Goal: Task Accomplishment & Management: Manage account settings

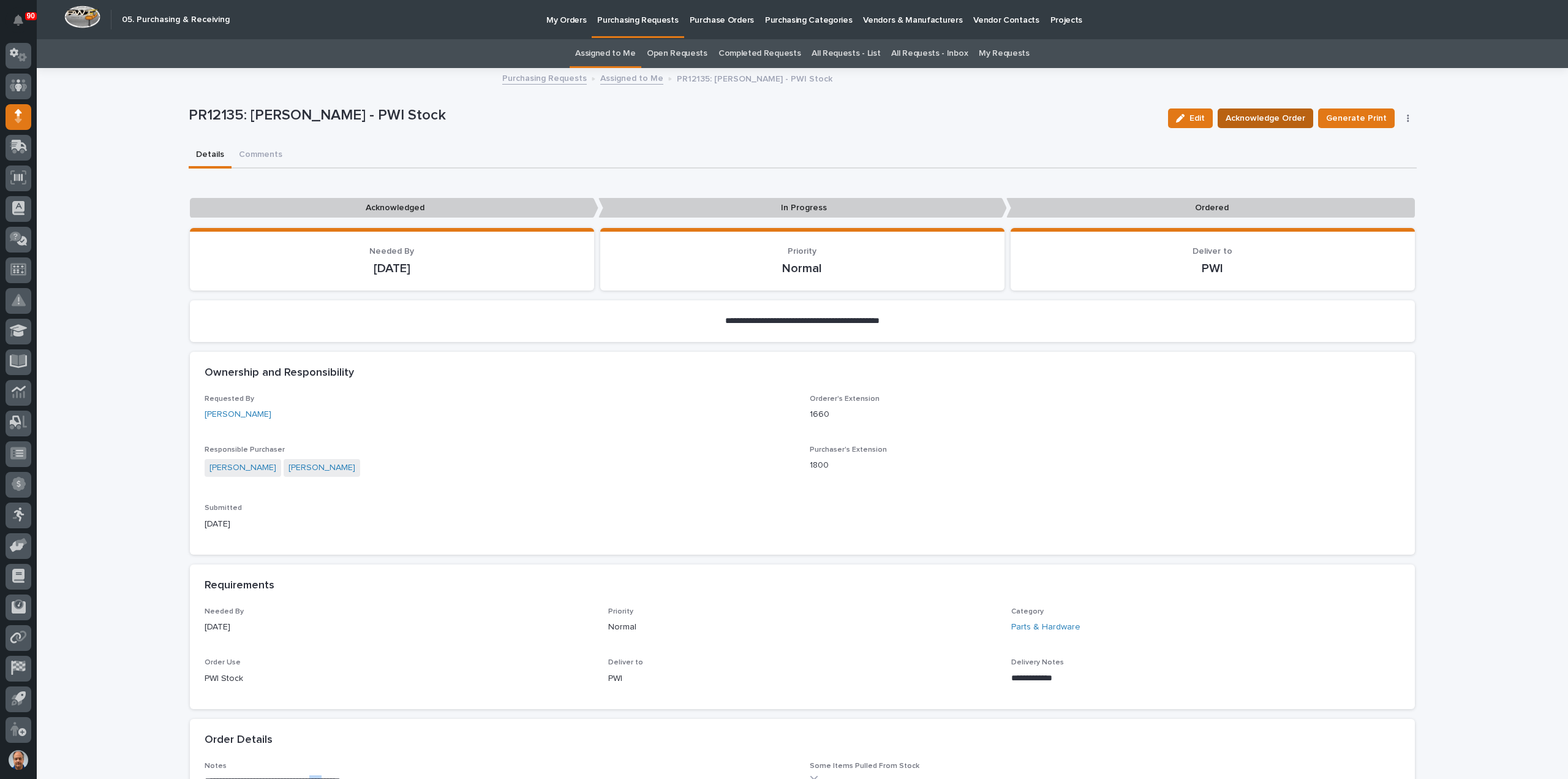
click at [1260, 118] on span "Acknowledge Order" at bounding box center [1265, 118] width 80 height 15
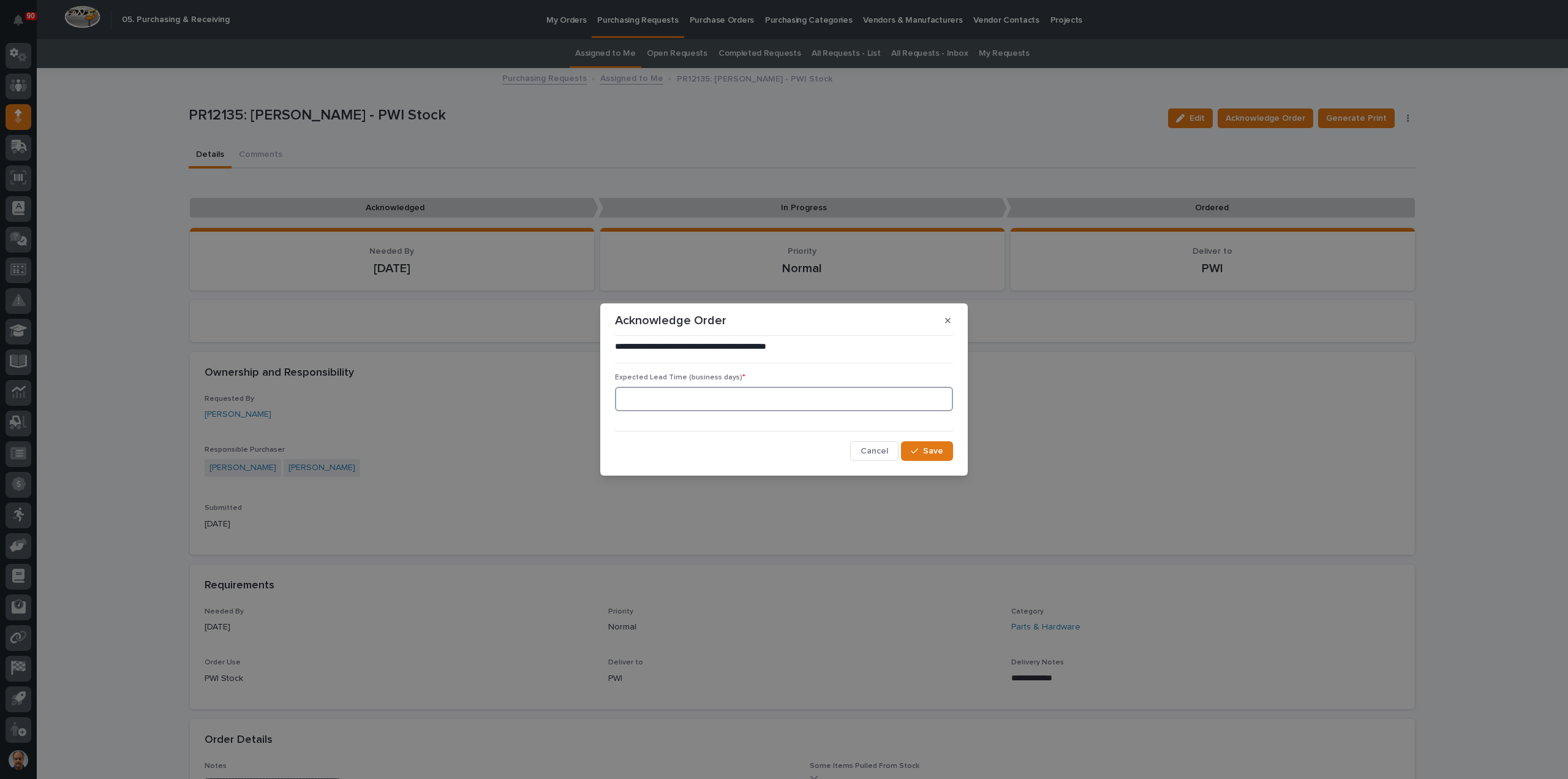
click at [753, 397] on input at bounding box center [784, 399] width 338 height 25
type input "5"
click at [925, 451] on span "Save" at bounding box center [933, 451] width 20 height 11
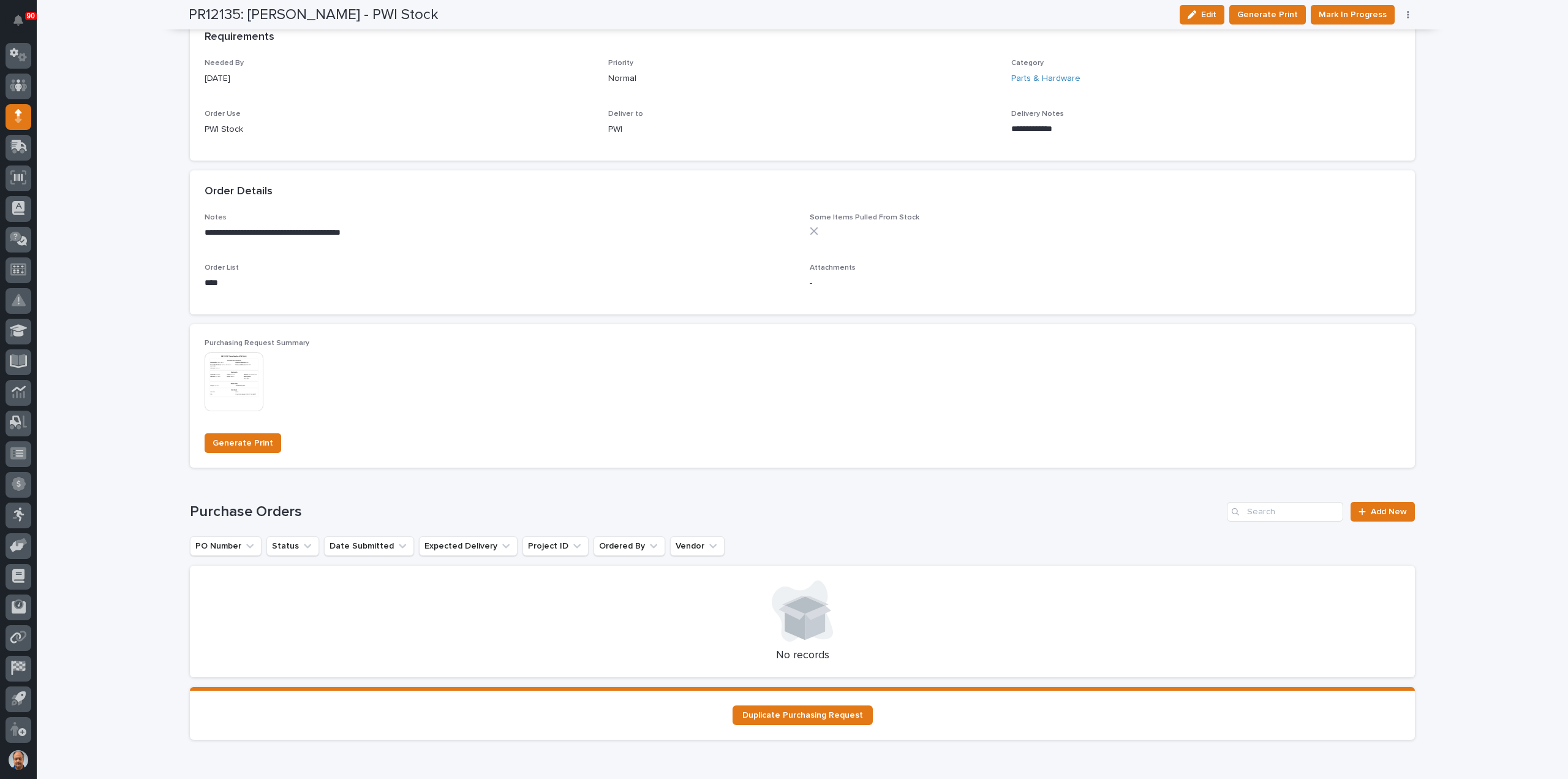
scroll to position [674, 0]
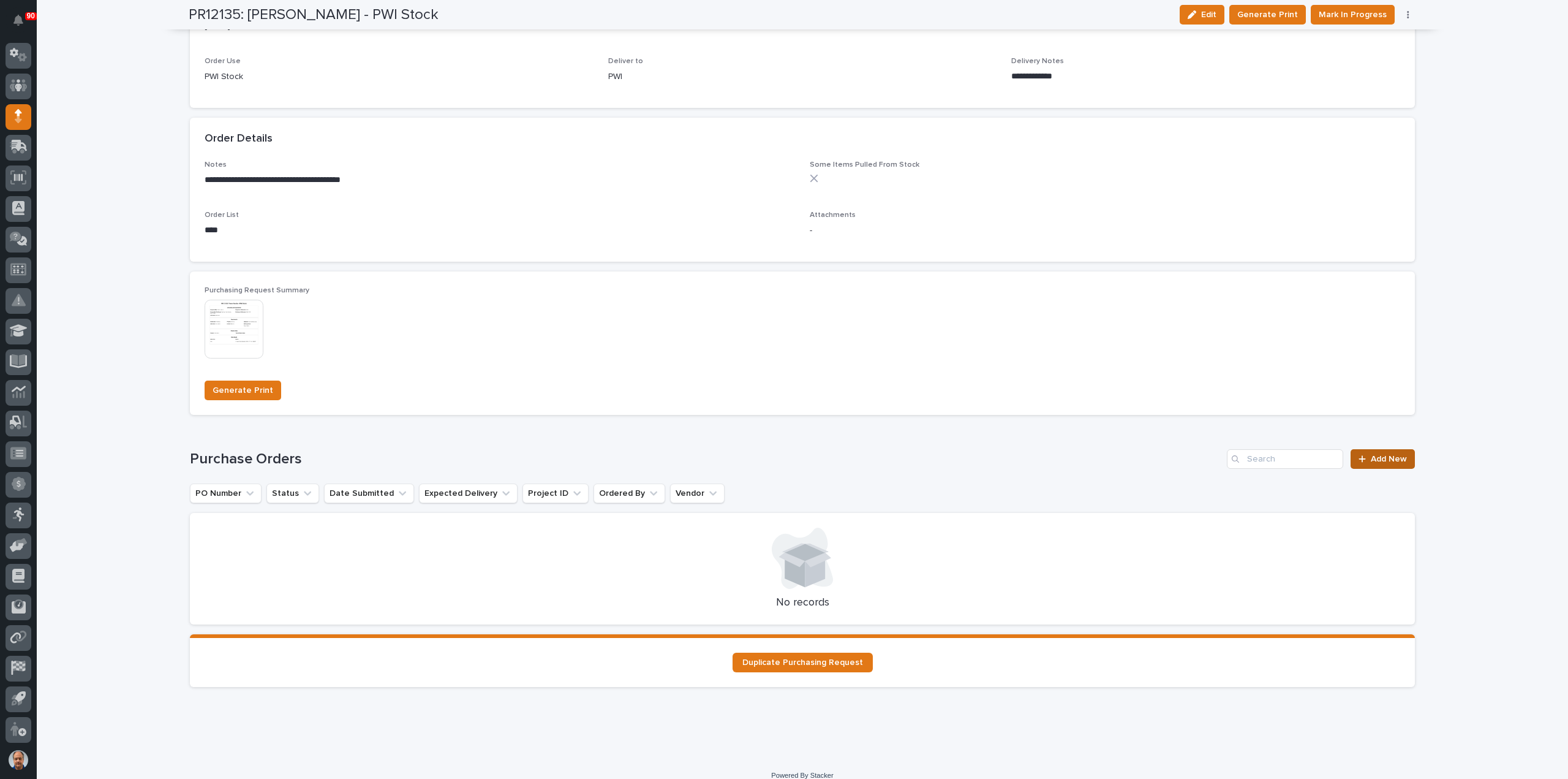
click at [1381, 460] on span "Add New" at bounding box center [1389, 459] width 36 height 9
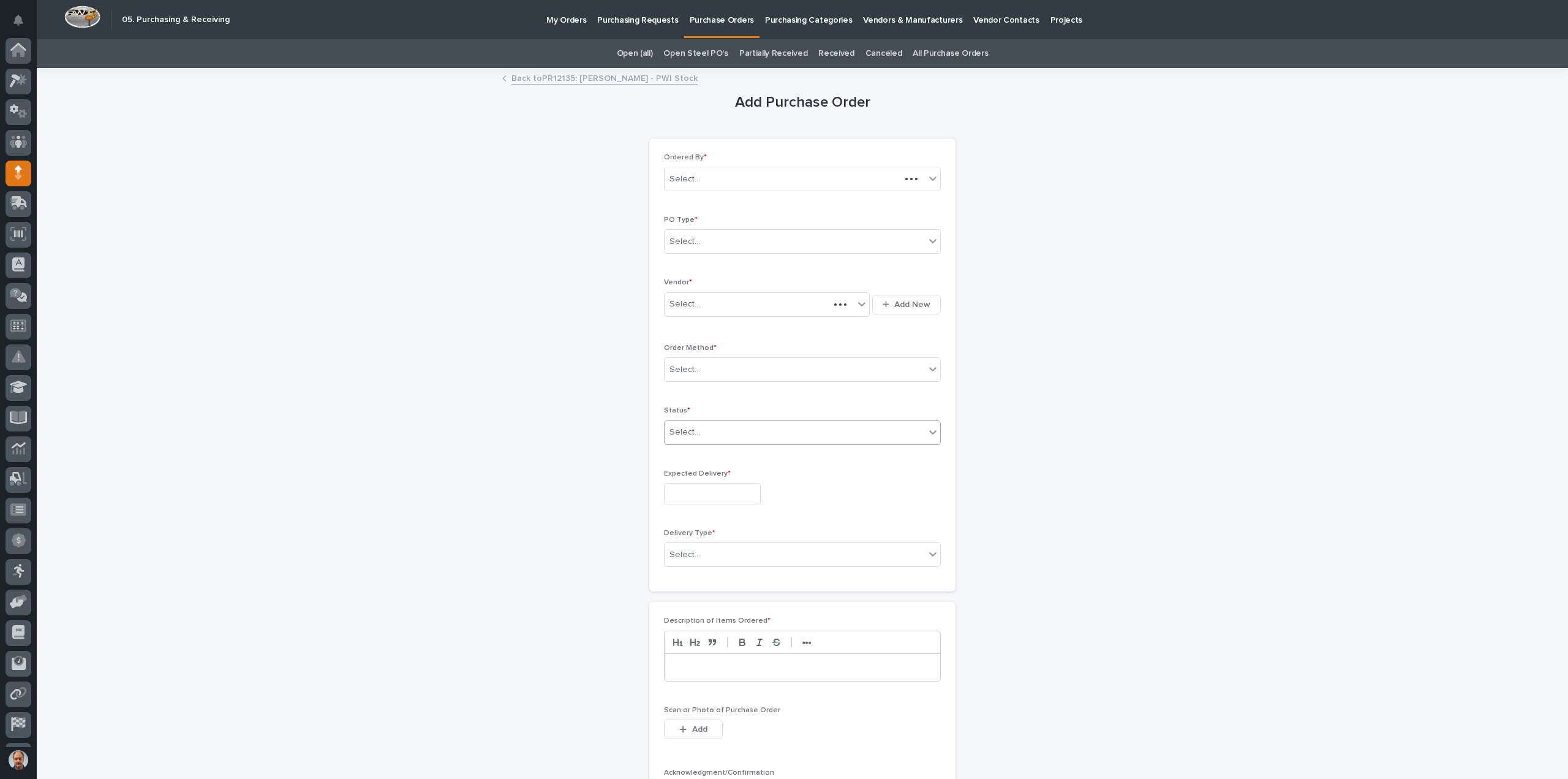
scroll to position [57, 0]
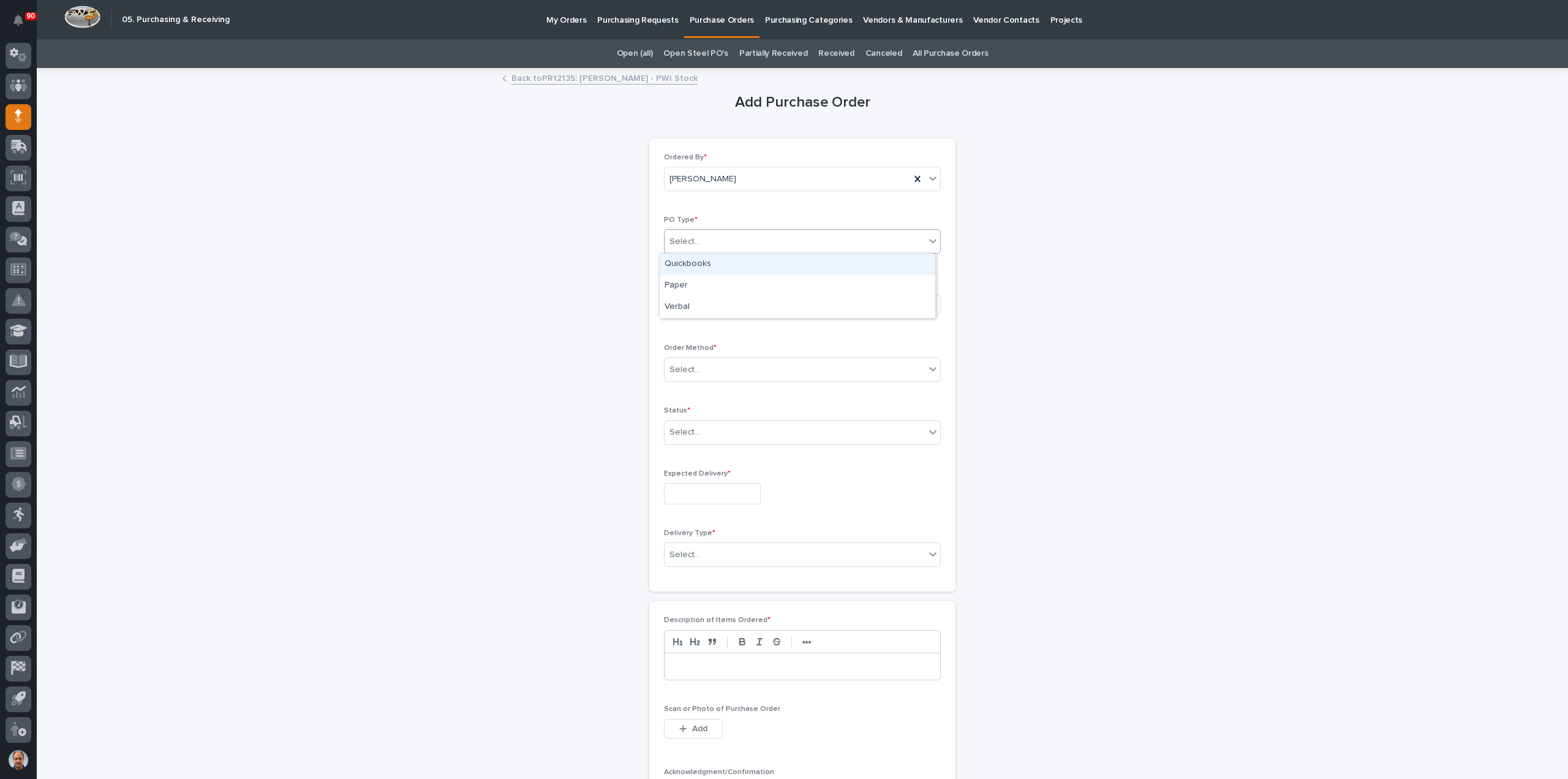
drag, startPoint x: 716, startPoint y: 236, endPoint x: 719, endPoint y: 249, distance: 13.3
click at [715, 237] on div "Select..." at bounding box center [795, 242] width 260 height 20
click at [703, 280] on div "Paper" at bounding box center [797, 286] width 275 height 22
click at [708, 303] on div "Select..." at bounding box center [759, 304] width 190 height 20
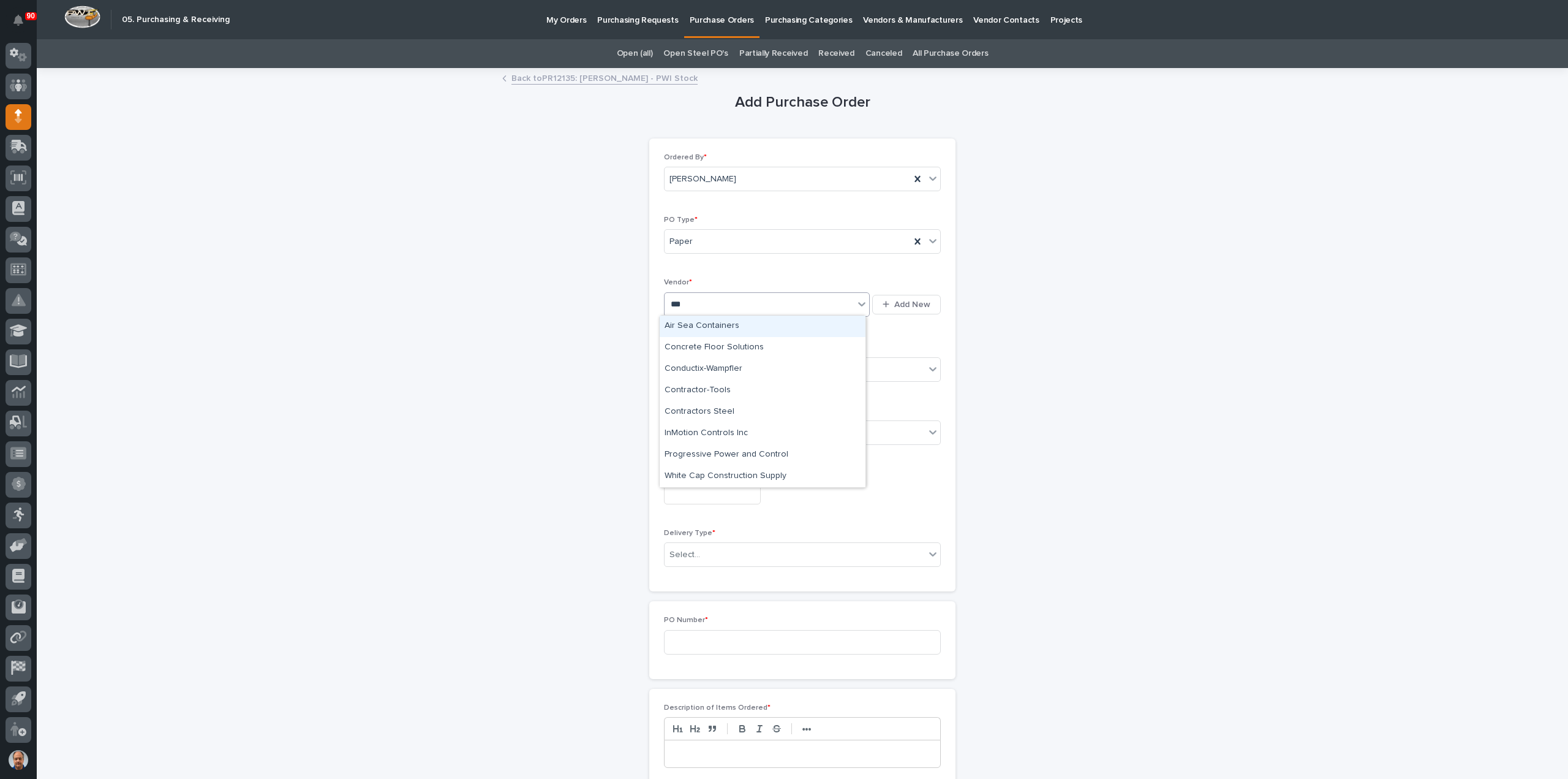
type input "****"
click at [718, 323] on div "Conductix-Wampfler" at bounding box center [762, 326] width 206 height 22
click at [728, 367] on div "Select..." at bounding box center [795, 370] width 260 height 20
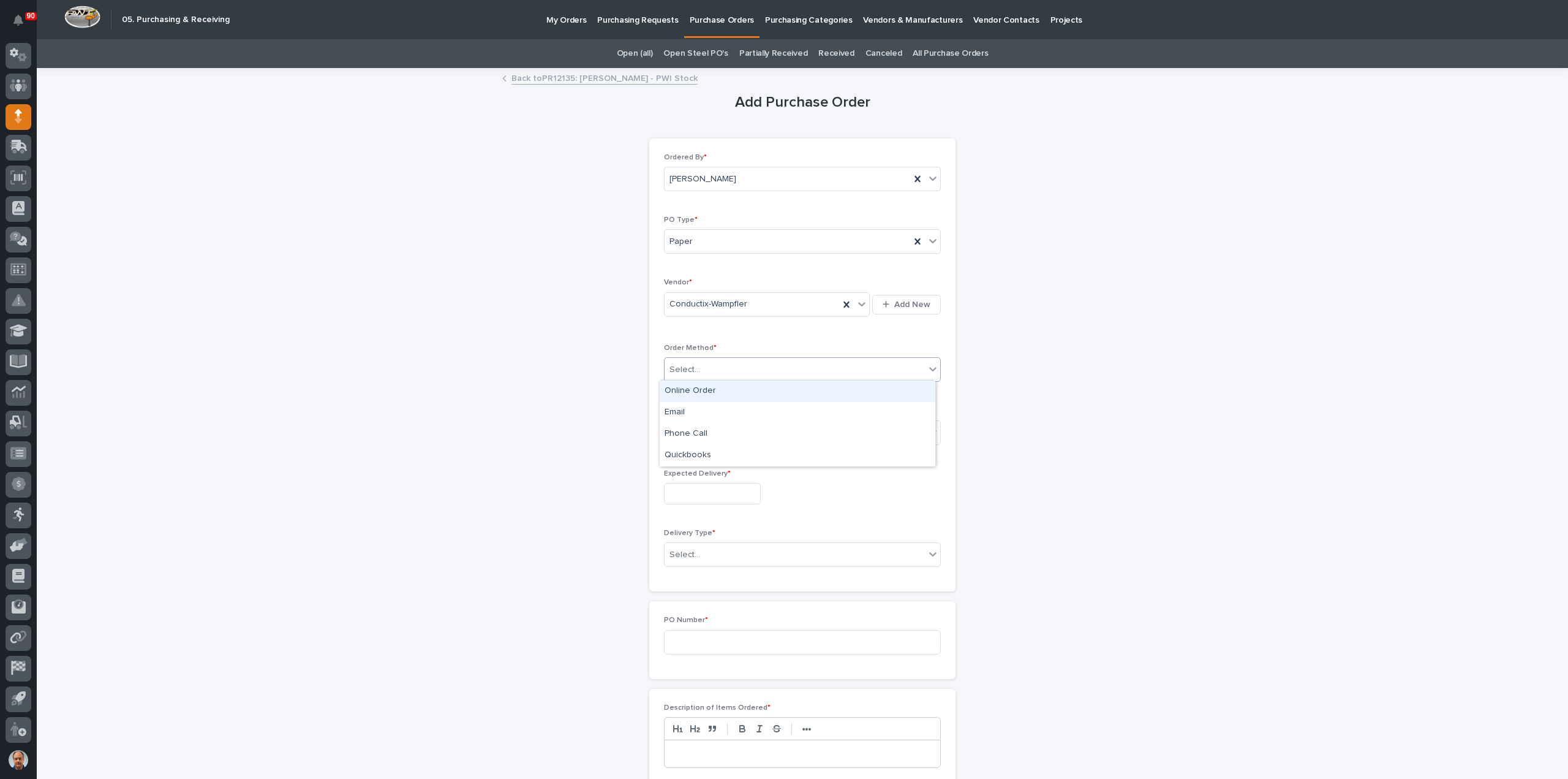
drag, startPoint x: 697, startPoint y: 390, endPoint x: 699, endPoint y: 416, distance: 26.1
click at [697, 392] on div "Online Order" at bounding box center [797, 392] width 275 height 22
click at [706, 434] on div "Select..." at bounding box center [795, 432] width 260 height 20
click at [690, 469] on div "Submitted" at bounding box center [797, 475] width 275 height 22
click at [696, 488] on input "text" at bounding box center [712, 493] width 97 height 22
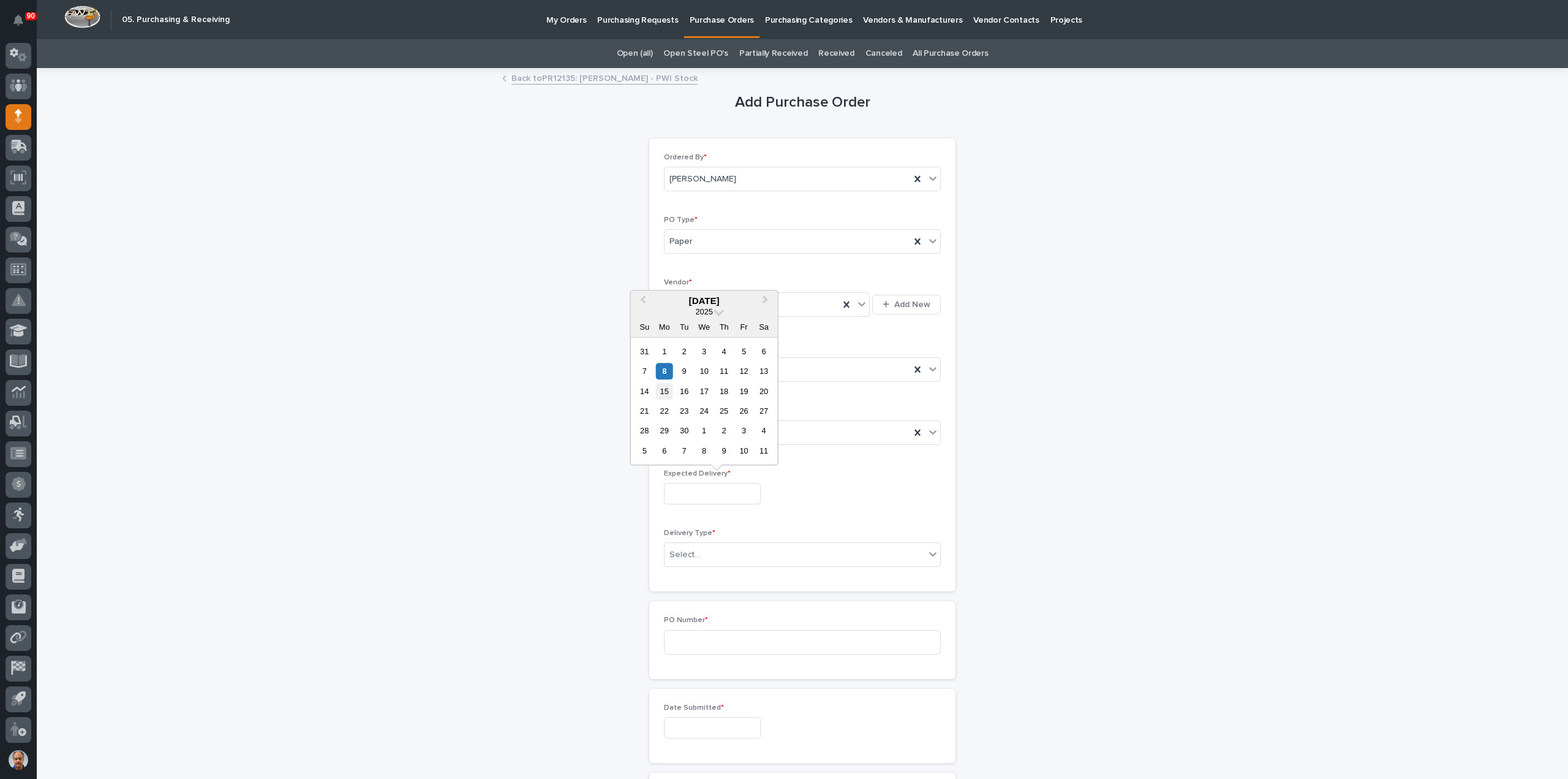
click at [666, 388] on div "15" at bounding box center [664, 391] width 17 height 17
type input "**********"
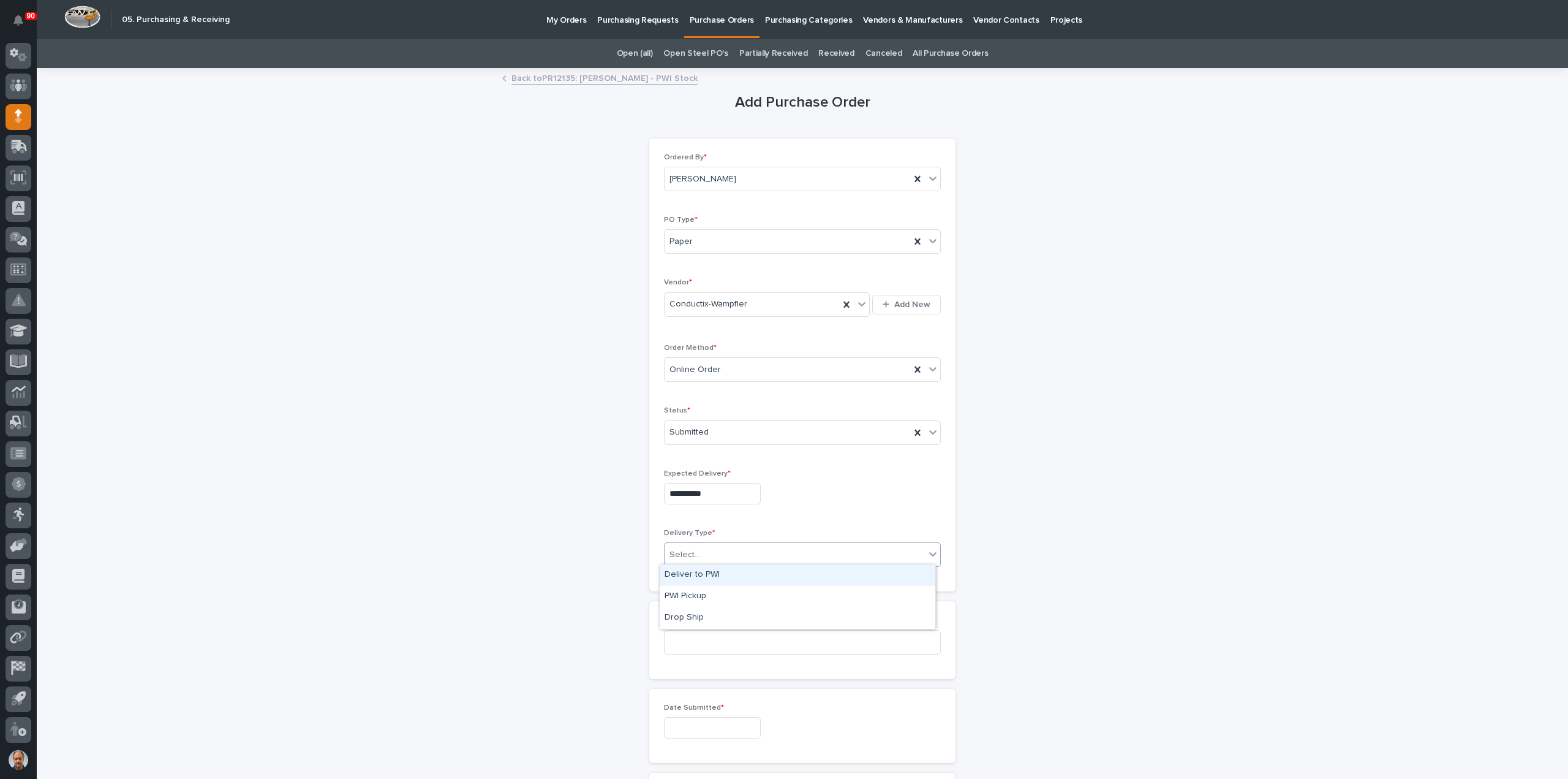
drag, startPoint x: 699, startPoint y: 552, endPoint x: 708, endPoint y: 565, distance: 15.8
click at [700, 552] on div "Select..." at bounding box center [795, 555] width 260 height 20
click at [705, 572] on div "Deliver to PWI" at bounding box center [797, 576] width 275 height 22
click at [712, 637] on input at bounding box center [802, 642] width 277 height 25
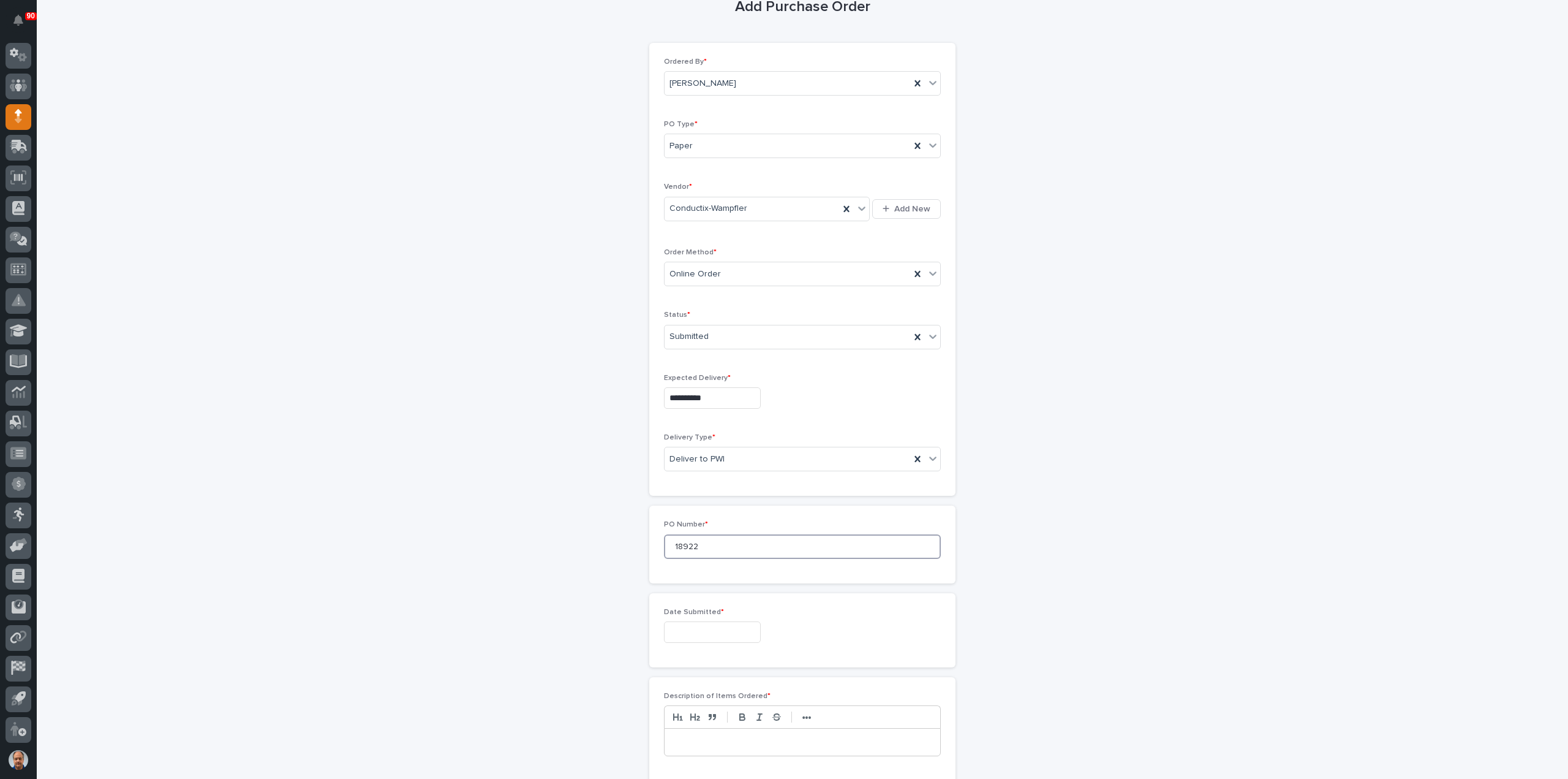
scroll to position [184, 0]
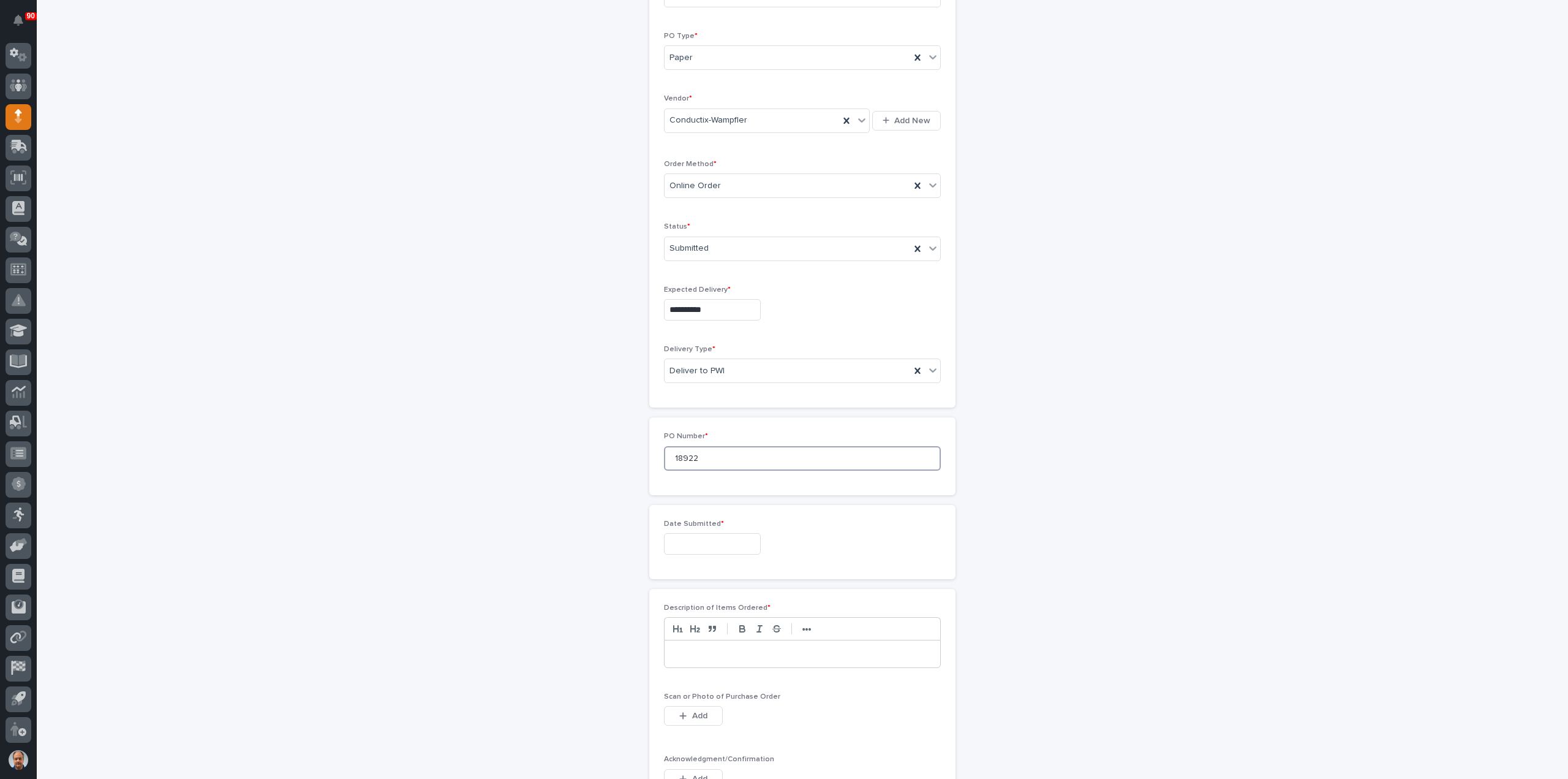
type input "18922"
click at [720, 546] on input "text" at bounding box center [712, 544] width 97 height 22
click at [666, 421] on div "8" at bounding box center [664, 421] width 17 height 17
type input "**********"
click at [698, 647] on p at bounding box center [803, 653] width 257 height 12
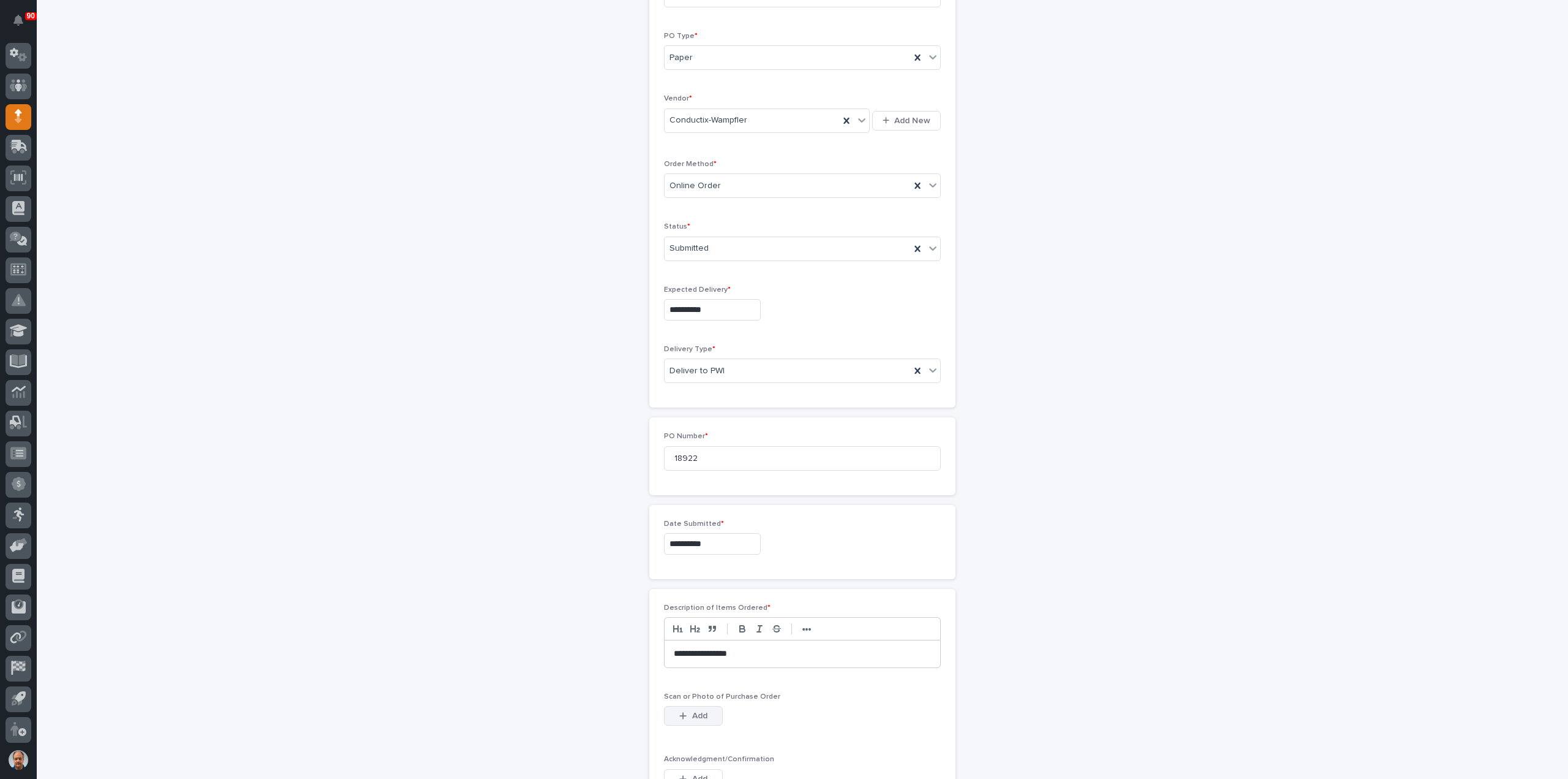
click at [697, 710] on span "Add" at bounding box center [699, 715] width 15 height 11
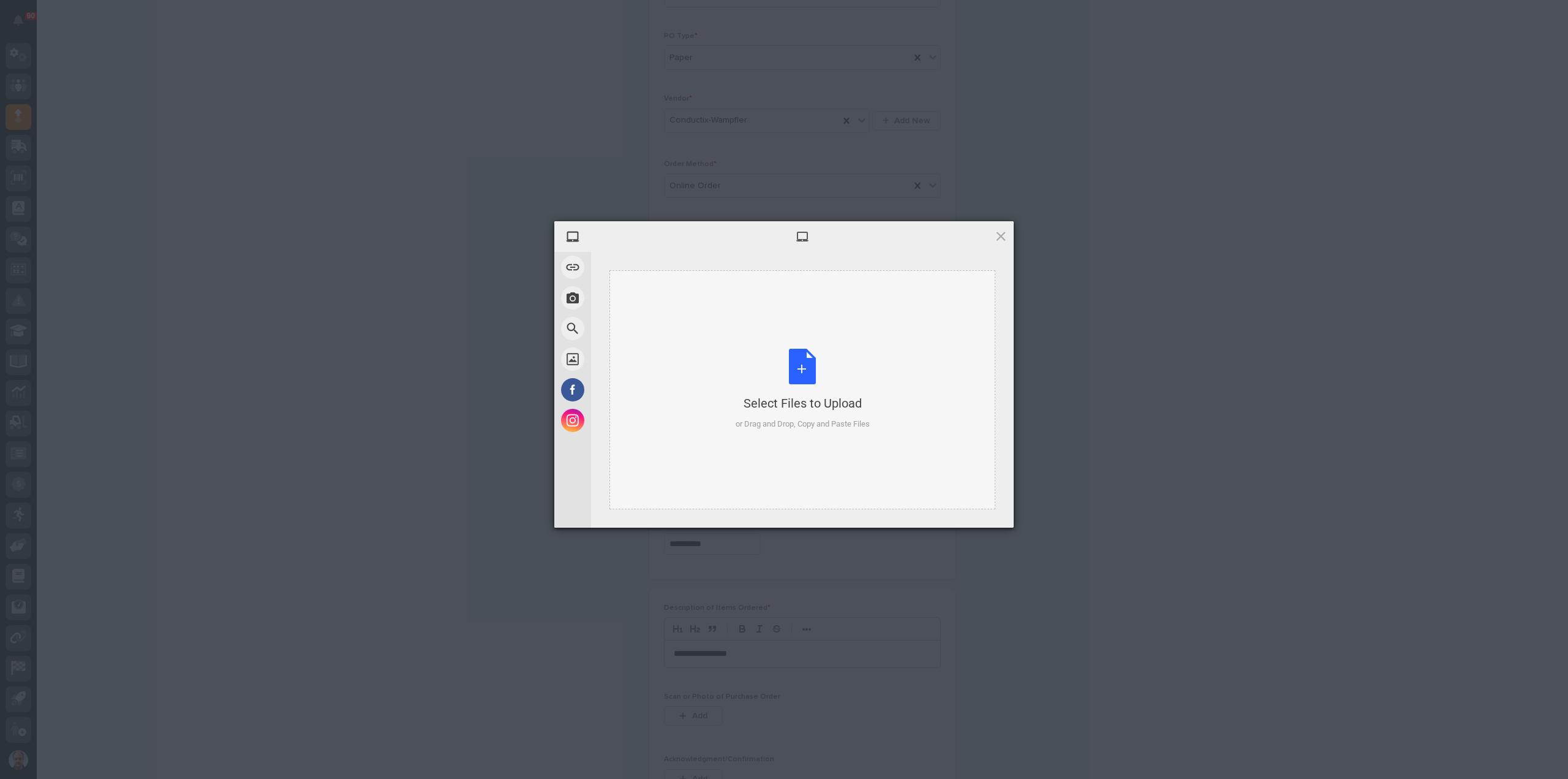
click at [796, 370] on div "Select Files to Upload or Drag and Drop, Copy and Paste Files" at bounding box center [803, 390] width 134 height 81
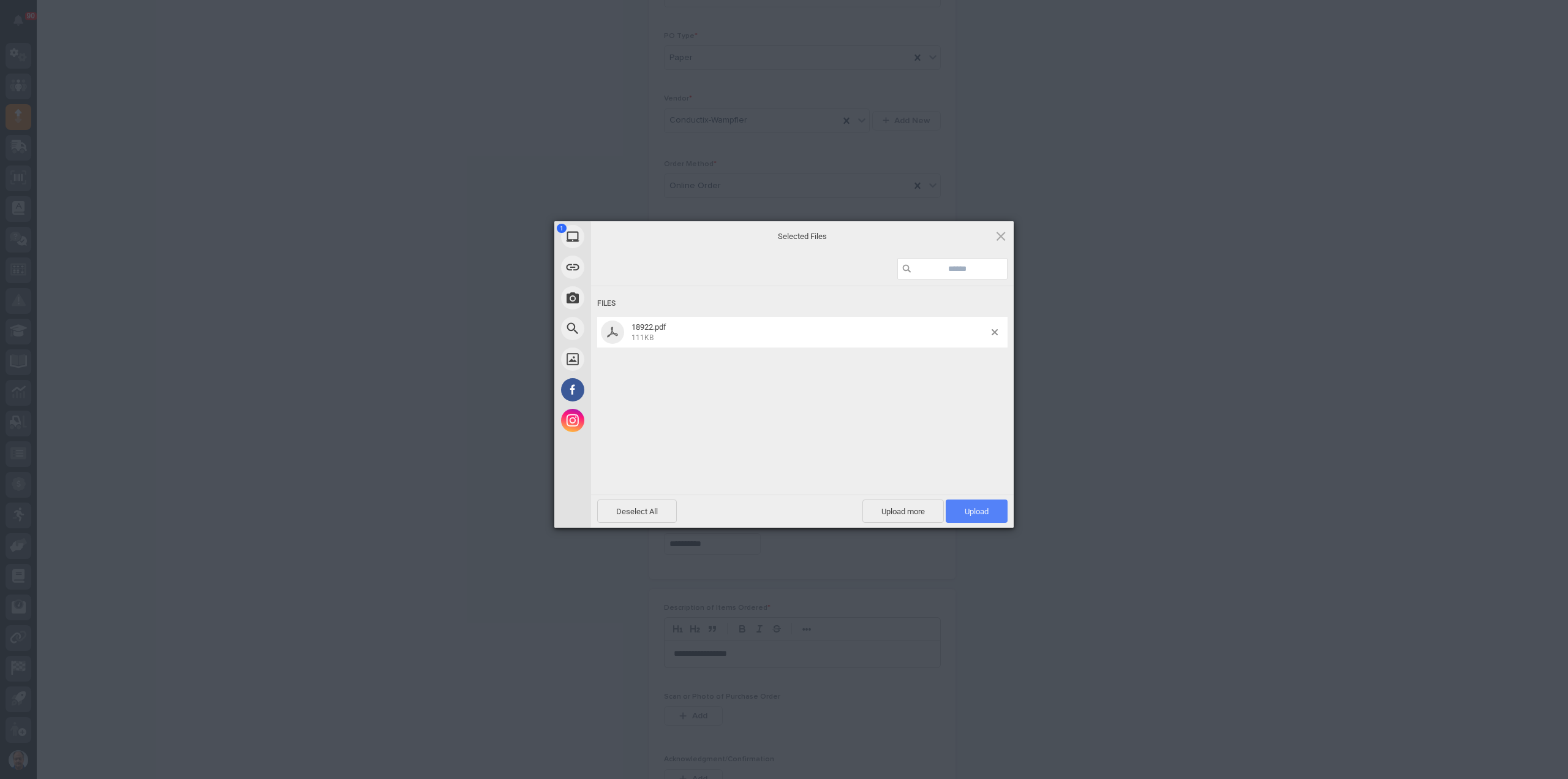
click at [959, 506] on span "Upload 1" at bounding box center [976, 511] width 62 height 23
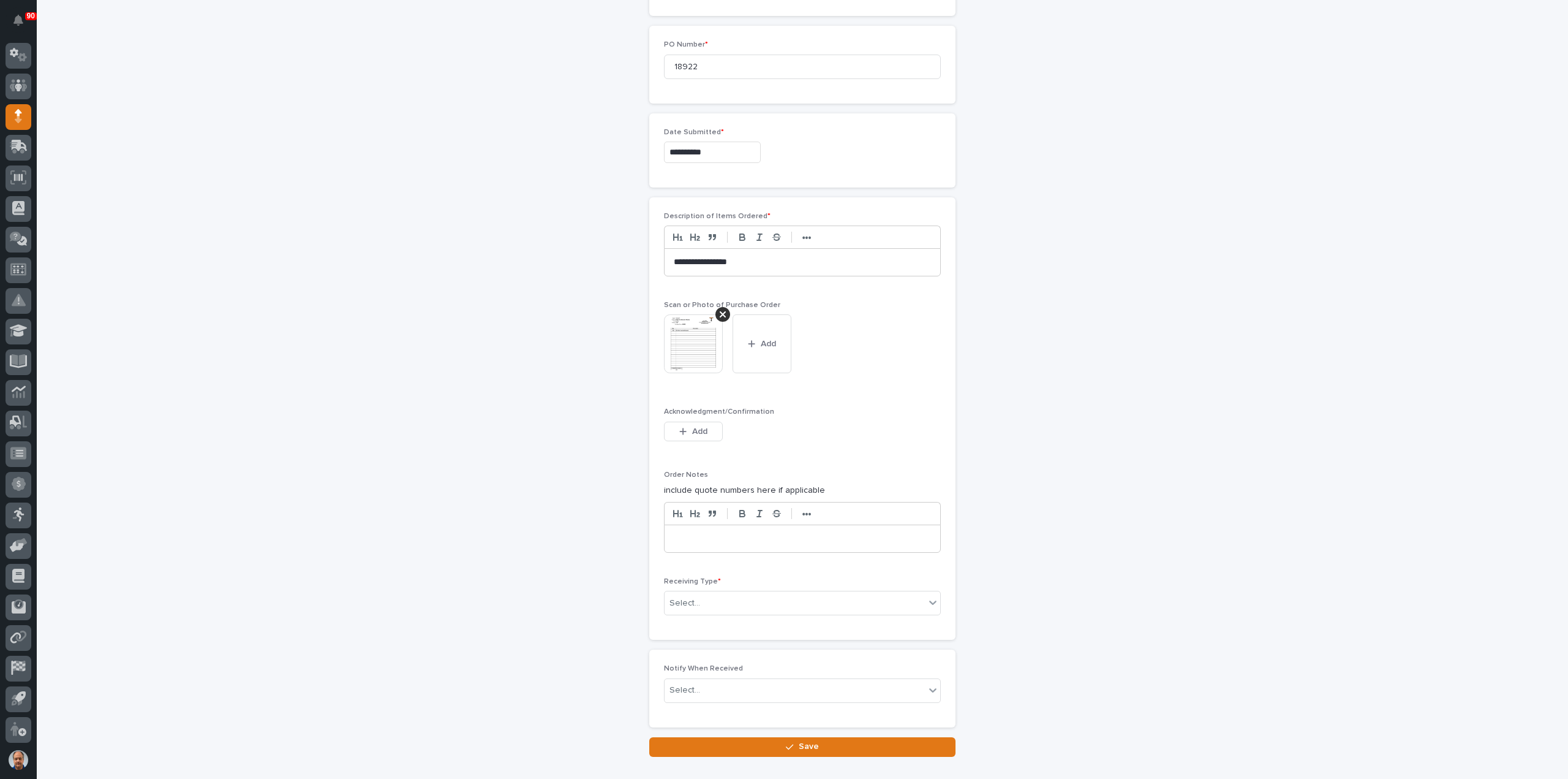
scroll to position [643, 0]
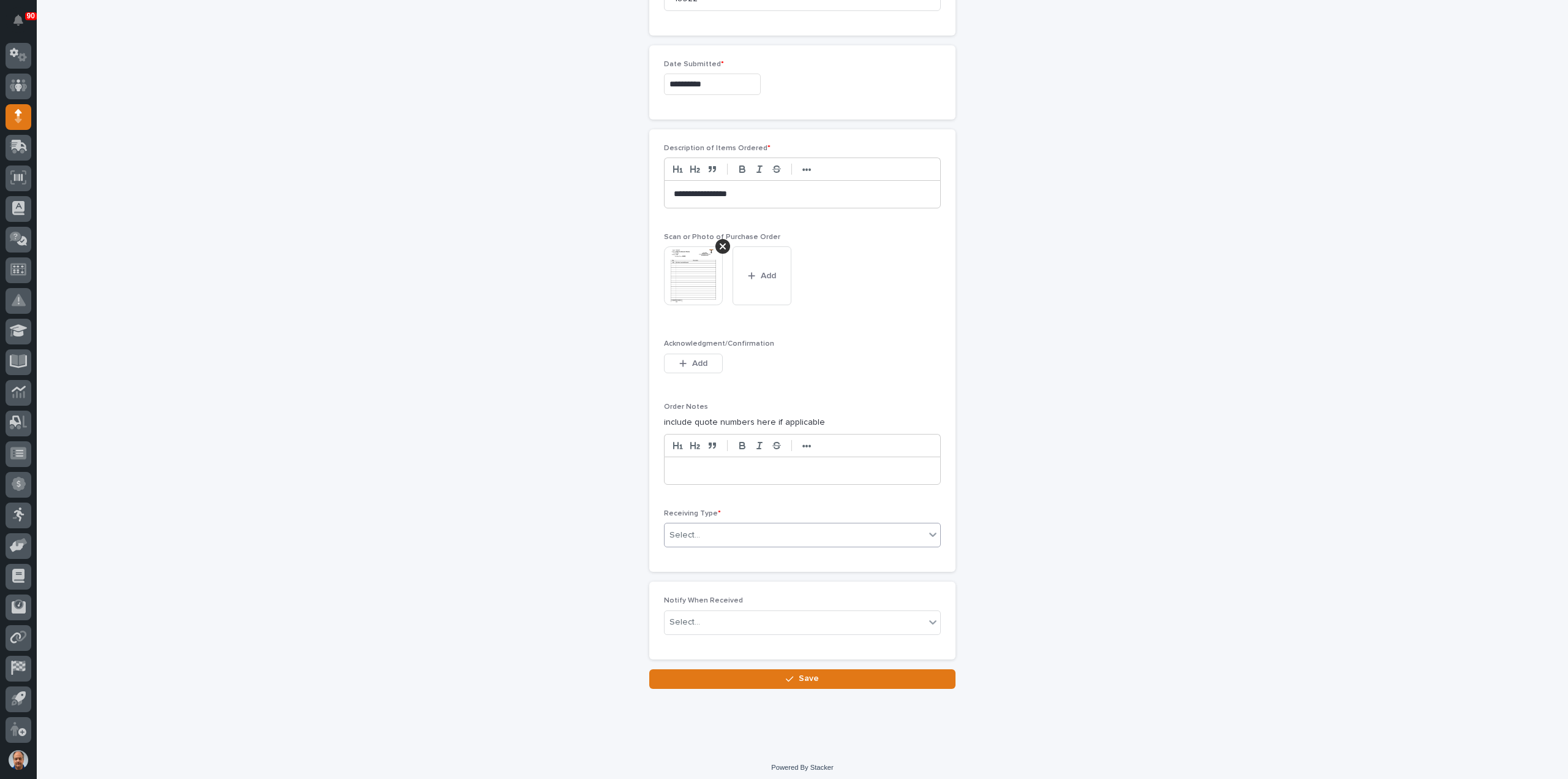
click at [742, 530] on div "Select..." at bounding box center [795, 536] width 260 height 20
click at [694, 610] on div "Deliver to" at bounding box center [797, 618] width 275 height 22
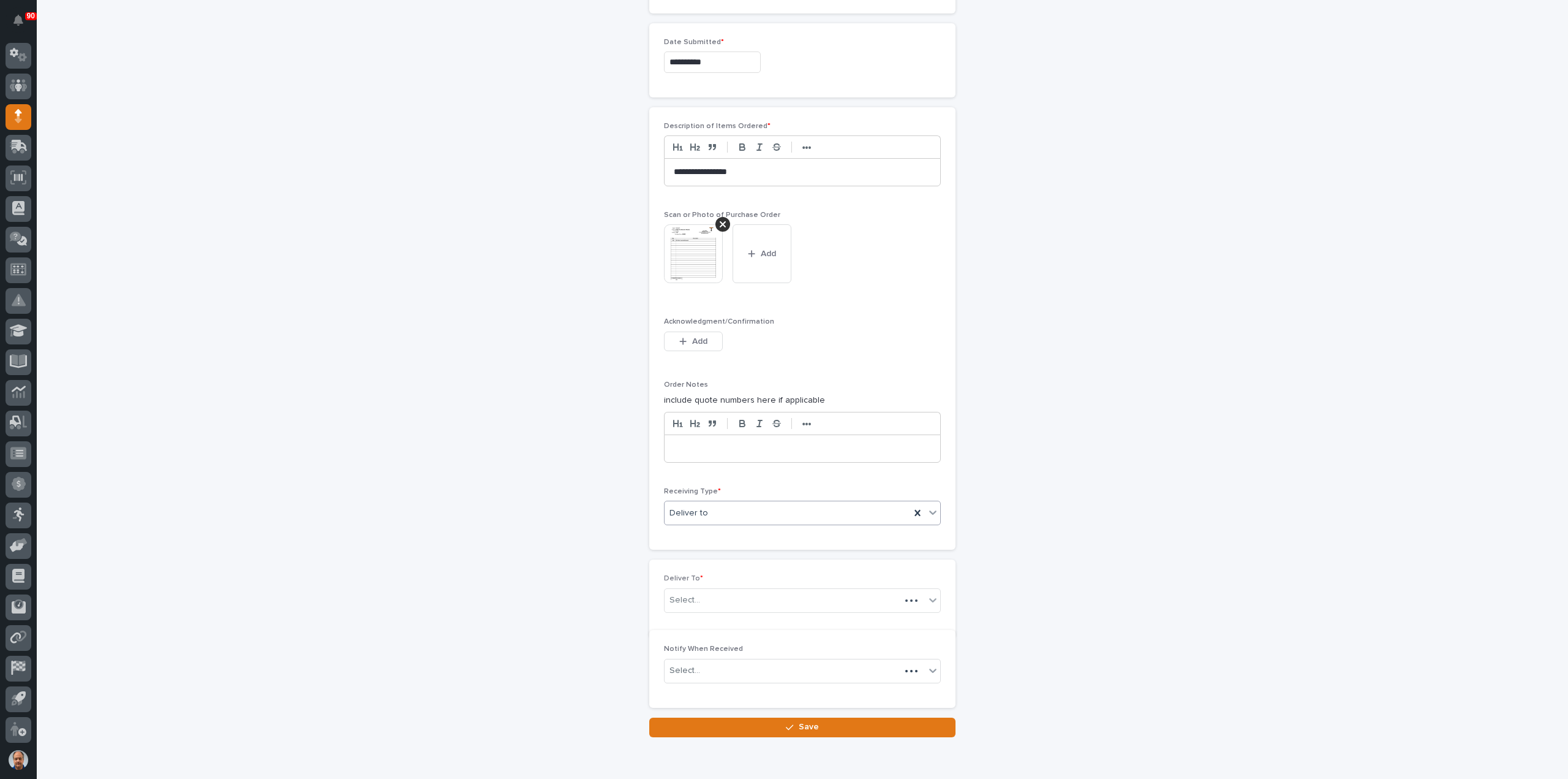
scroll to position [687, 0]
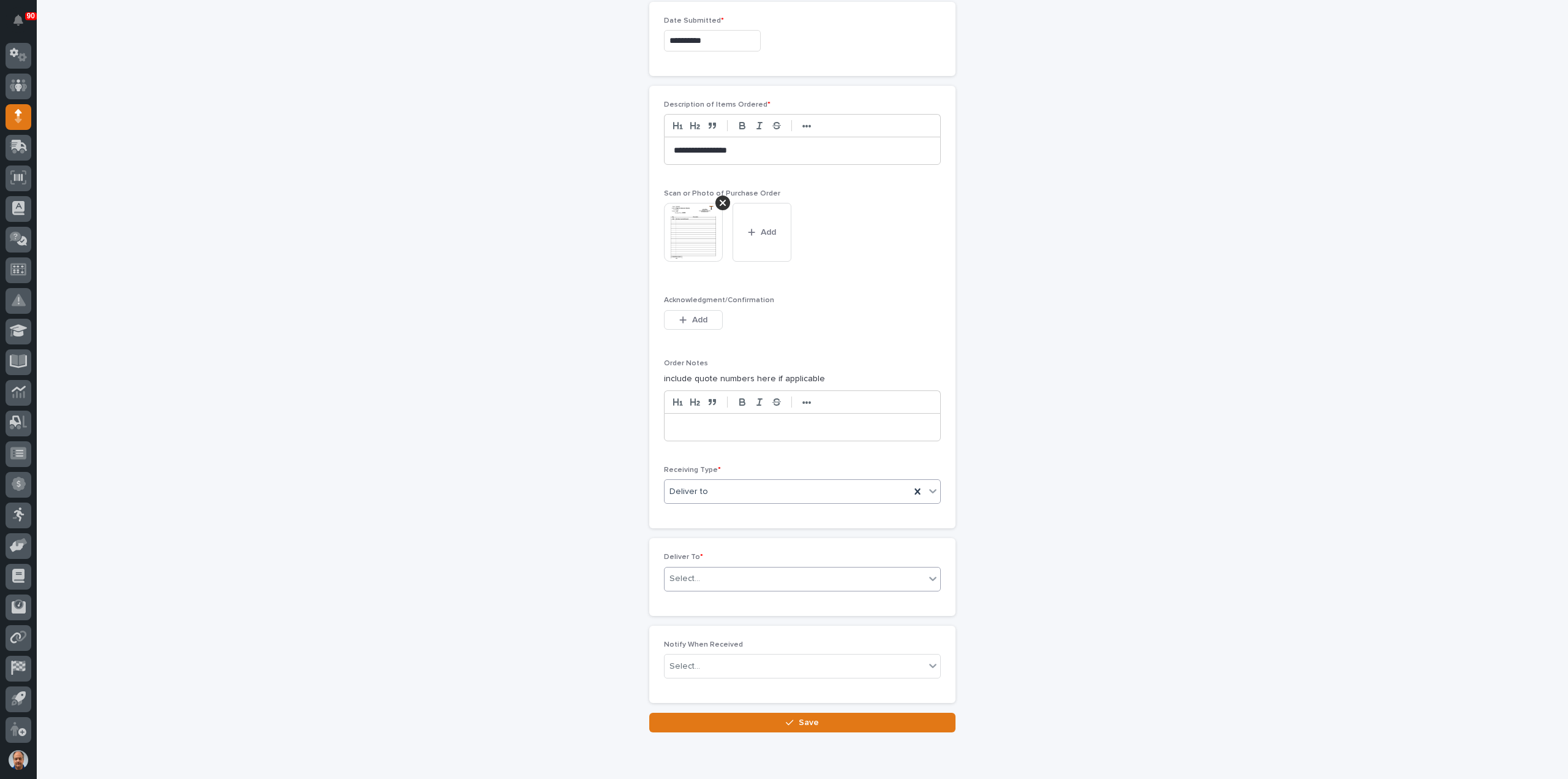
click at [724, 569] on div "Select..." at bounding box center [795, 579] width 260 height 20
type input "******"
click at [709, 621] on div "[PERSON_NAME]" at bounding box center [797, 618] width 275 height 22
click at [799, 717] on span "Save" at bounding box center [809, 722] width 20 height 11
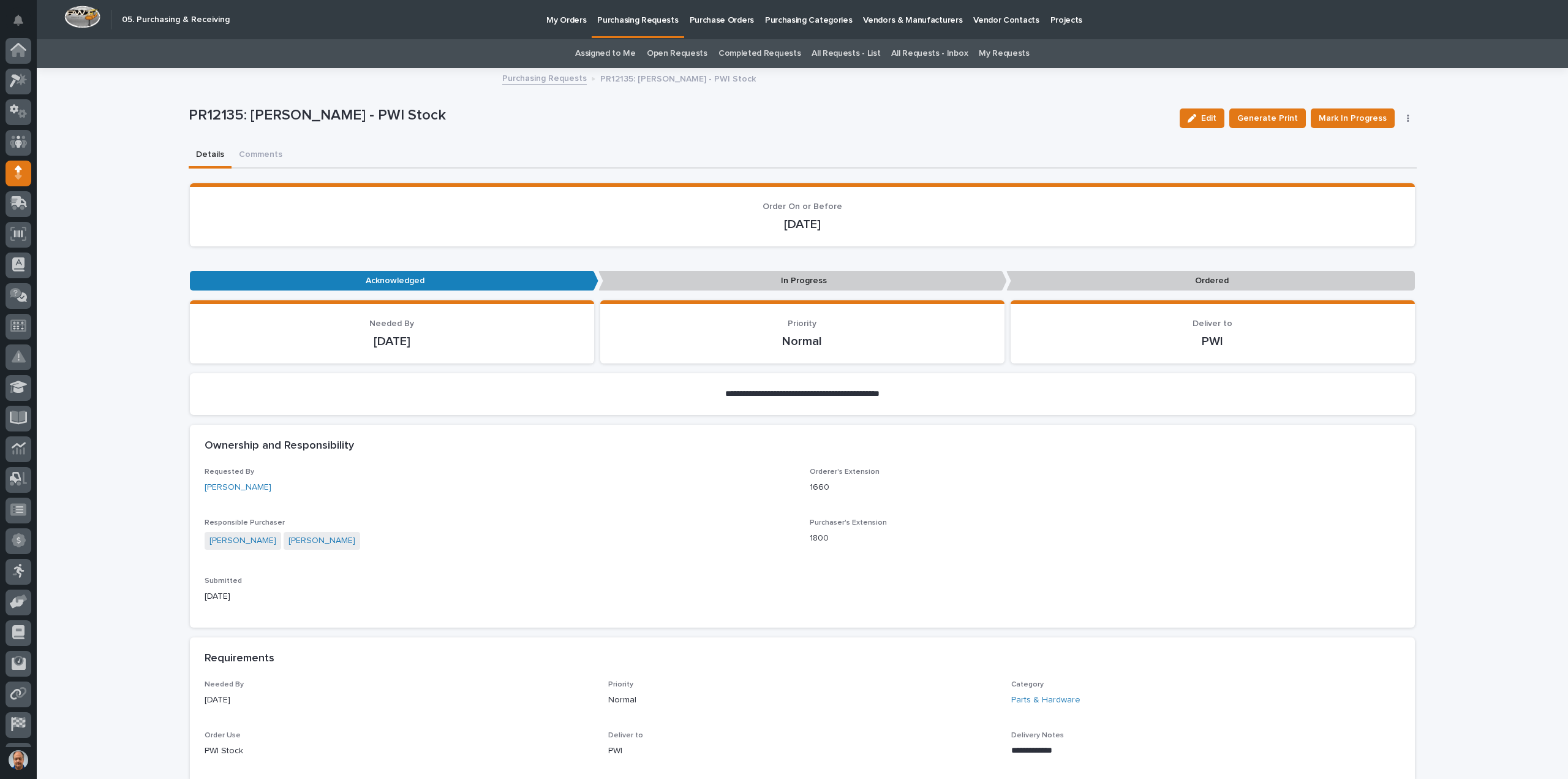
scroll to position [57, 0]
click at [1352, 116] on span "Mark In Progress" at bounding box center [1353, 118] width 68 height 15
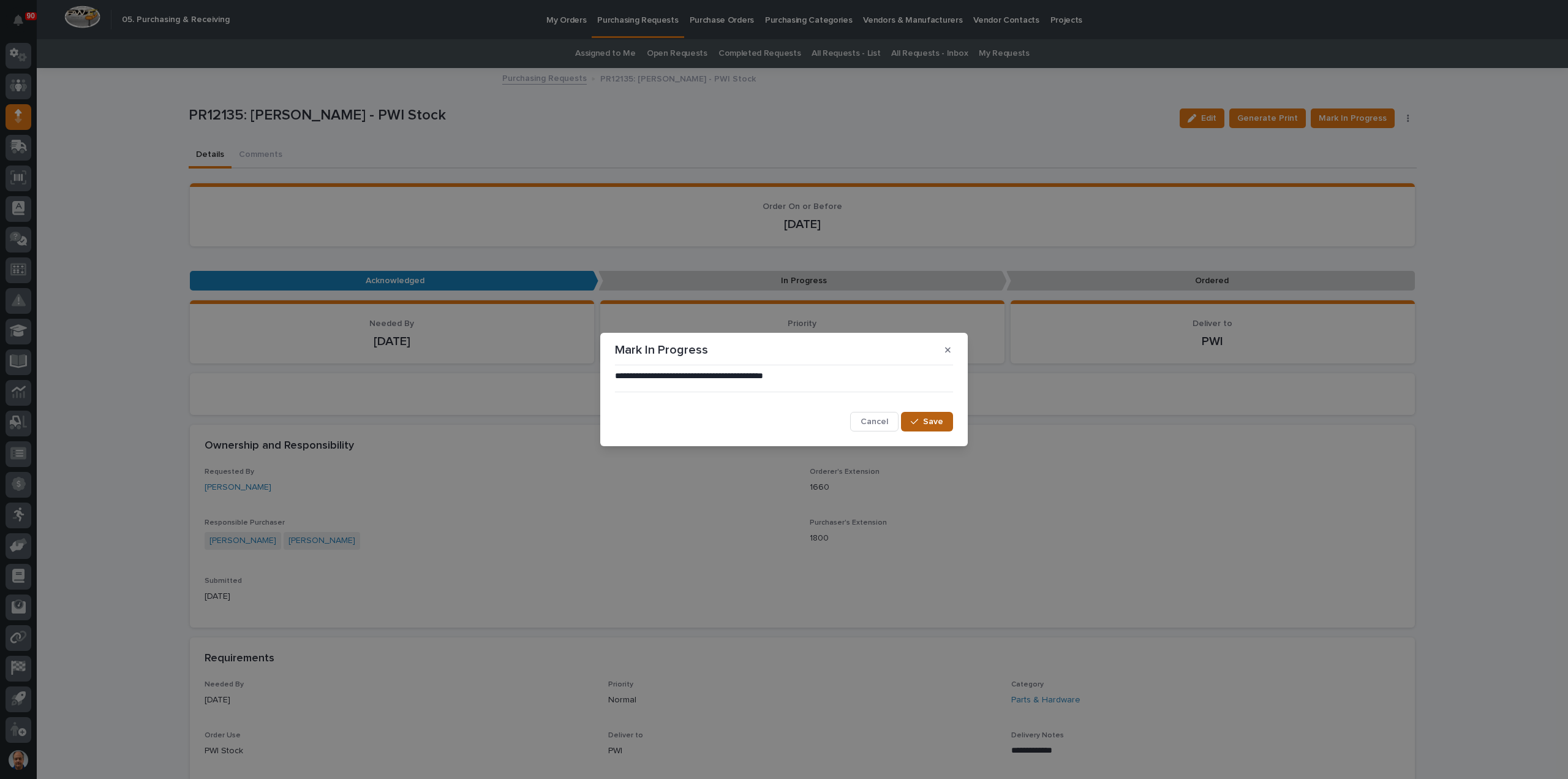
click at [914, 413] on button "Save" at bounding box center [927, 421] width 52 height 20
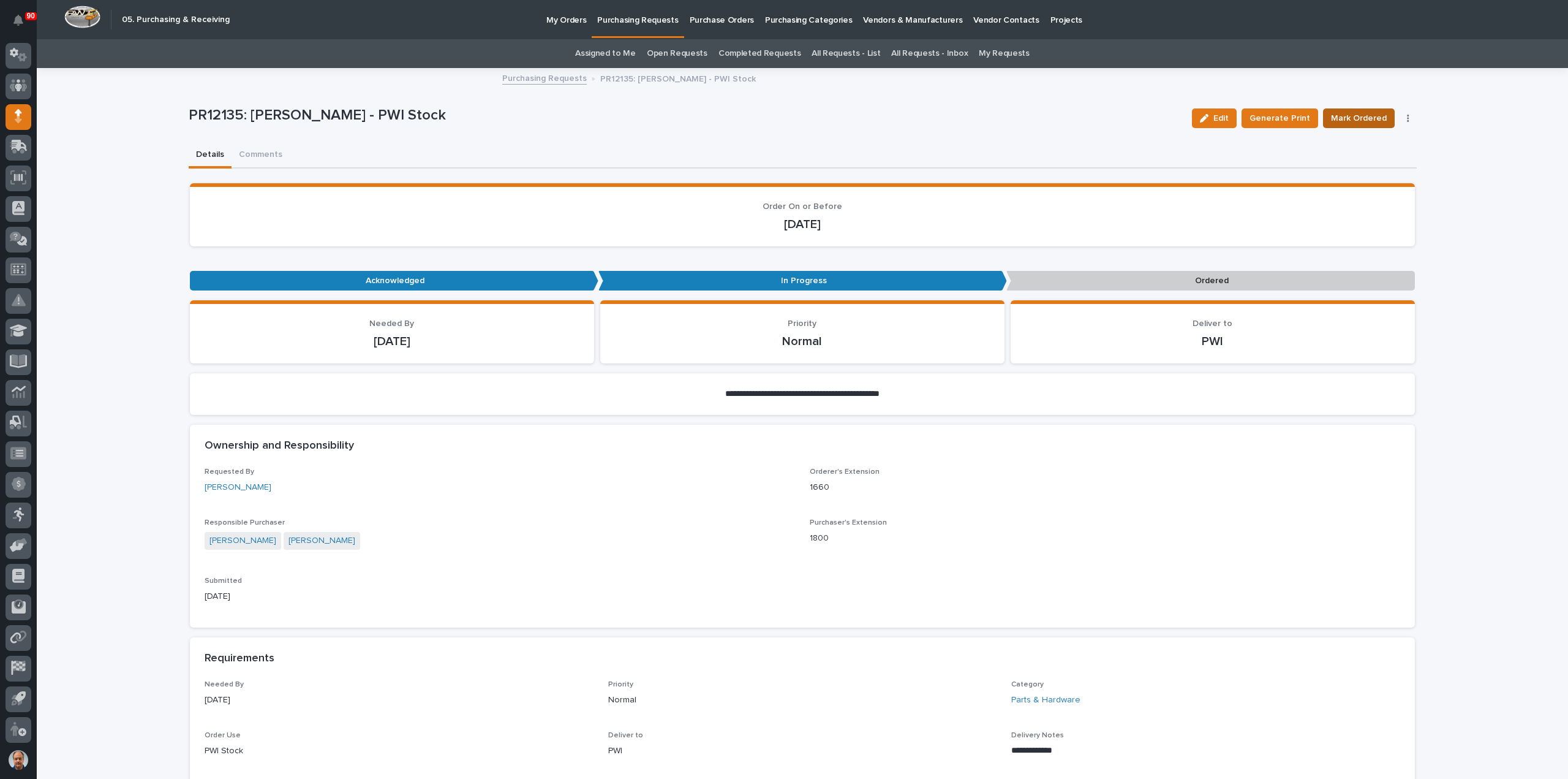
click at [1361, 115] on span "Mark Ordered" at bounding box center [1358, 118] width 56 height 15
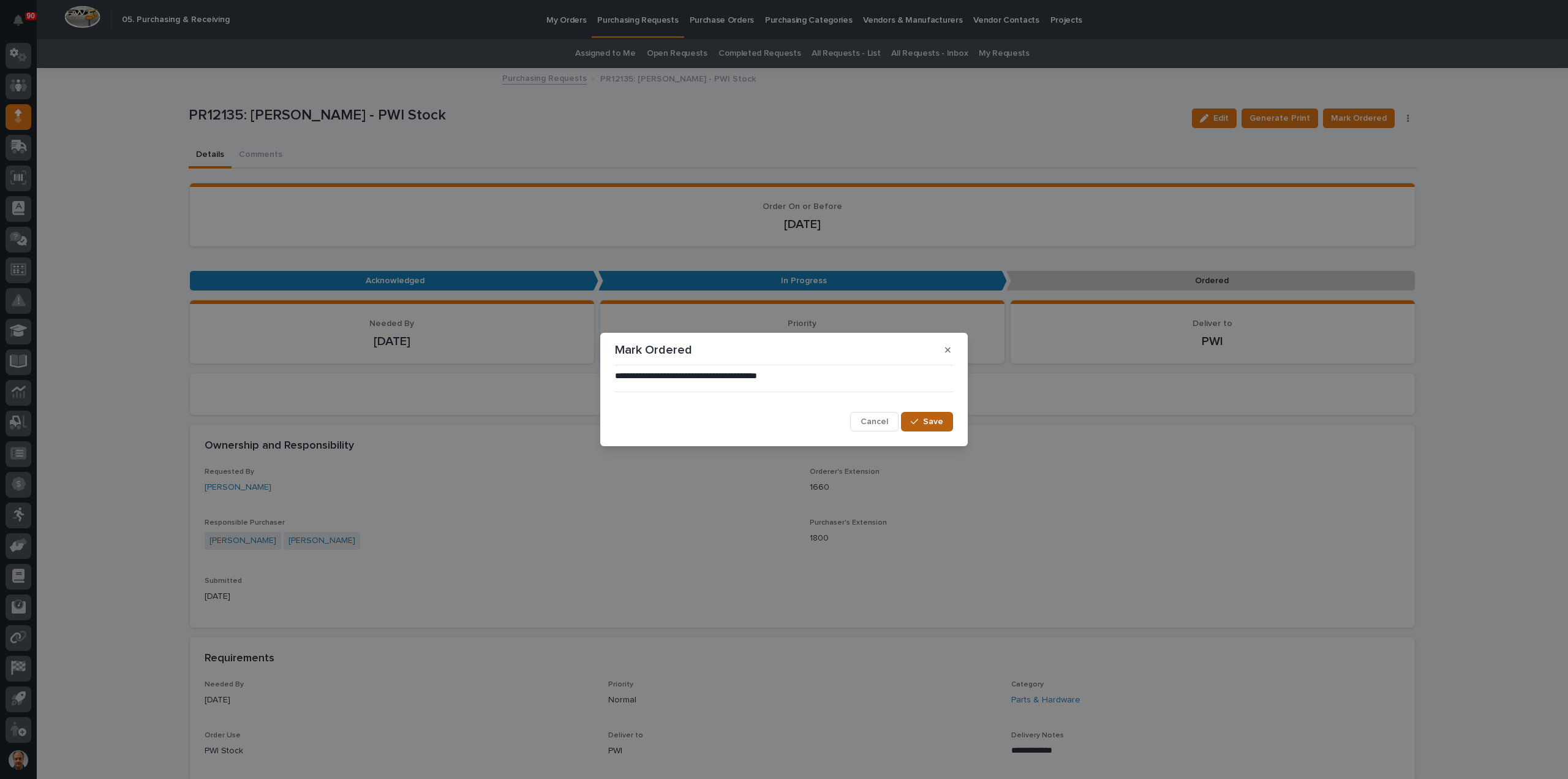
click at [928, 419] on span "Save" at bounding box center [933, 421] width 20 height 11
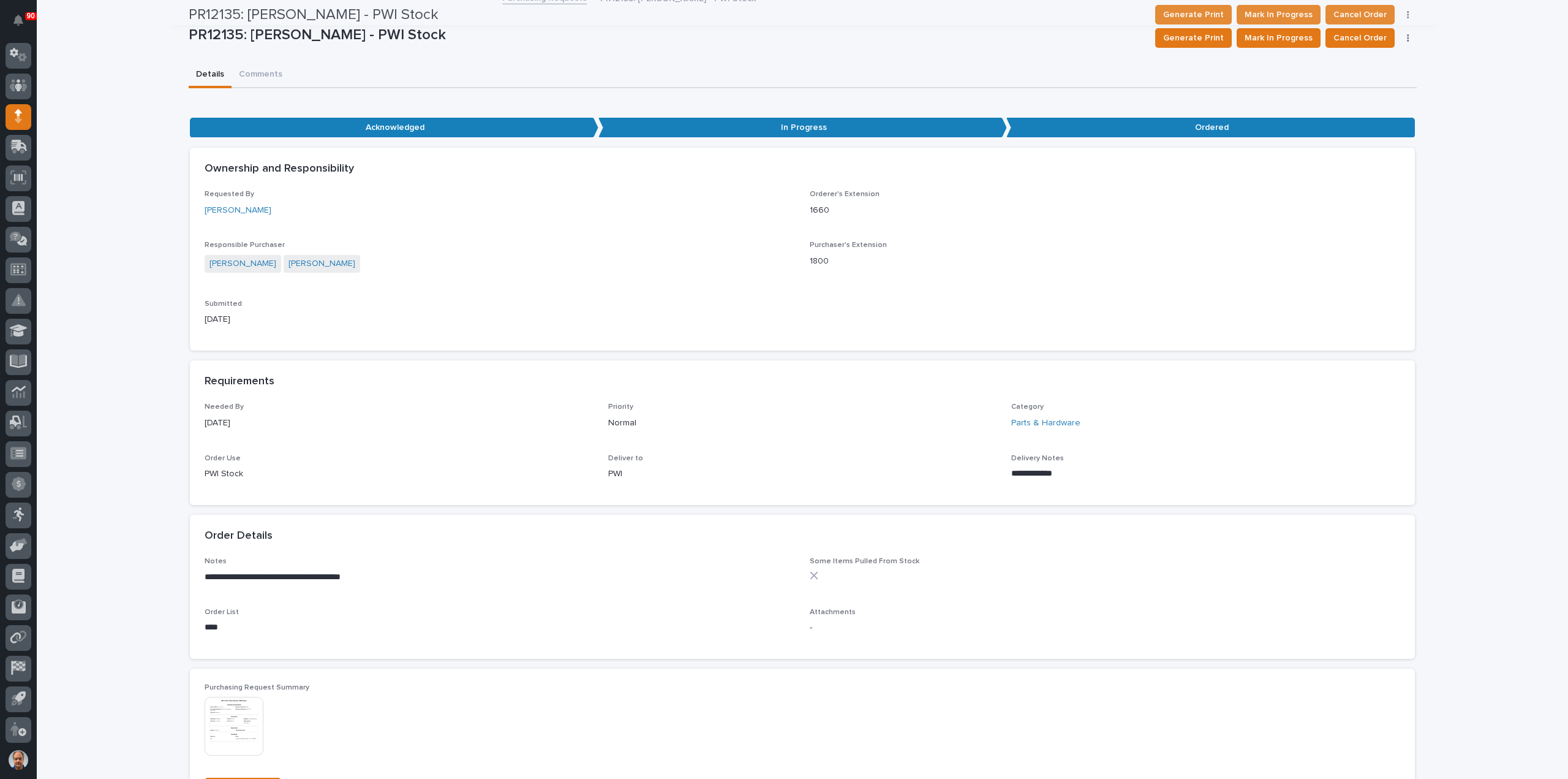
scroll to position [0, 0]
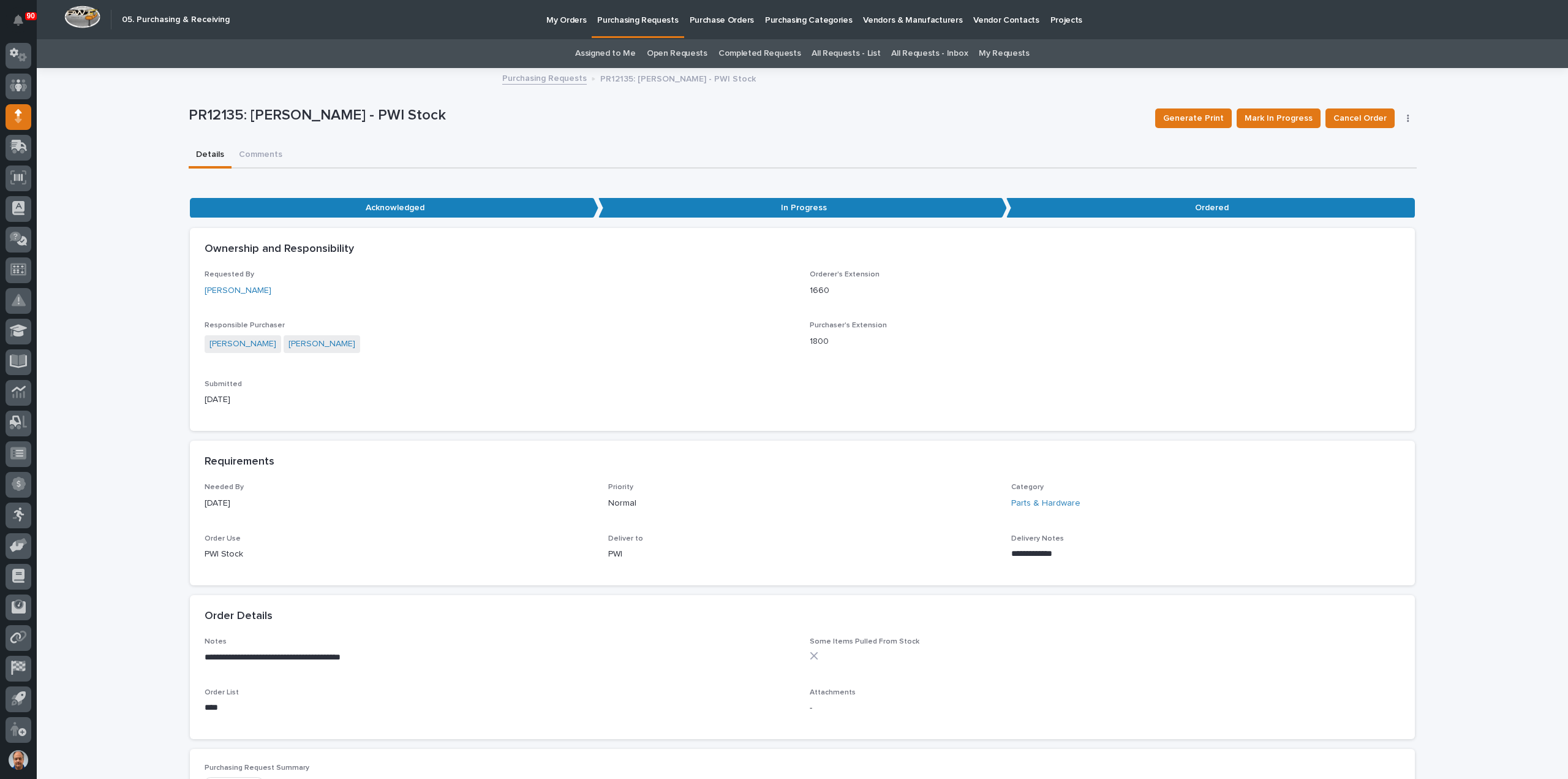
click at [646, 20] on p "Purchasing Requests" at bounding box center [637, 12] width 81 height 25
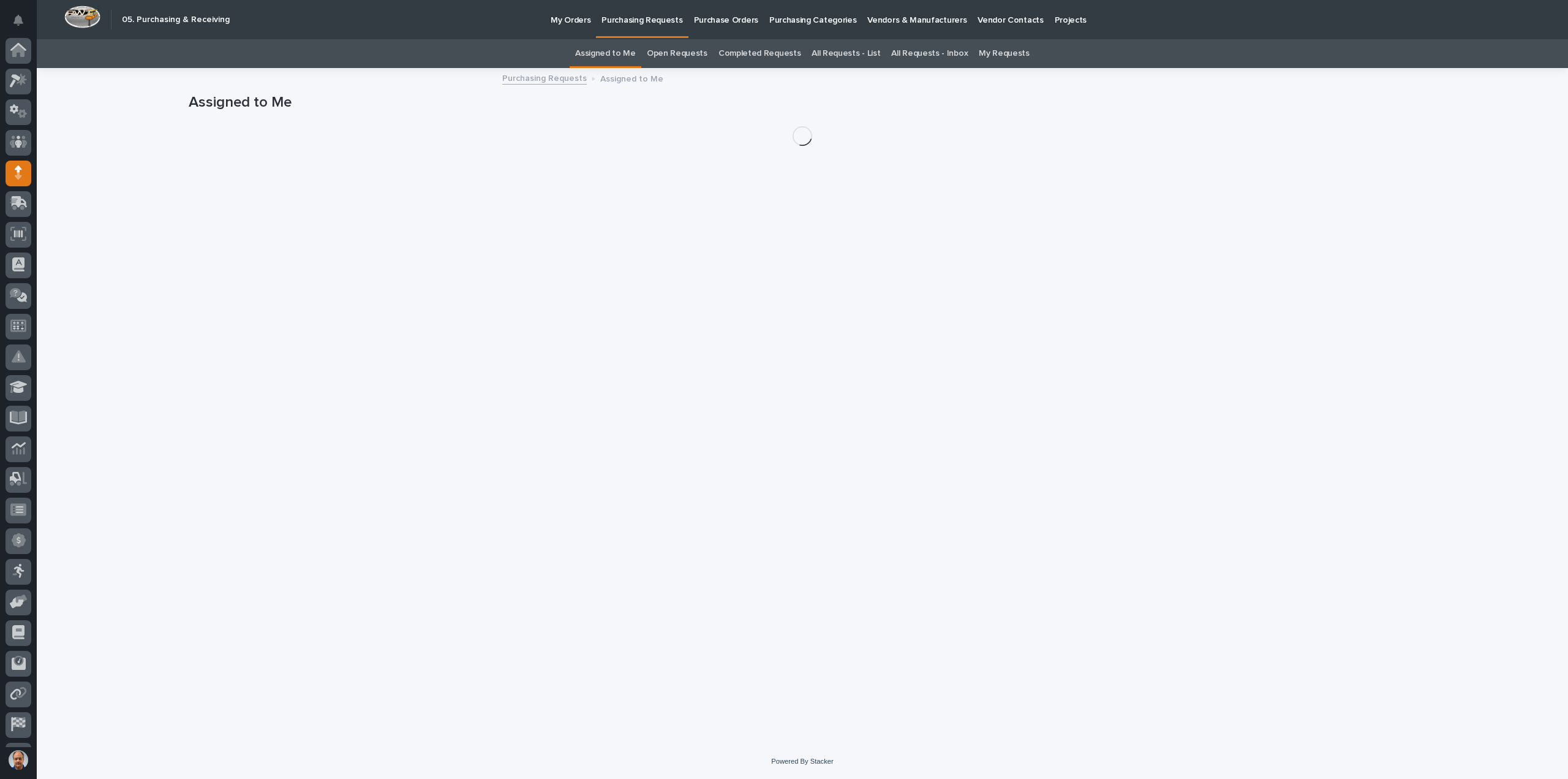
scroll to position [57, 0]
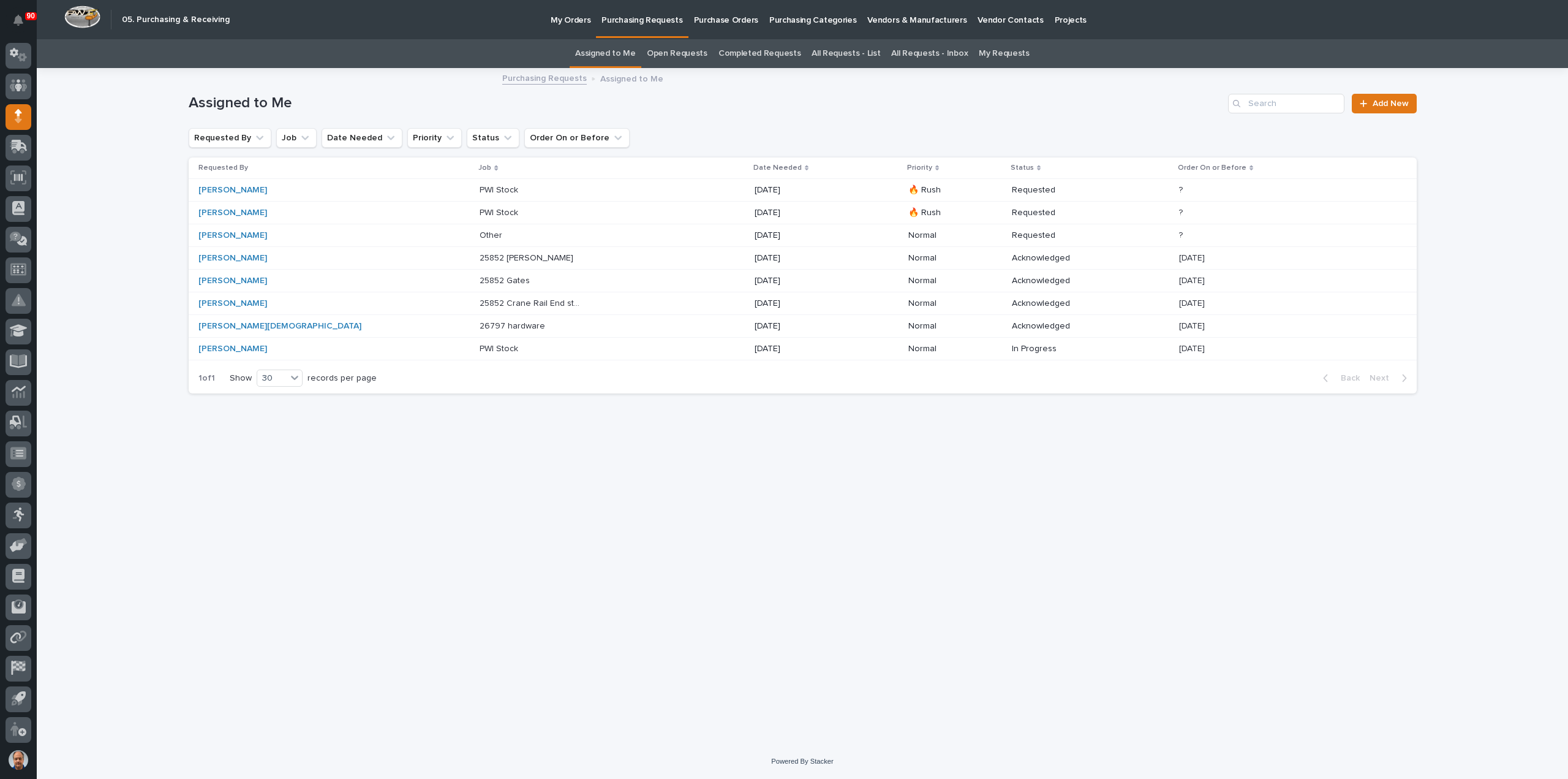
click at [1004, 83] on div "Purchasing Requests Assigned to Me" at bounding box center [802, 79] width 612 height 17
click at [569, 20] on p "My Orders" at bounding box center [570, 12] width 40 height 25
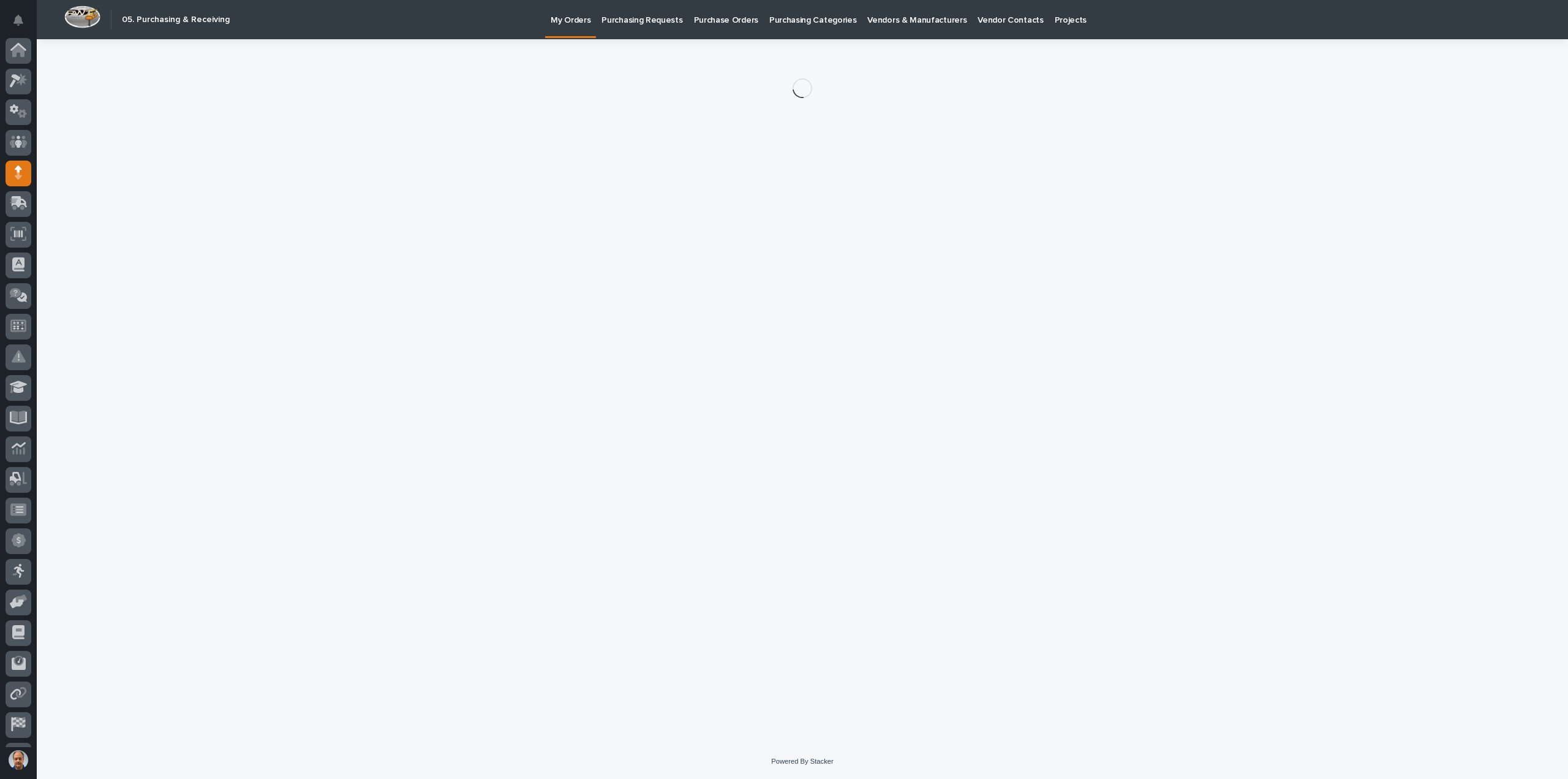
scroll to position [57, 0]
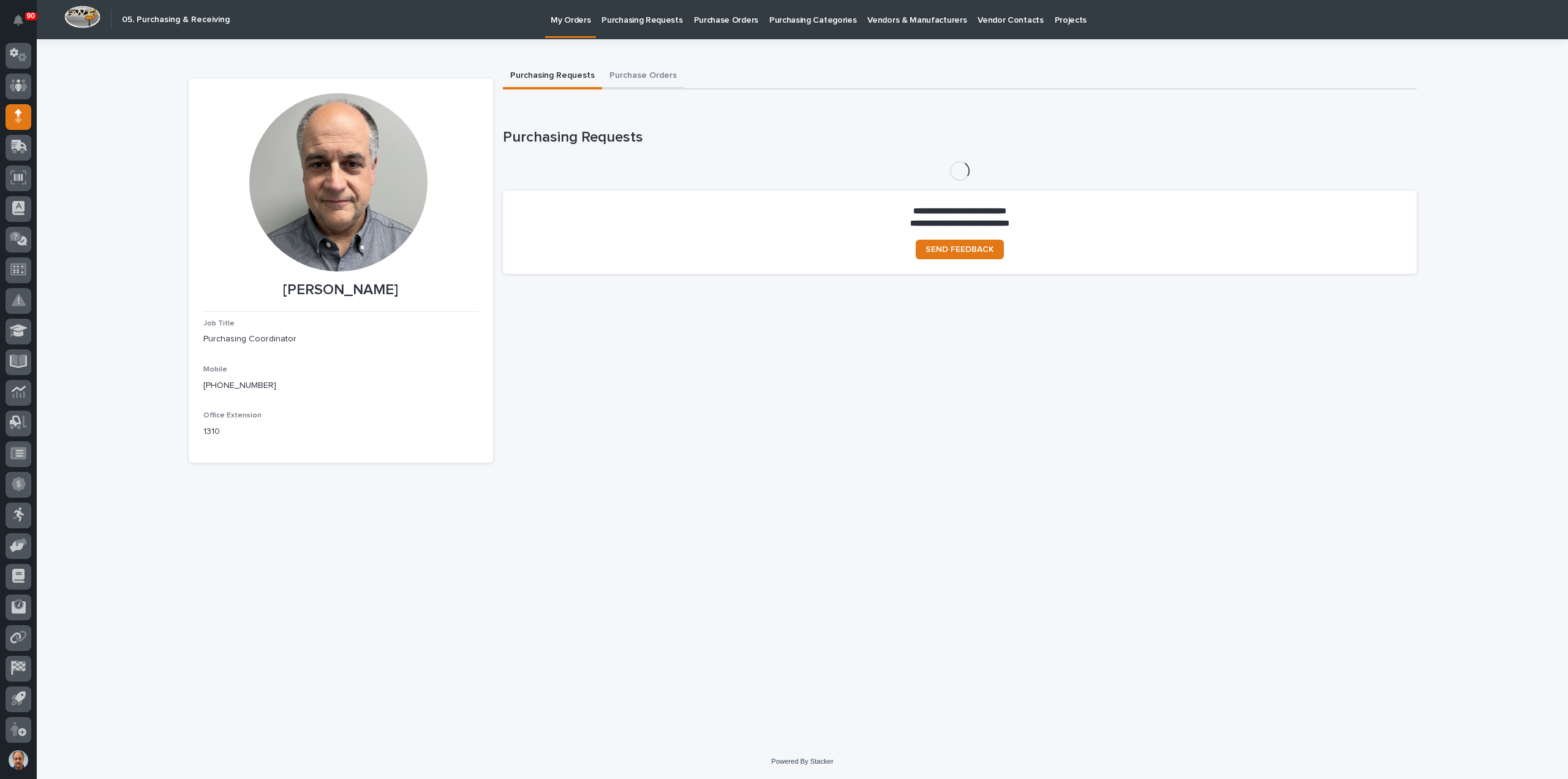
click at [652, 76] on button "Purchase Orders" at bounding box center [643, 76] width 82 height 25
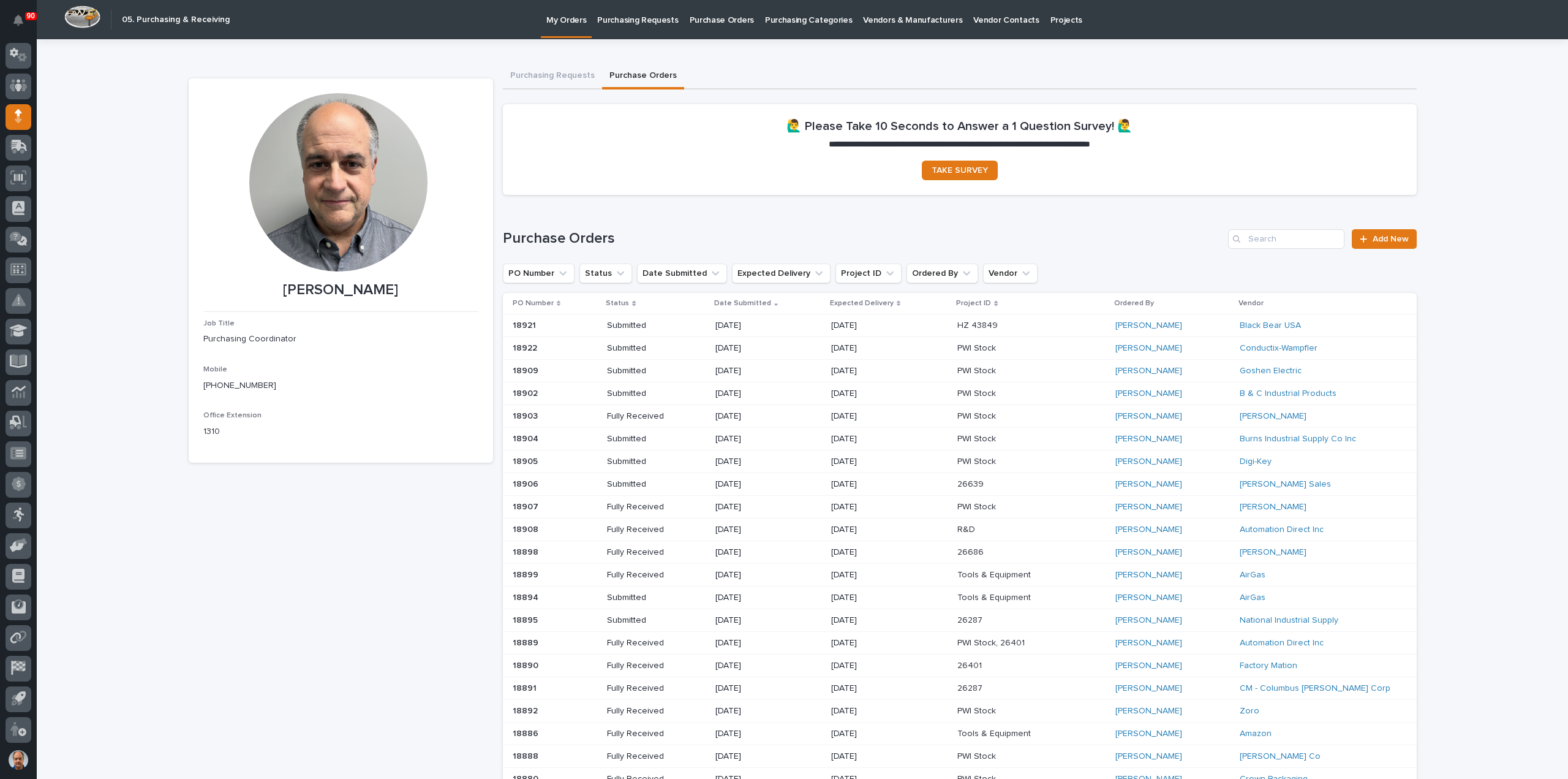
click at [623, 323] on p "Submitted" at bounding box center [651, 326] width 88 height 10
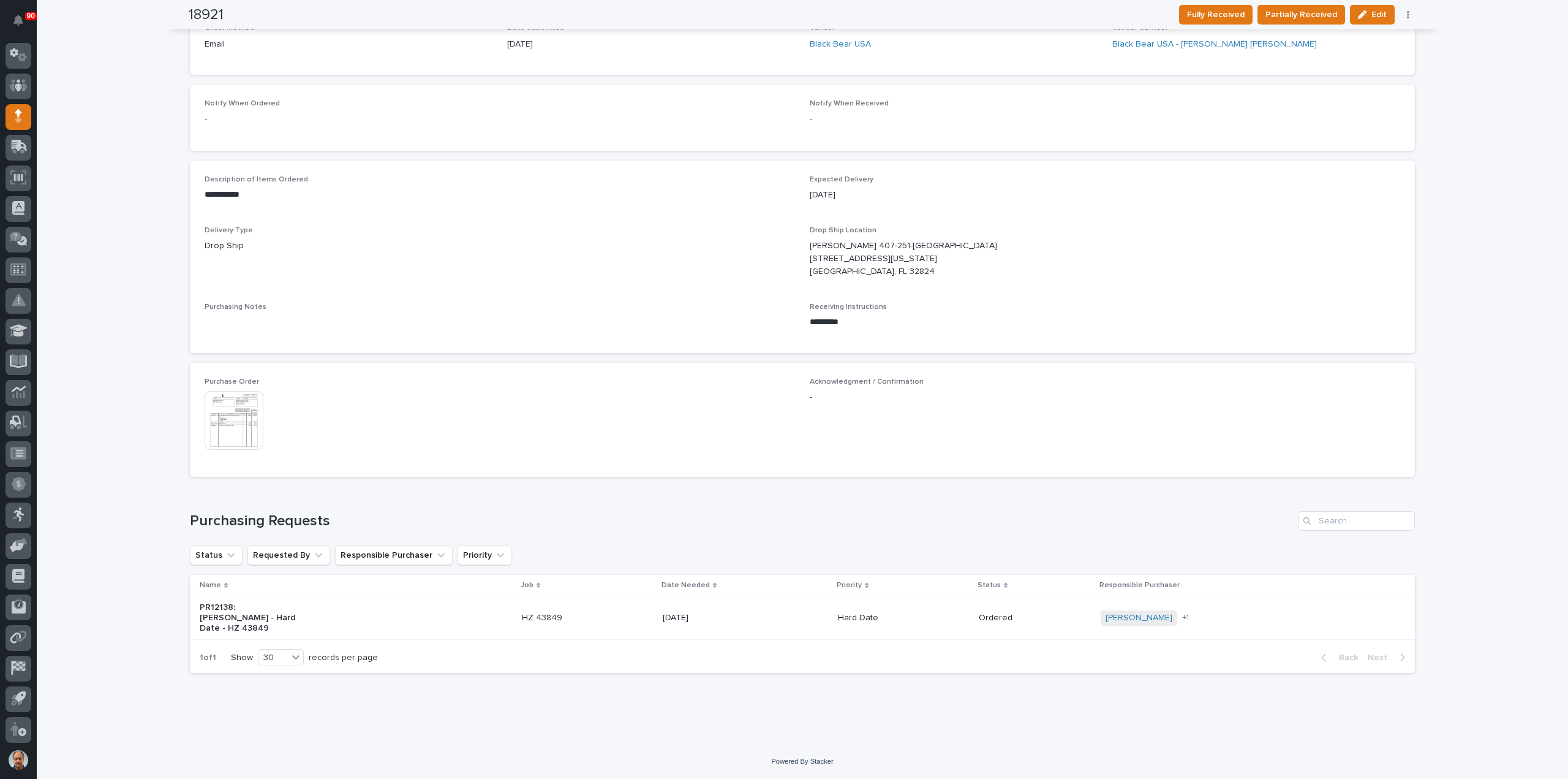
scroll to position [372, 0]
click at [1378, 12] on span "Edit" at bounding box center [1378, 15] width 15 height 11
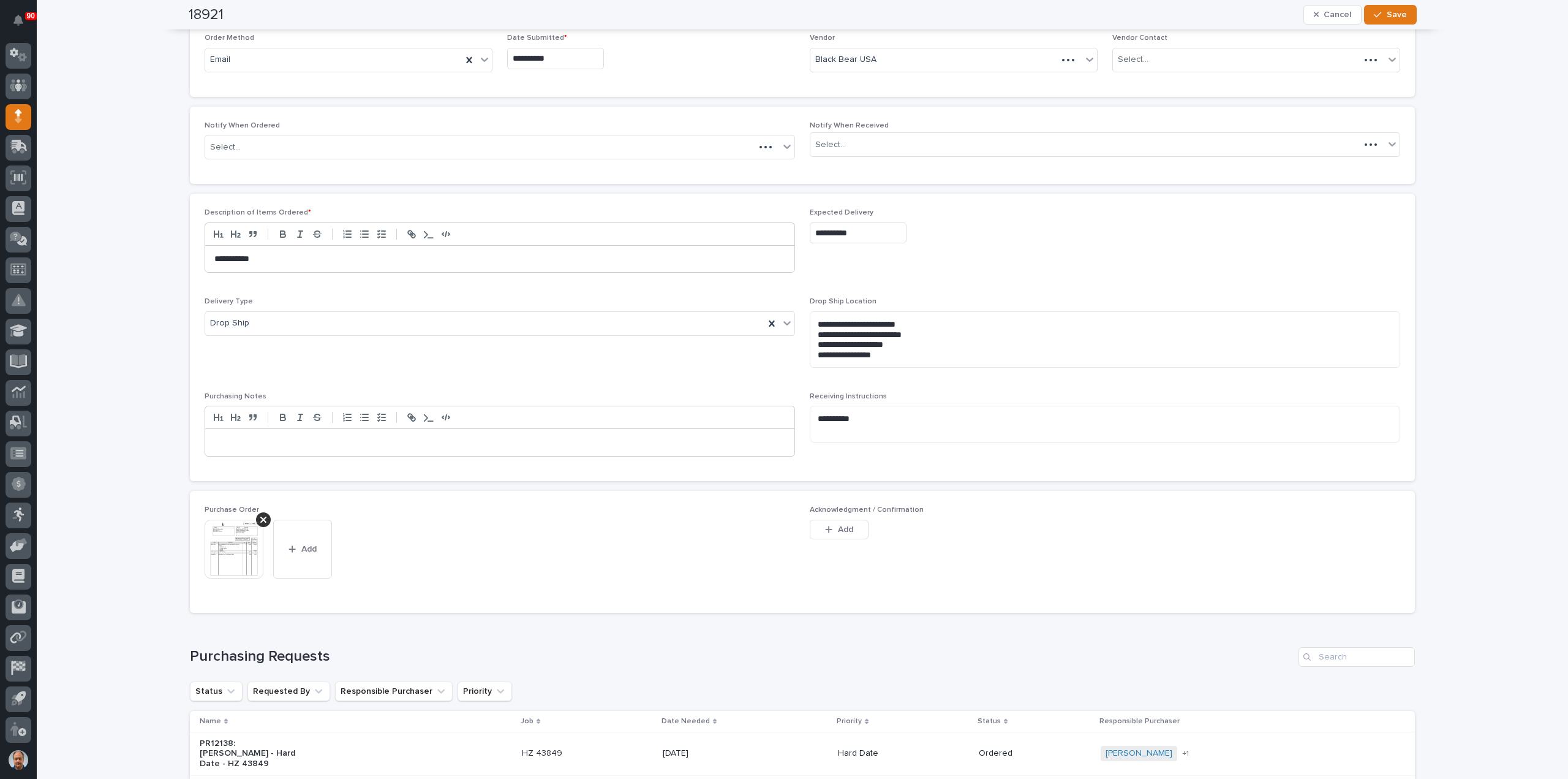
scroll to position [418, 0]
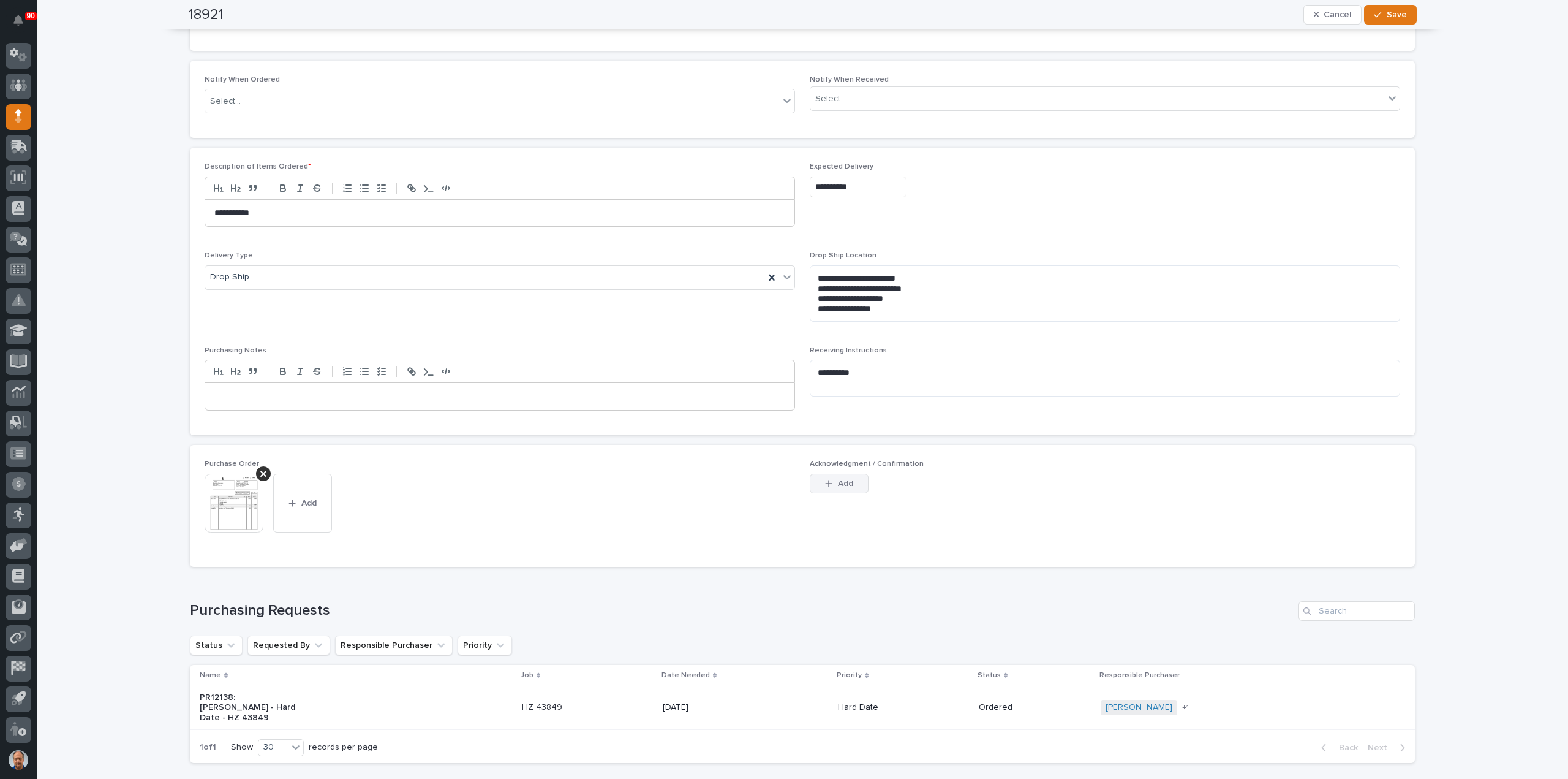
click at [838, 479] on span "Add" at bounding box center [845, 483] width 15 height 11
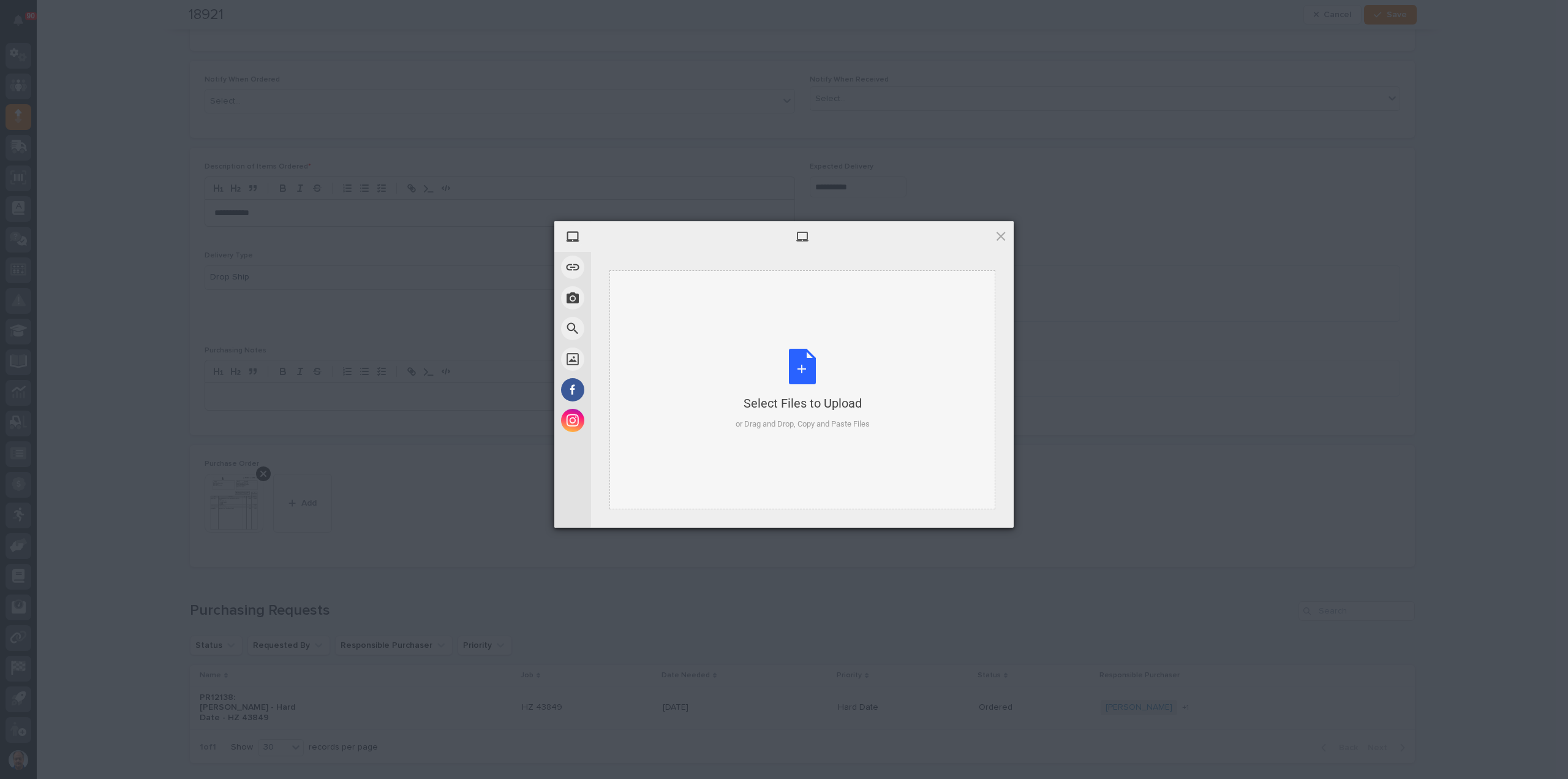
click at [804, 371] on div "Select Files to Upload or Drag and Drop, Copy and Paste Files" at bounding box center [803, 390] width 134 height 81
click at [984, 508] on span "Upload 1" at bounding box center [976, 511] width 24 height 9
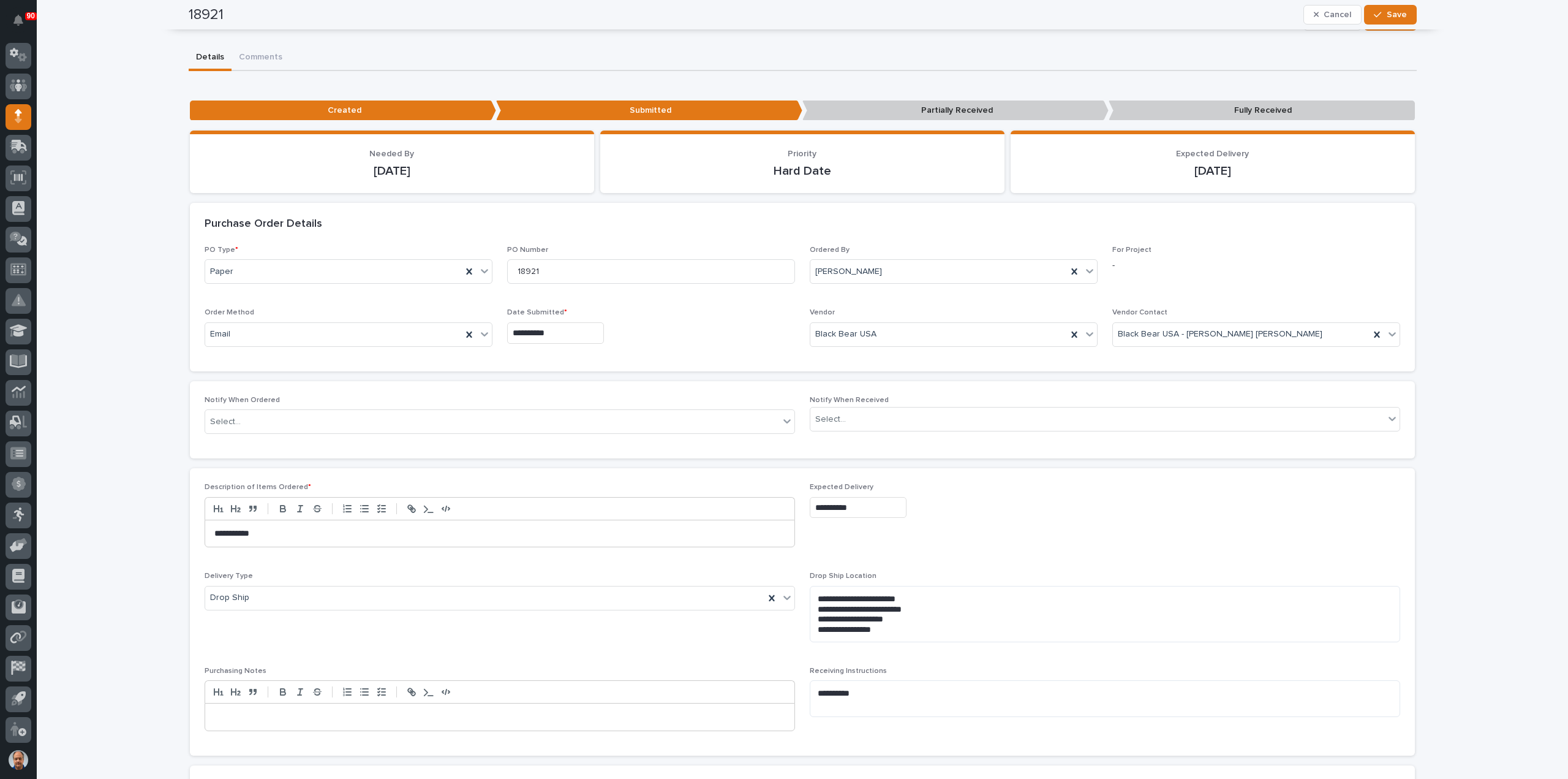
scroll to position [0, 0]
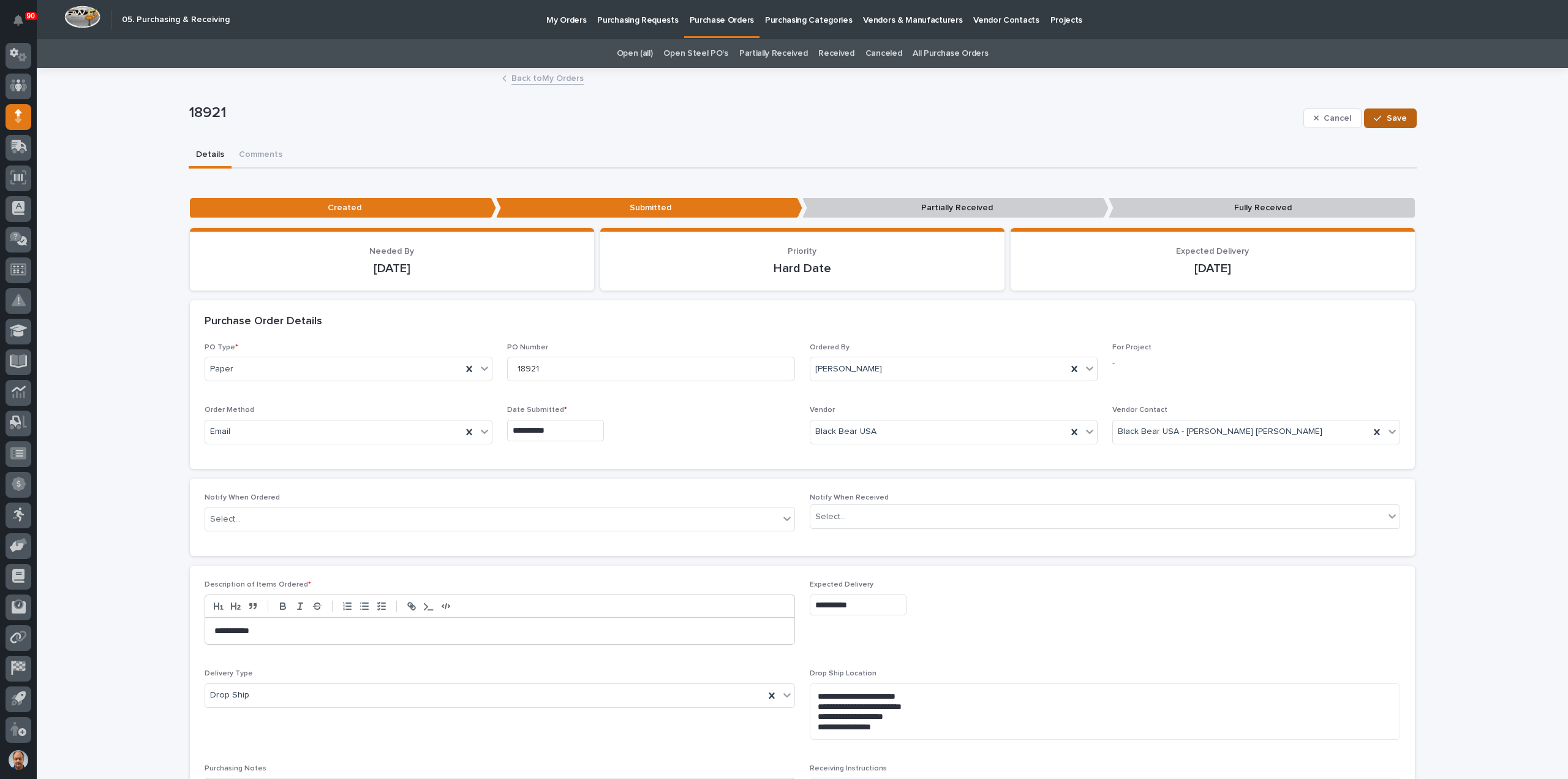
click at [1392, 113] on span "Save" at bounding box center [1397, 118] width 20 height 11
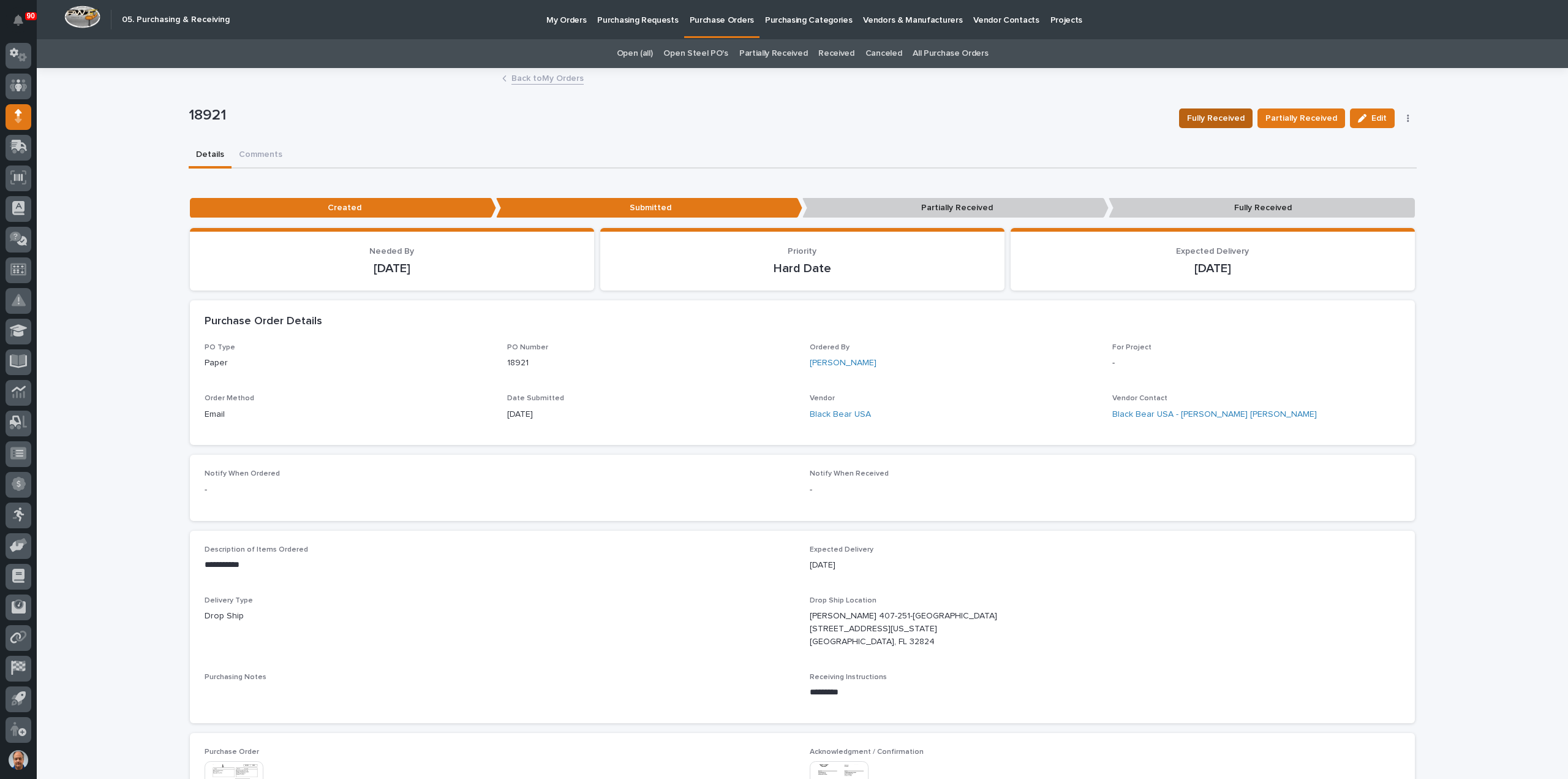
click at [1219, 116] on span "Fully Received" at bounding box center [1215, 118] width 57 height 15
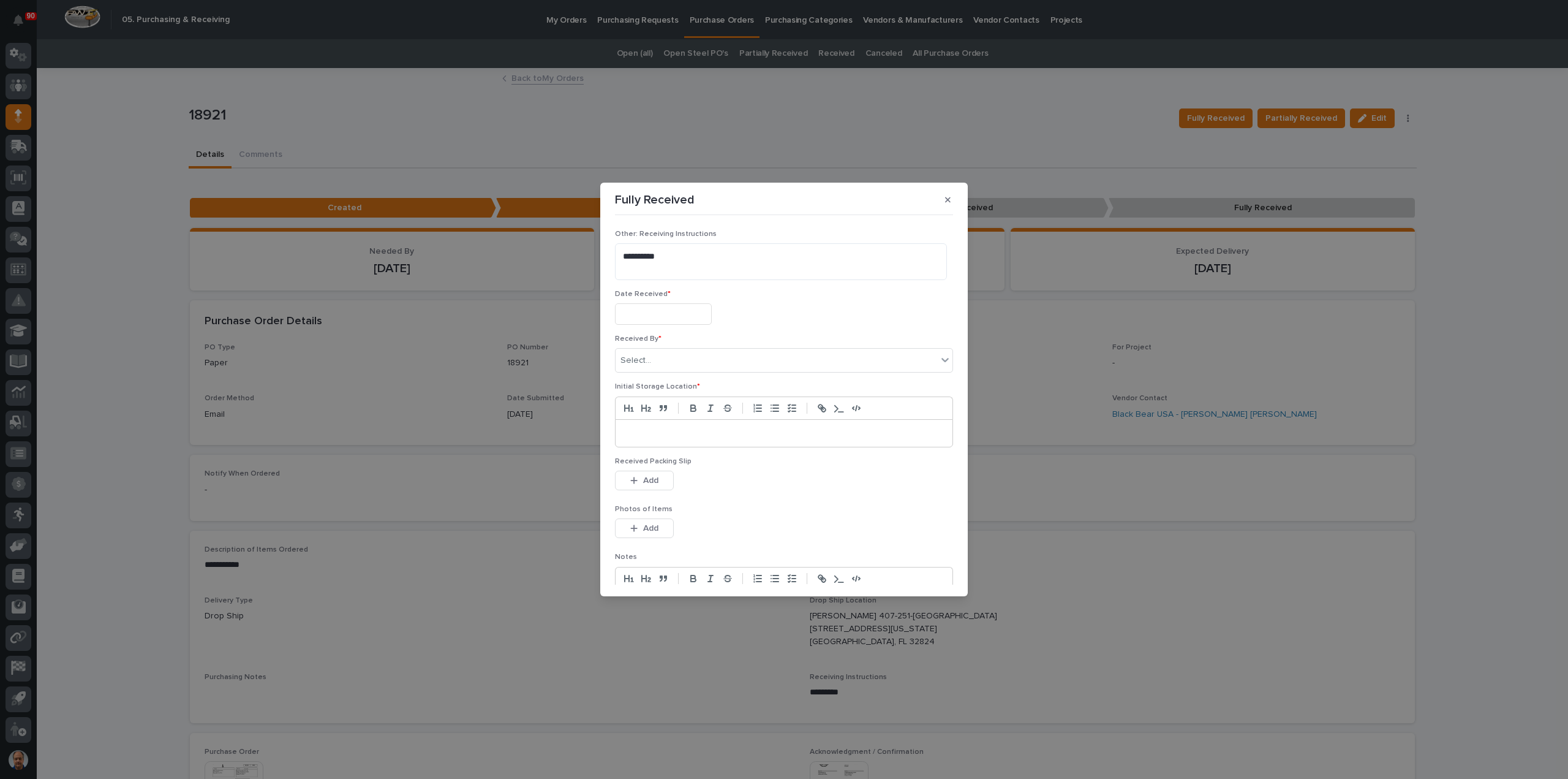
click at [668, 317] on input "text" at bounding box center [663, 314] width 97 height 22
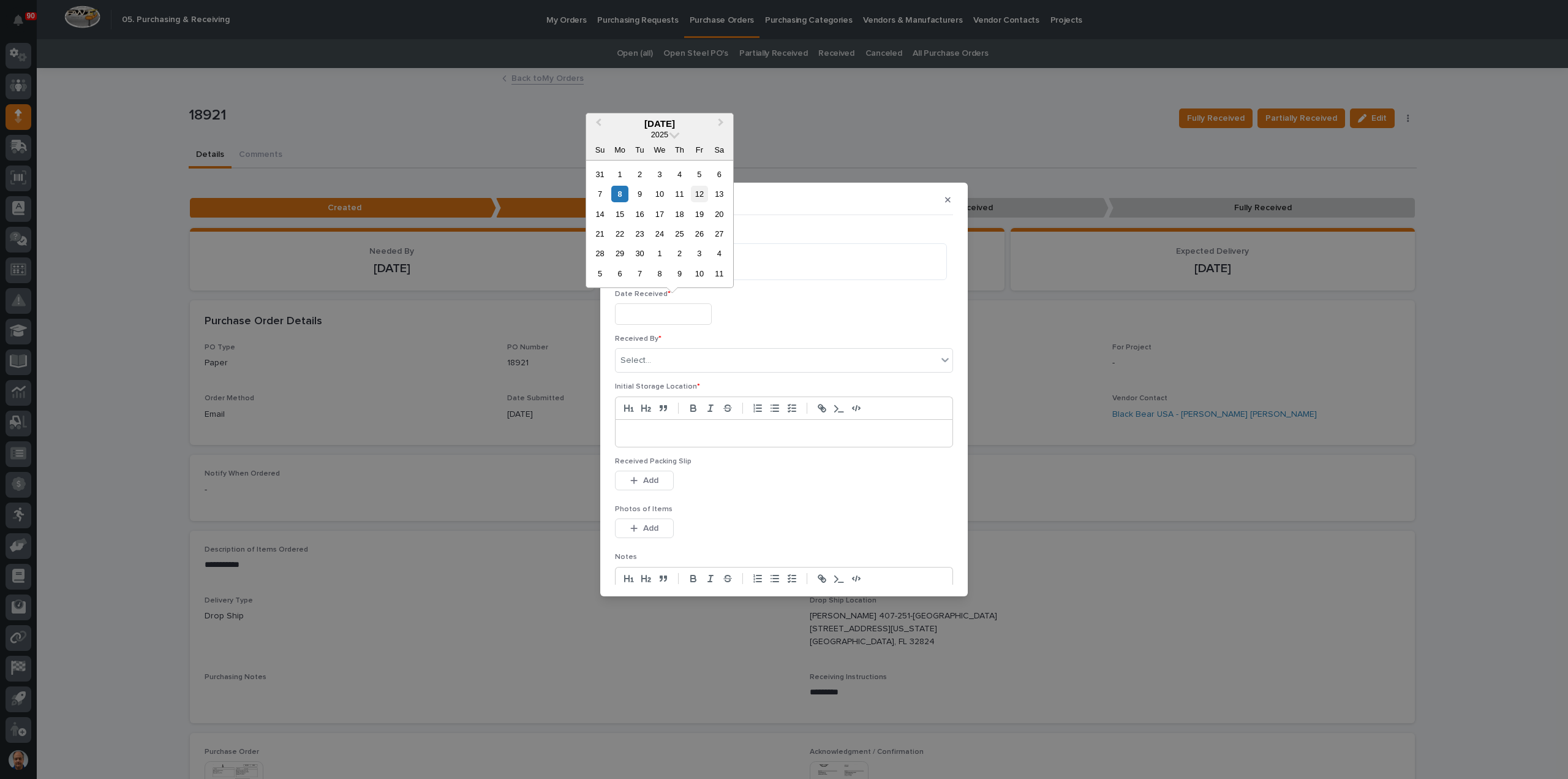
click at [701, 193] on div "12" at bounding box center [699, 194] width 17 height 17
type input "**********"
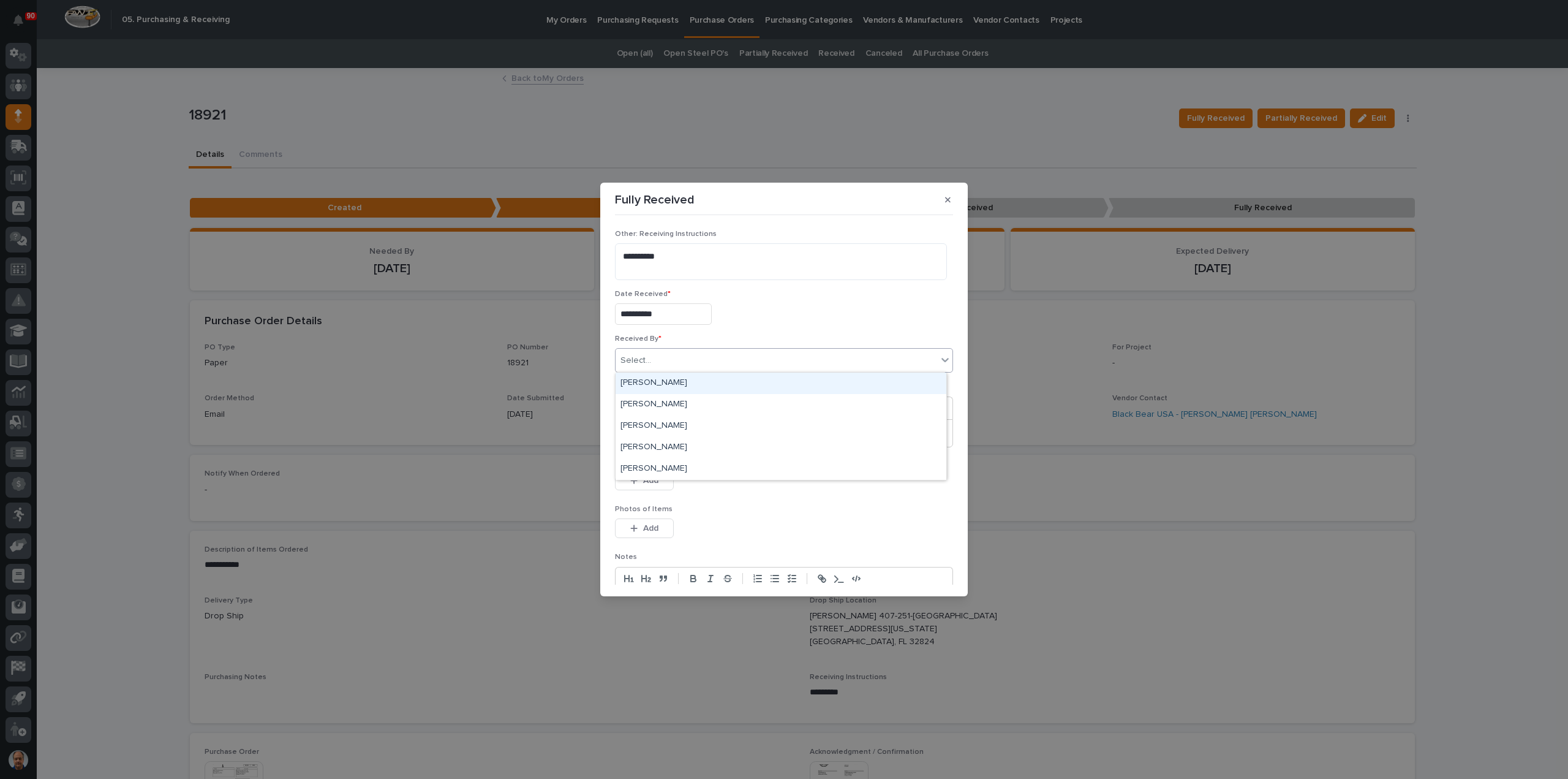
click at [676, 361] on div "Select..." at bounding box center [776, 360] width 322 height 20
type input "**"
click at [638, 380] on div "[PERSON_NAME]" at bounding box center [780, 384] width 330 height 22
click at [657, 434] on p at bounding box center [784, 433] width 318 height 12
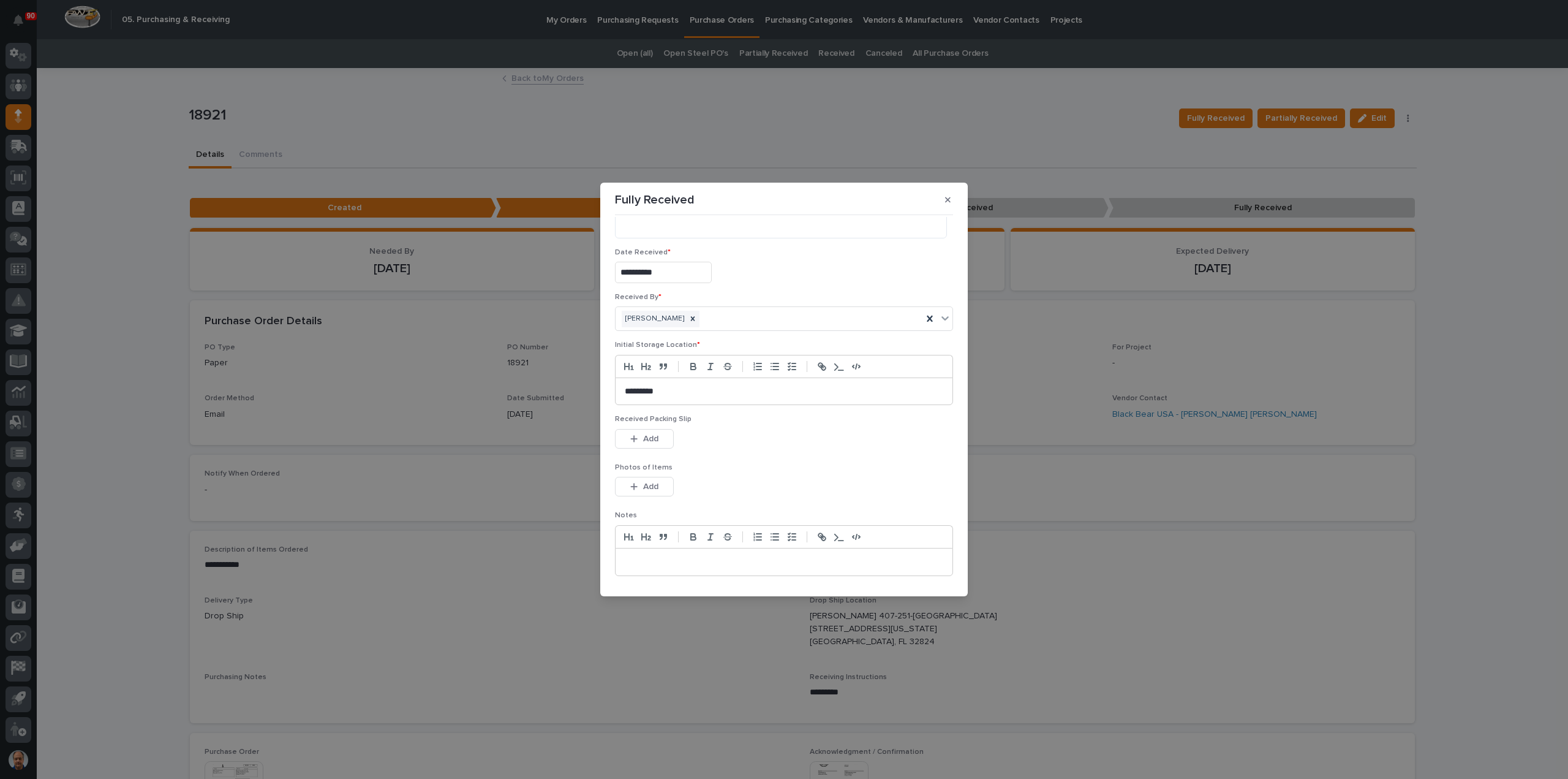
scroll to position [80, 0]
click at [925, 573] on span "Save" at bounding box center [933, 576] width 20 height 11
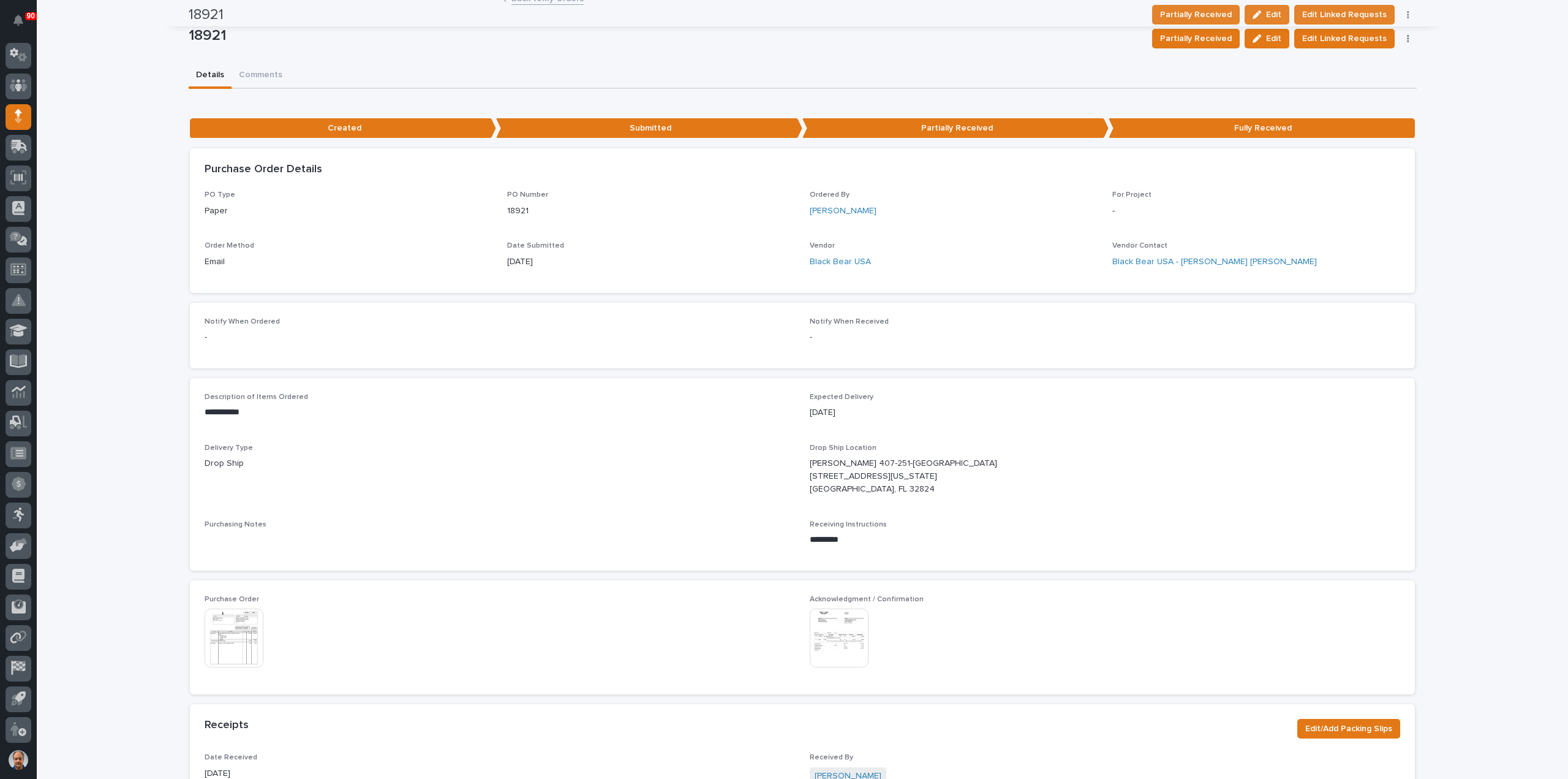
scroll to position [0, 0]
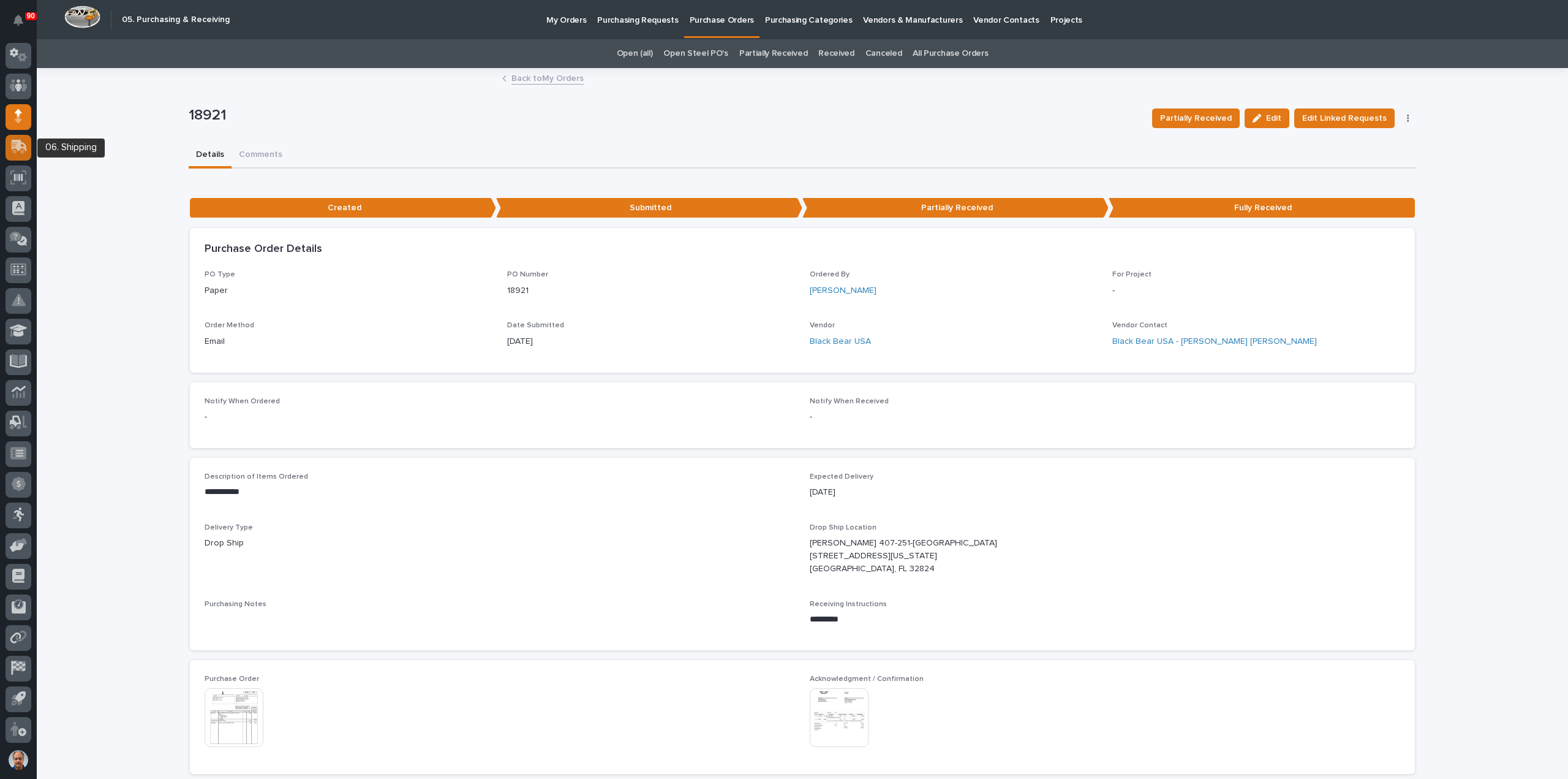
click at [16, 147] on icon at bounding box center [20, 145] width 16 height 12
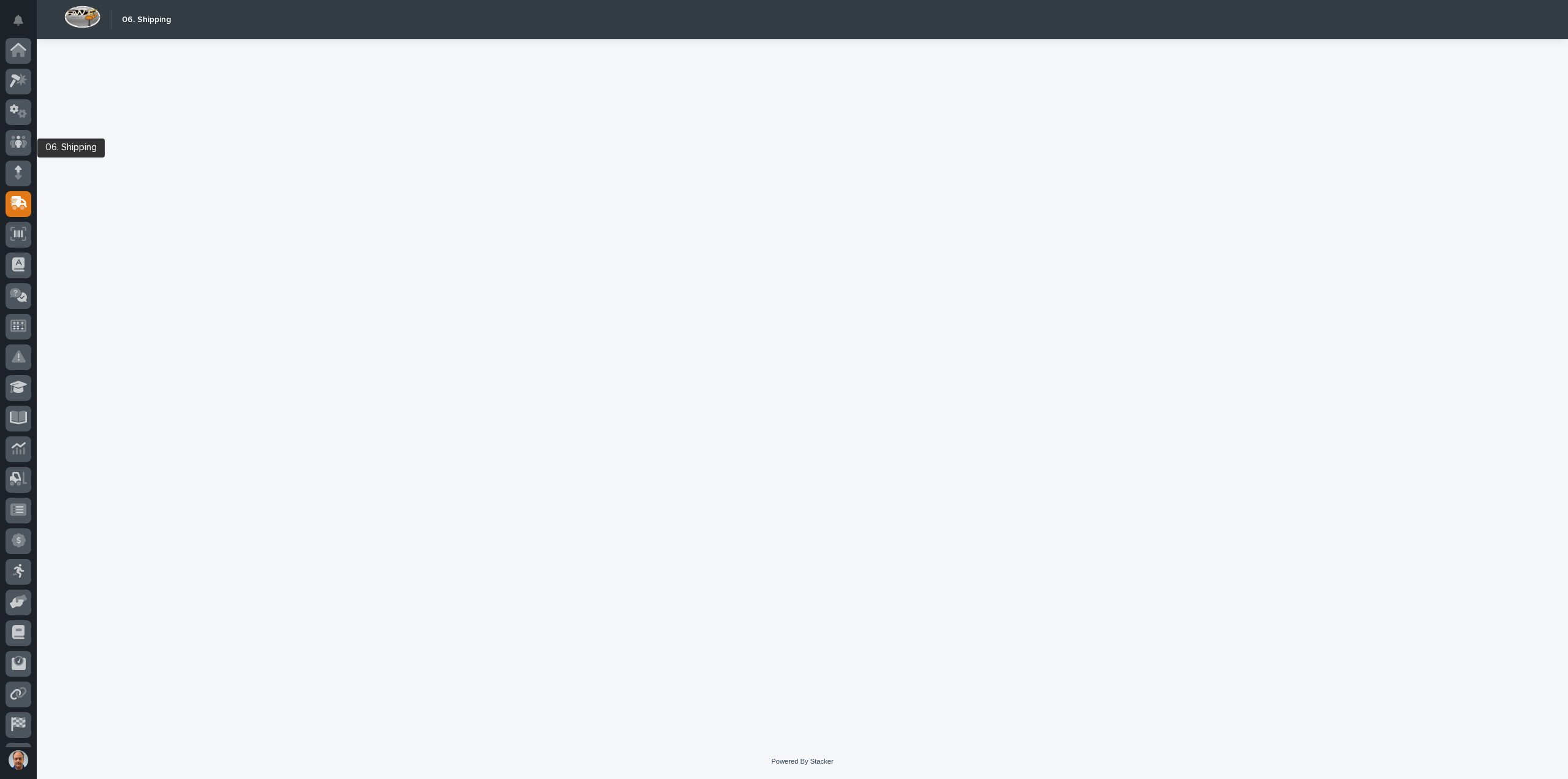
scroll to position [57, 0]
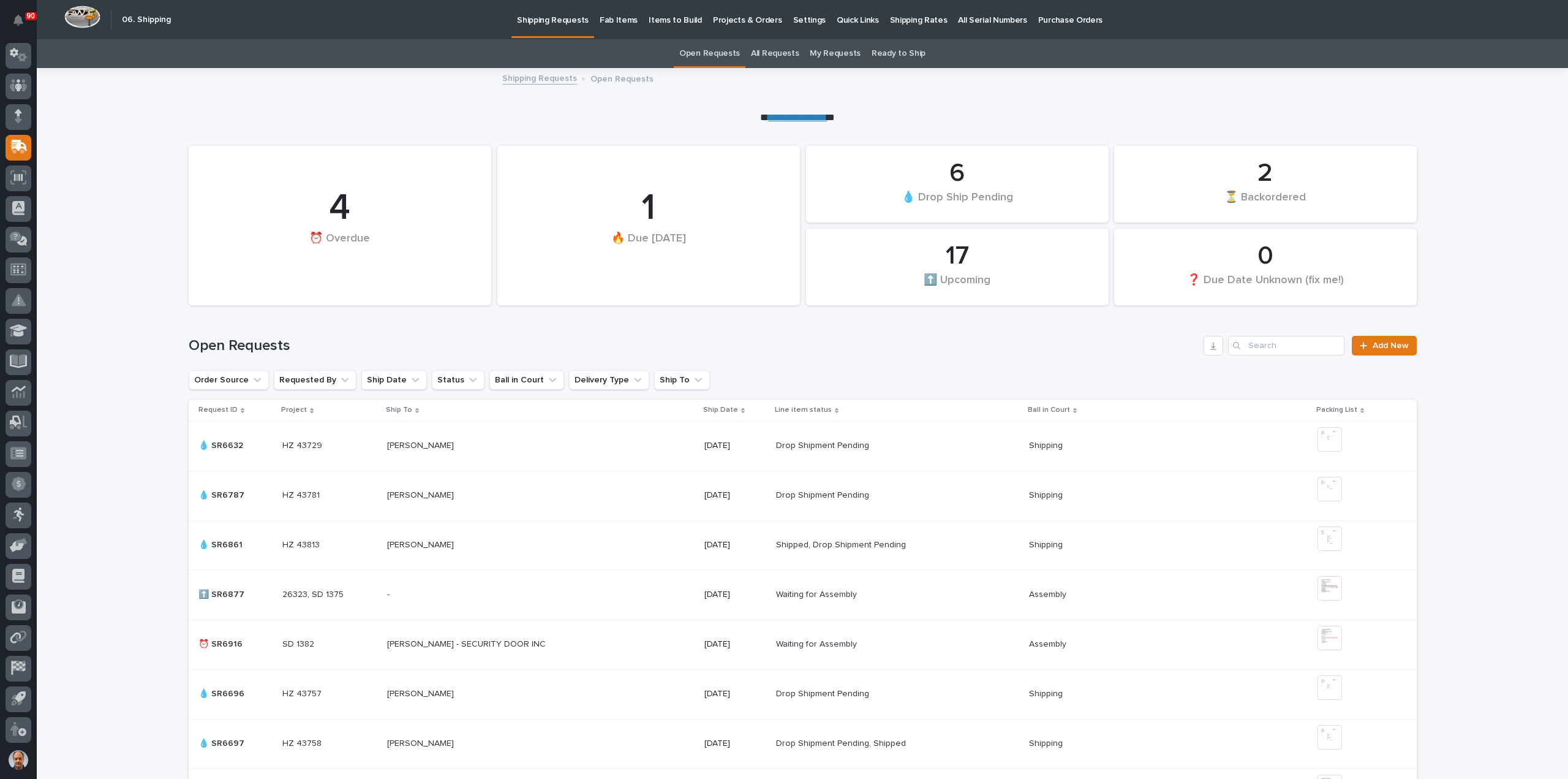
click at [776, 55] on link "All Requests" at bounding box center [775, 54] width 48 height 29
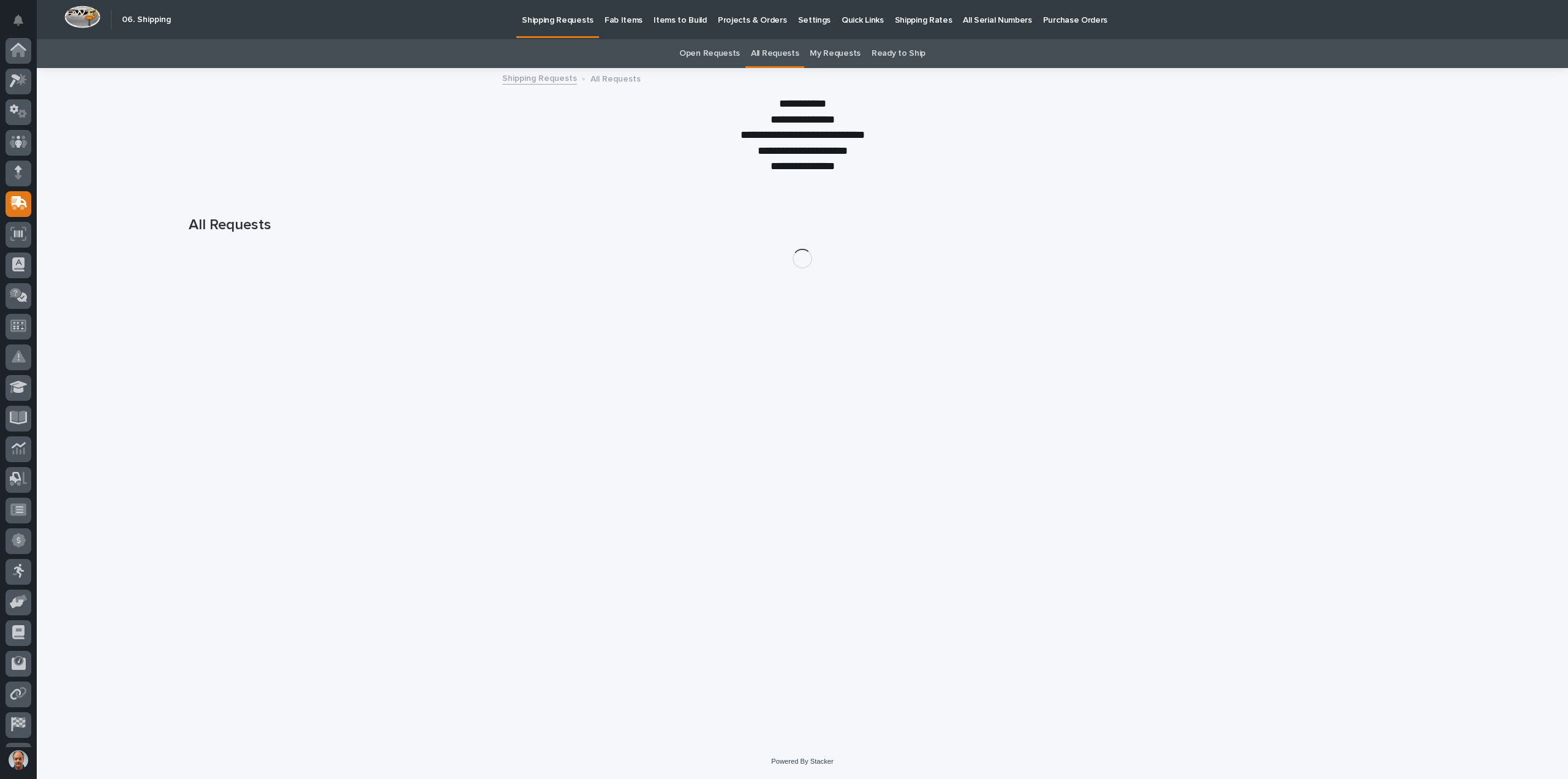
scroll to position [57, 0]
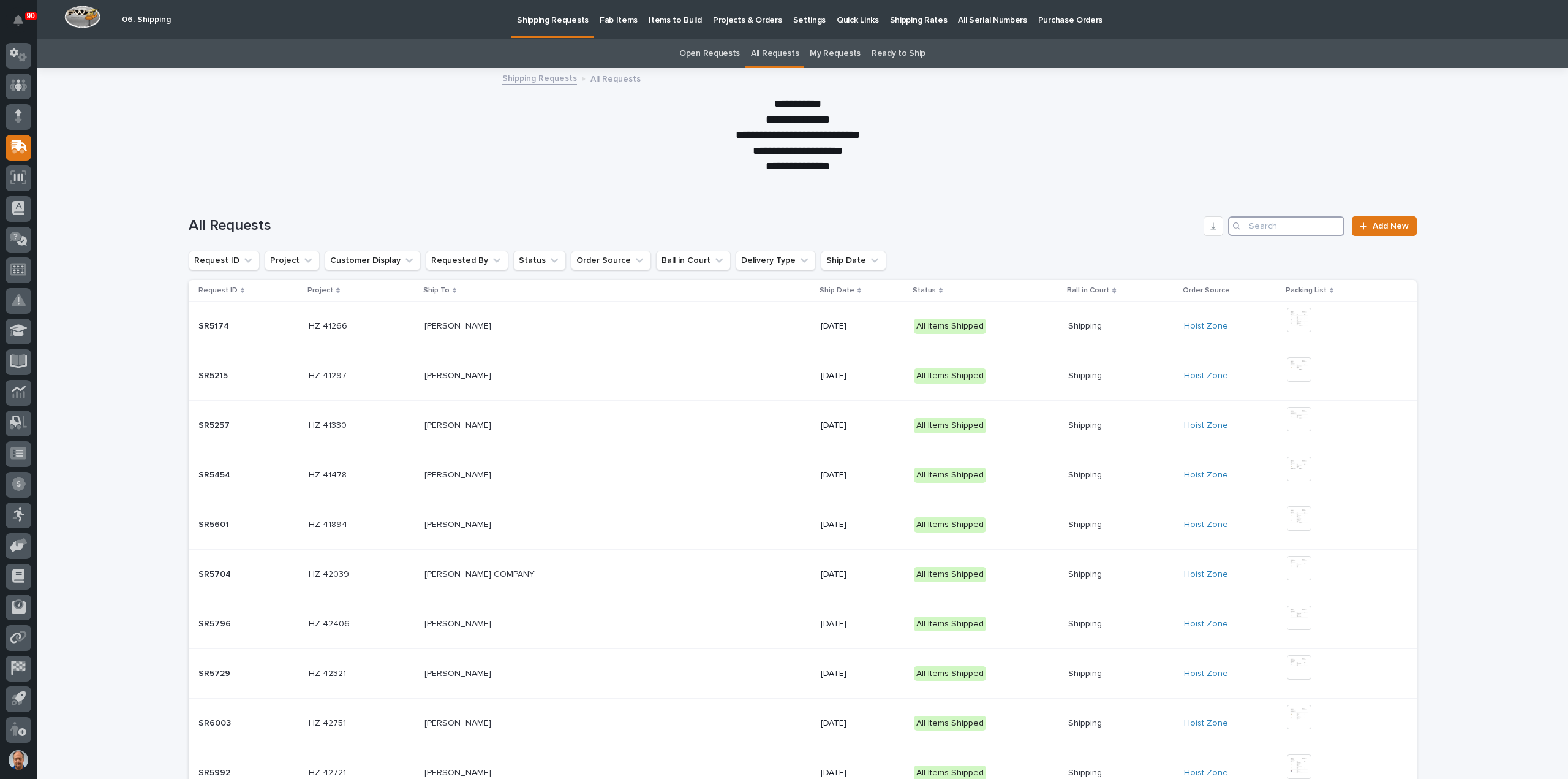
click at [1293, 227] on input "Search" at bounding box center [1286, 226] width 116 height 20
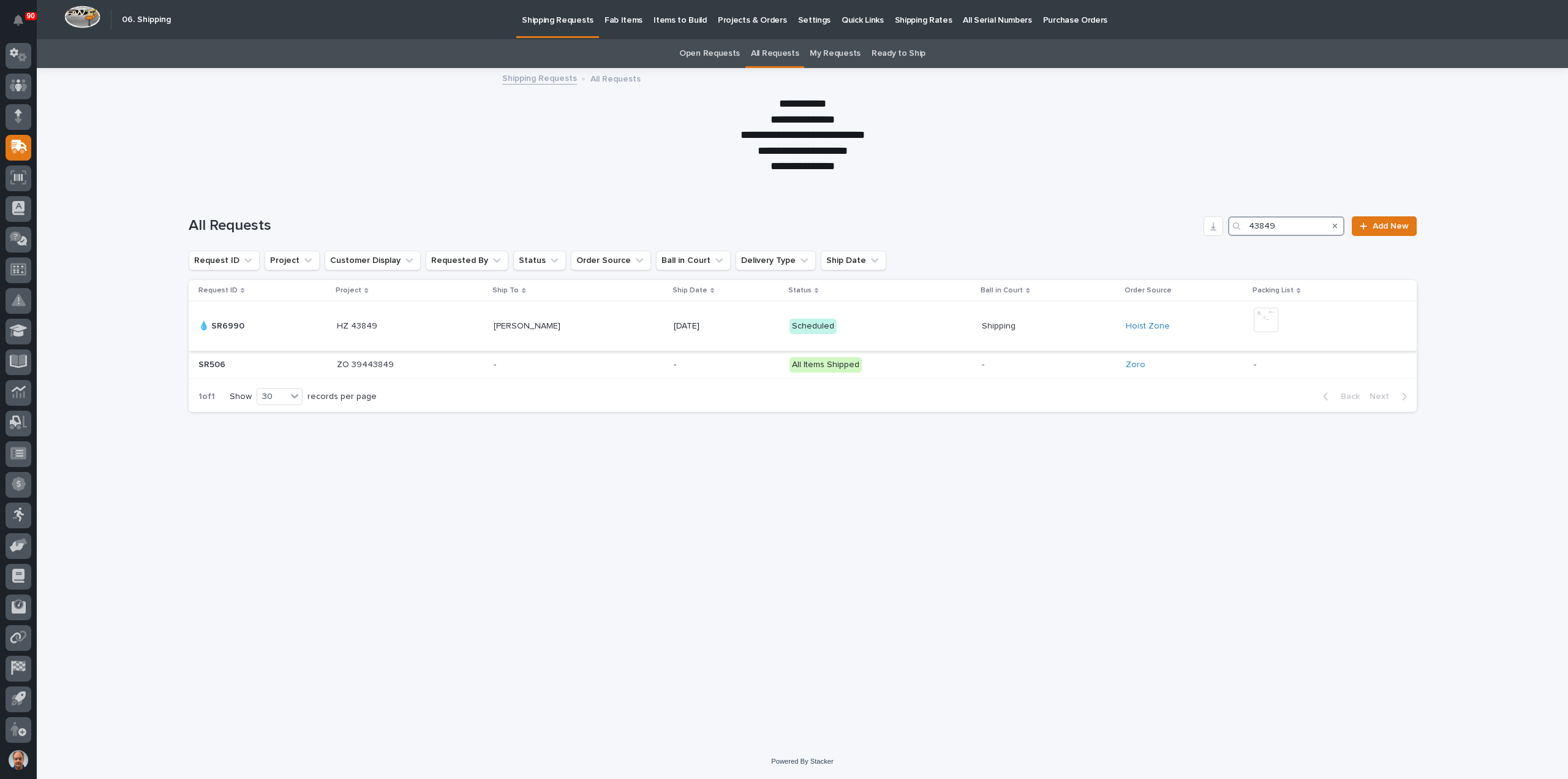
type input "43849"
click at [574, 324] on p at bounding box center [579, 326] width 170 height 10
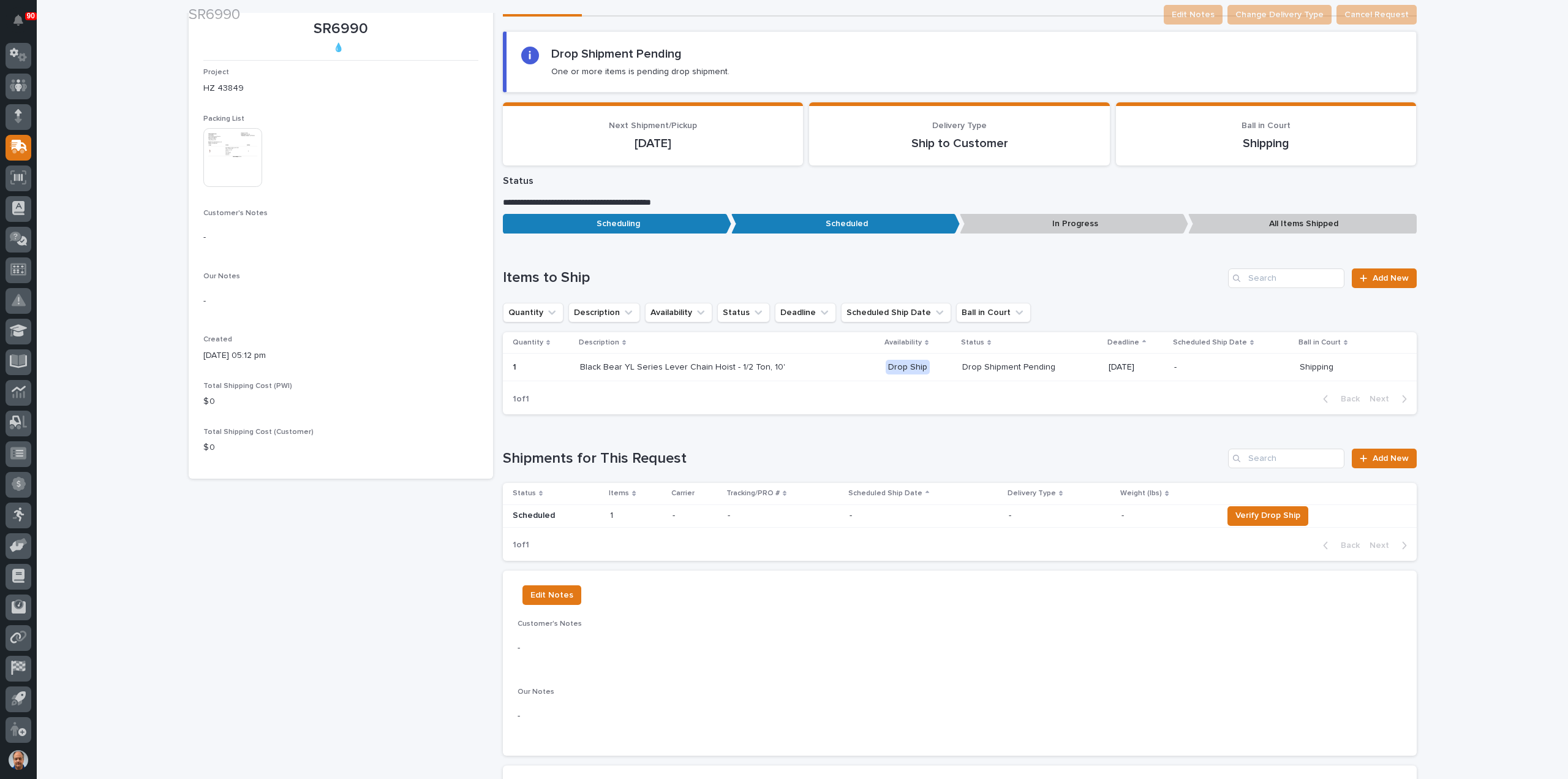
scroll to position [307, 0]
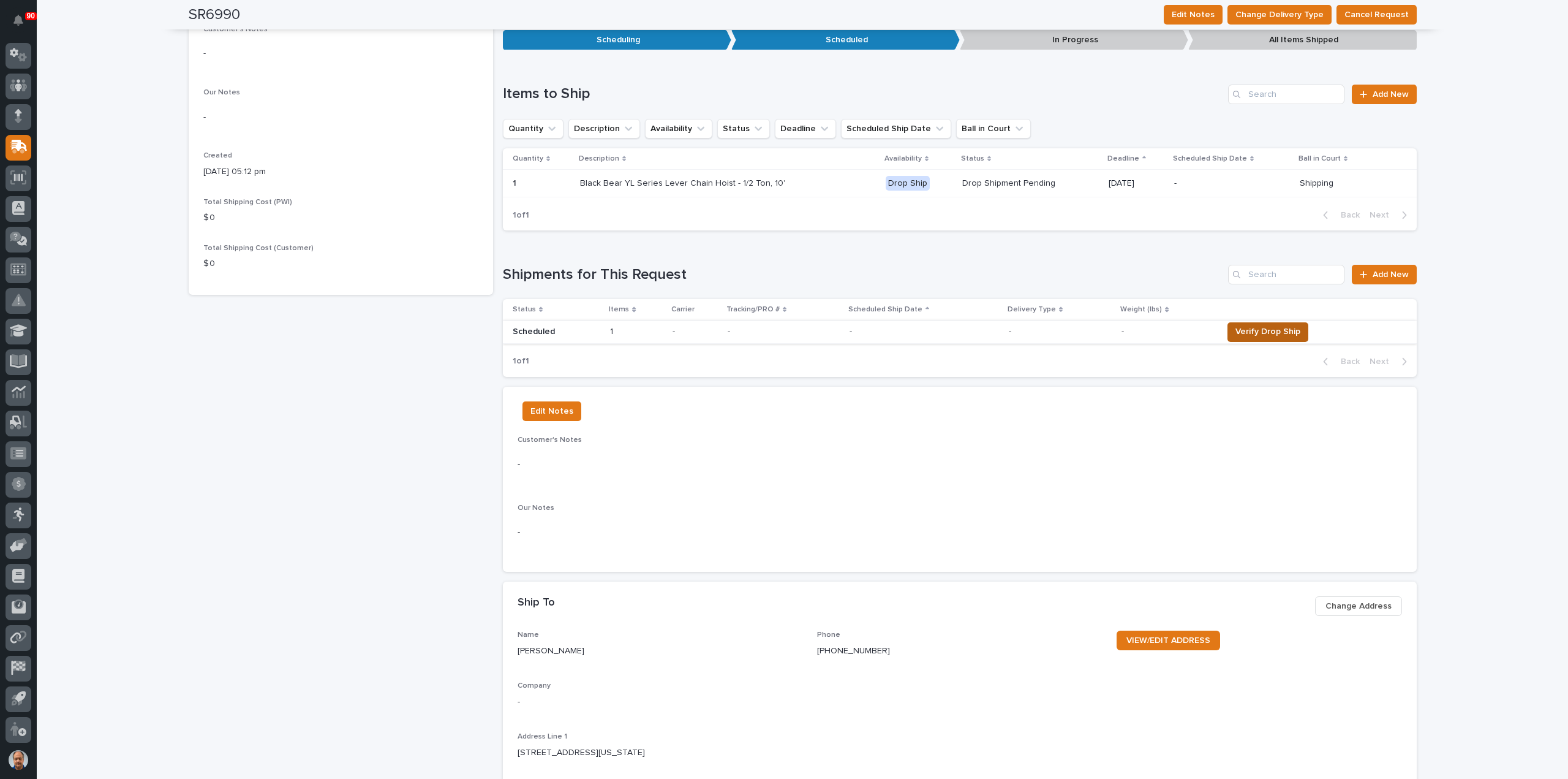
click at [1267, 327] on span "Verify Drop Ship" at bounding box center [1267, 331] width 65 height 15
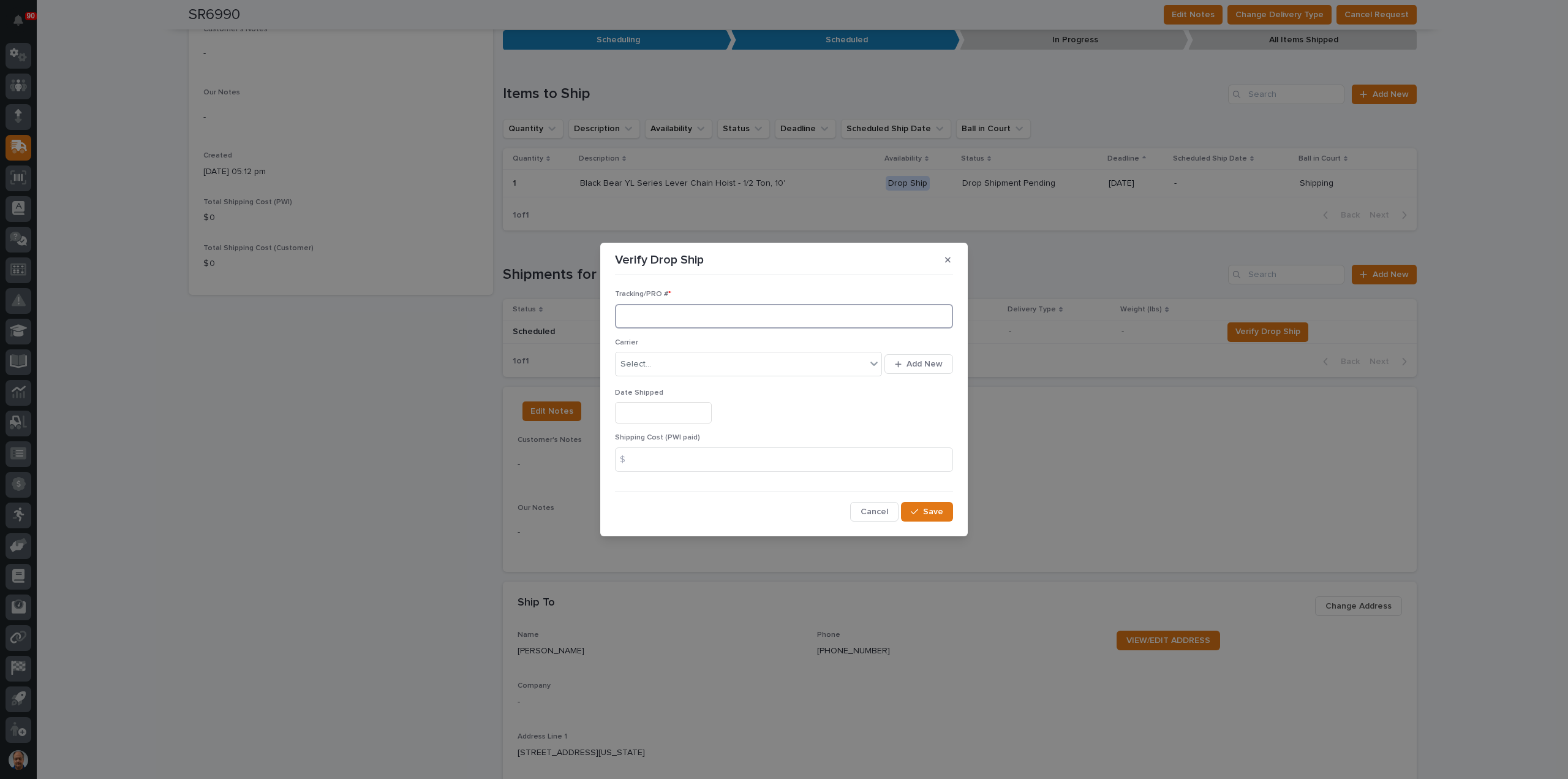
click at [707, 316] on input at bounding box center [784, 316] width 338 height 25
type input "BB Shipment Confirmation"
click at [693, 360] on div "Select..." at bounding box center [740, 364] width 251 height 20
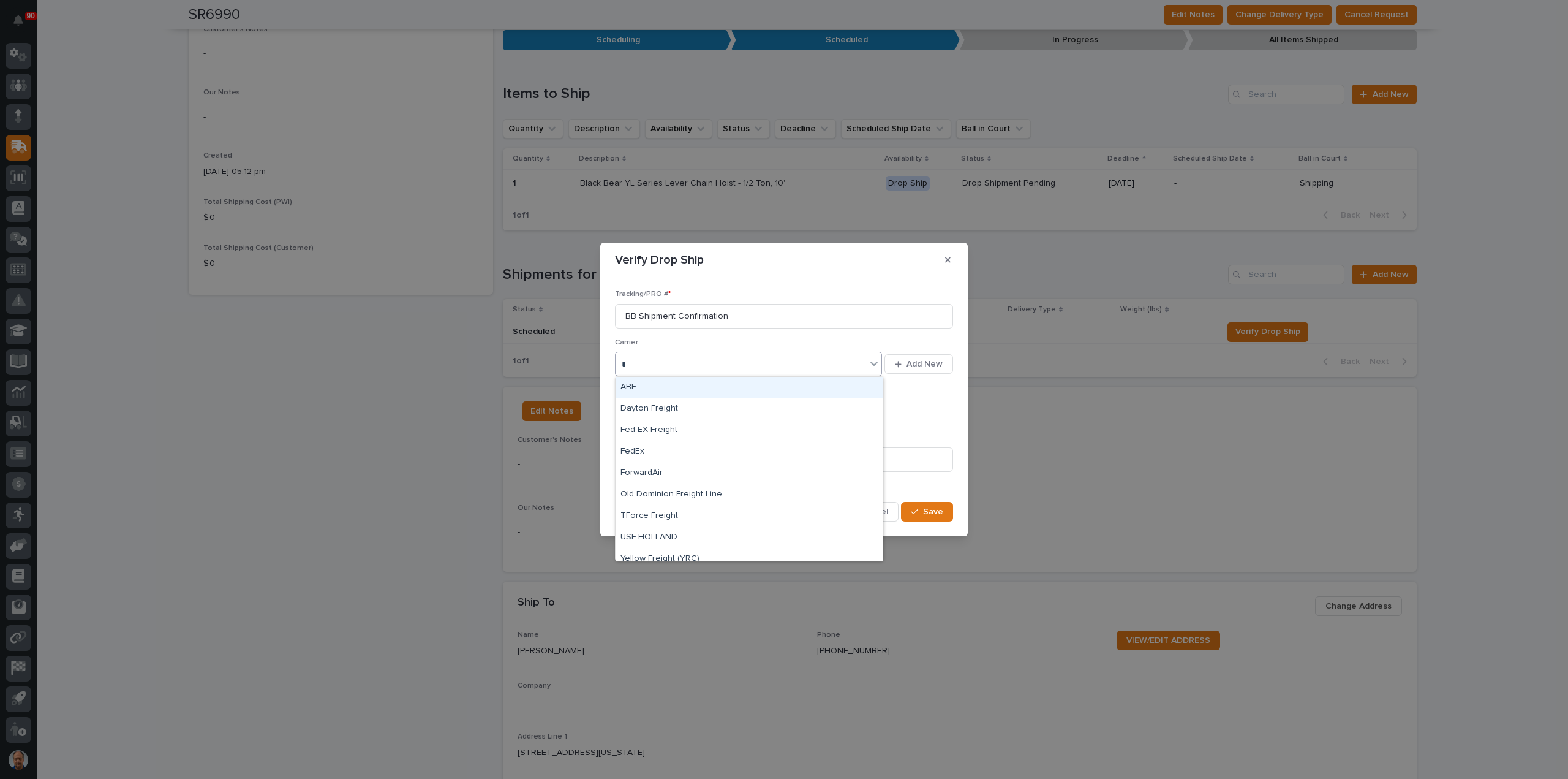
type input "**"
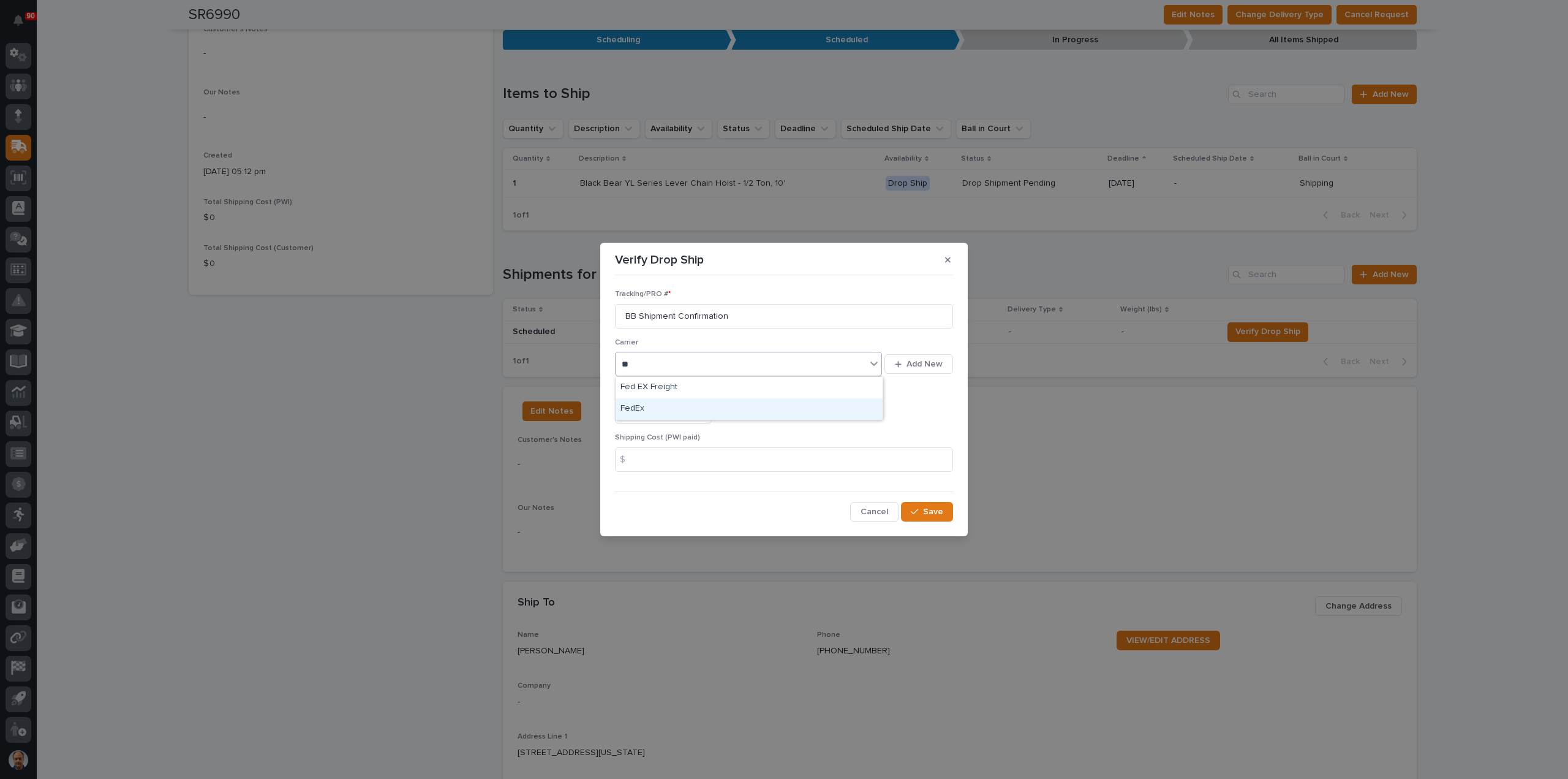
click at [648, 410] on div "FedEx" at bounding box center [749, 409] width 267 height 22
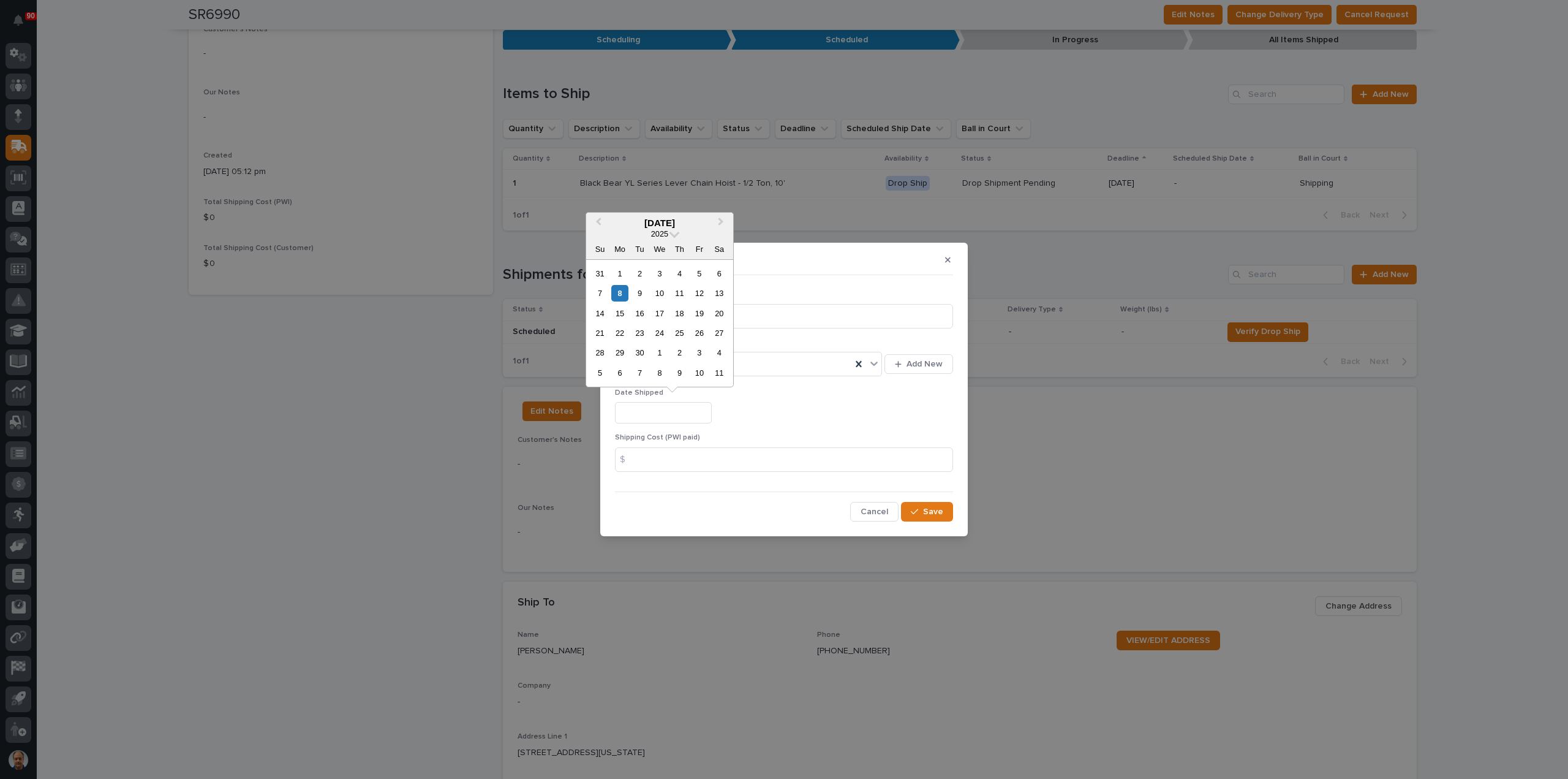
click at [665, 411] on input "text" at bounding box center [663, 413] width 97 height 22
click at [623, 294] on div "8" at bounding box center [620, 293] width 17 height 17
type input "**********"
click at [926, 509] on span "Save" at bounding box center [933, 512] width 20 height 11
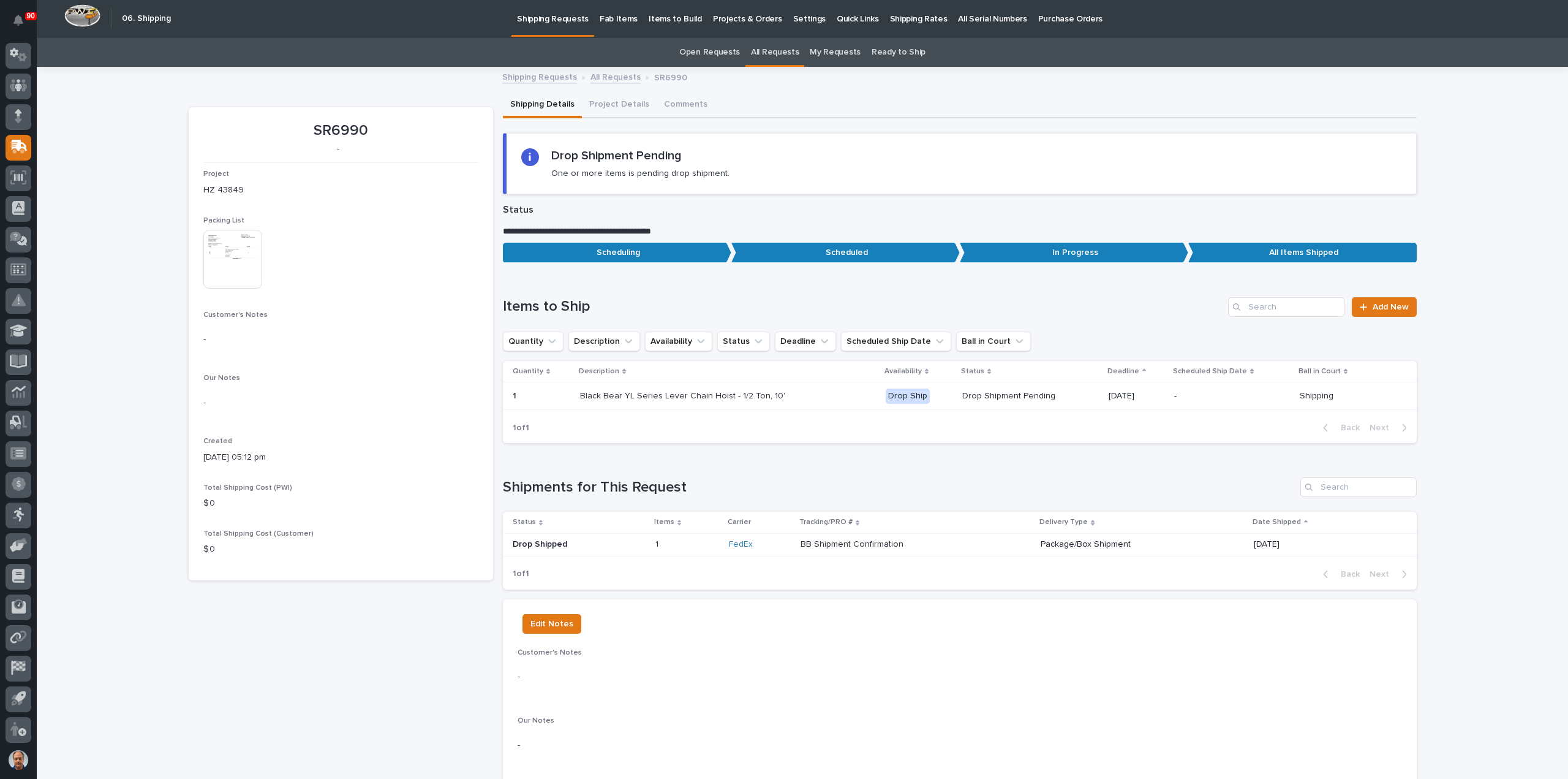
scroll to position [0, 0]
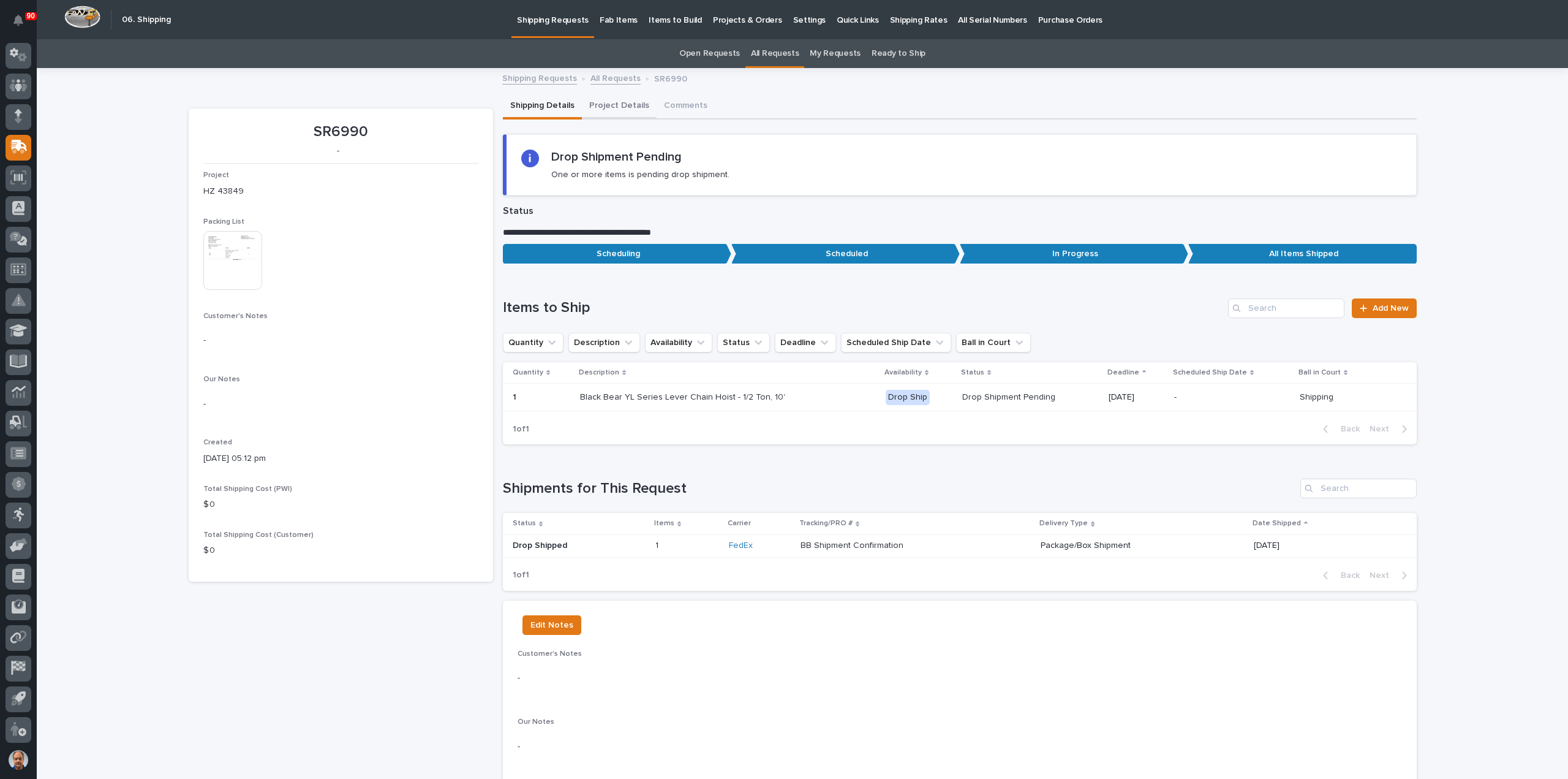
click at [615, 105] on button "Project Details" at bounding box center [619, 106] width 75 height 25
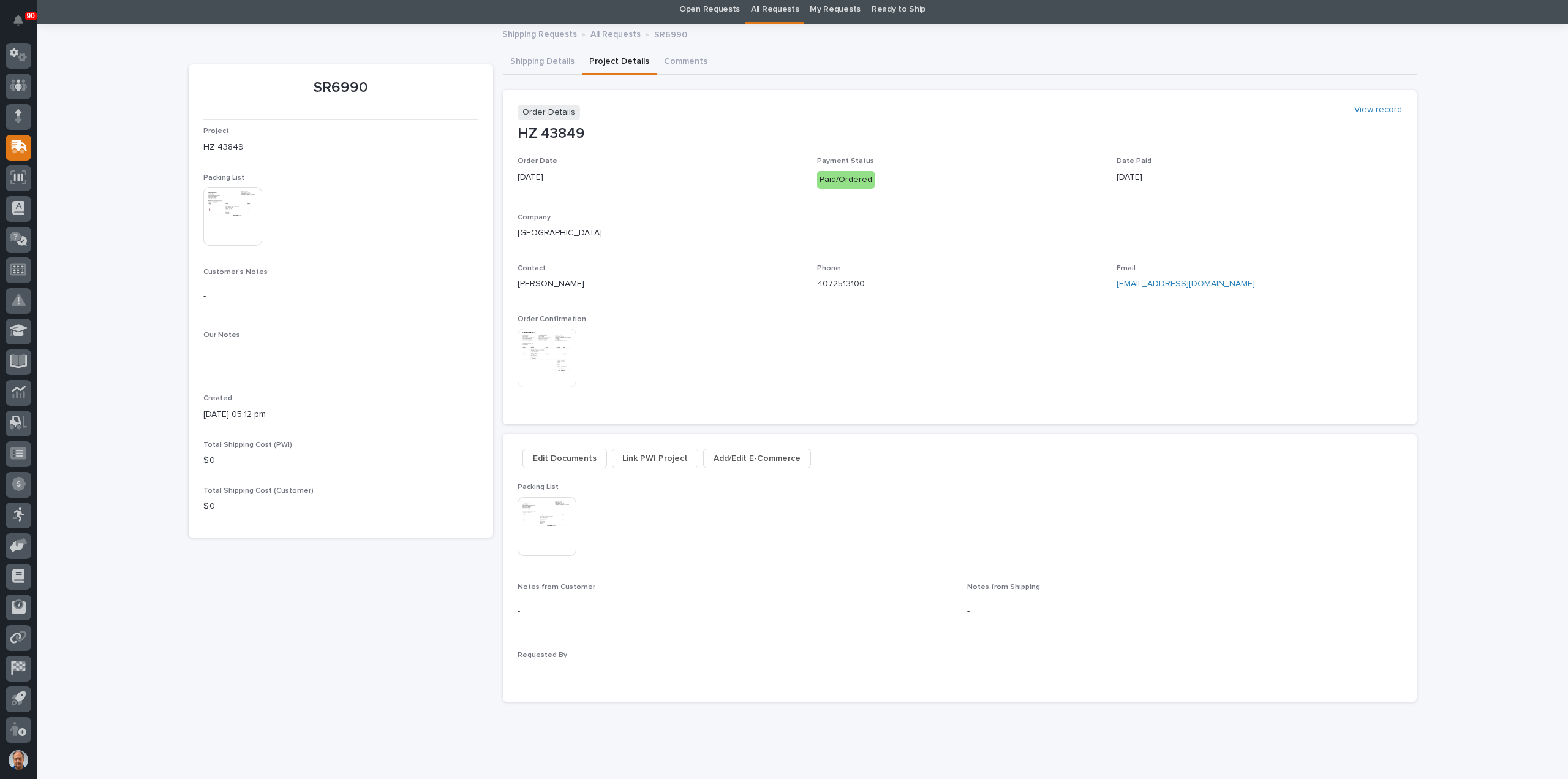
scroll to position [61, 0]
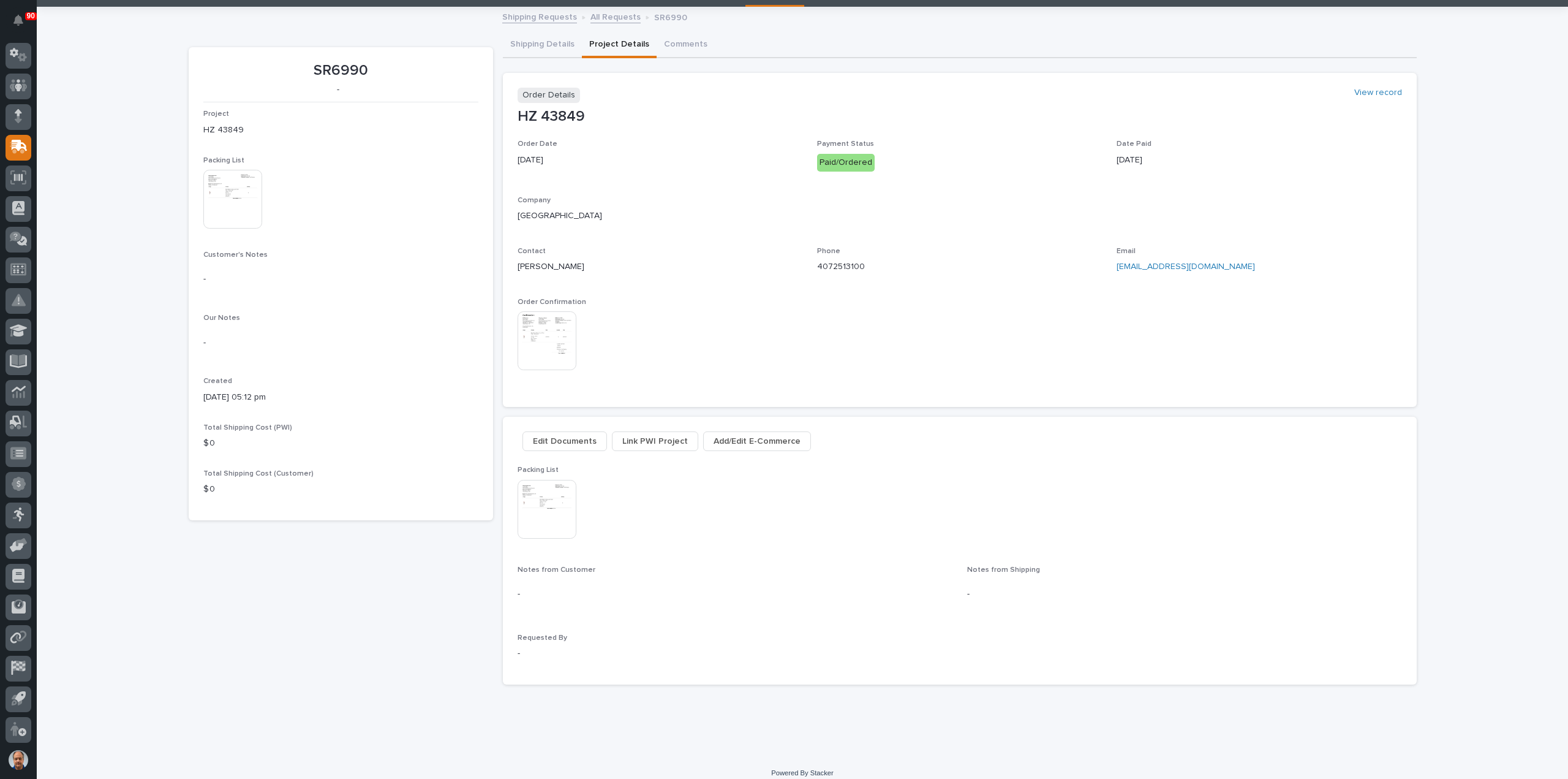
click at [574, 440] on span "Edit Documents" at bounding box center [565, 441] width 64 height 15
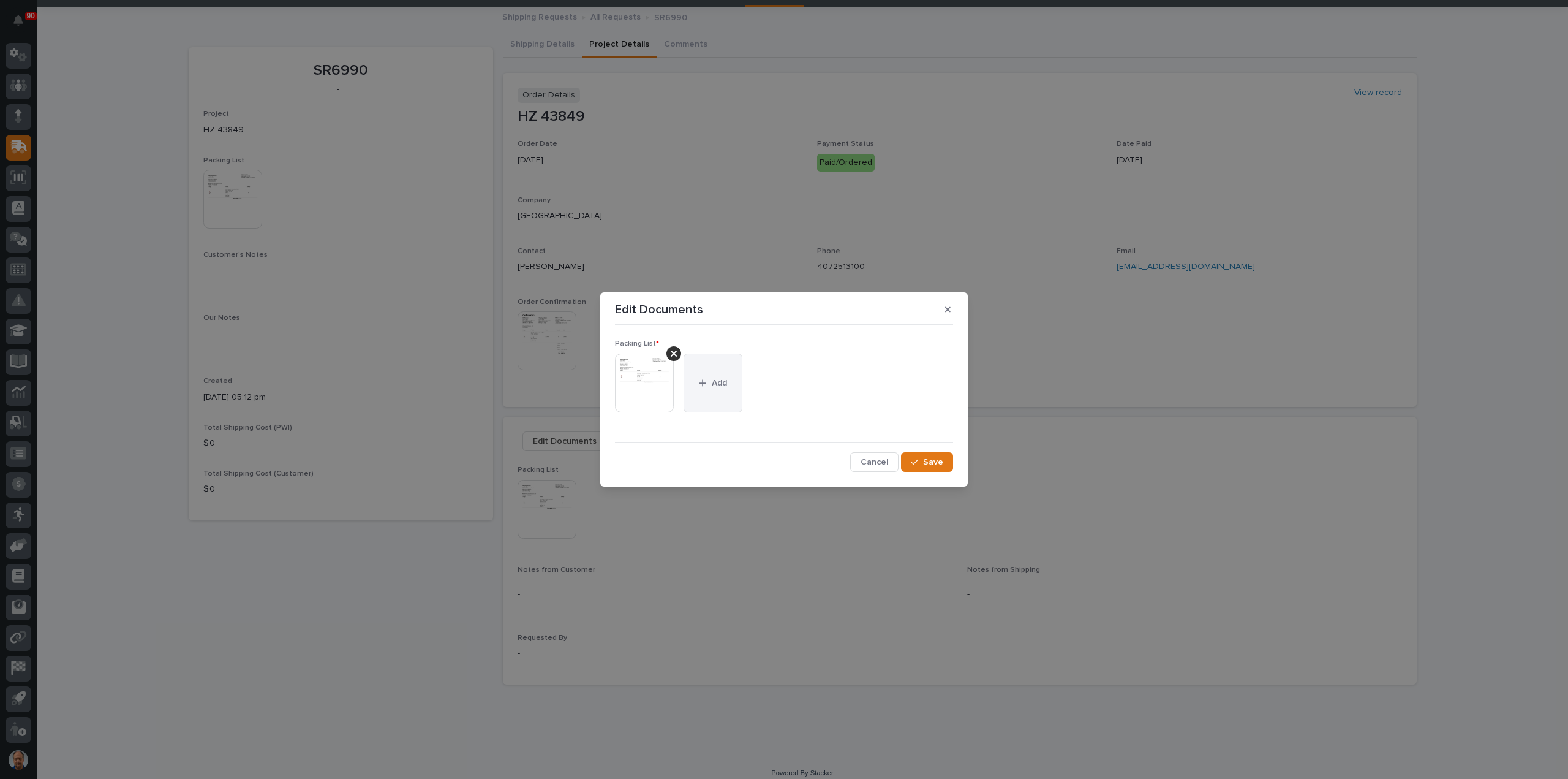
click at [710, 389] on button "Add" at bounding box center [712, 383] width 59 height 59
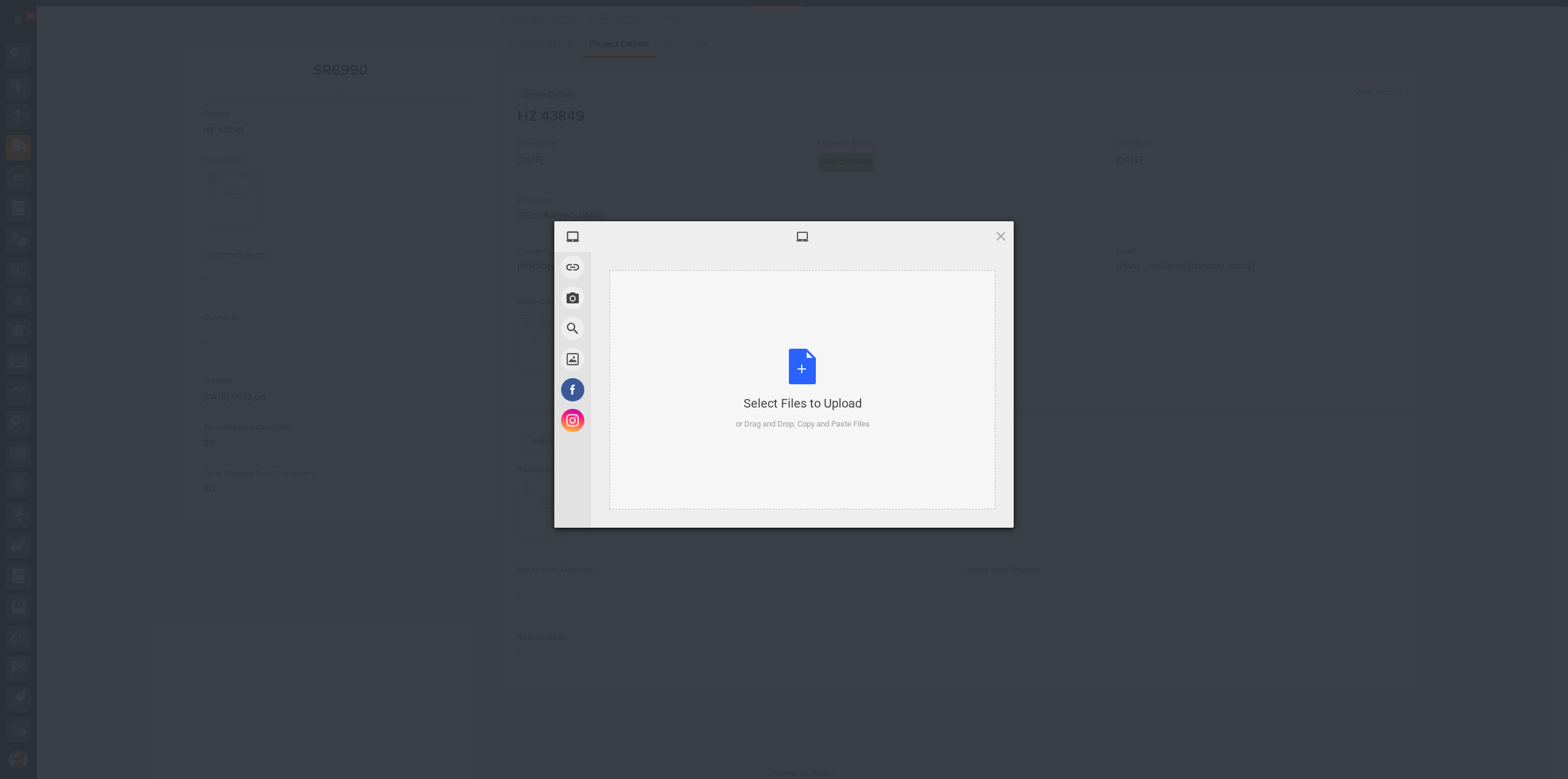
click at [801, 368] on div "Select Files to Upload or Drag and Drop, Copy and Paste Files" at bounding box center [803, 390] width 134 height 81
click at [970, 509] on span "Upload 1" at bounding box center [976, 511] width 24 height 9
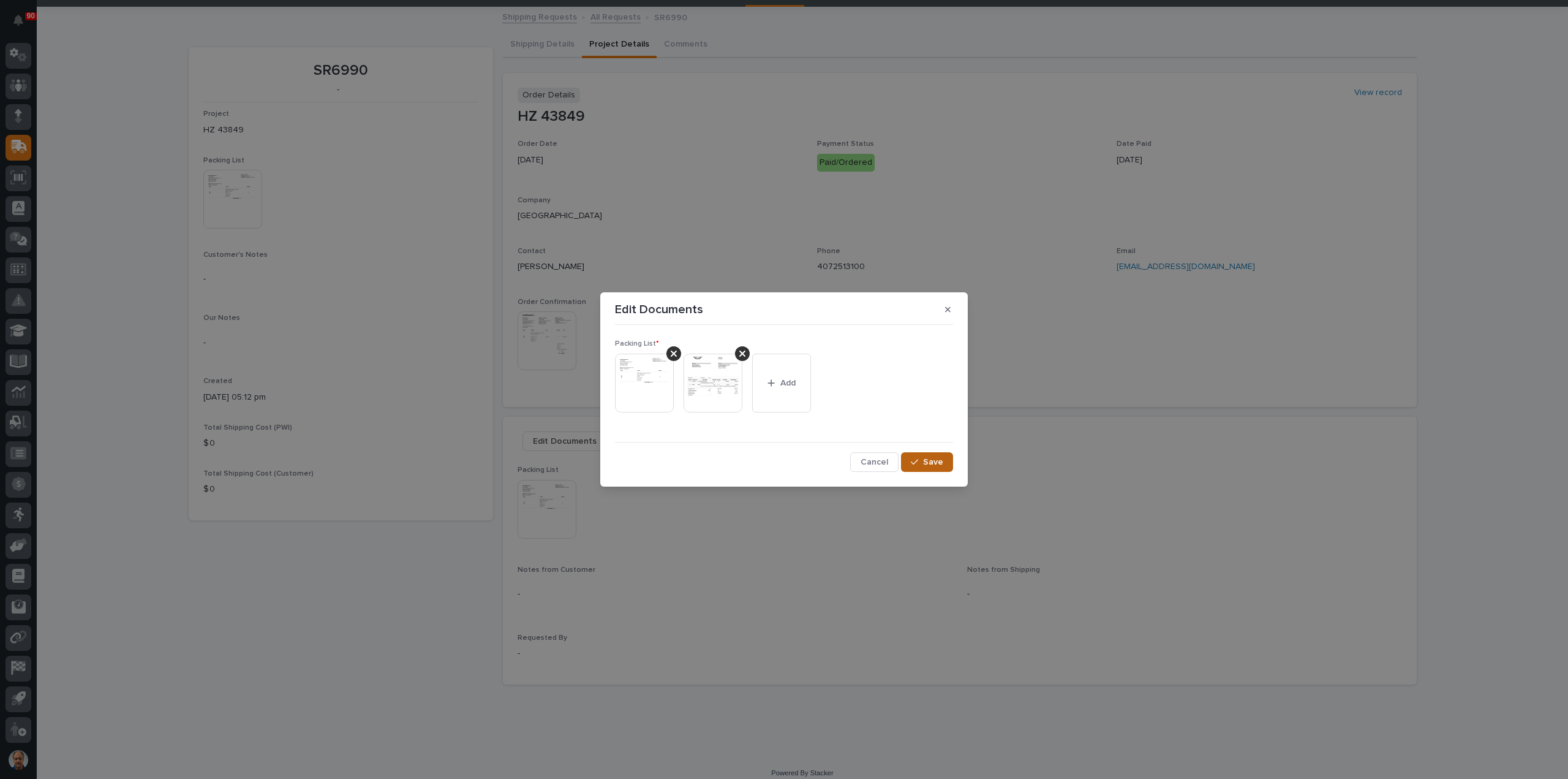
click at [921, 459] on div "button" at bounding box center [917, 462] width 12 height 9
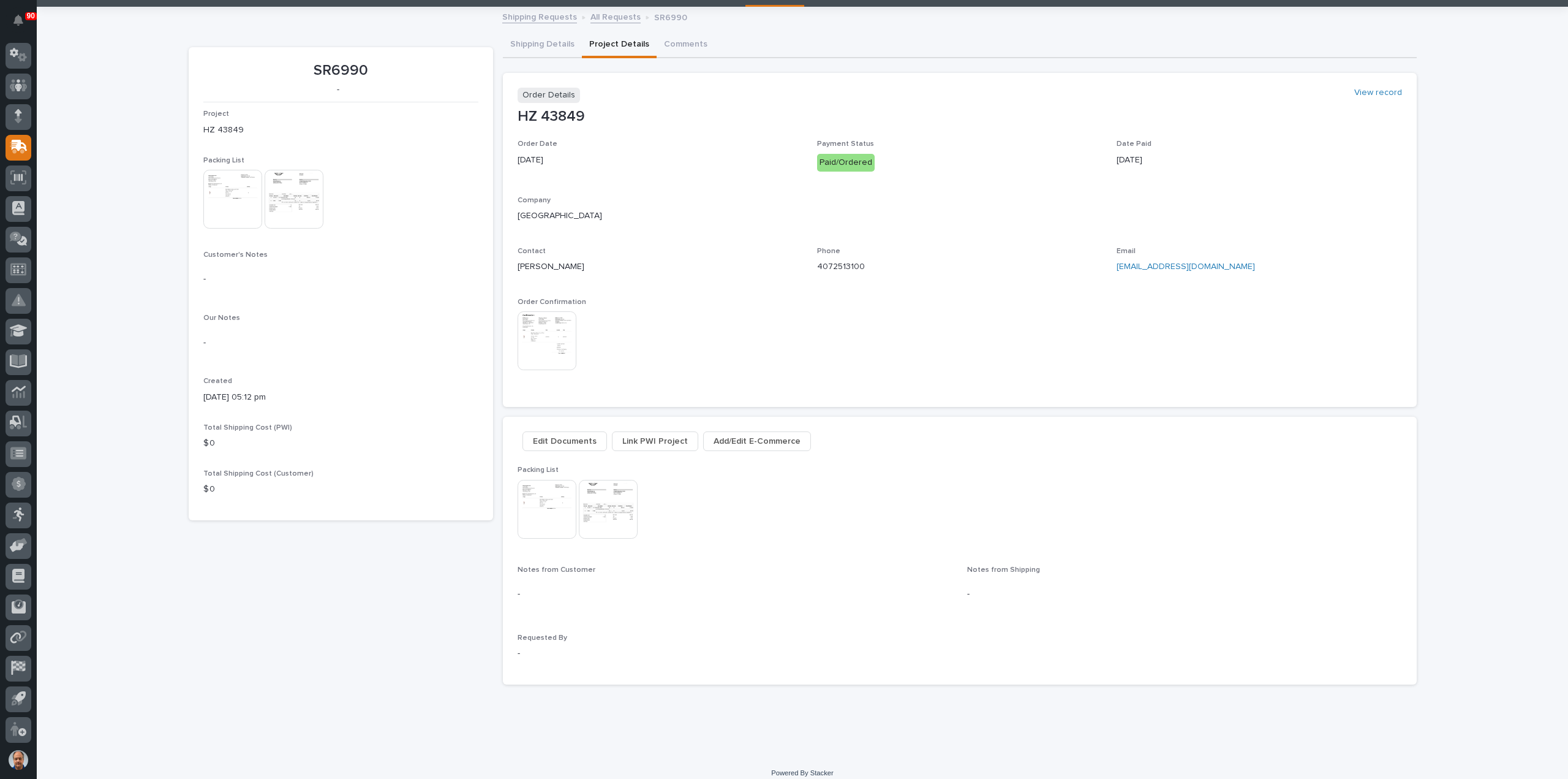
scroll to position [0, 0]
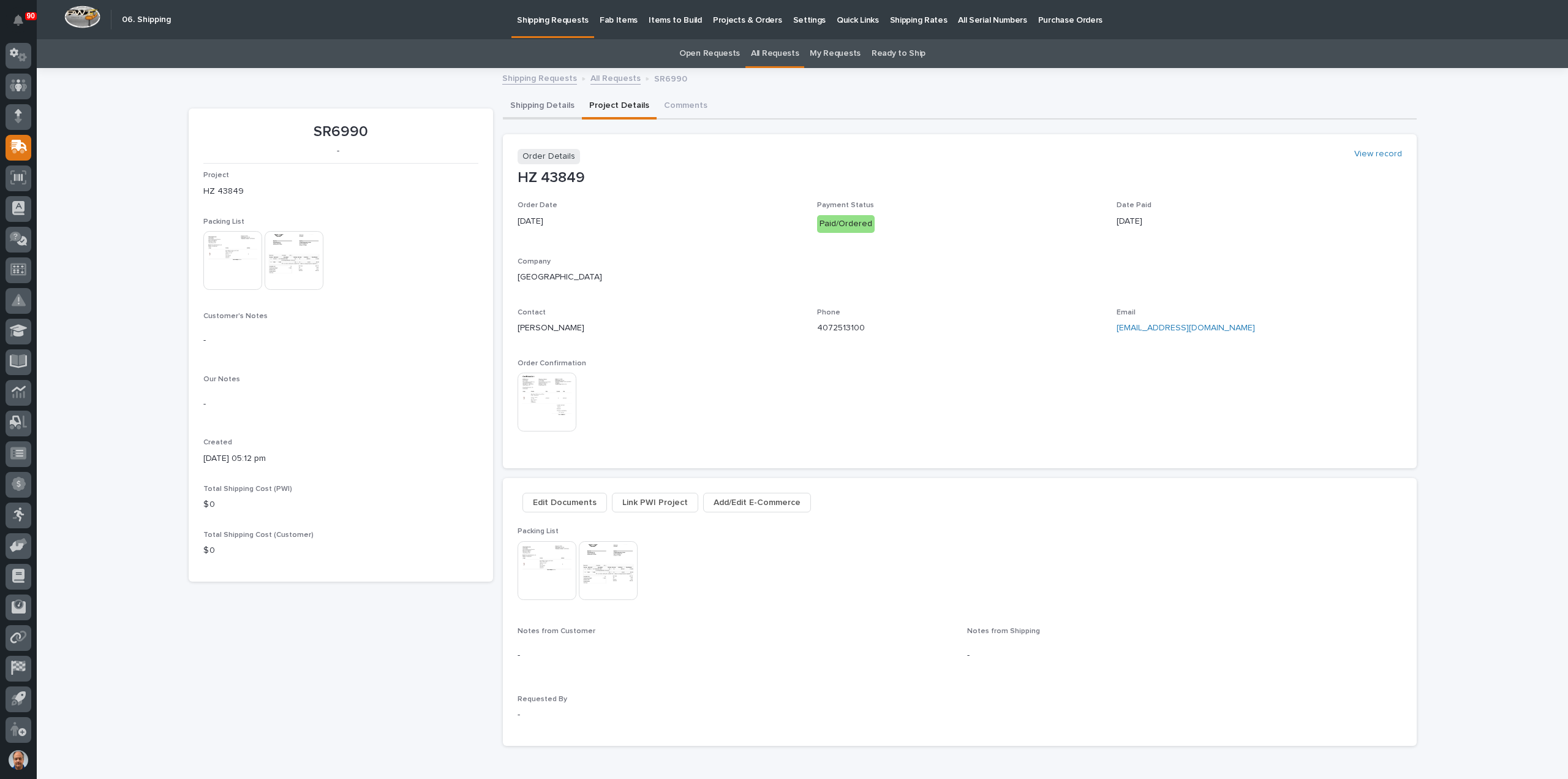
click at [539, 105] on button "Shipping Details" at bounding box center [542, 106] width 79 height 25
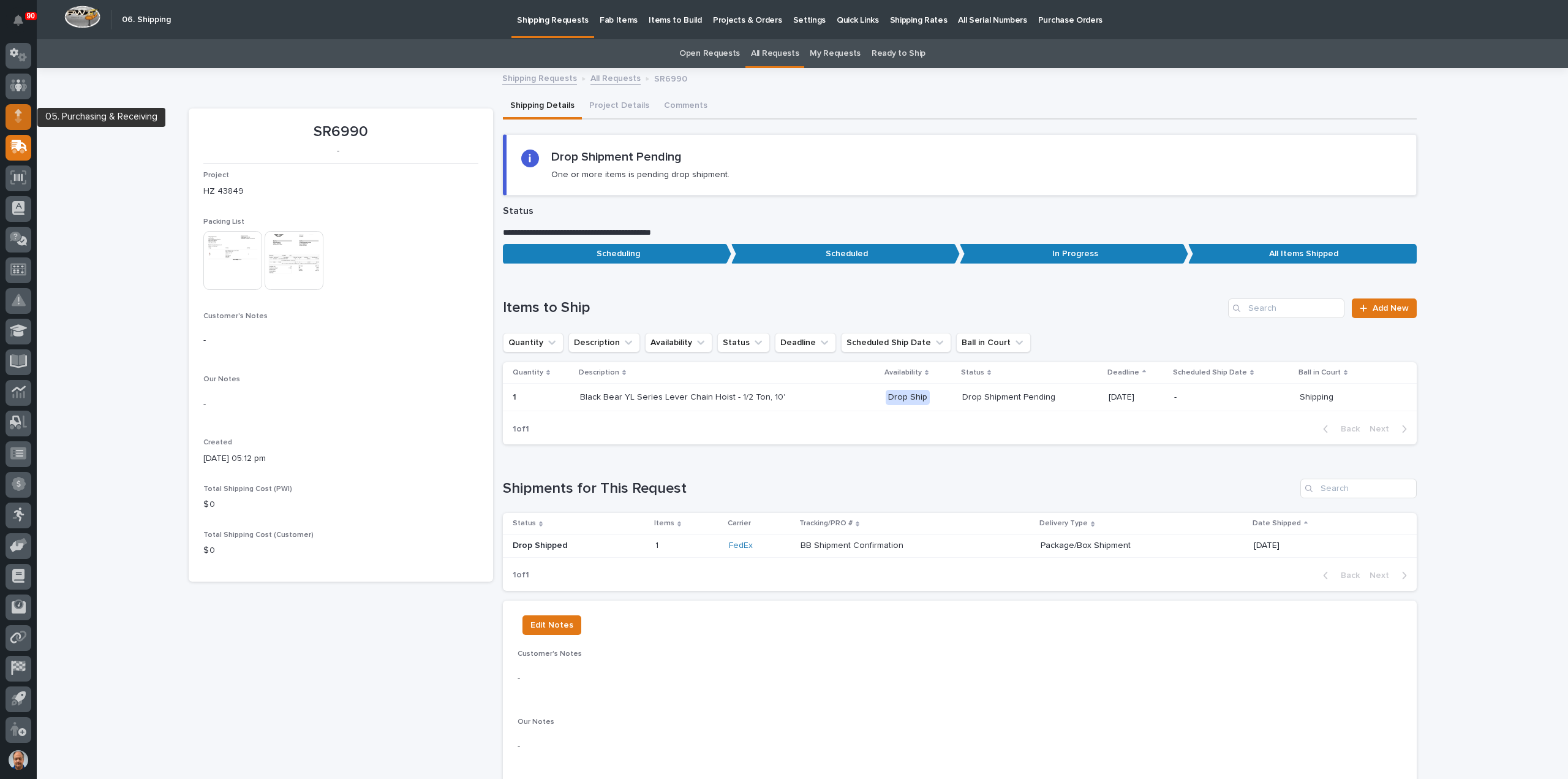
click at [14, 113] on div at bounding box center [18, 116] width 25 height 25
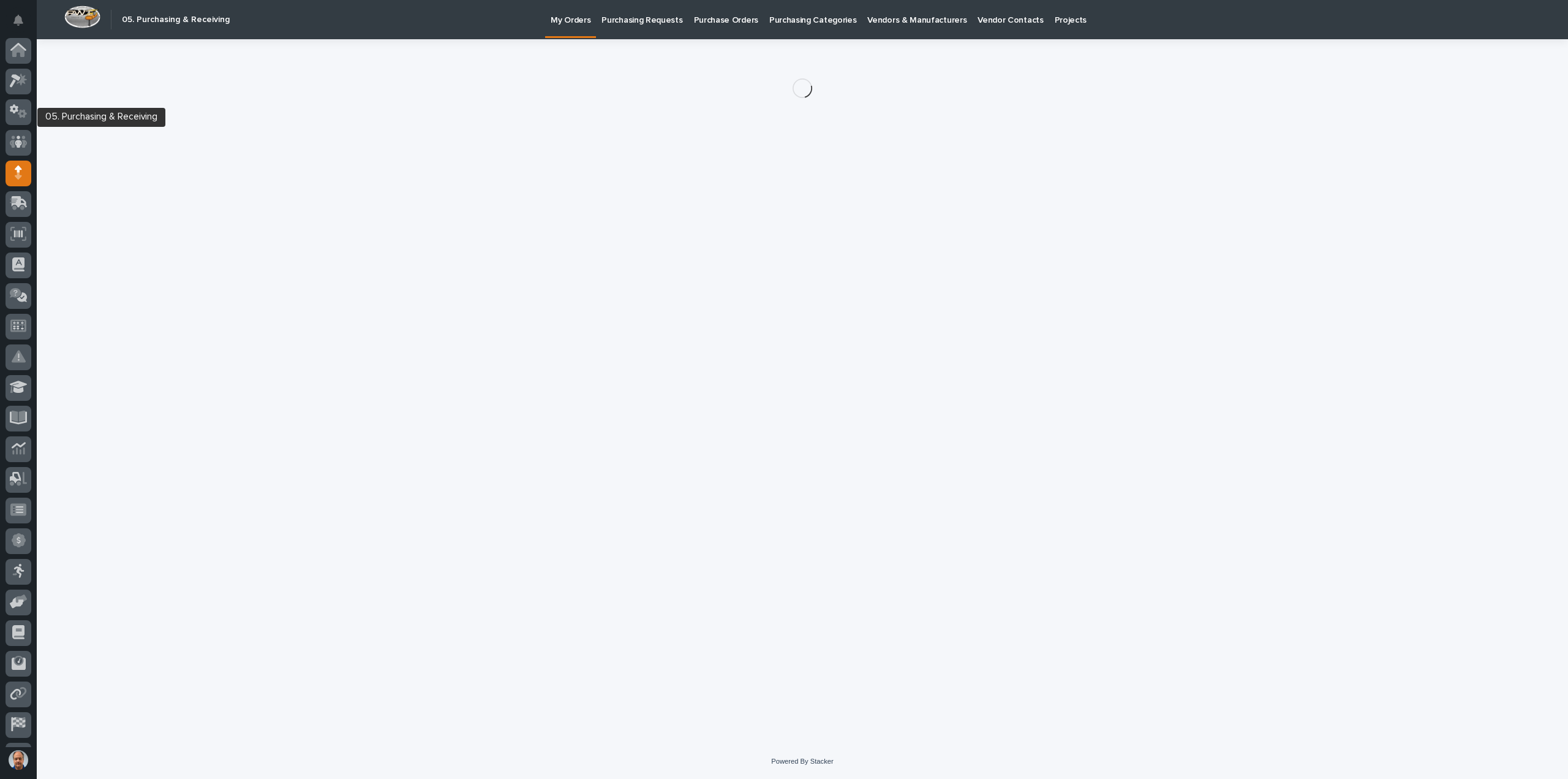
scroll to position [57, 0]
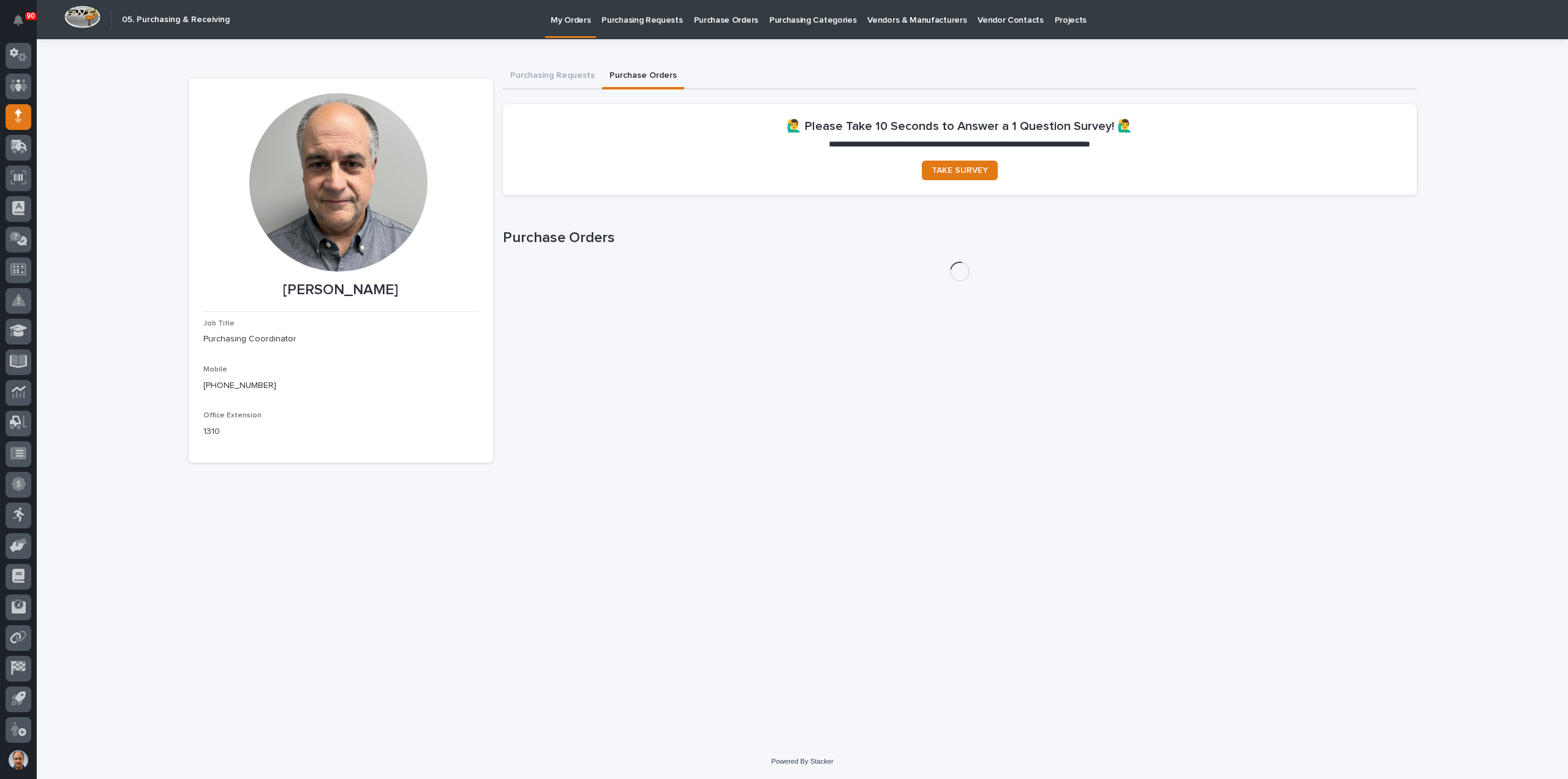
click at [643, 76] on button "Purchase Orders" at bounding box center [643, 76] width 82 height 25
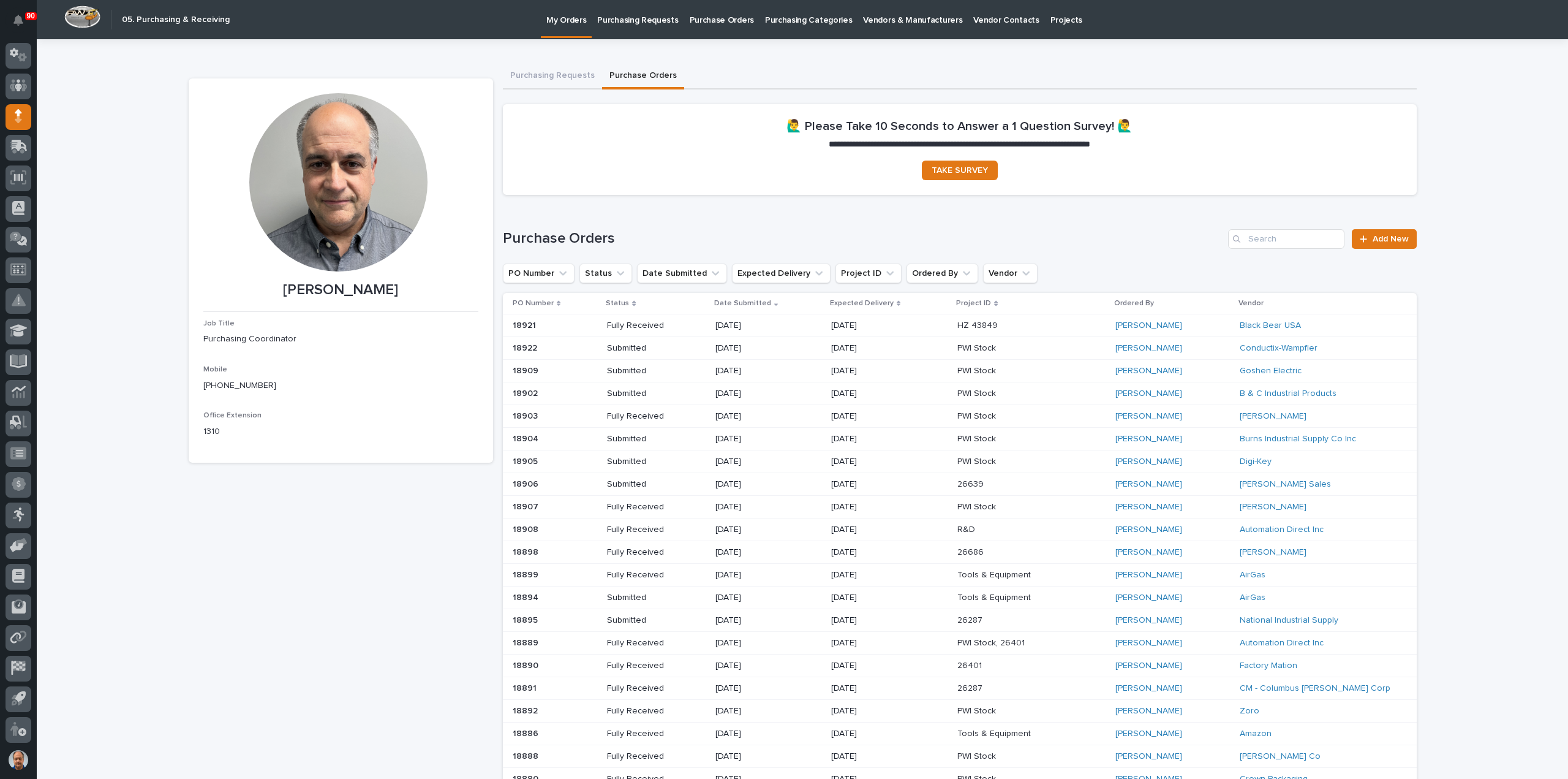
click at [651, 20] on p "Purchasing Requests" at bounding box center [637, 12] width 81 height 25
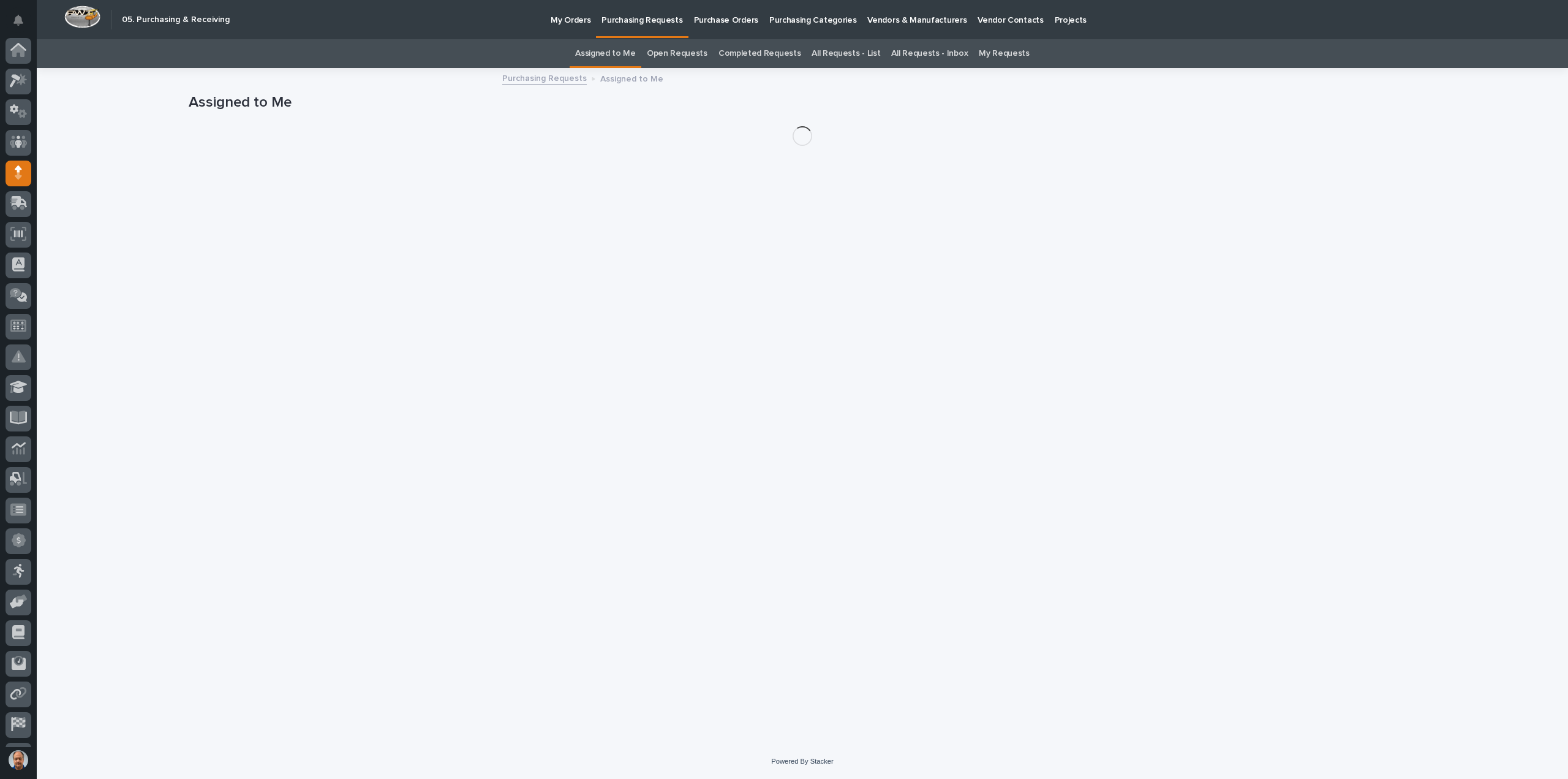
scroll to position [57, 0]
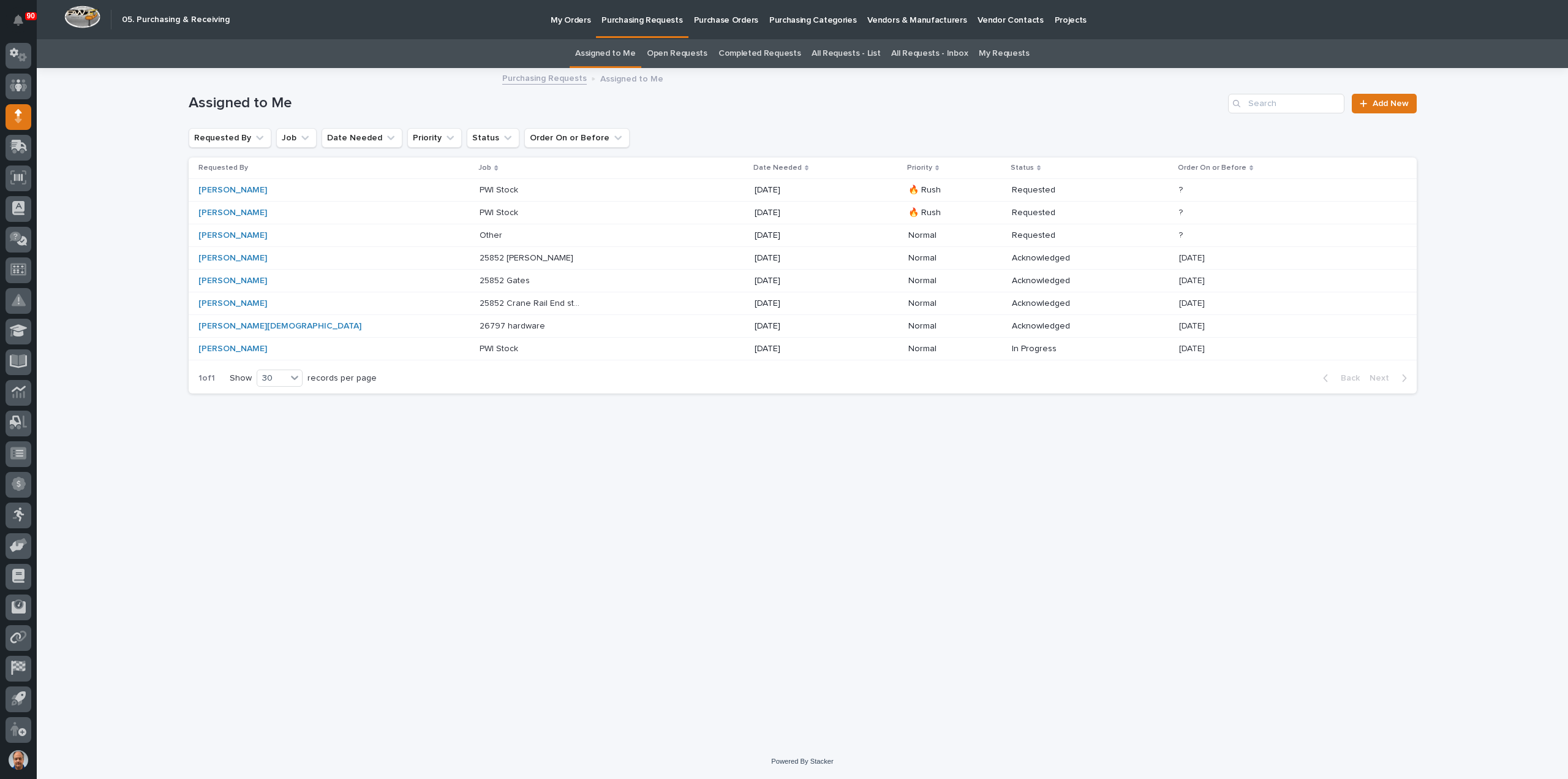
click at [556, 209] on div "PWI Stock PWI Stock" at bounding box center [612, 213] width 264 height 20
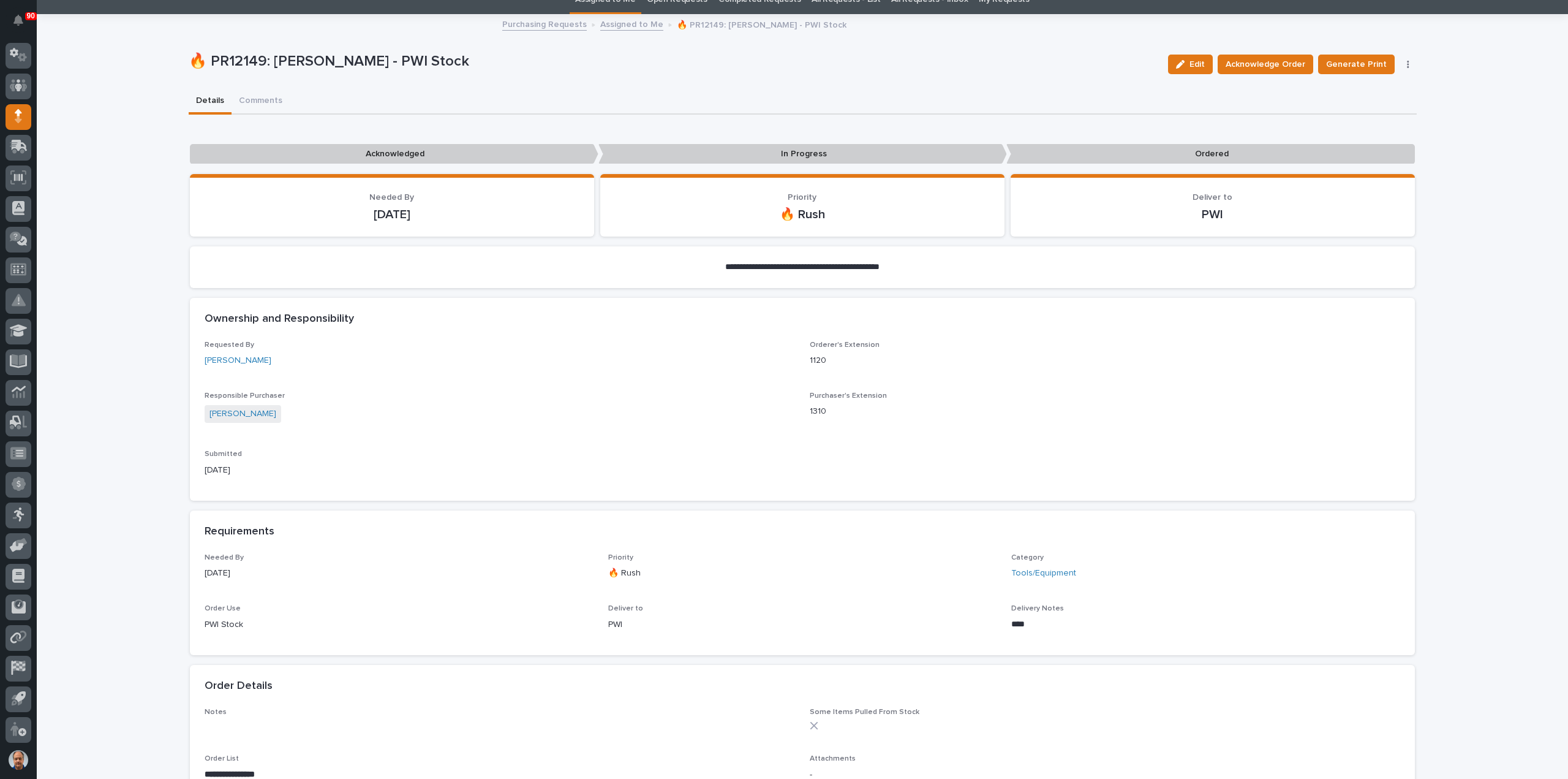
scroll to position [245, 0]
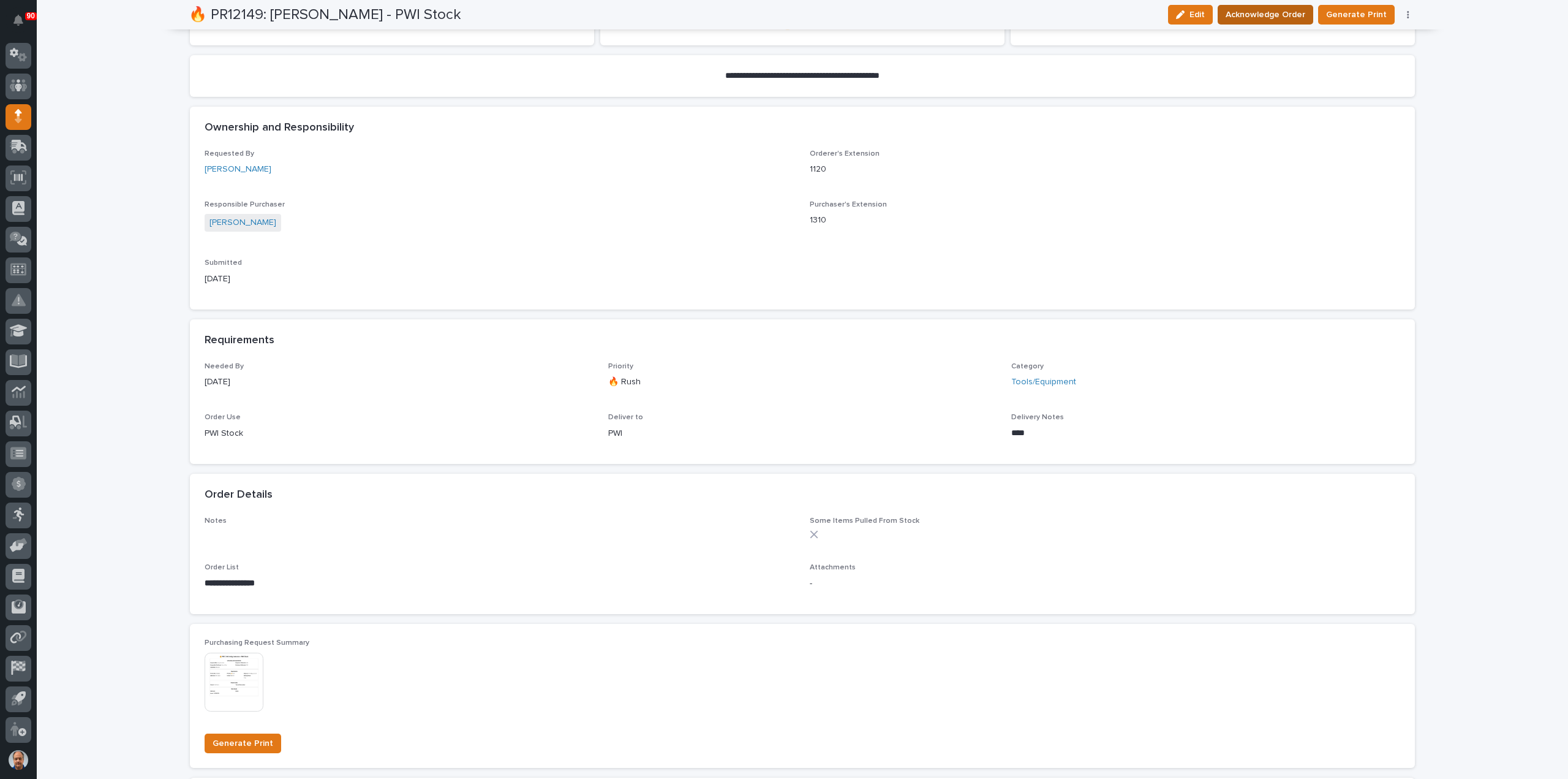
click at [1280, 12] on span "Acknowledge Order" at bounding box center [1265, 15] width 80 height 15
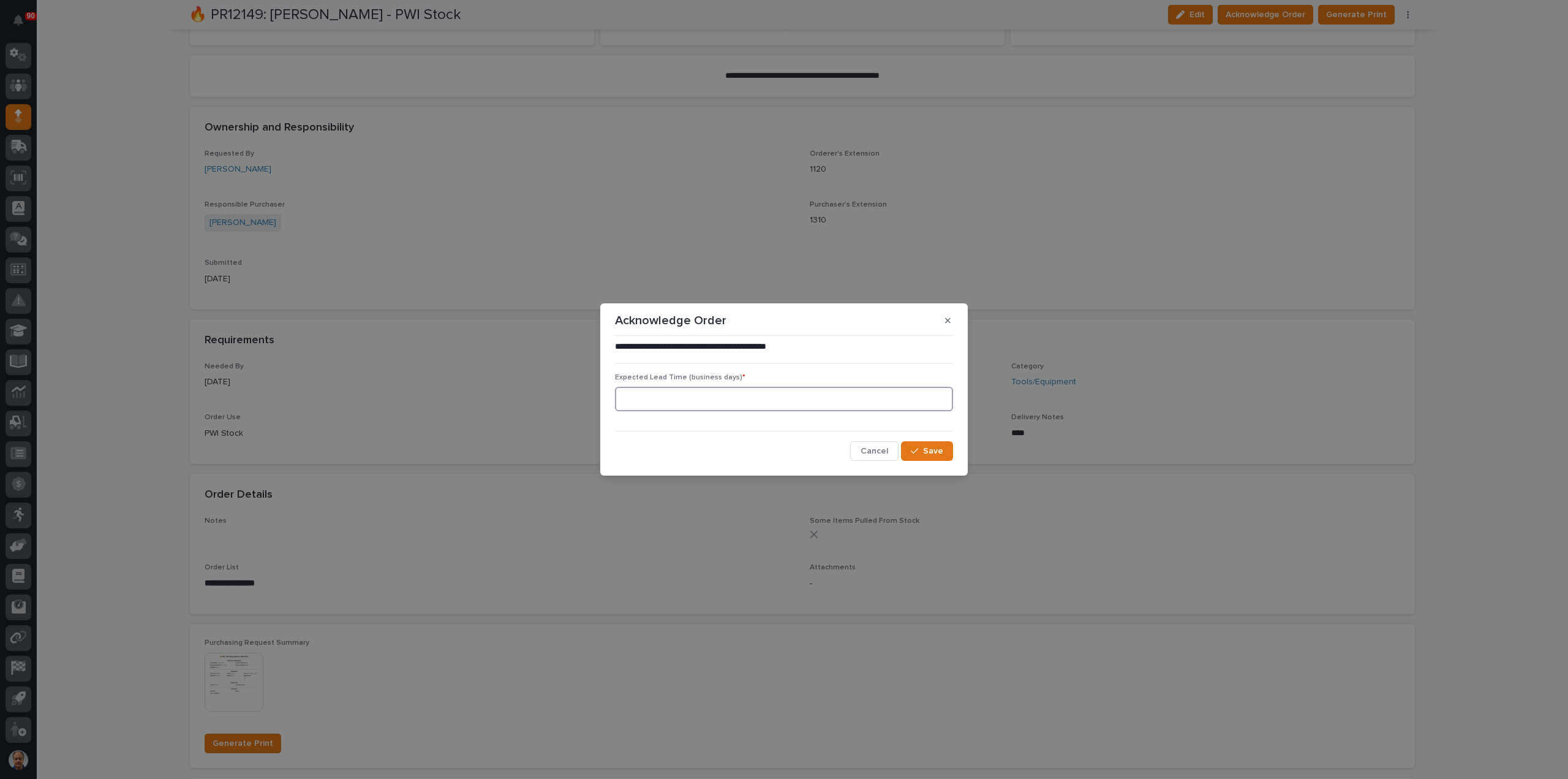
drag, startPoint x: 806, startPoint y: 400, endPoint x: 985, endPoint y: 361, distance: 183.2
click at [806, 399] on input at bounding box center [784, 399] width 338 height 25
type input "1"
click at [931, 449] on span "Save" at bounding box center [933, 451] width 20 height 11
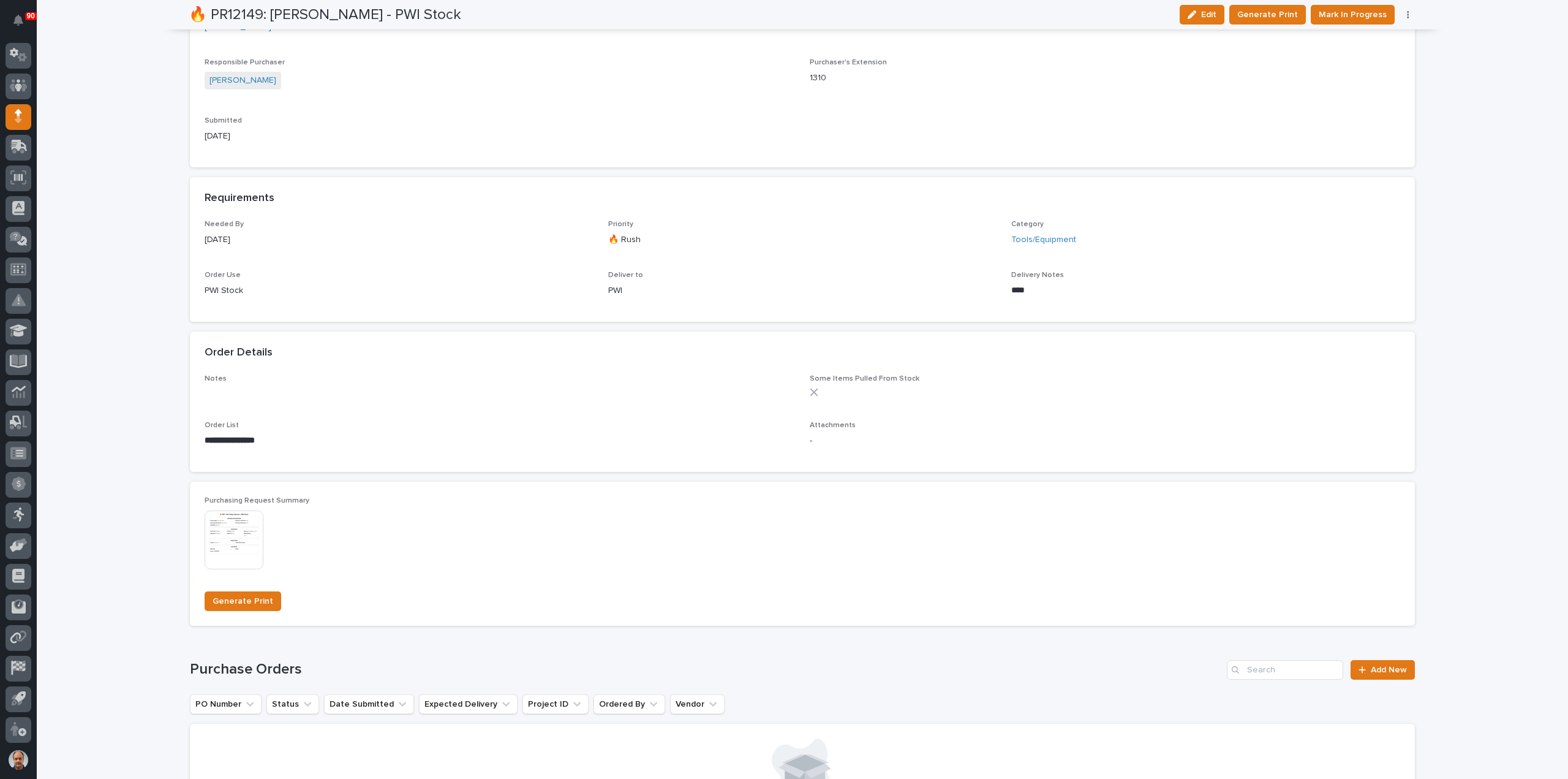
scroll to position [596, 0]
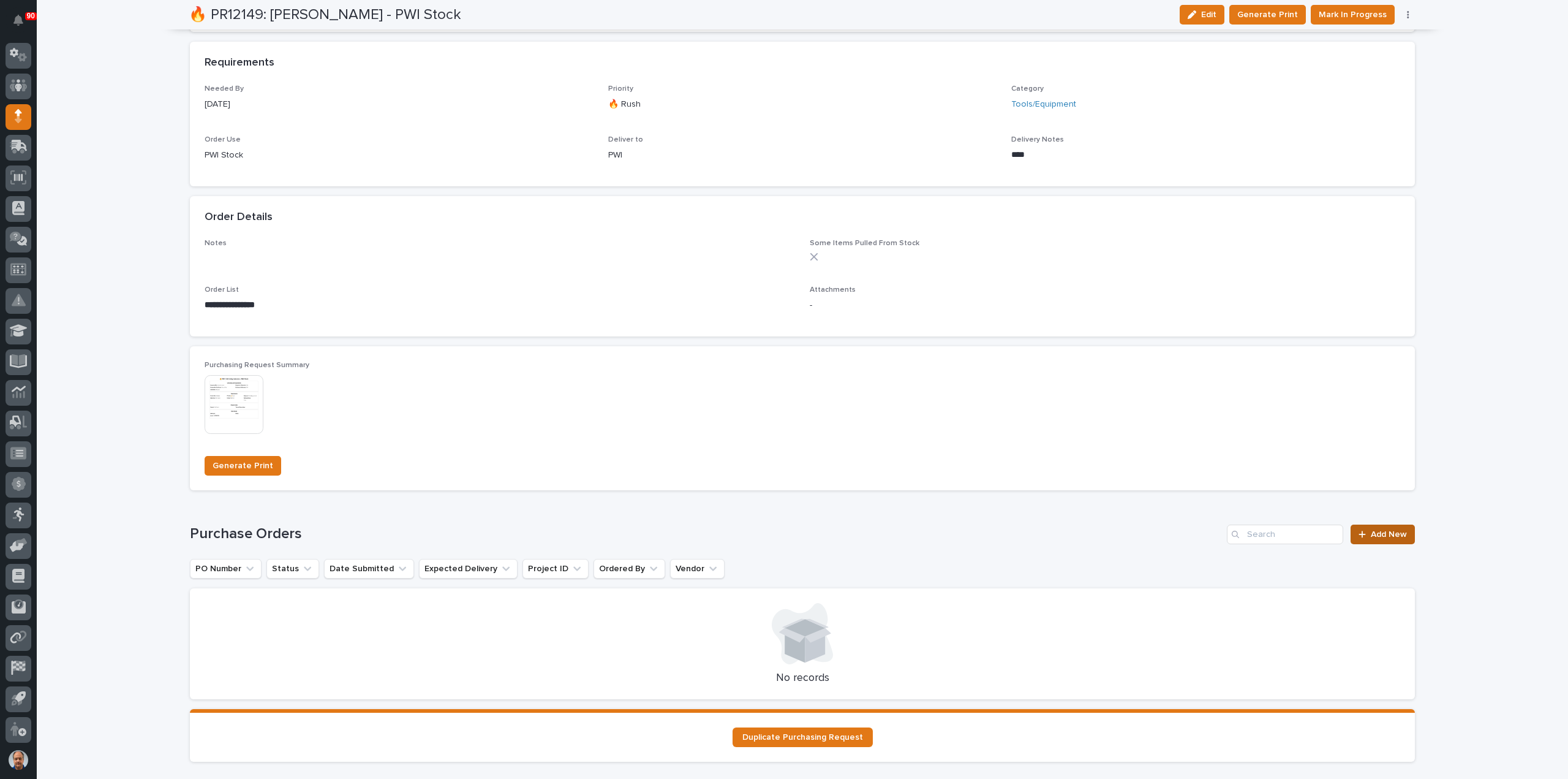
click at [1379, 530] on span "Add New" at bounding box center [1389, 534] width 36 height 9
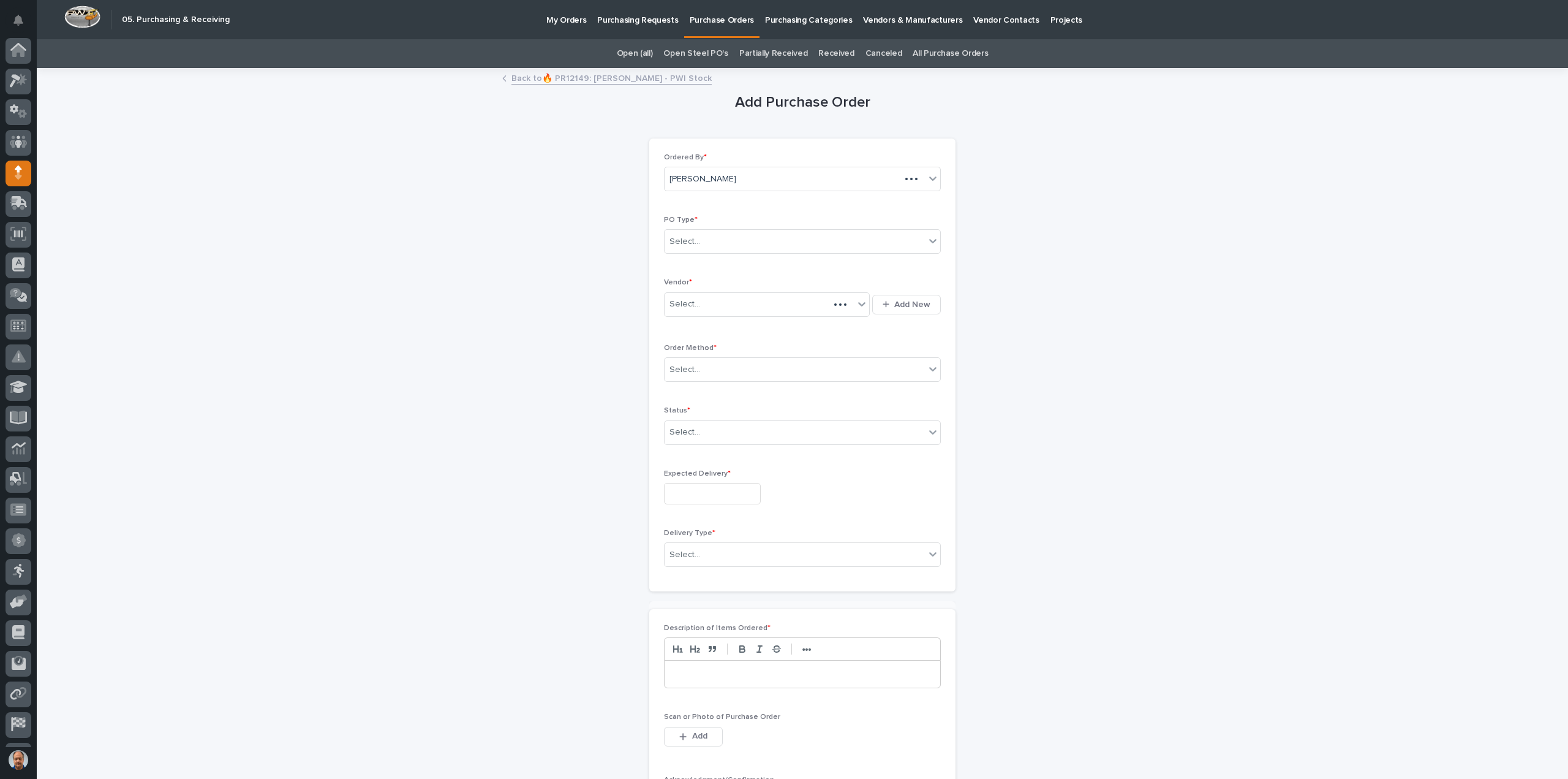
scroll to position [57, 0]
click at [740, 238] on div "Select..." at bounding box center [795, 242] width 260 height 20
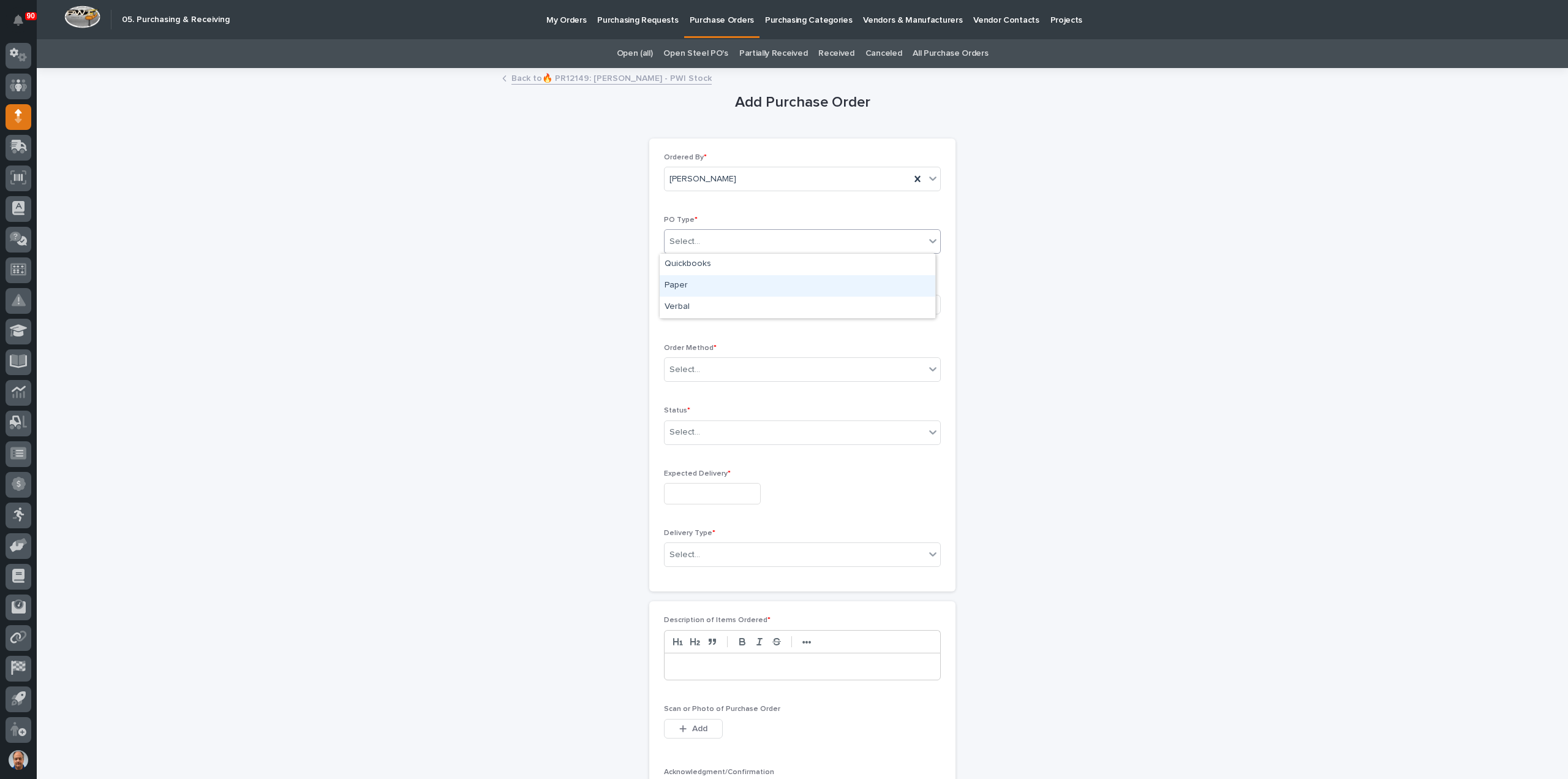
click at [717, 278] on div "Paper" at bounding box center [797, 286] width 275 height 22
click at [721, 295] on div "Select..." at bounding box center [759, 304] width 190 height 20
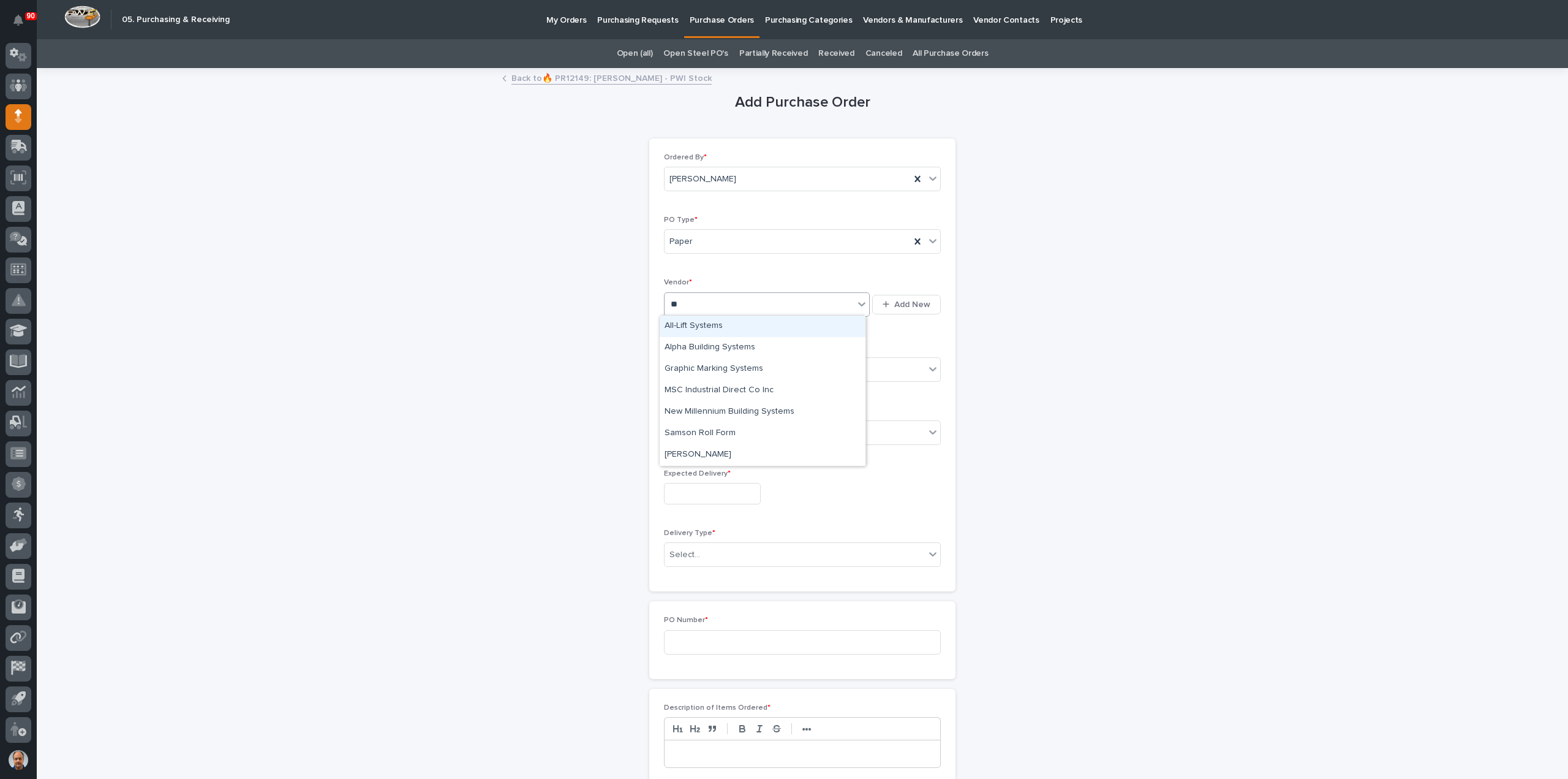
type input "***"
click at [744, 323] on div "MSC Industrial Direct Co Inc" at bounding box center [762, 326] width 206 height 22
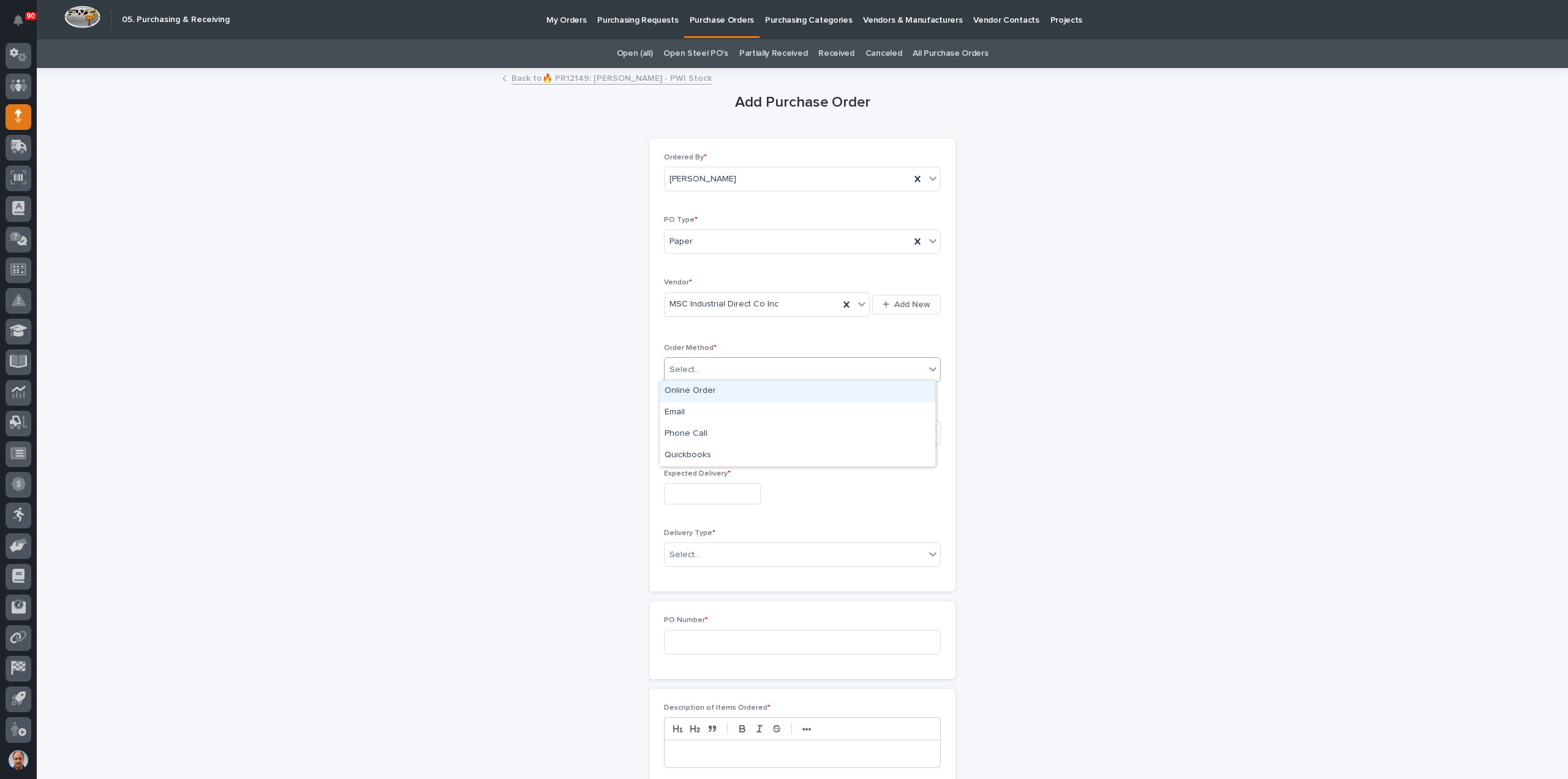
click at [736, 369] on div "Select..." at bounding box center [795, 370] width 260 height 20
click at [694, 392] on div "Online Order" at bounding box center [797, 392] width 275 height 22
click at [715, 429] on div "Select..." at bounding box center [795, 432] width 260 height 20
drag, startPoint x: 709, startPoint y: 463, endPoint x: 694, endPoint y: 476, distance: 19.8
click at [694, 473] on div "Submitted" at bounding box center [797, 475] width 275 height 22
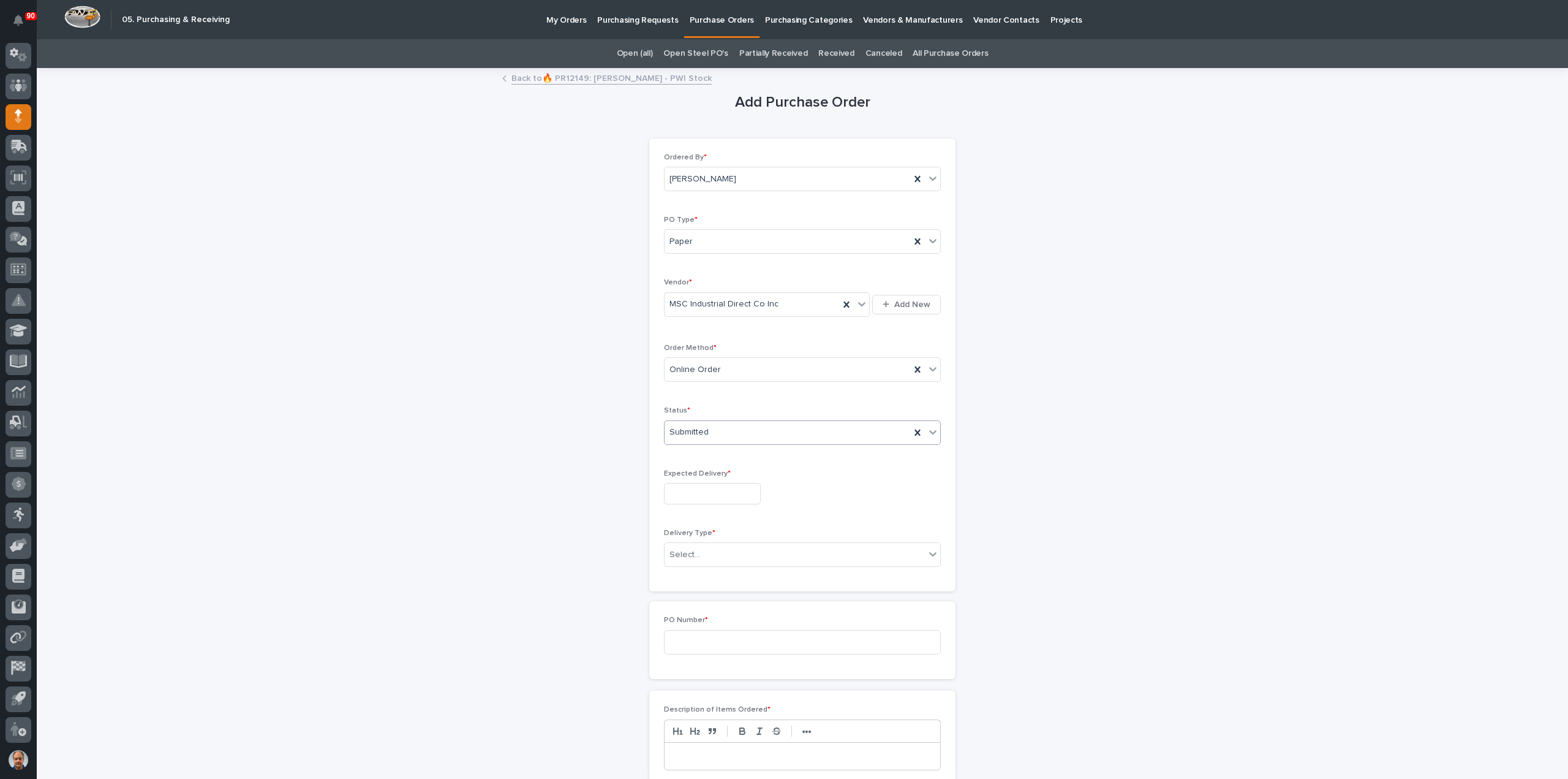
click at [694, 487] on input "text" at bounding box center [712, 493] width 97 height 22
click at [683, 372] on div "9" at bounding box center [684, 371] width 17 height 17
type input "**********"
click at [725, 550] on div "Select..." at bounding box center [795, 555] width 260 height 20
drag, startPoint x: 711, startPoint y: 569, endPoint x: 733, endPoint y: 589, distance: 29.7
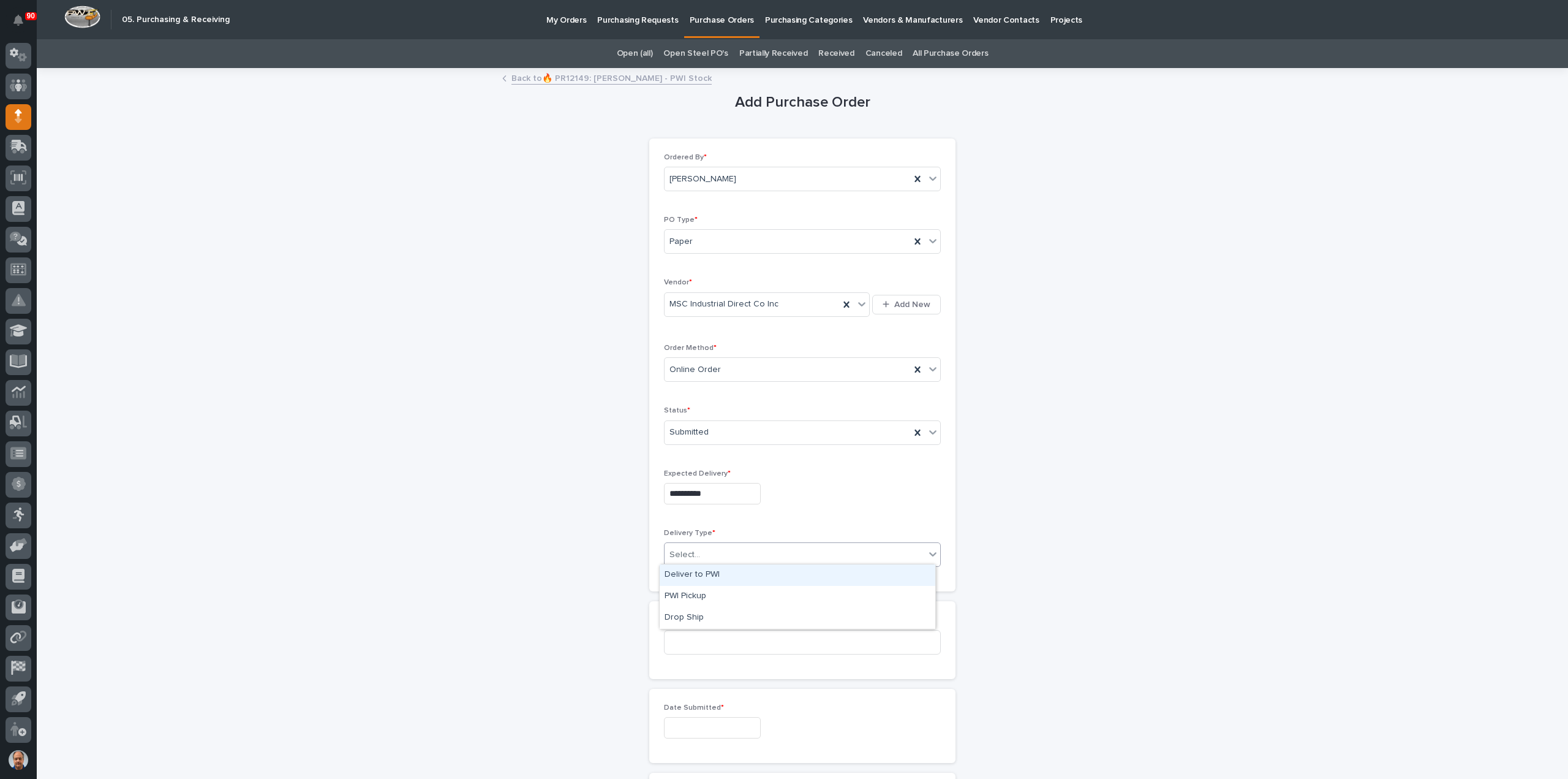
click at [710, 569] on div "Deliver to PWI" at bounding box center [797, 576] width 275 height 22
click at [737, 640] on input at bounding box center [802, 642] width 277 height 25
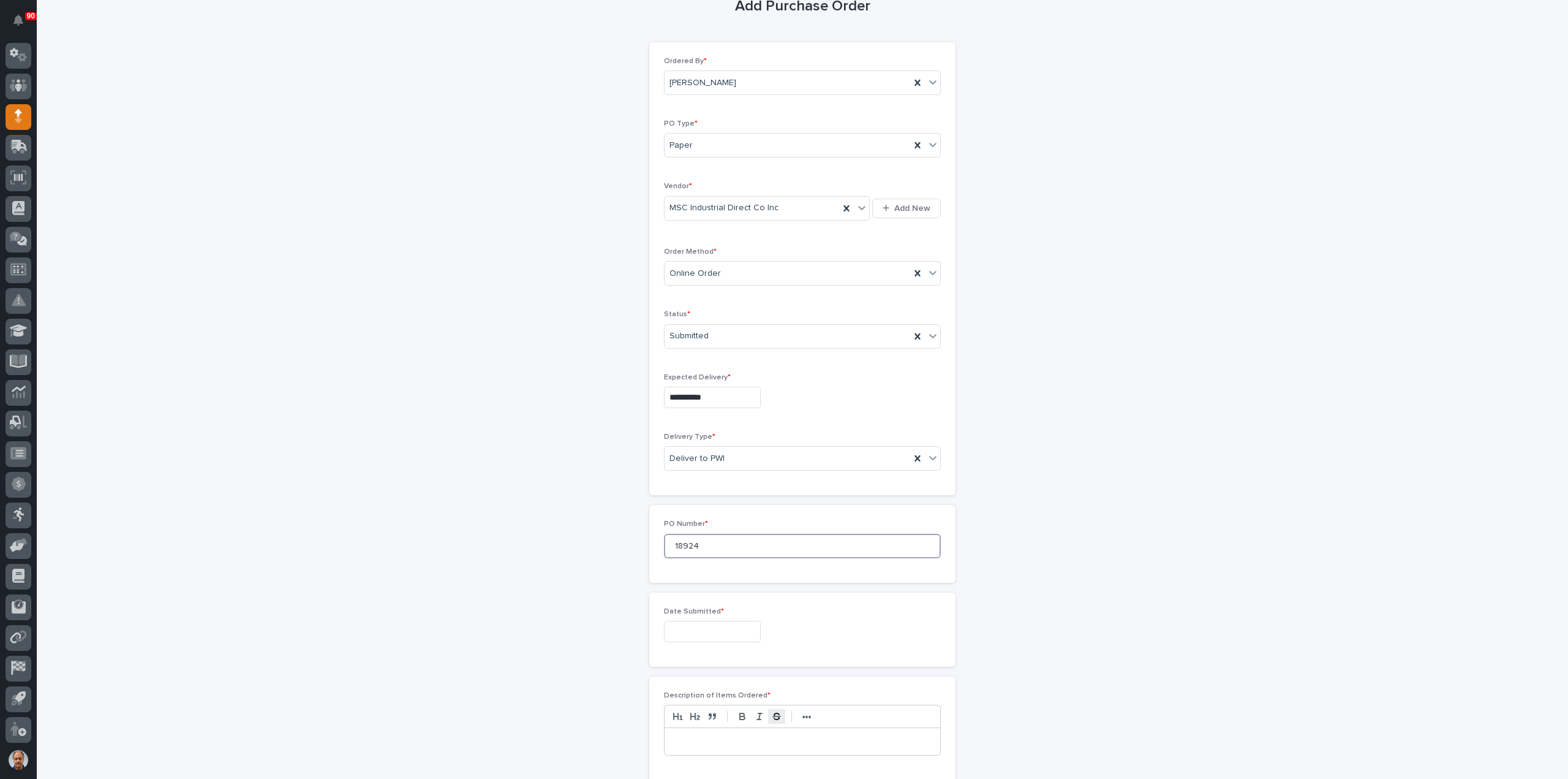
scroll to position [184, 0]
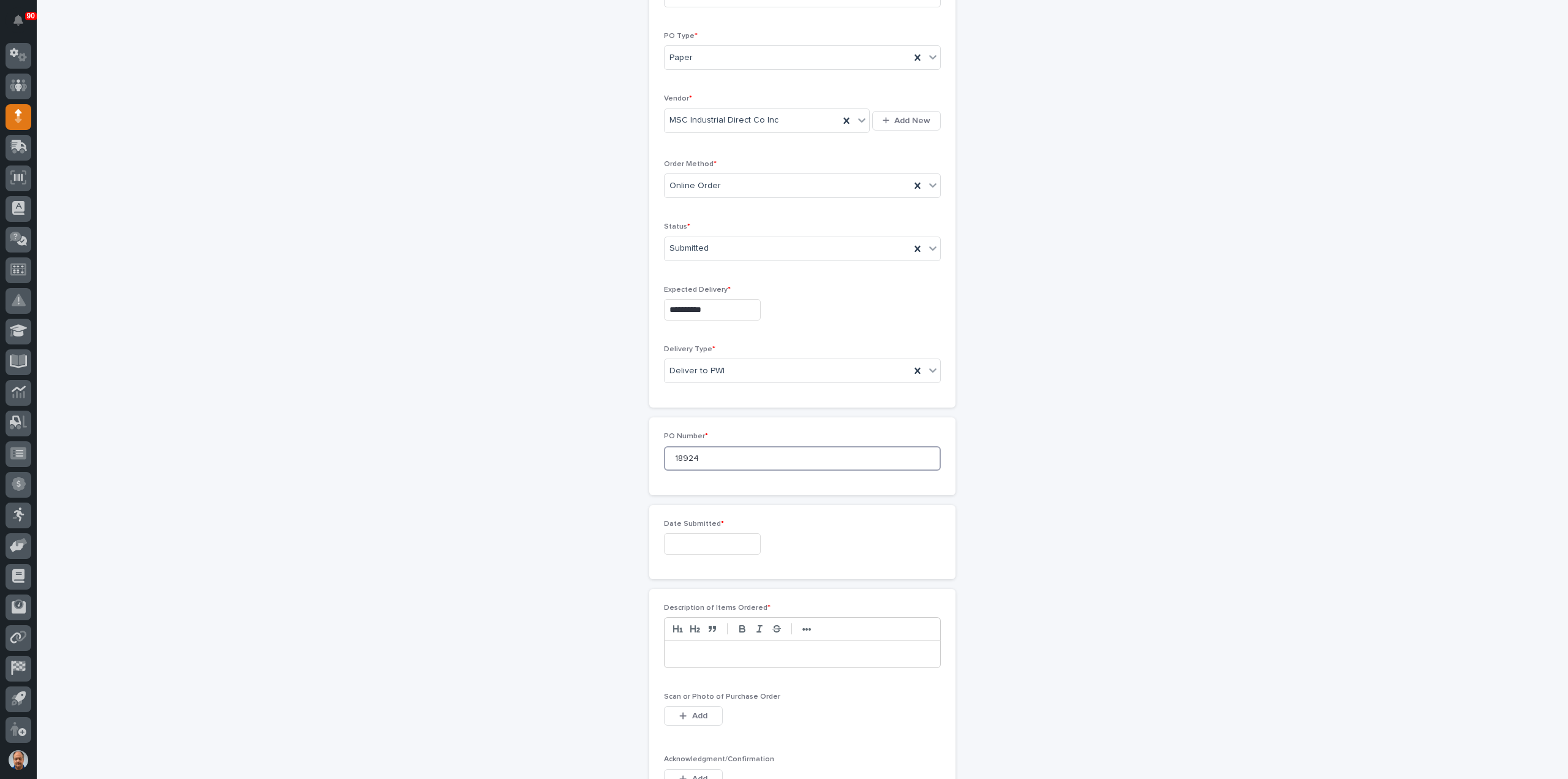
type input "18924"
click at [697, 541] on input "text" at bounding box center [712, 544] width 97 height 22
click at [667, 422] on div "8" at bounding box center [664, 421] width 17 height 17
type input "**********"
click at [720, 649] on p at bounding box center [803, 653] width 257 height 12
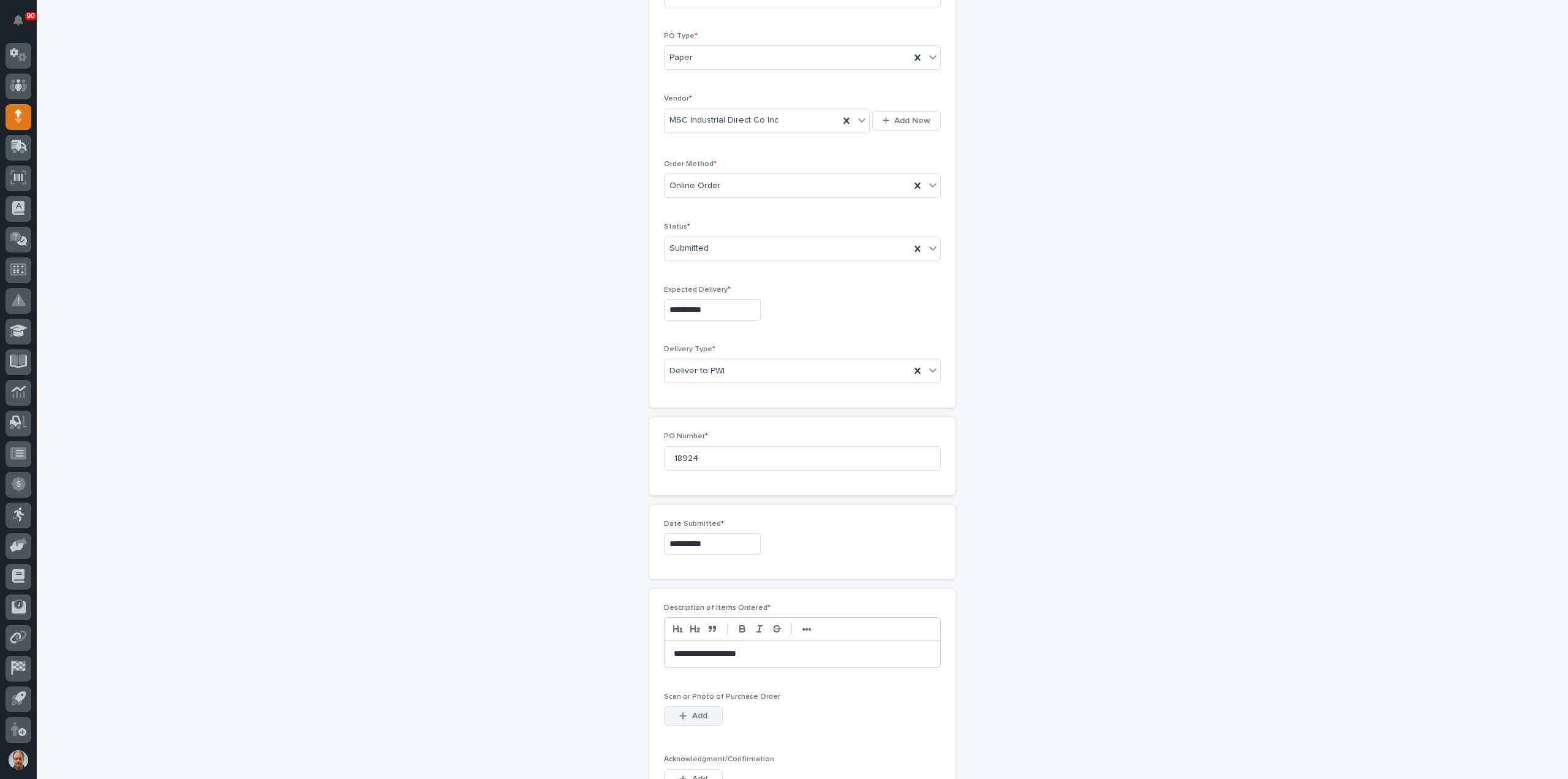
click at [697, 706] on button "Add" at bounding box center [693, 715] width 59 height 20
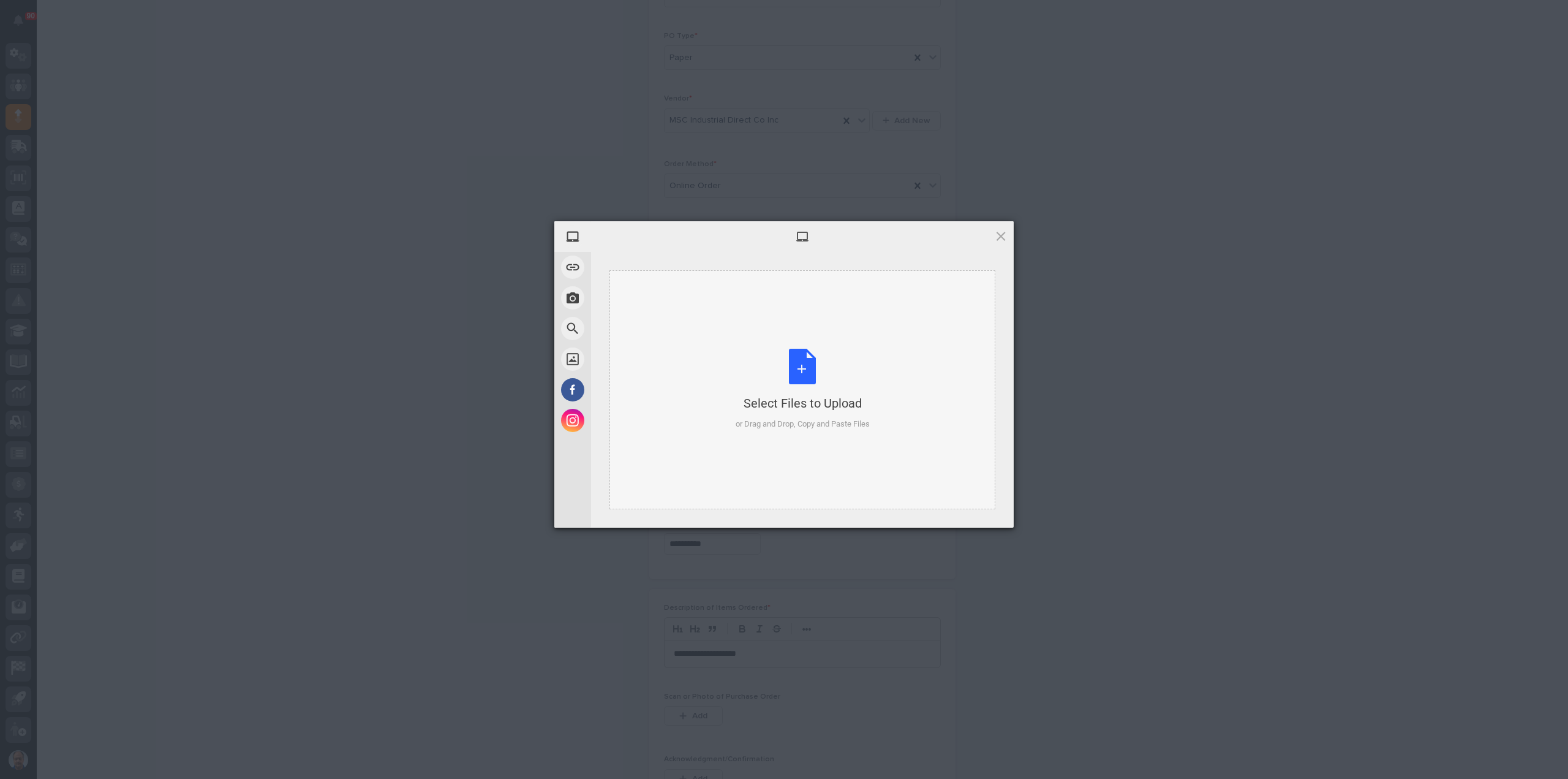
click at [803, 365] on div "Select Files to Upload or Drag and Drop, Copy and Paste Files" at bounding box center [803, 390] width 134 height 81
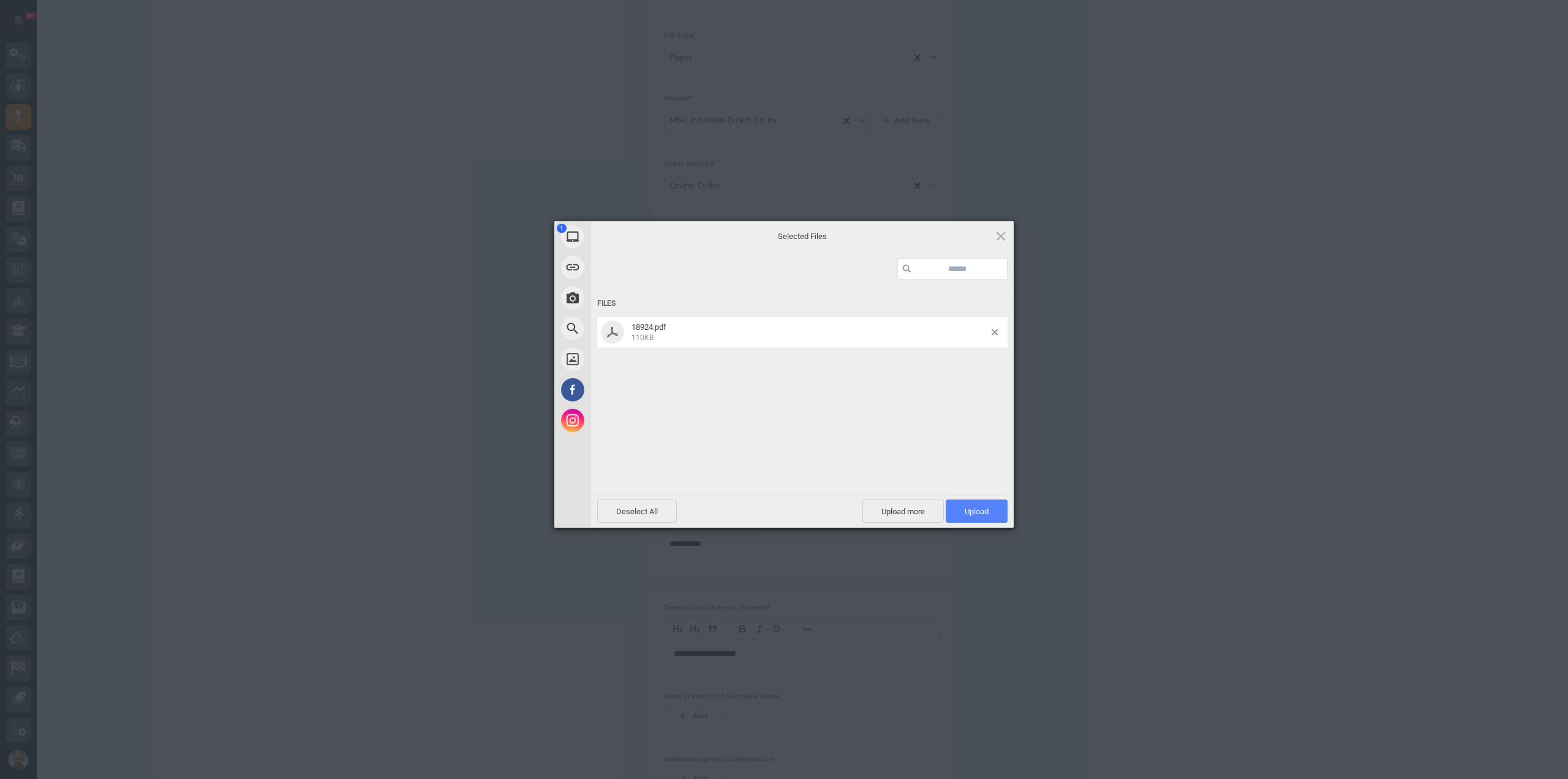
click at [966, 506] on span "Upload 1" at bounding box center [976, 511] width 24 height 9
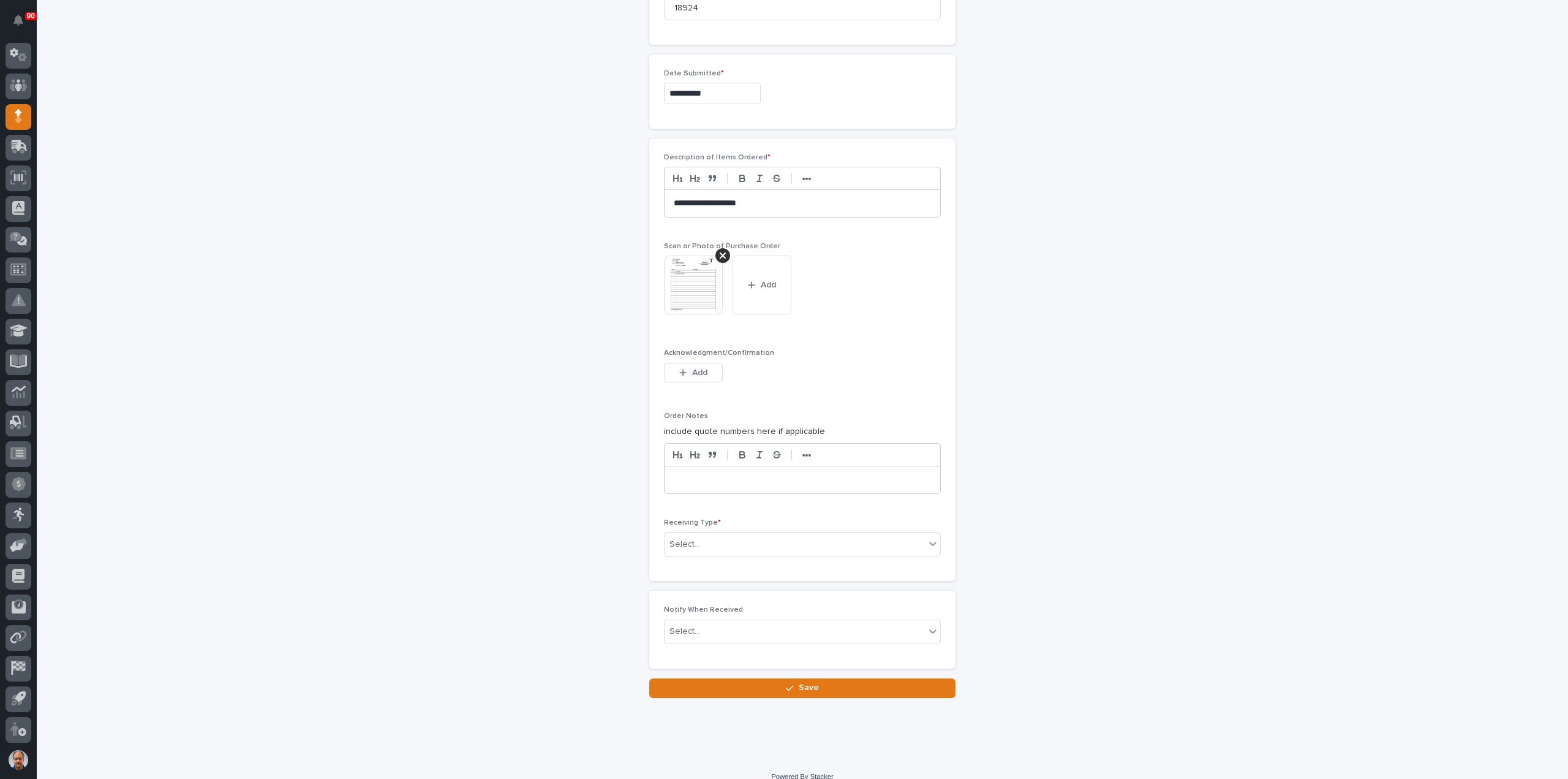
scroll to position [635, 0]
click at [715, 533] on div "Select..." at bounding box center [795, 544] width 260 height 20
drag, startPoint x: 659, startPoint y: 605, endPoint x: 694, endPoint y: 626, distance: 40.8
click at [694, 626] on div "Deliver to" at bounding box center [797, 626] width 275 height 22
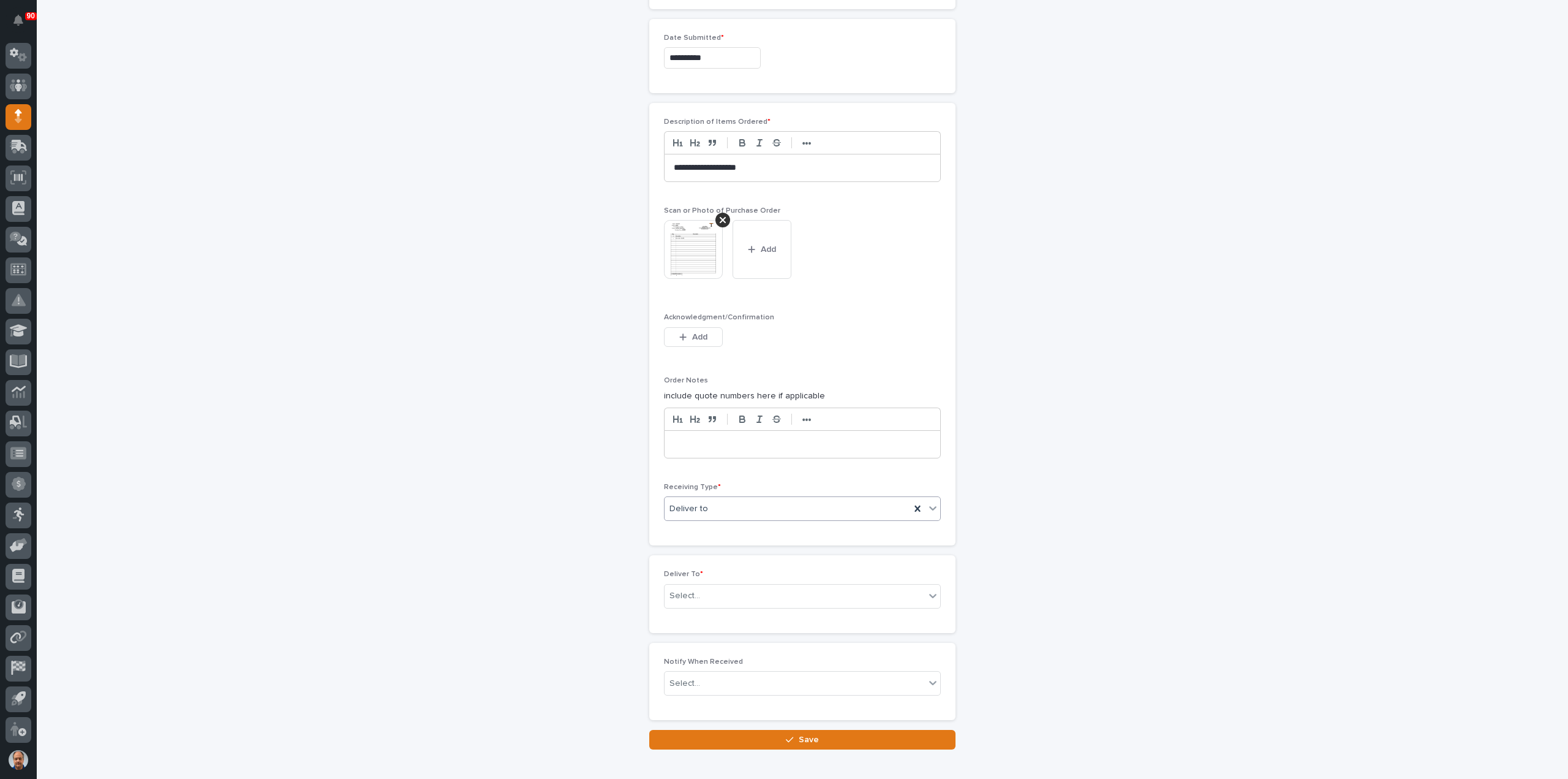
scroll to position [678, 0]
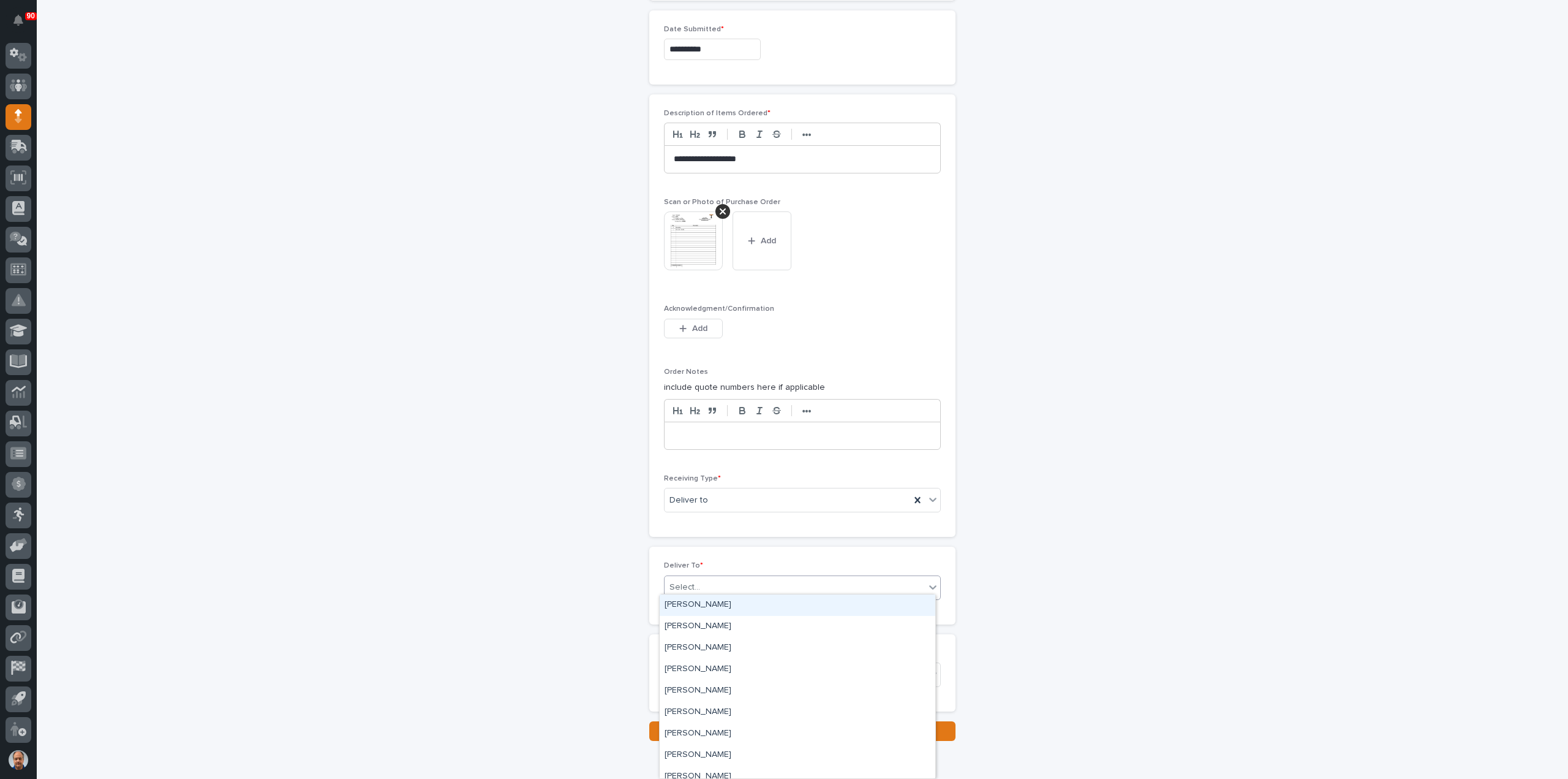
drag, startPoint x: 702, startPoint y: 586, endPoint x: 739, endPoint y: 581, distance: 37.3
click at [704, 585] on div "Select..." at bounding box center [795, 587] width 260 height 20
type input "****"
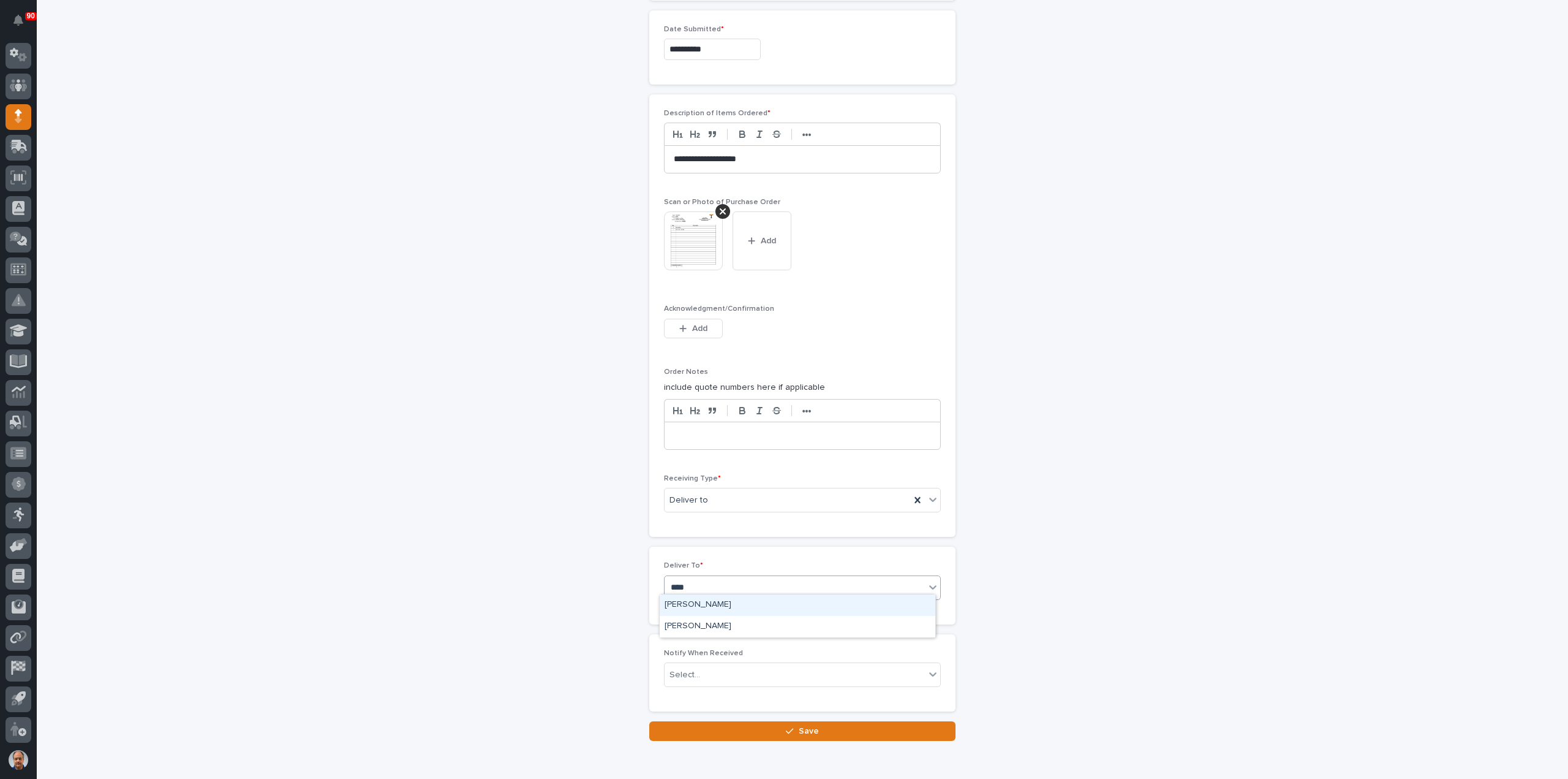
click at [720, 600] on div "[PERSON_NAME]" at bounding box center [797, 605] width 275 height 22
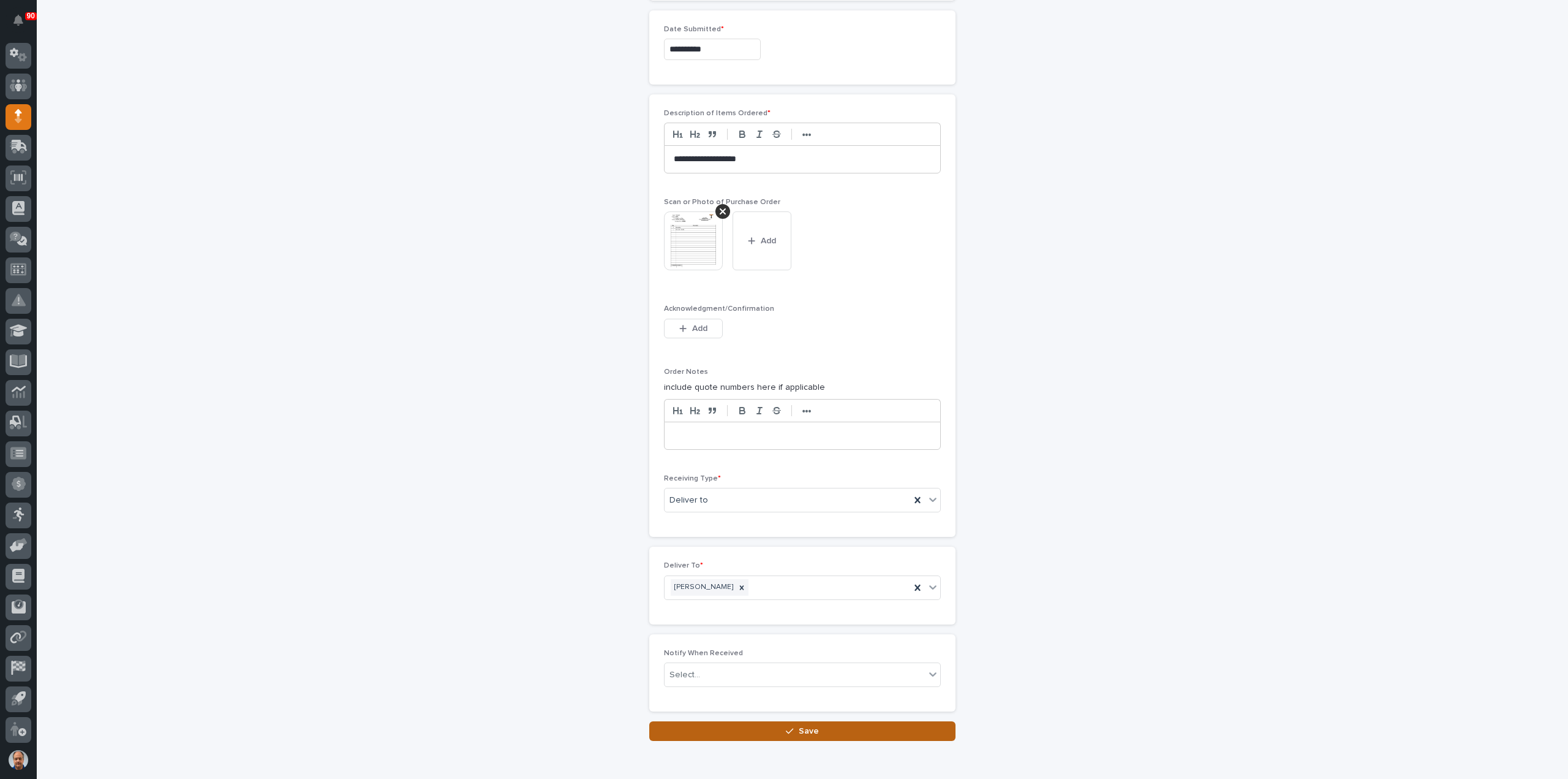
click at [801, 725] on span "Save" at bounding box center [809, 730] width 20 height 11
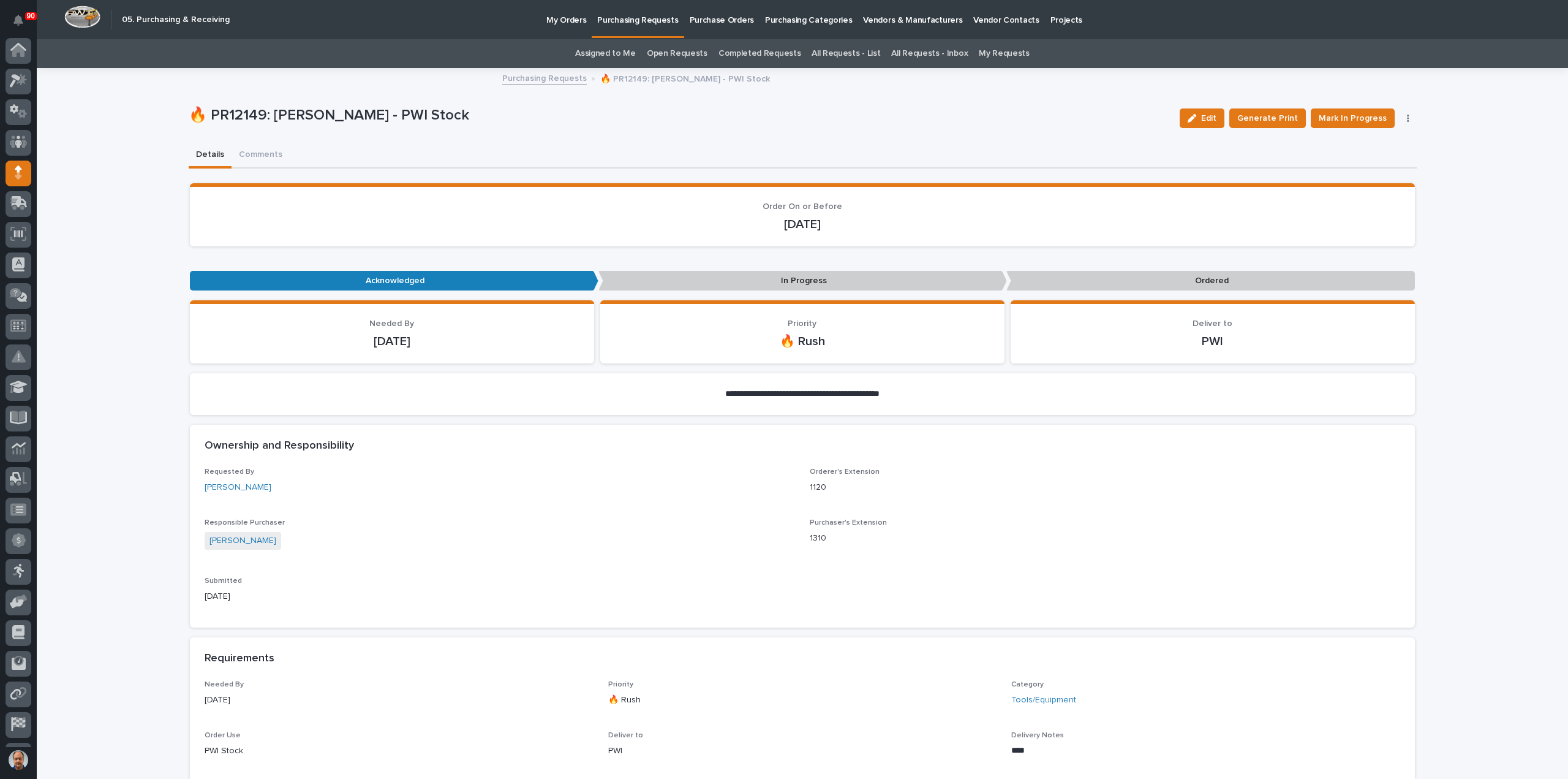
scroll to position [57, 0]
click at [1350, 116] on span "Mark In Progress" at bounding box center [1353, 118] width 68 height 15
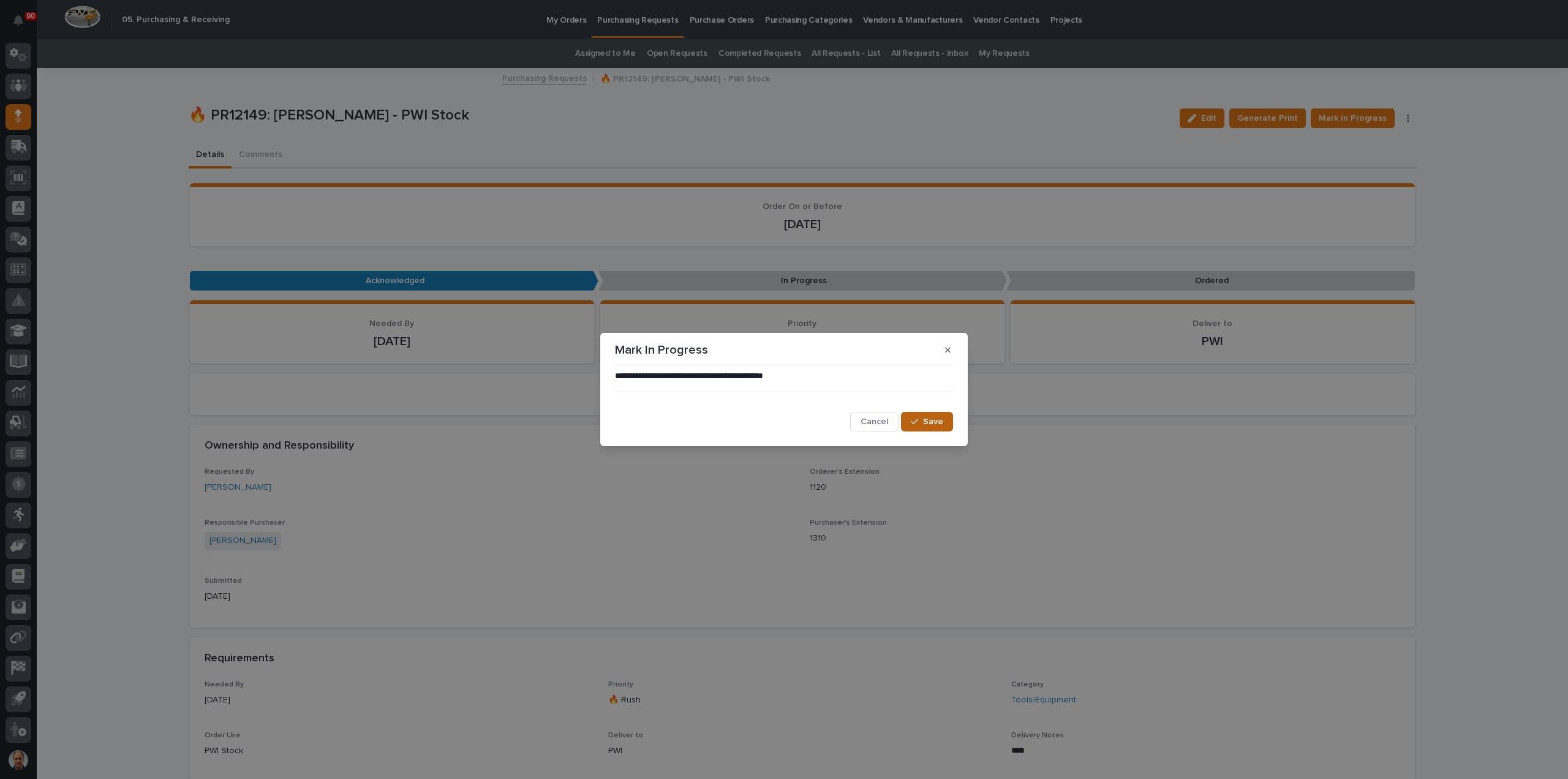
click at [928, 421] on span "Save" at bounding box center [933, 421] width 20 height 11
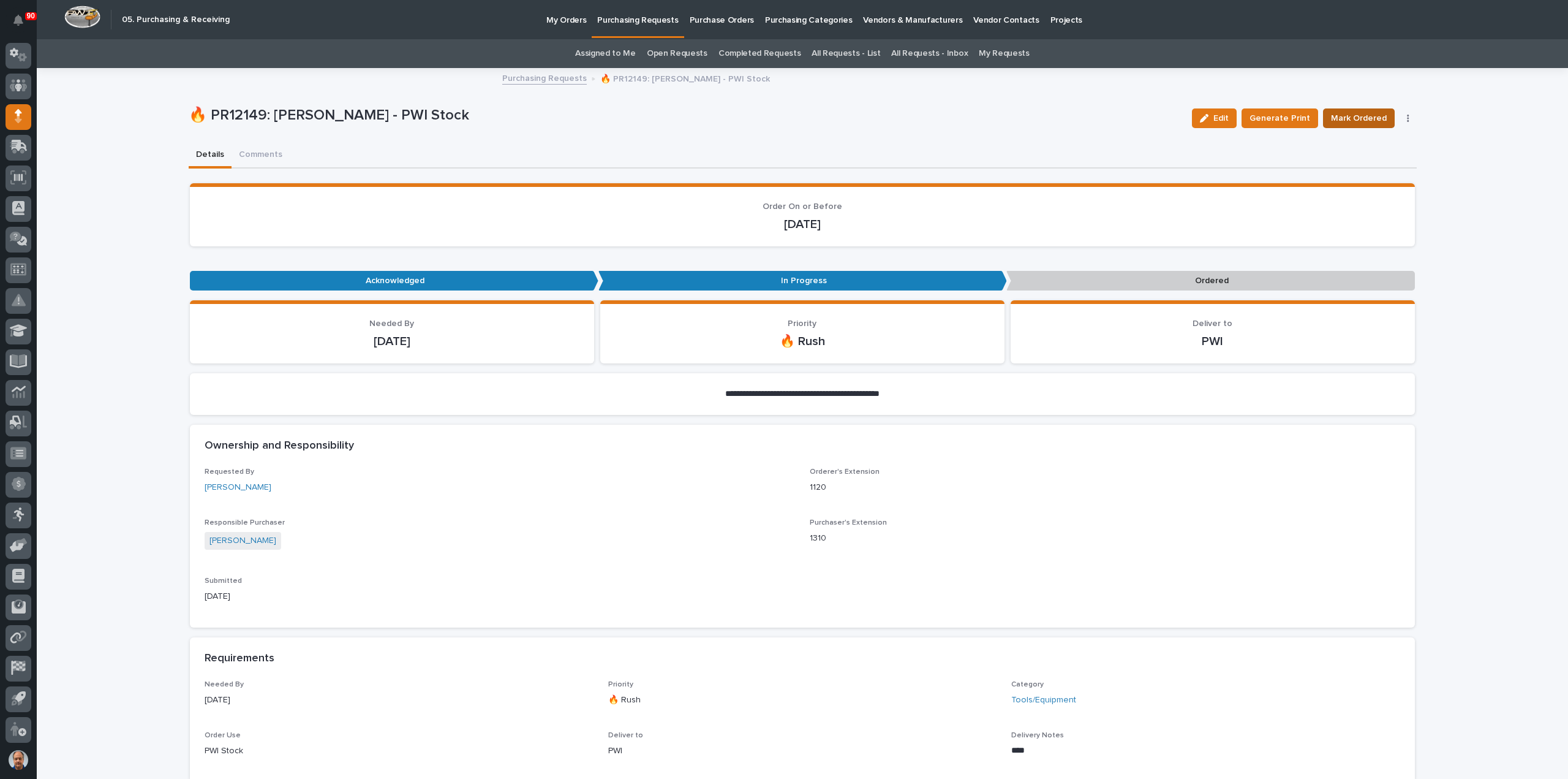
click at [1352, 115] on span "Mark Ordered" at bounding box center [1358, 118] width 56 height 15
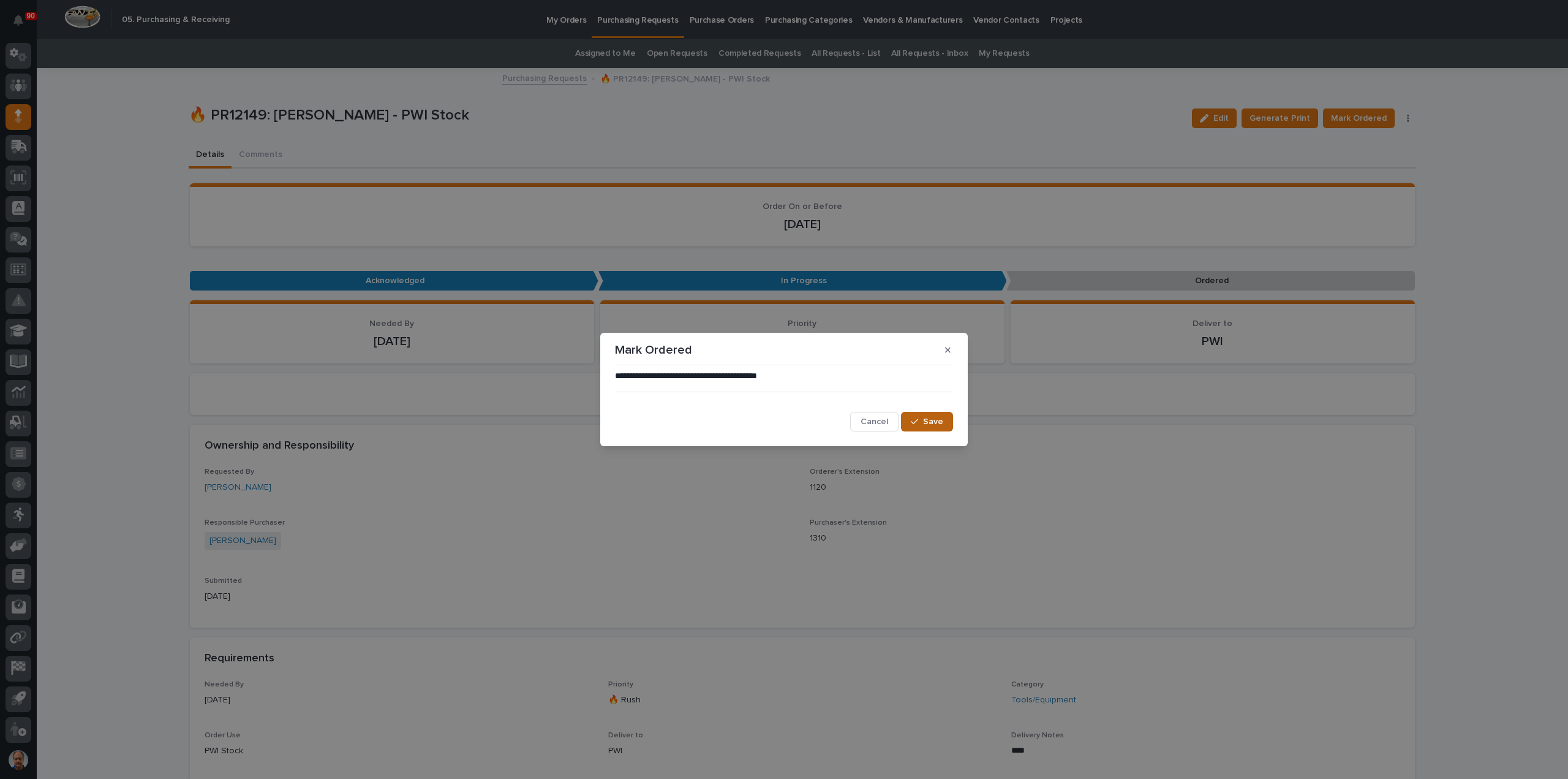
click at [930, 416] on span "Save" at bounding box center [933, 421] width 20 height 11
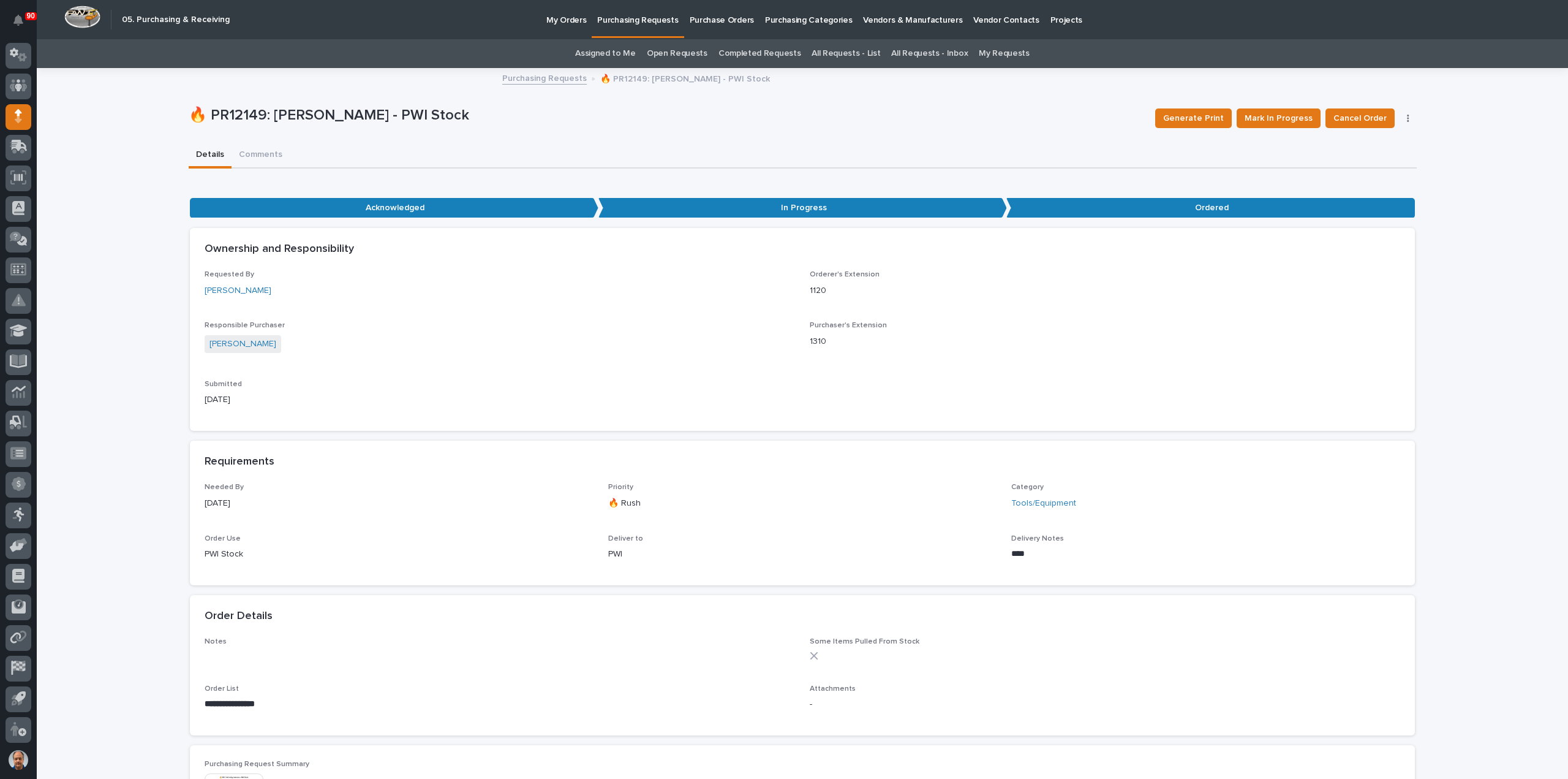
click at [620, 19] on p "Purchasing Requests" at bounding box center [637, 12] width 81 height 25
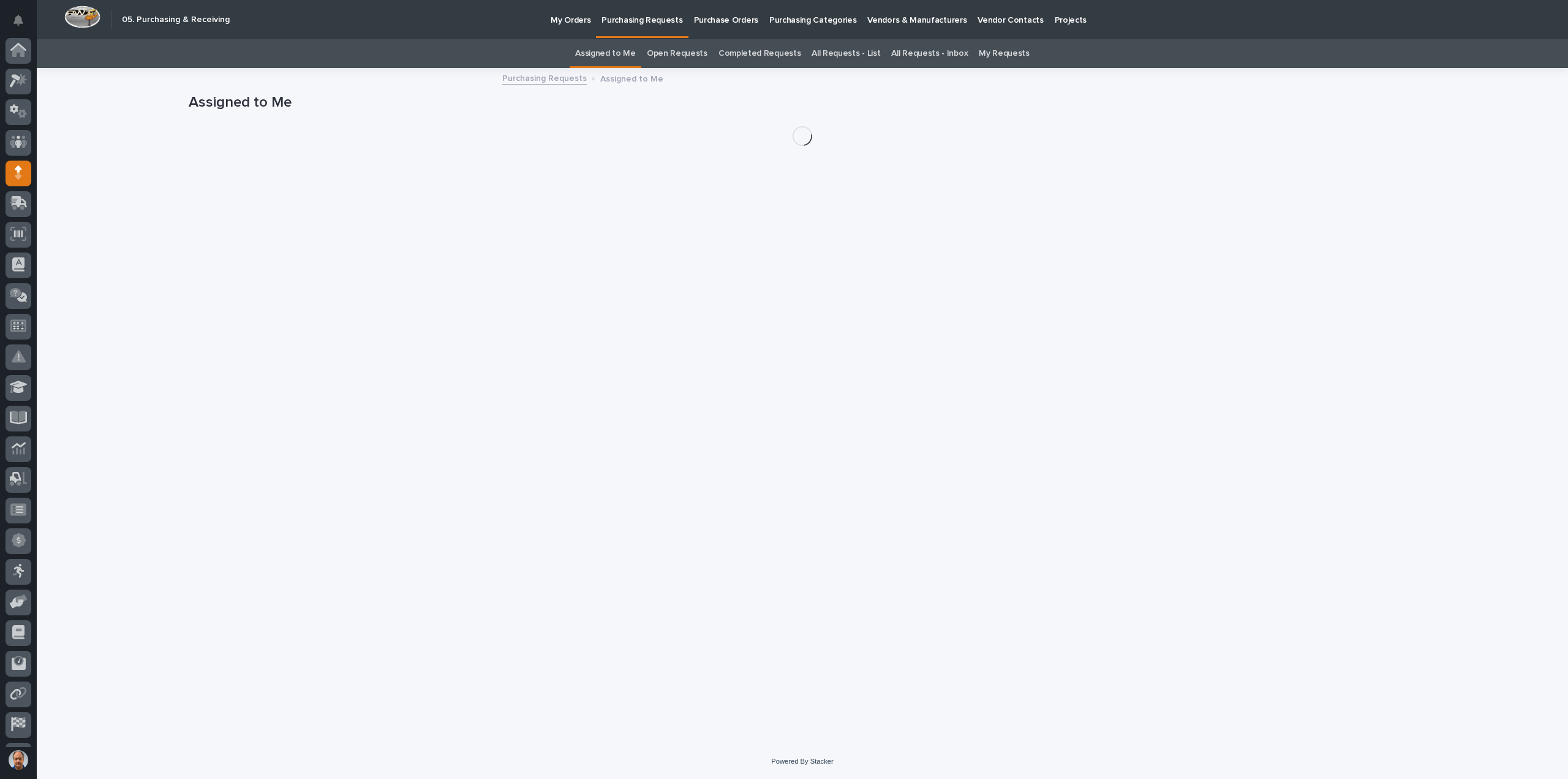
scroll to position [57, 0]
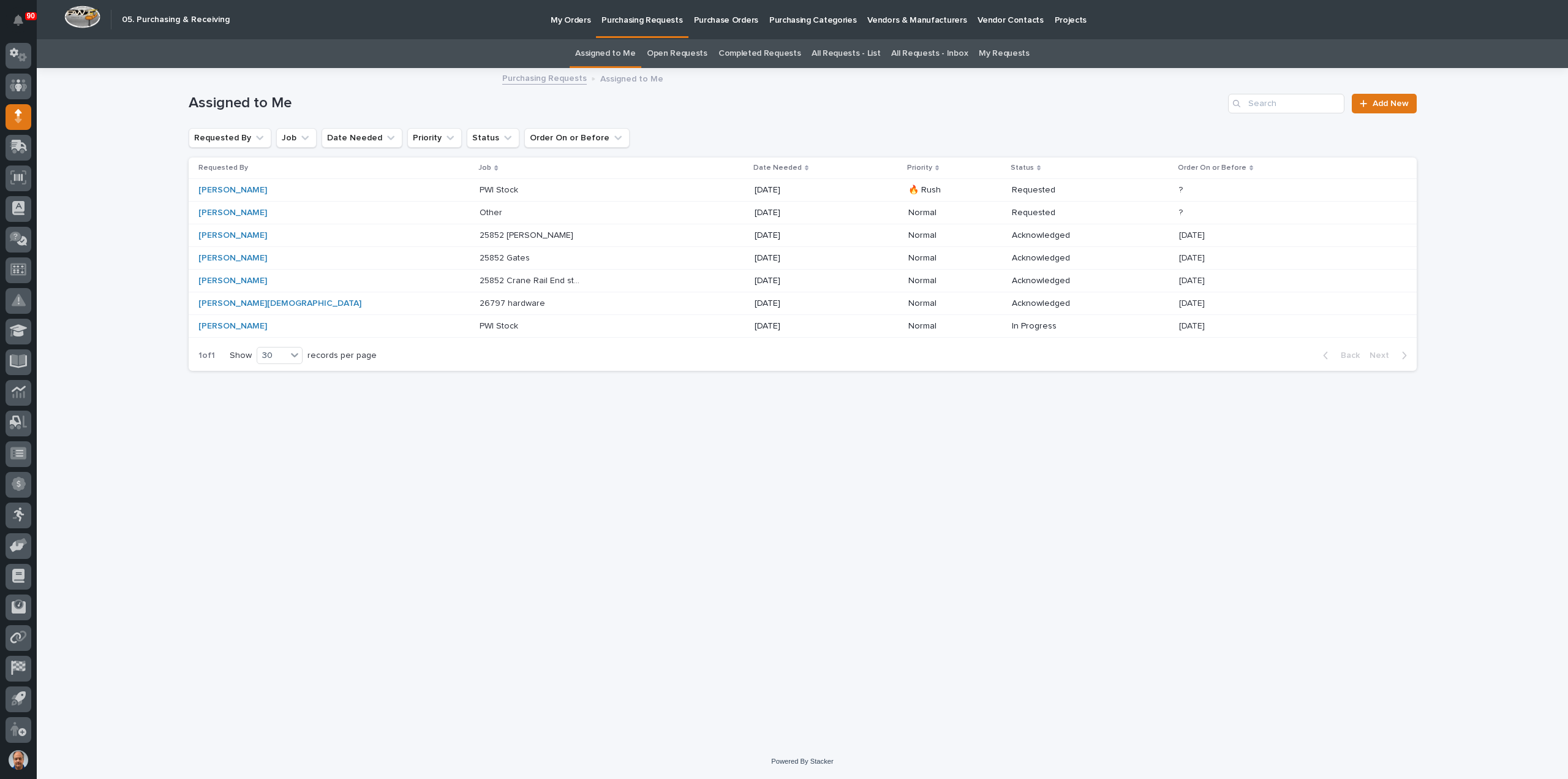
click at [479, 188] on p "PWI Stock" at bounding box center [500, 189] width 41 height 13
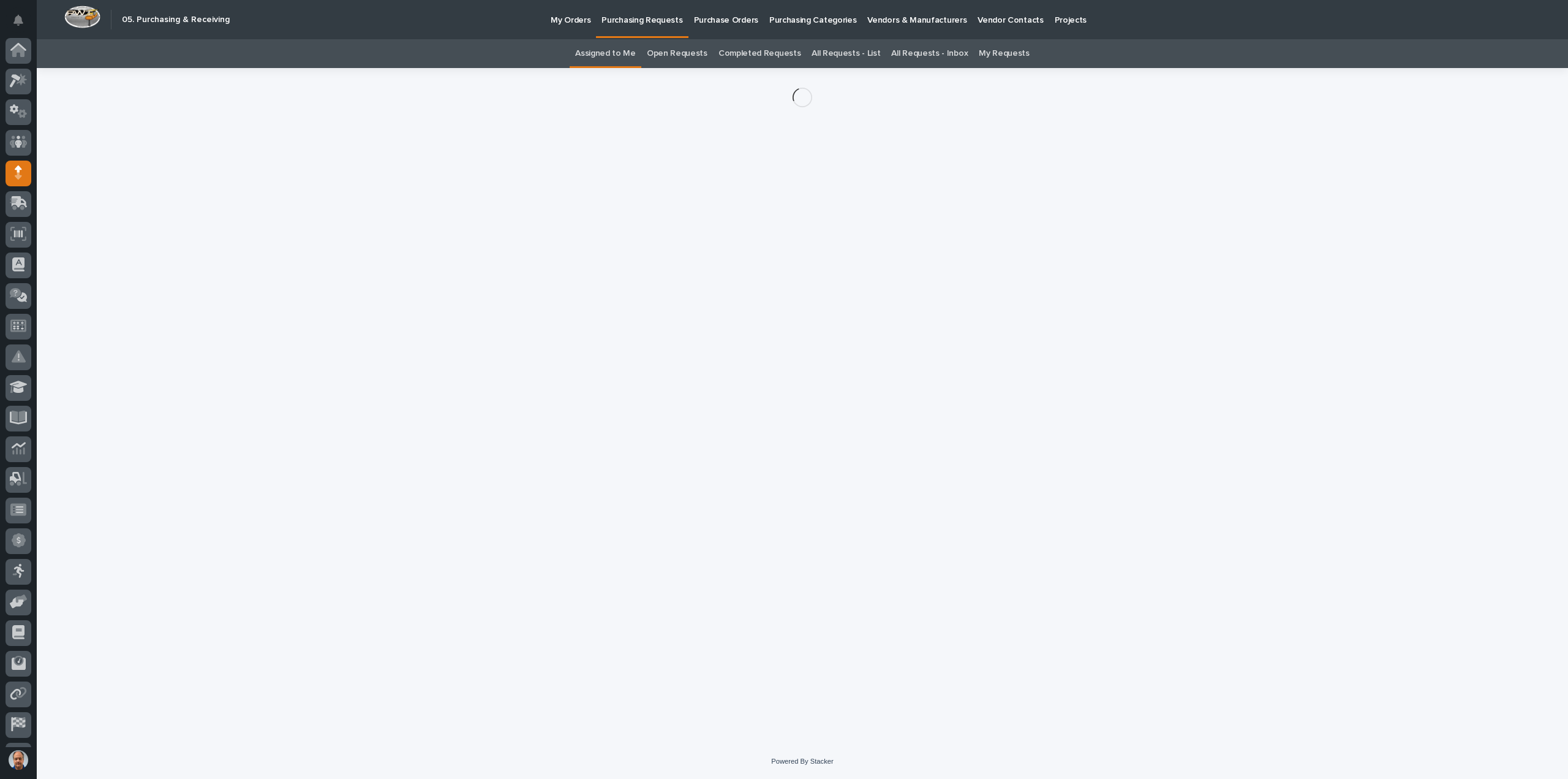
scroll to position [57, 0]
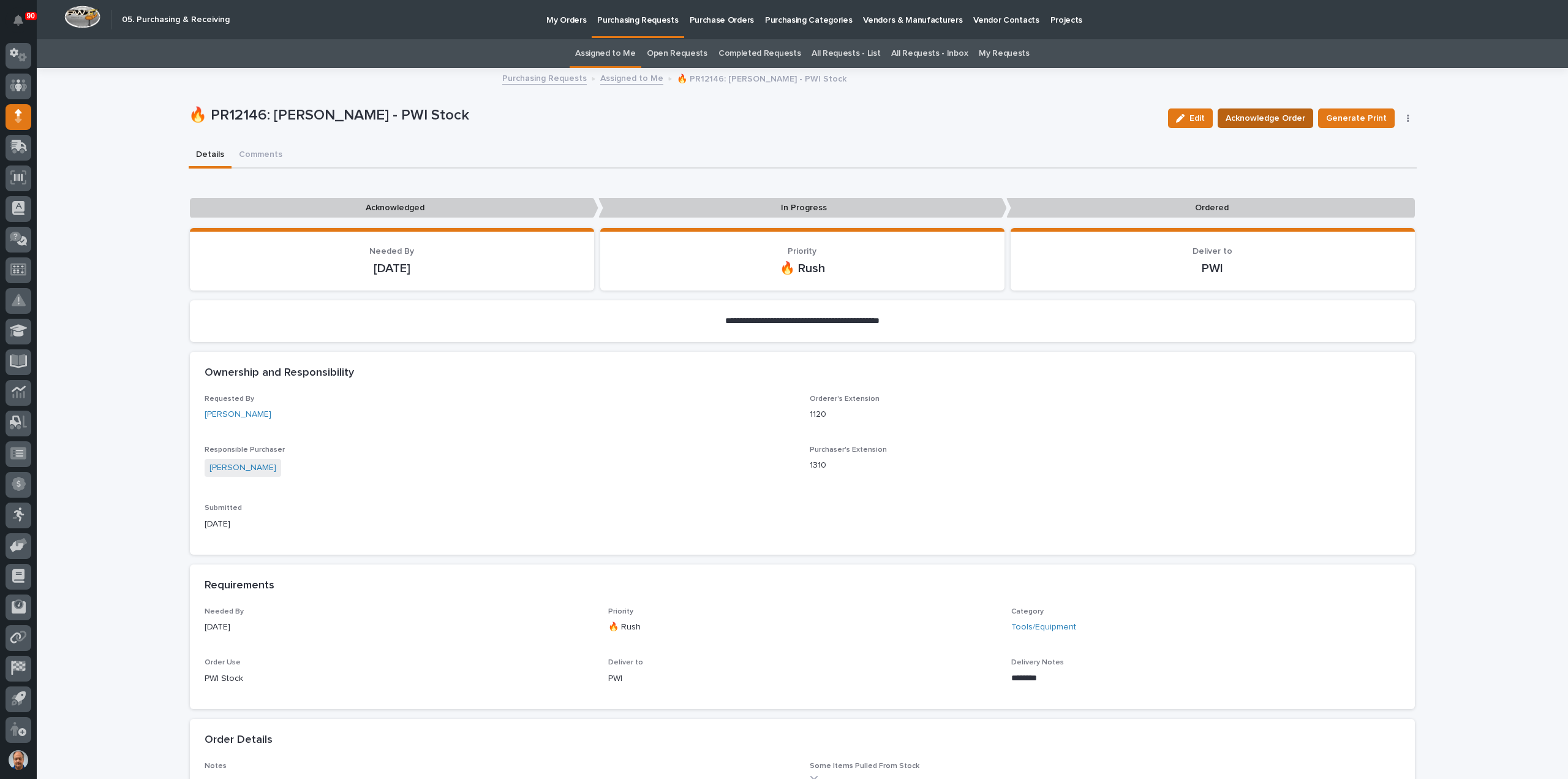
click at [1256, 117] on span "Acknowledge Order" at bounding box center [1265, 118] width 80 height 15
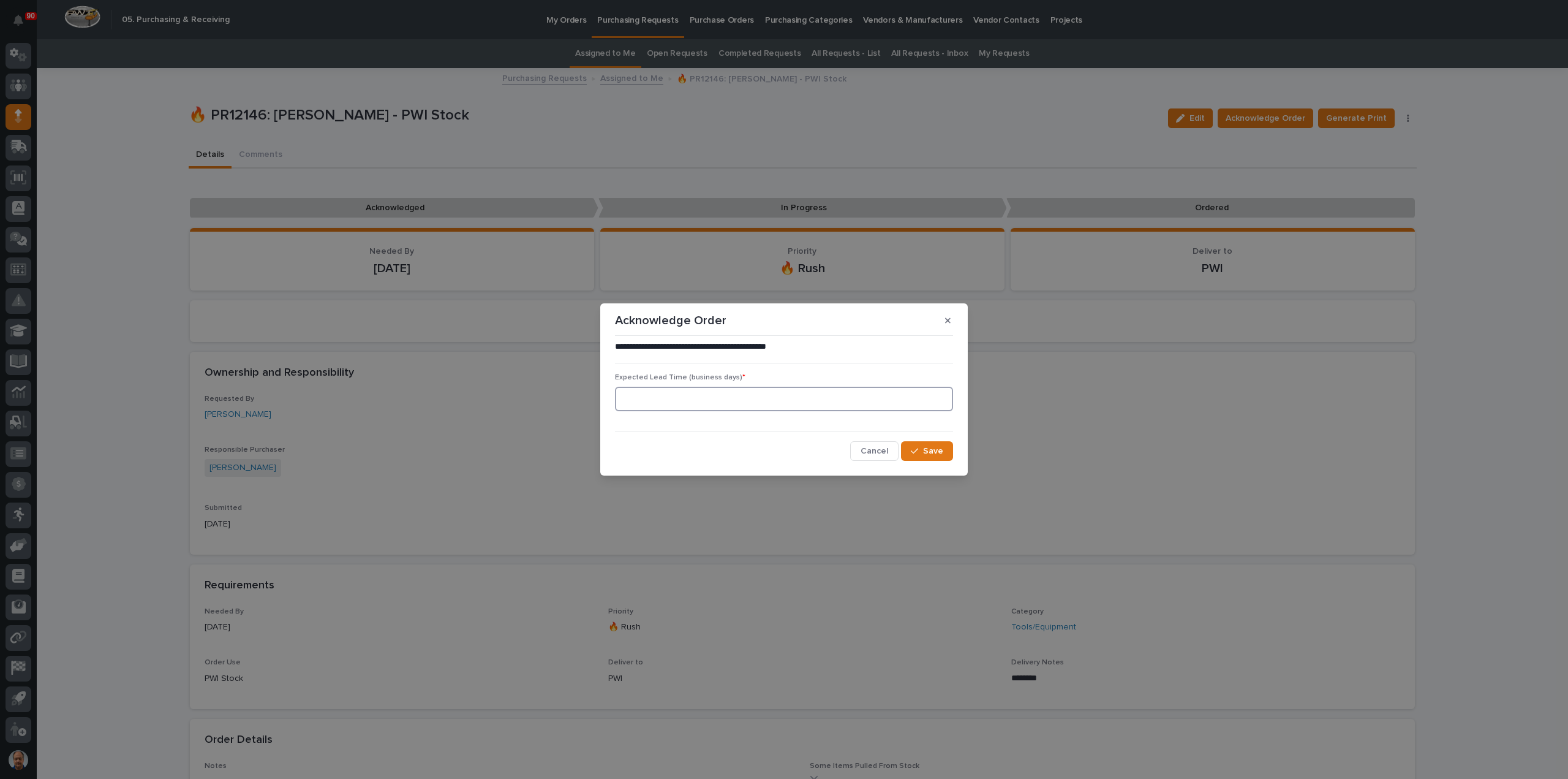
click at [765, 397] on input at bounding box center [784, 399] width 338 height 25
type input "1"
drag, startPoint x: 935, startPoint y: 449, endPoint x: 941, endPoint y: 448, distance: 6.1
click at [934, 449] on span "Save" at bounding box center [933, 451] width 20 height 11
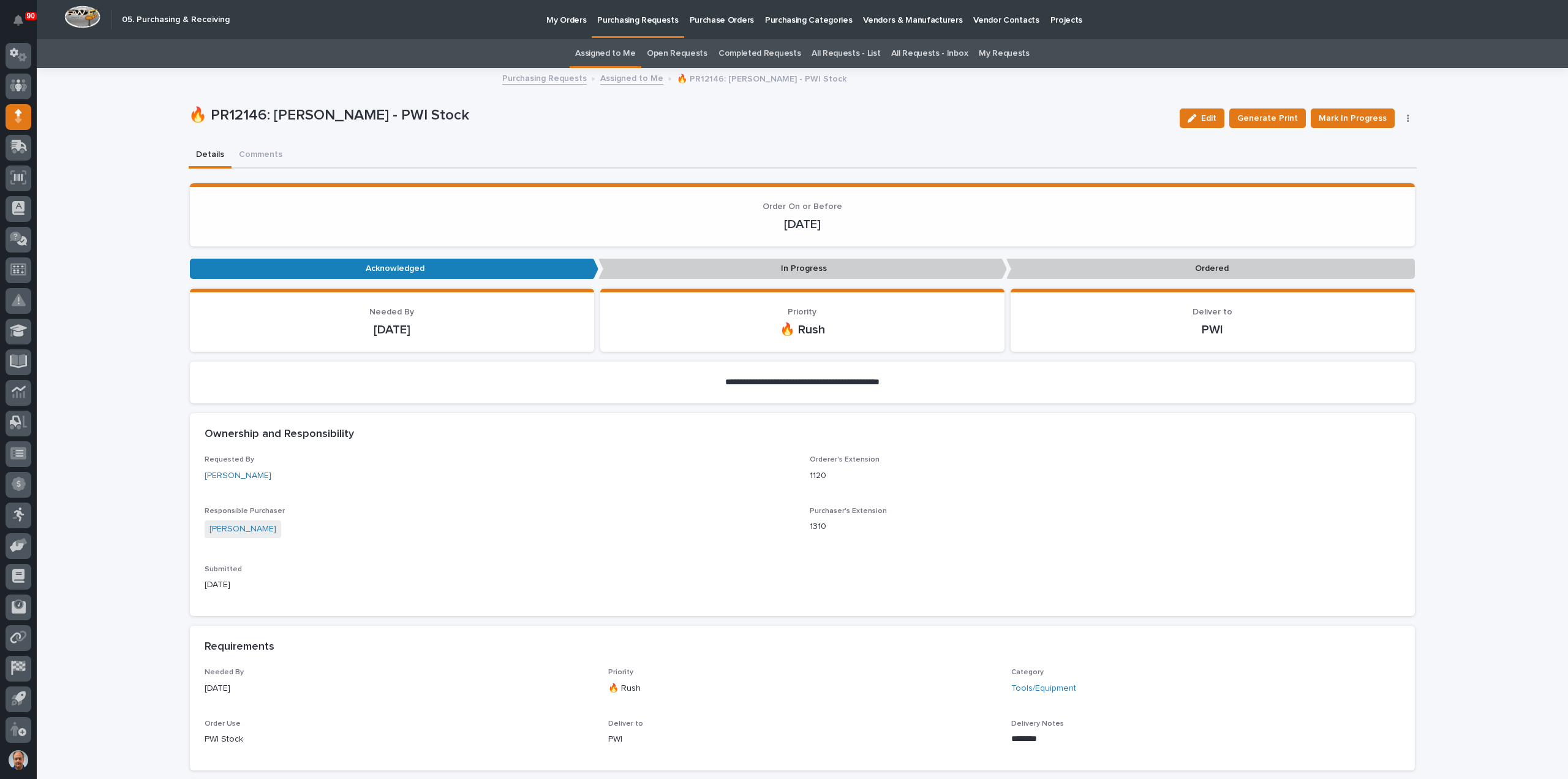
click at [1407, 118] on icon "button" at bounding box center [1407, 118] width 2 height 9
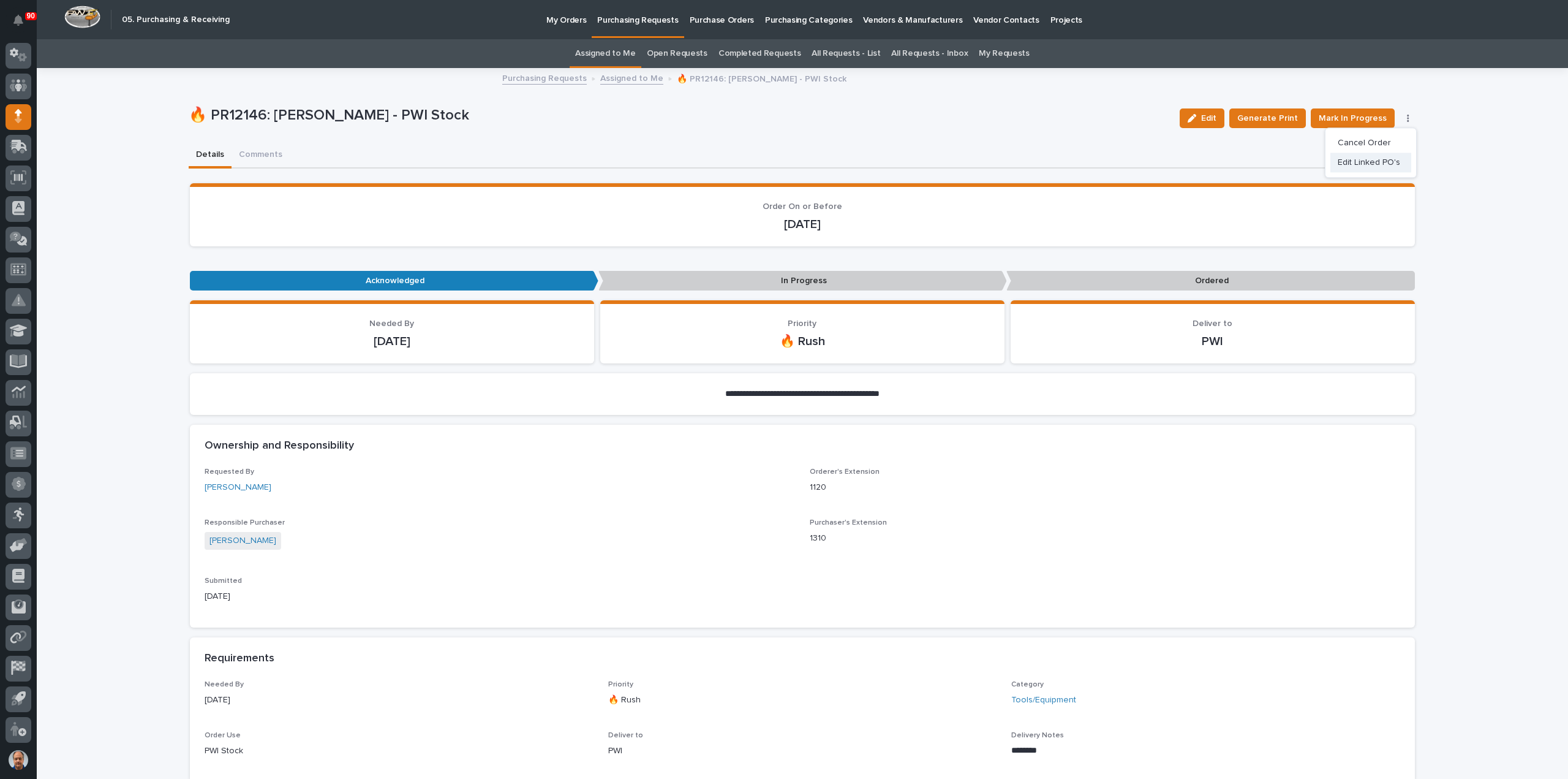
click at [1361, 158] on span "Edit Linked PO's" at bounding box center [1369, 162] width 62 height 15
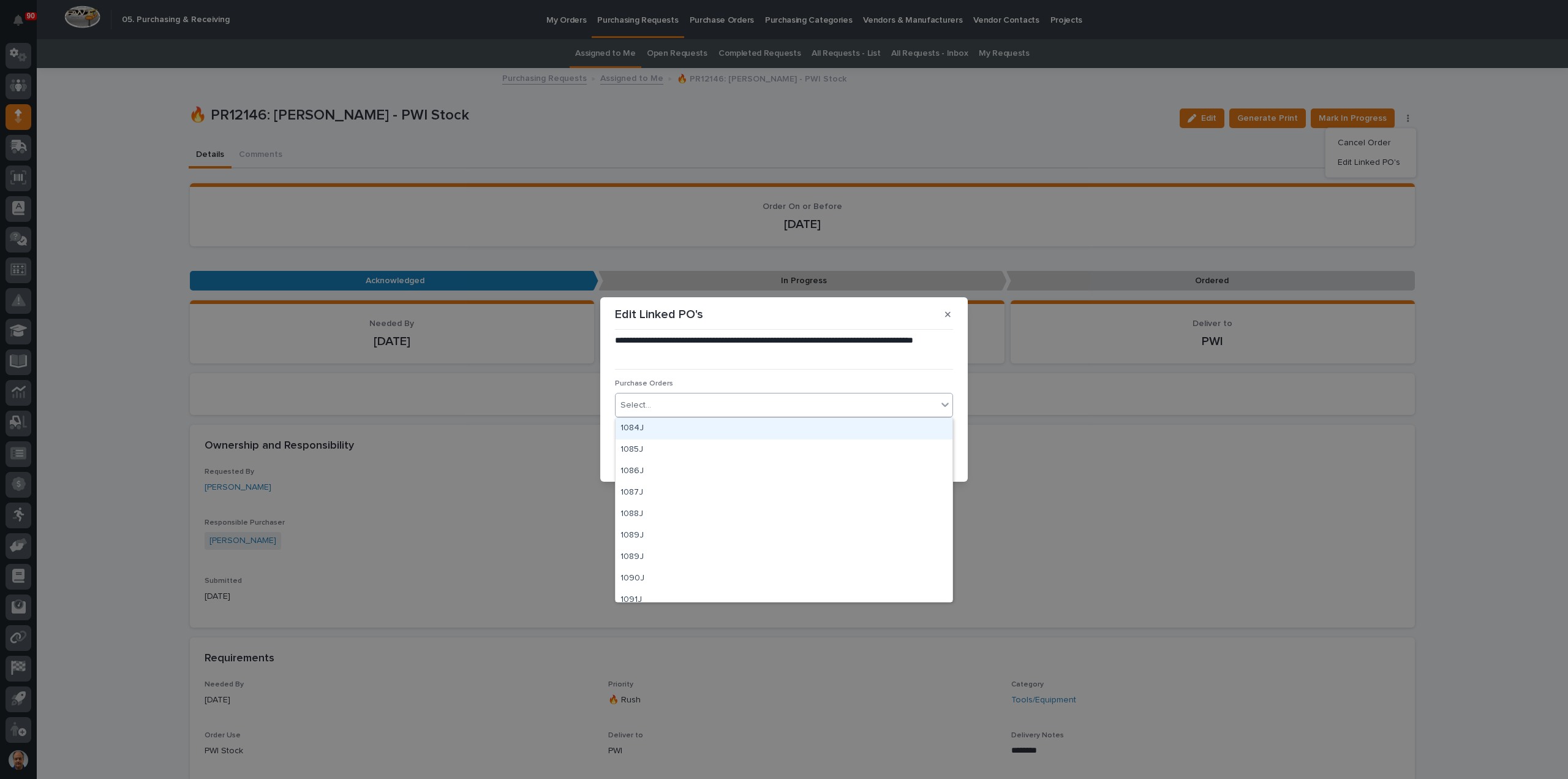
click at [675, 399] on div "Select..." at bounding box center [776, 405] width 322 height 20
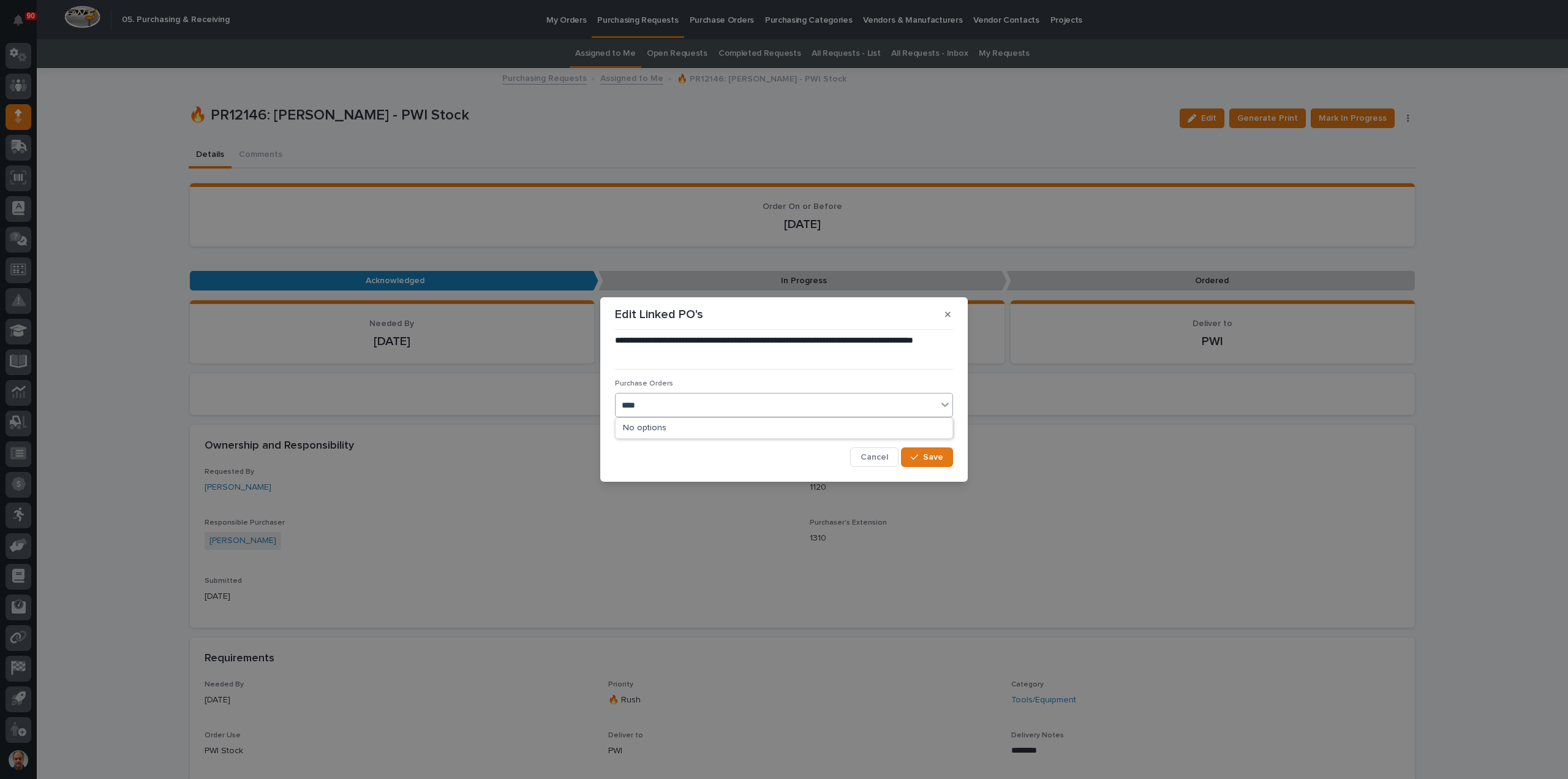
type input "*****"
click at [646, 423] on div "18924" at bounding box center [784, 429] width 337 height 22
click at [914, 456] on icon "button" at bounding box center [914, 457] width 7 height 9
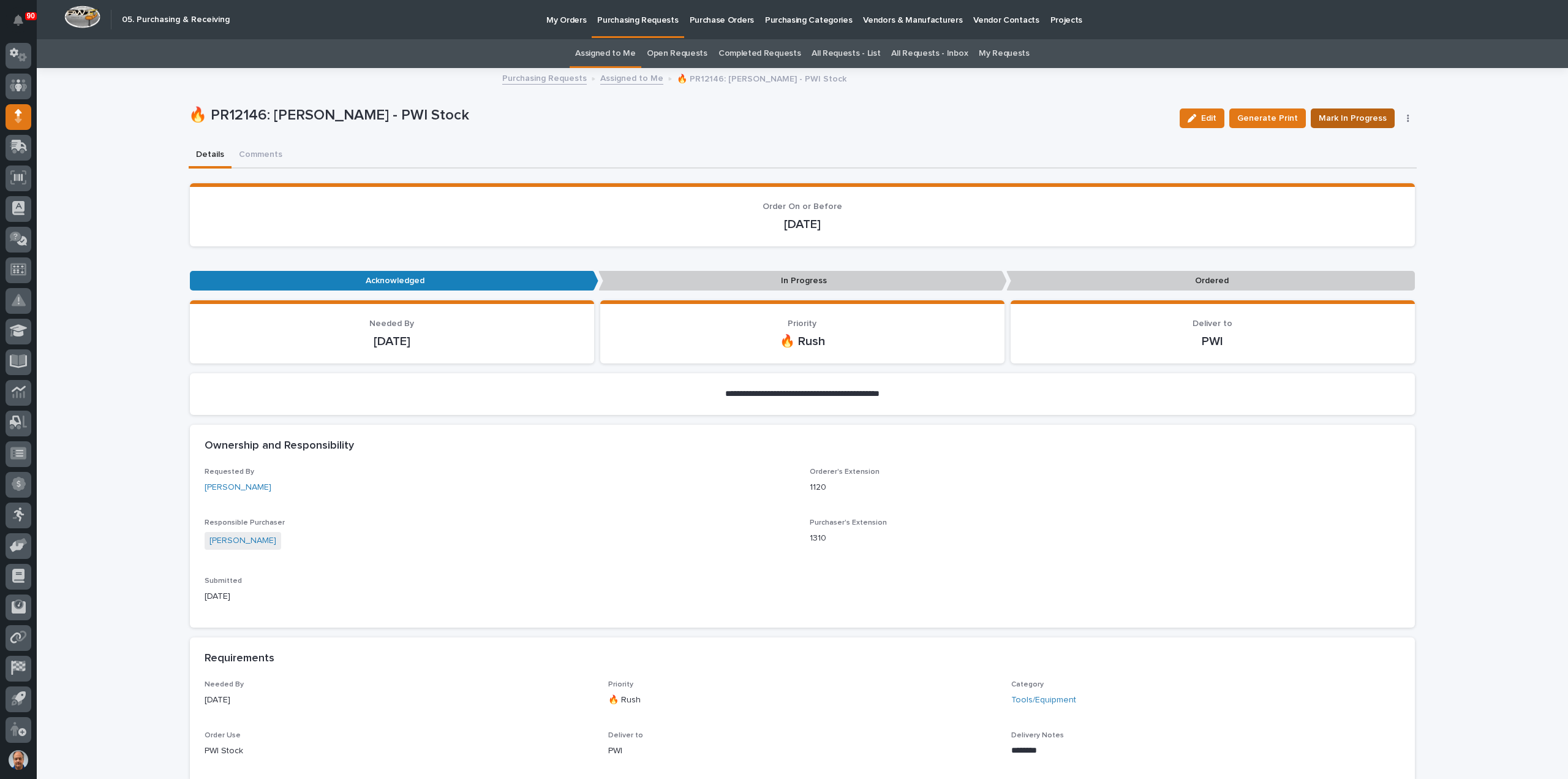
click at [1367, 113] on span "Mark In Progress" at bounding box center [1353, 118] width 68 height 15
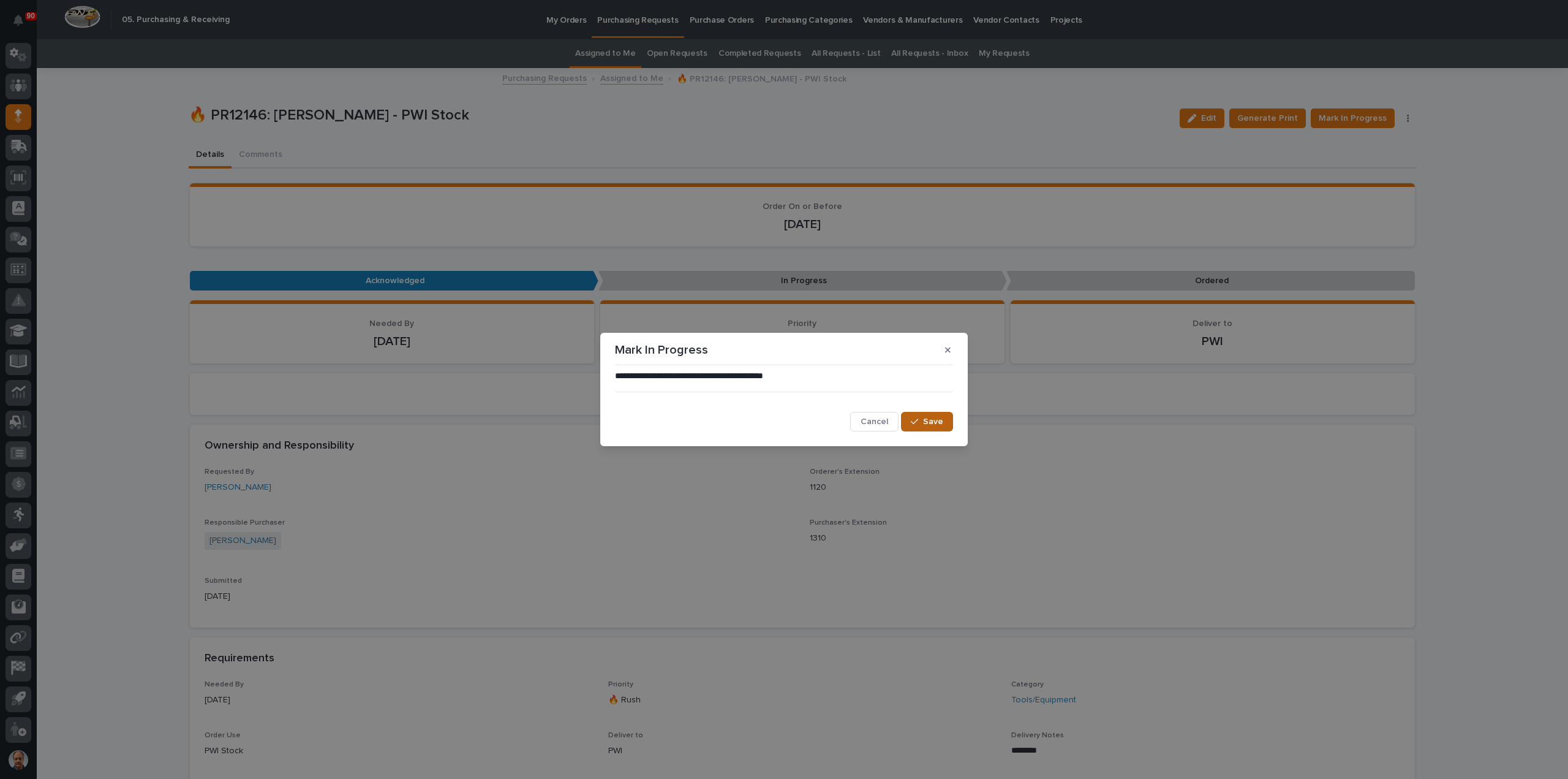
click at [933, 419] on span "Save" at bounding box center [933, 421] width 20 height 11
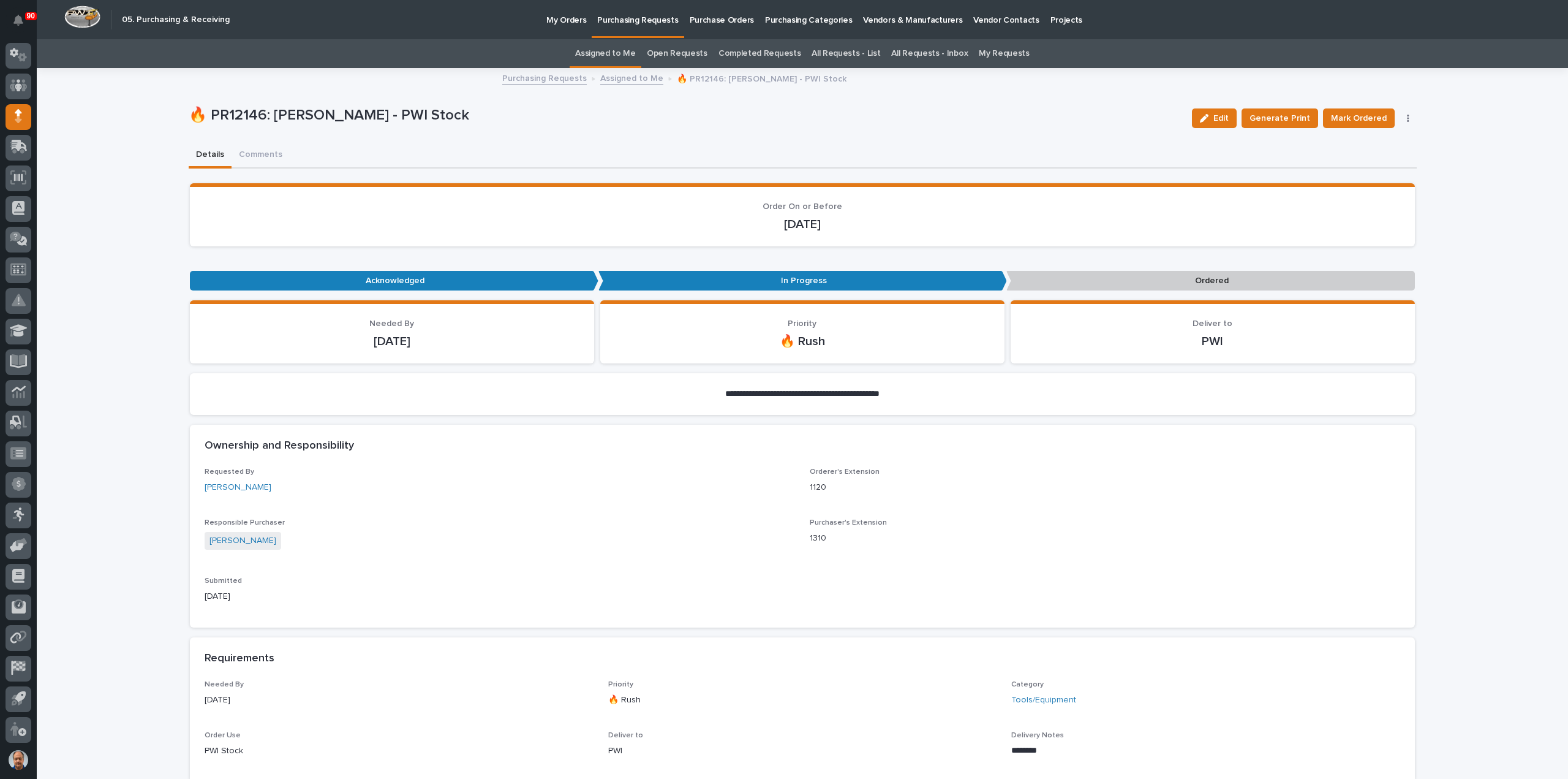
click at [1372, 116] on span "Mark Ordered" at bounding box center [1358, 118] width 56 height 15
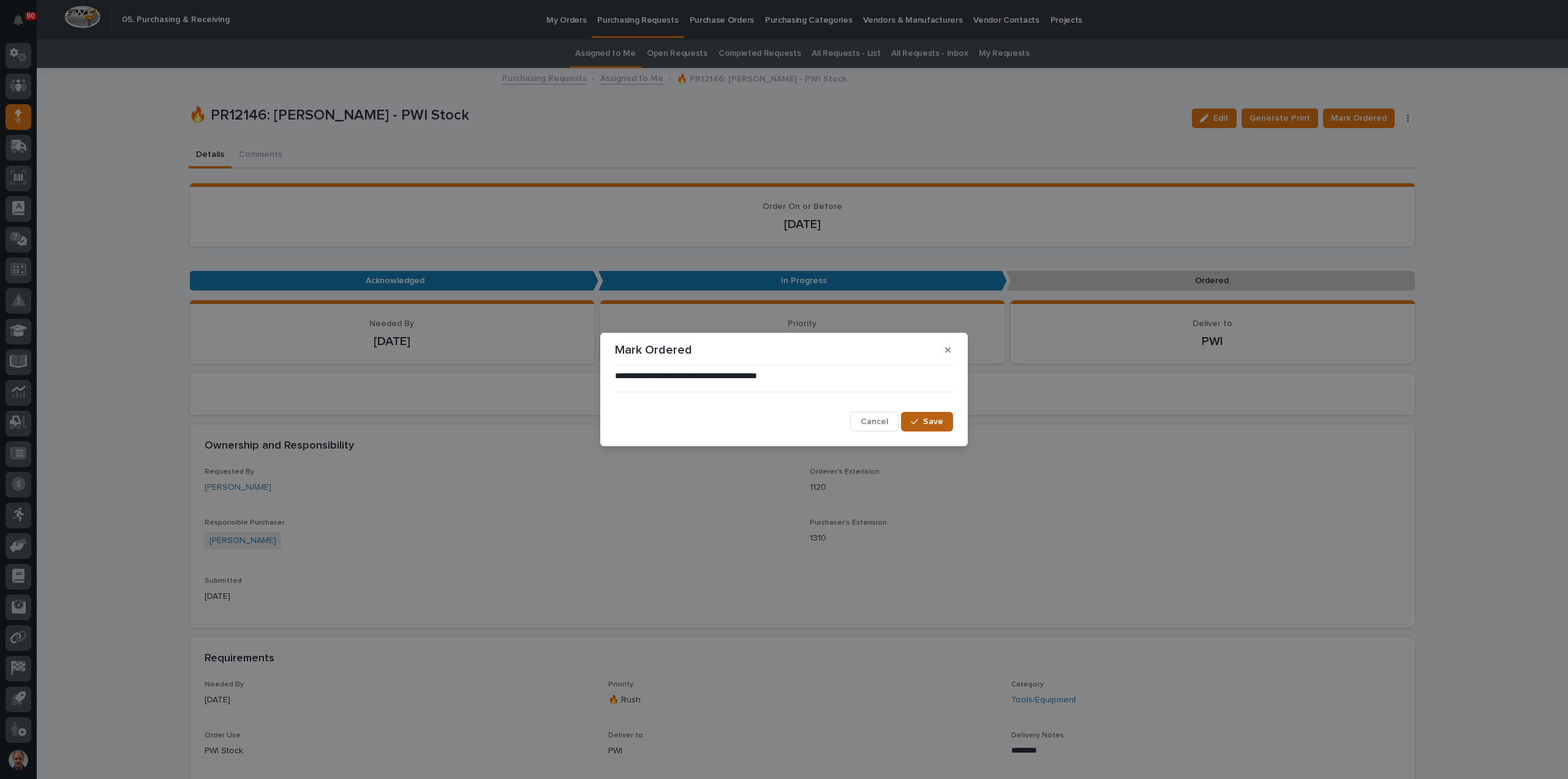
click at [938, 421] on span "Save" at bounding box center [933, 421] width 20 height 11
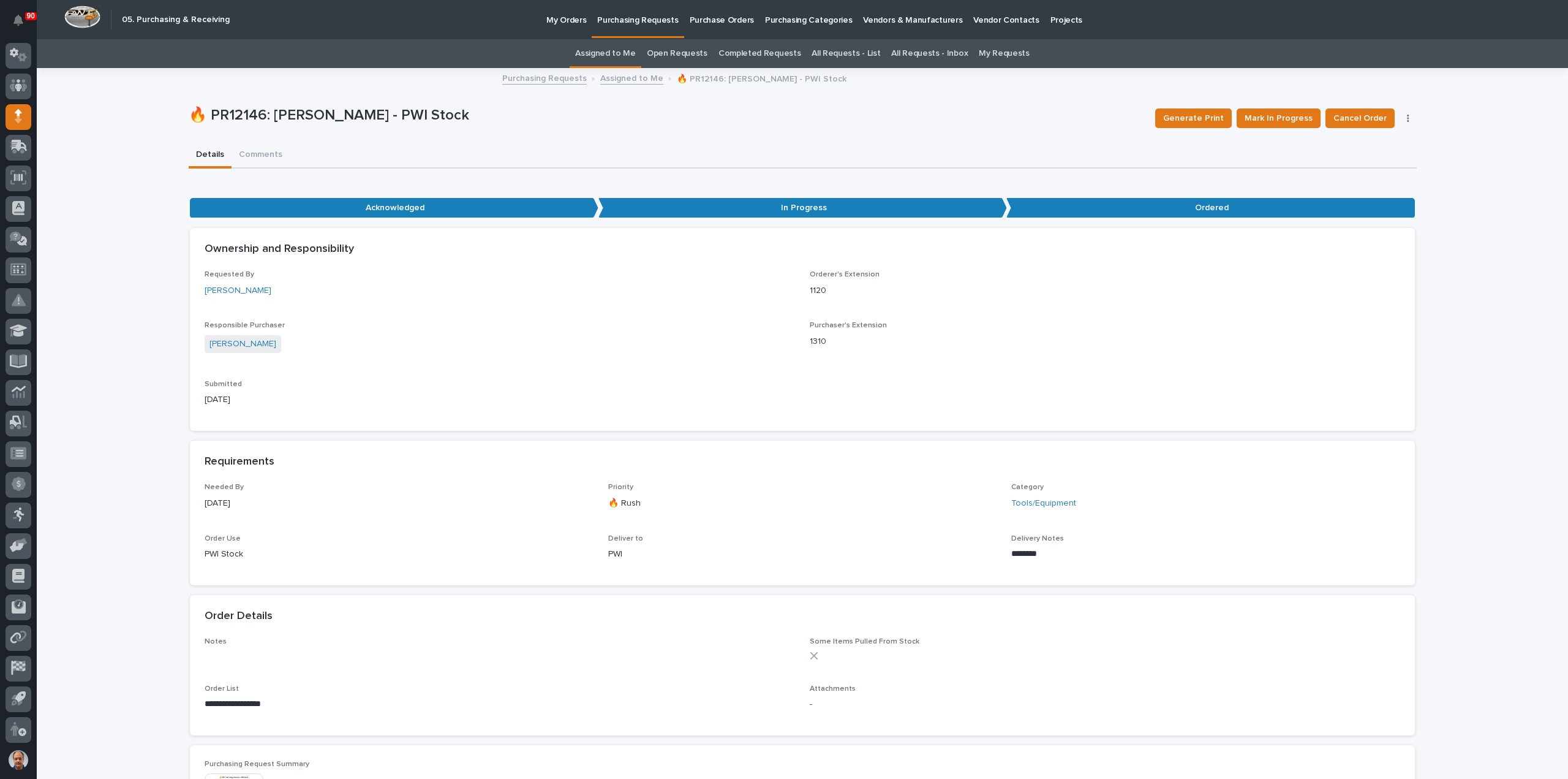
click at [639, 23] on p "Purchasing Requests" at bounding box center [637, 12] width 81 height 25
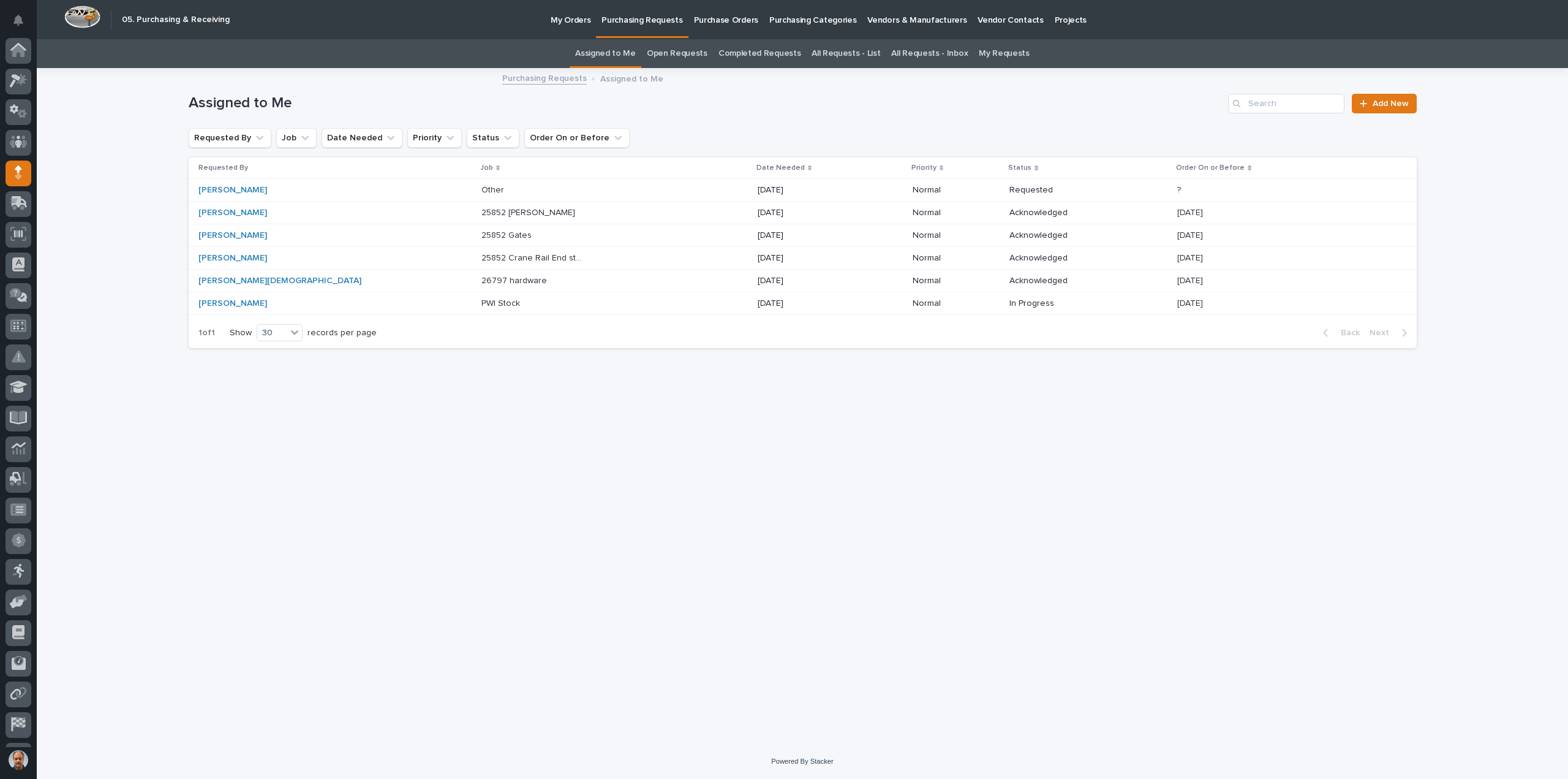
scroll to position [57, 0]
click at [482, 280] on p "26797 hardware" at bounding box center [516, 280] width 68 height 13
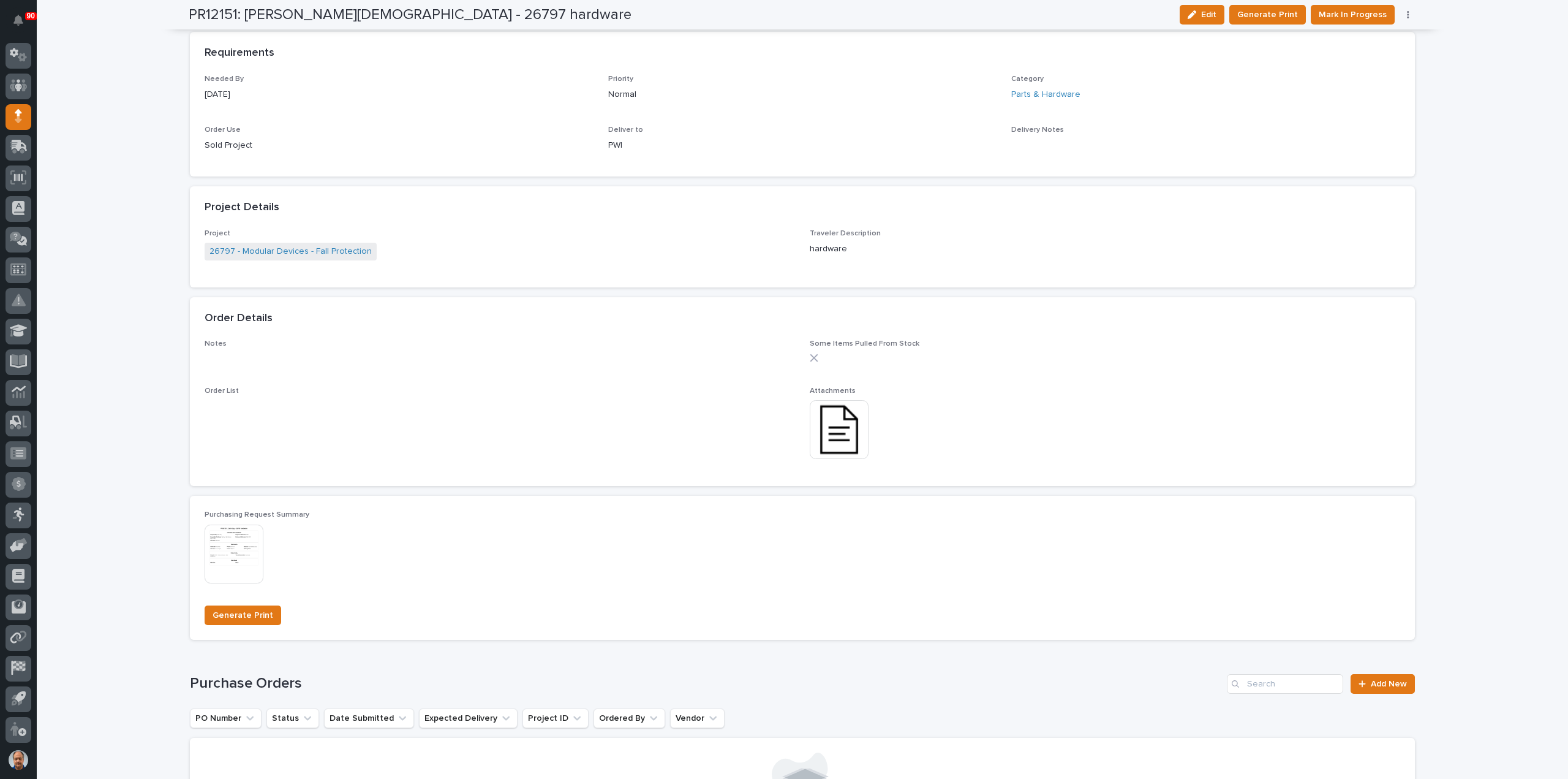
scroll to position [613, 0]
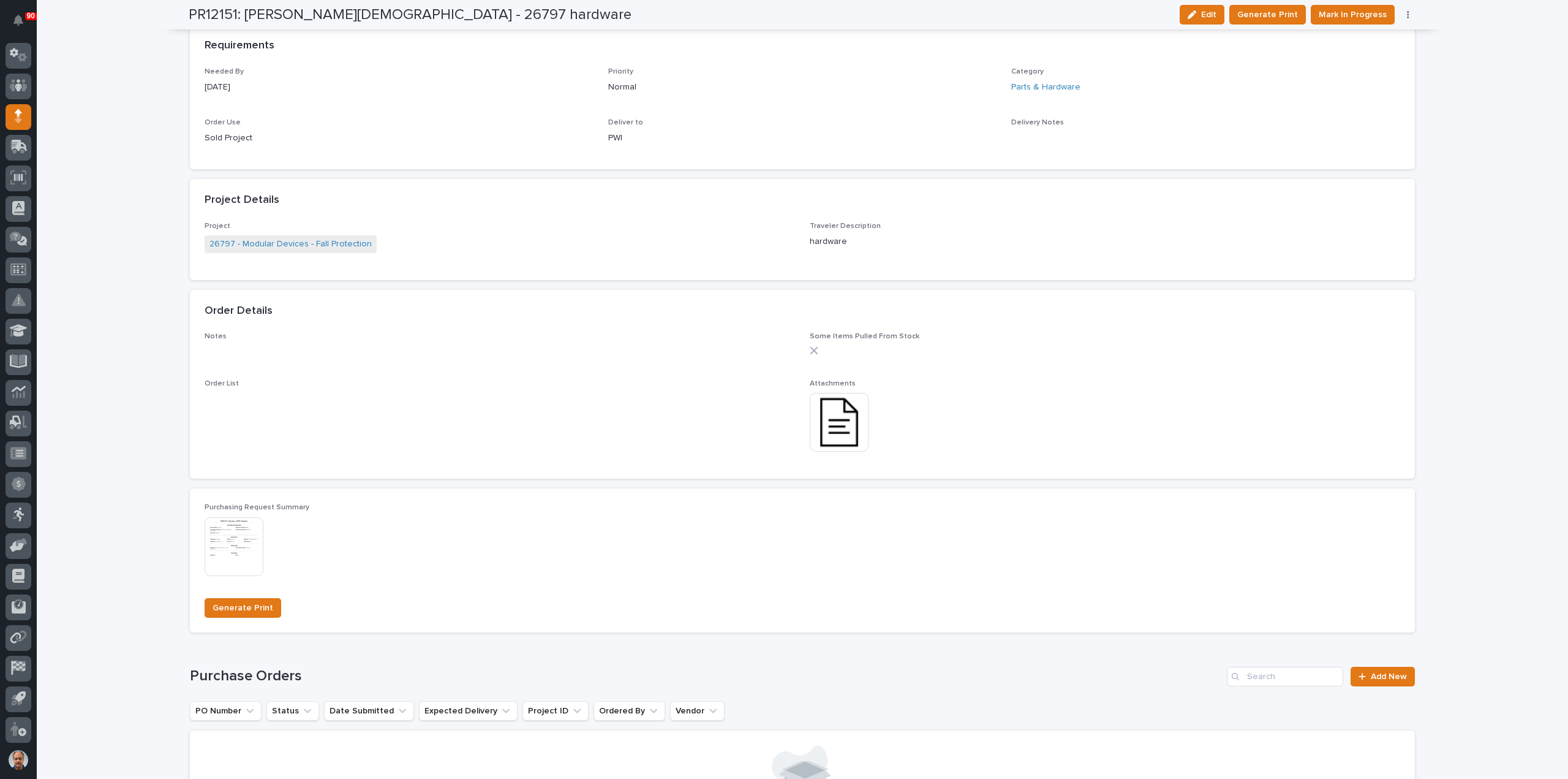
click at [837, 427] on img at bounding box center [839, 422] width 59 height 59
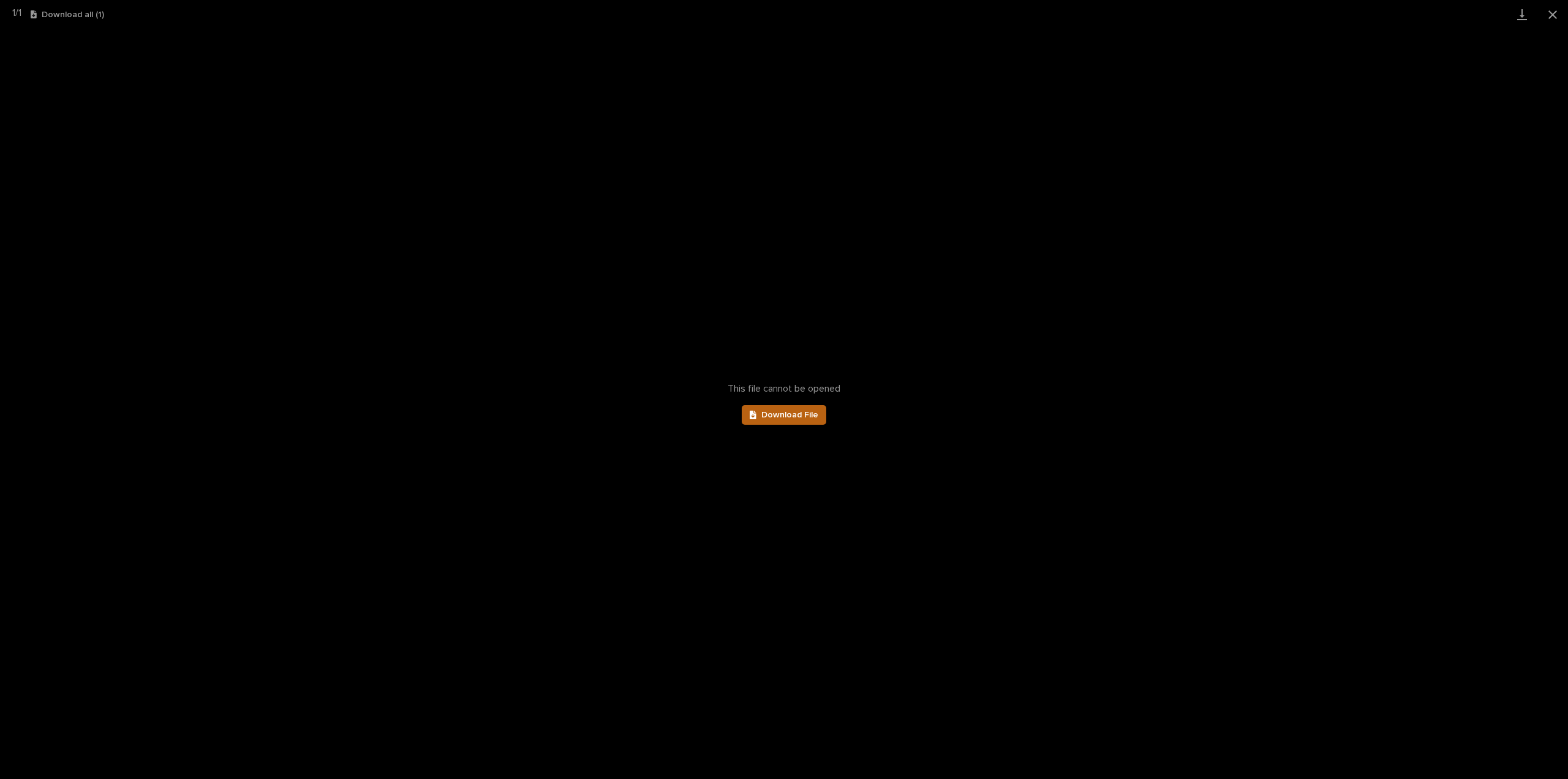
click at [799, 409] on link "Download File" at bounding box center [784, 414] width 84 height 20
click at [1553, 16] on button "Close gallery" at bounding box center [1553, 15] width 31 height 29
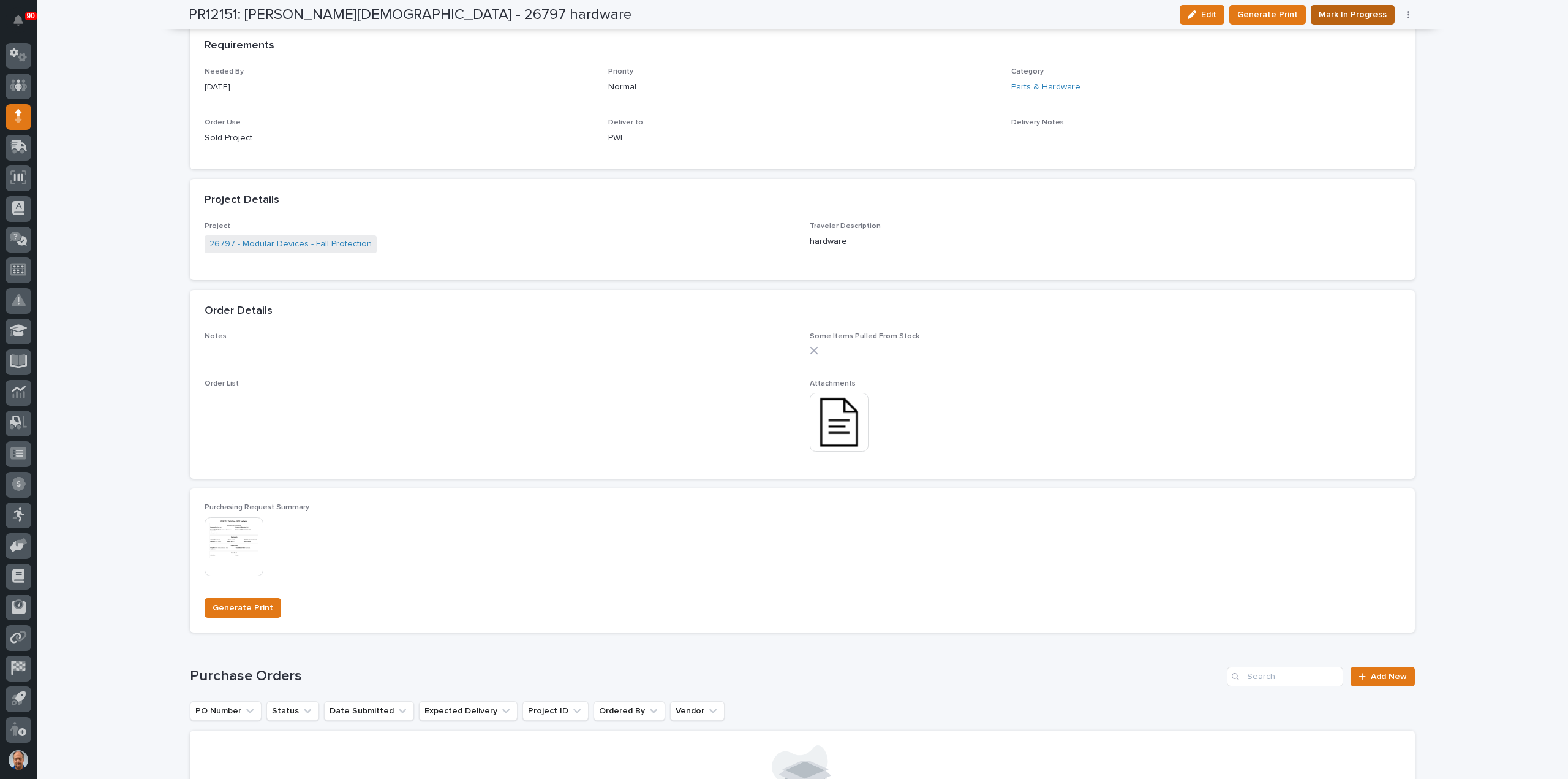
click at [1346, 15] on span "Mark In Progress" at bounding box center [1353, 15] width 68 height 15
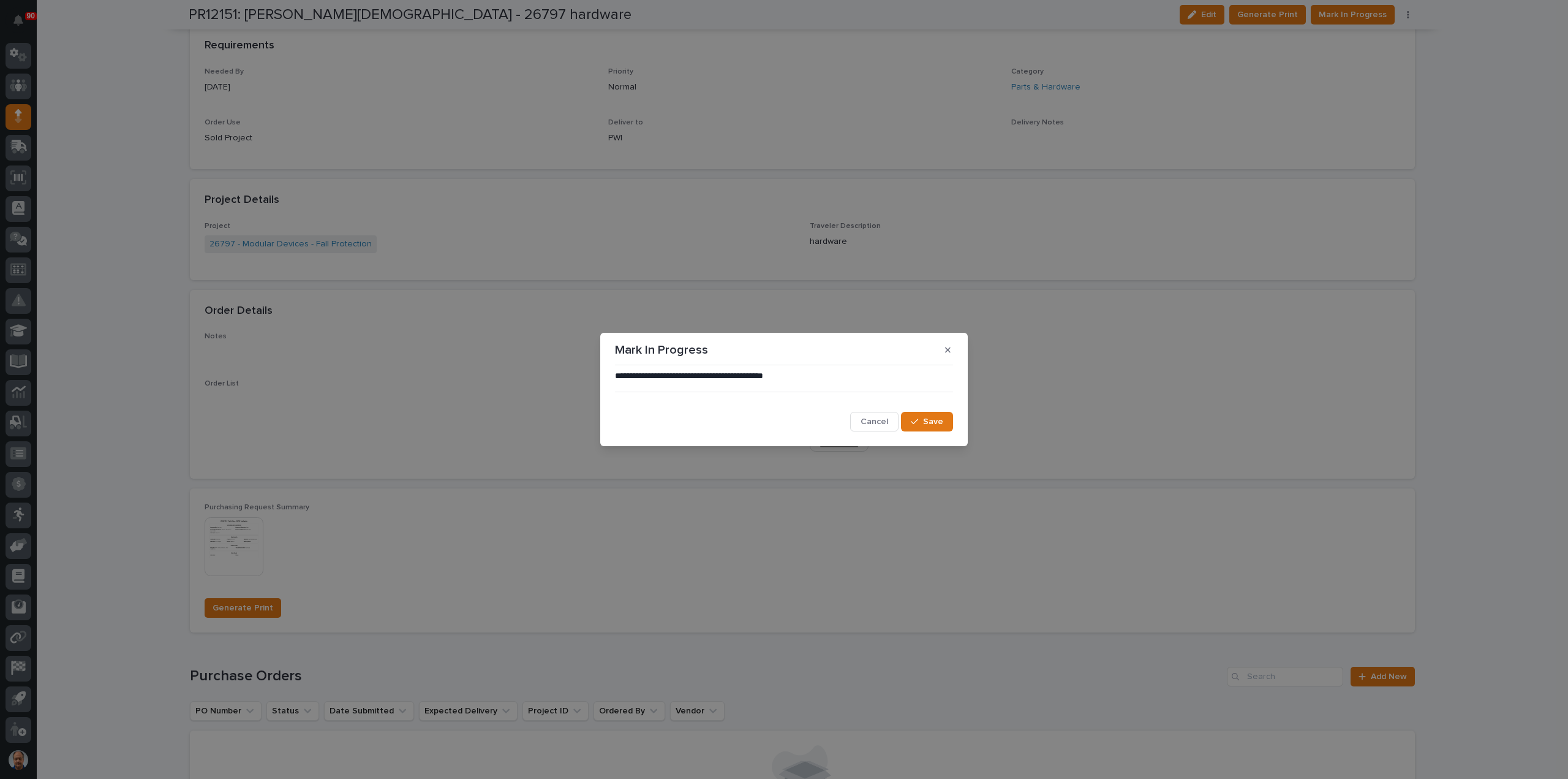
click at [881, 424] on span "Cancel" at bounding box center [874, 421] width 28 height 11
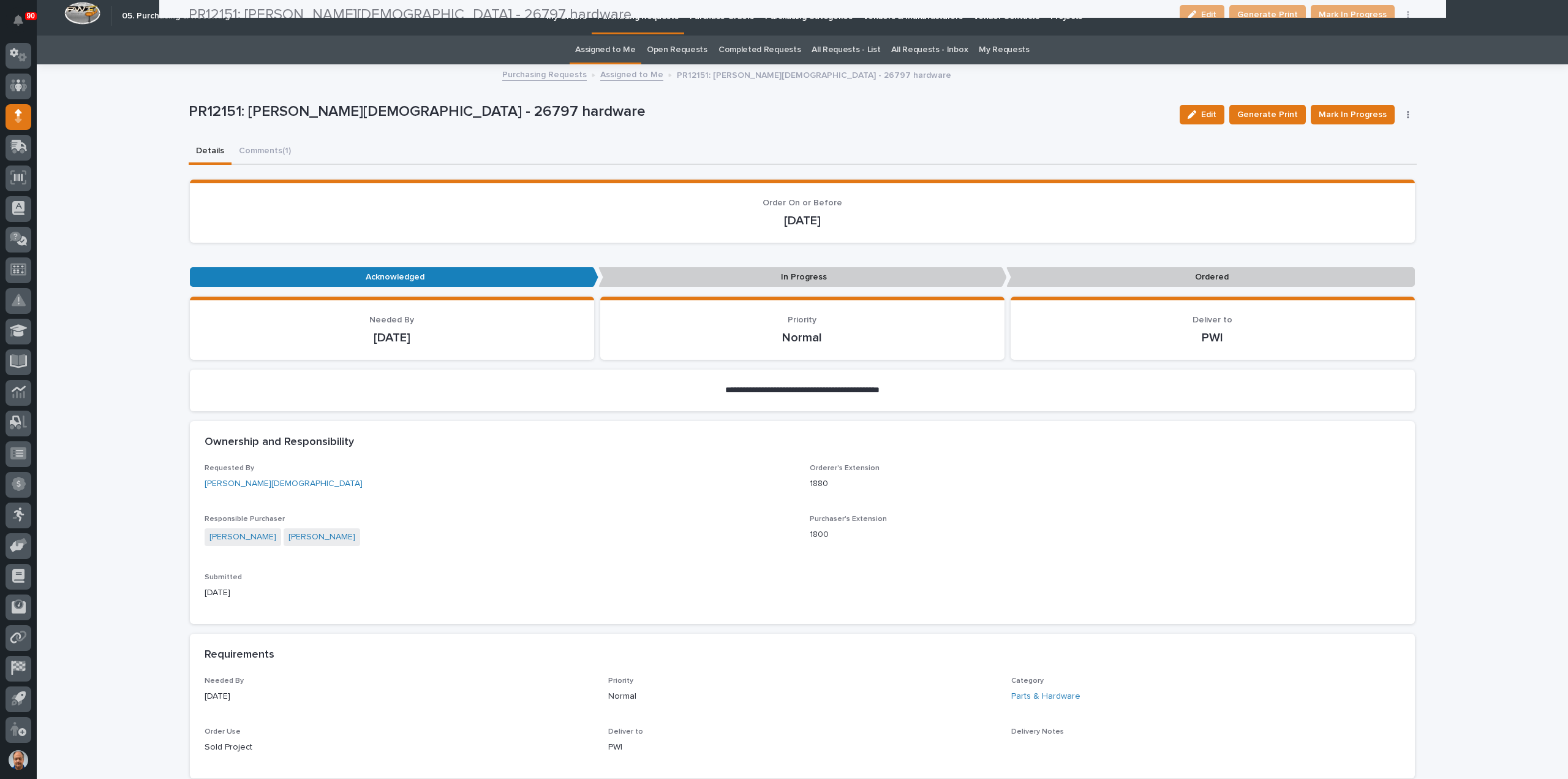
scroll to position [0, 0]
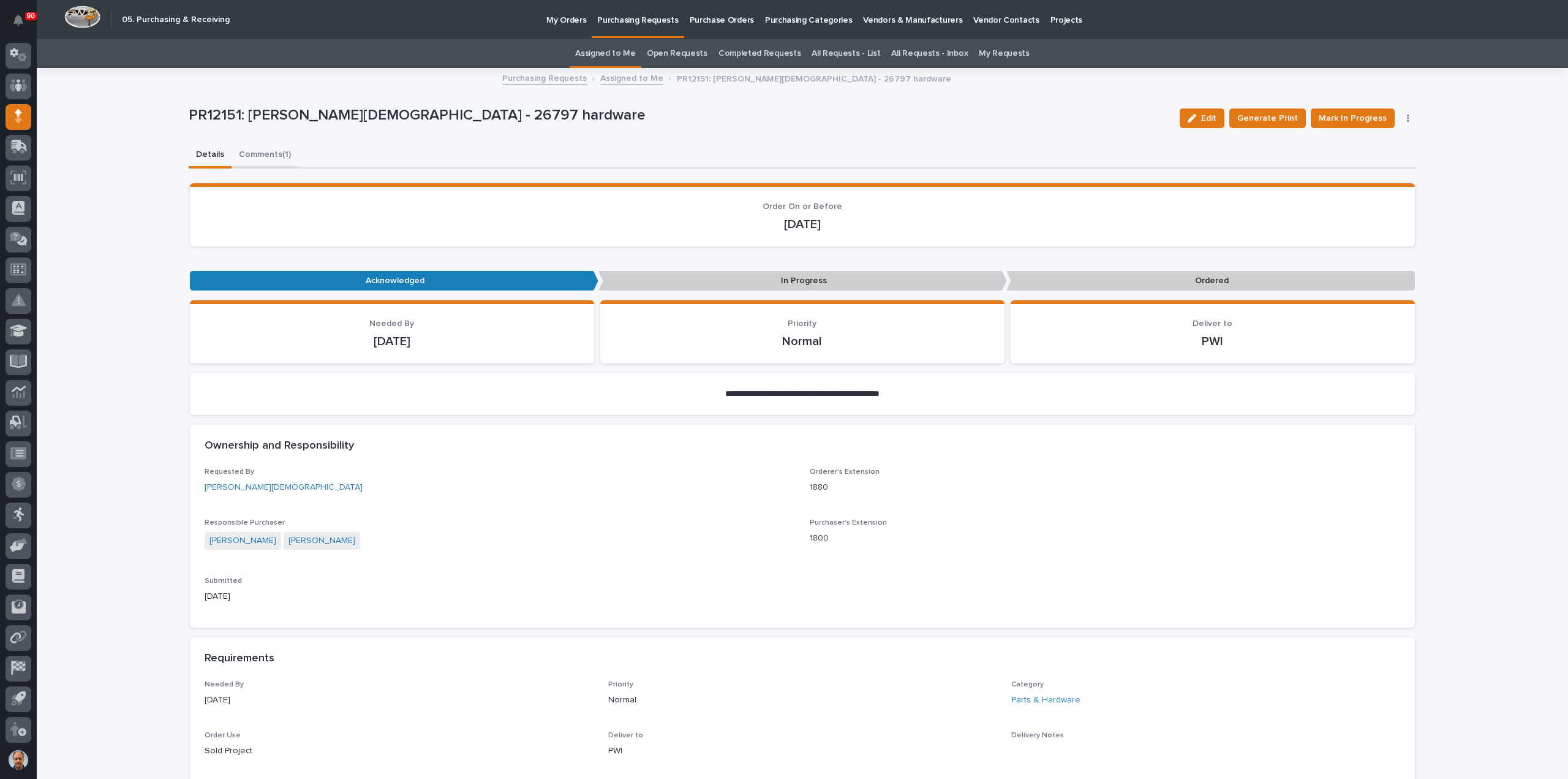
click at [264, 152] on button "Comments (1)" at bounding box center [265, 155] width 67 height 25
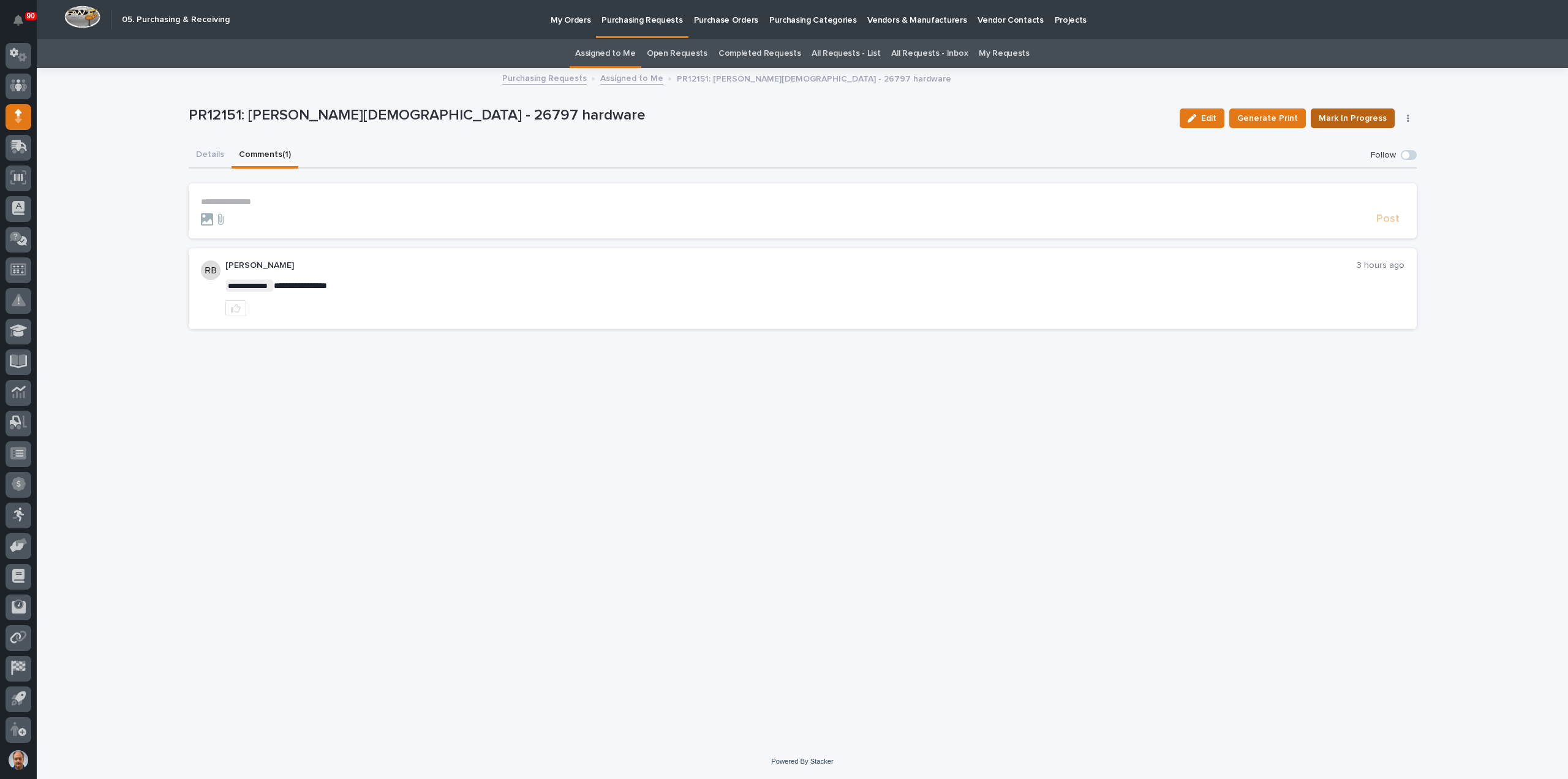
click at [1372, 116] on span "Mark In Progress" at bounding box center [1353, 118] width 68 height 15
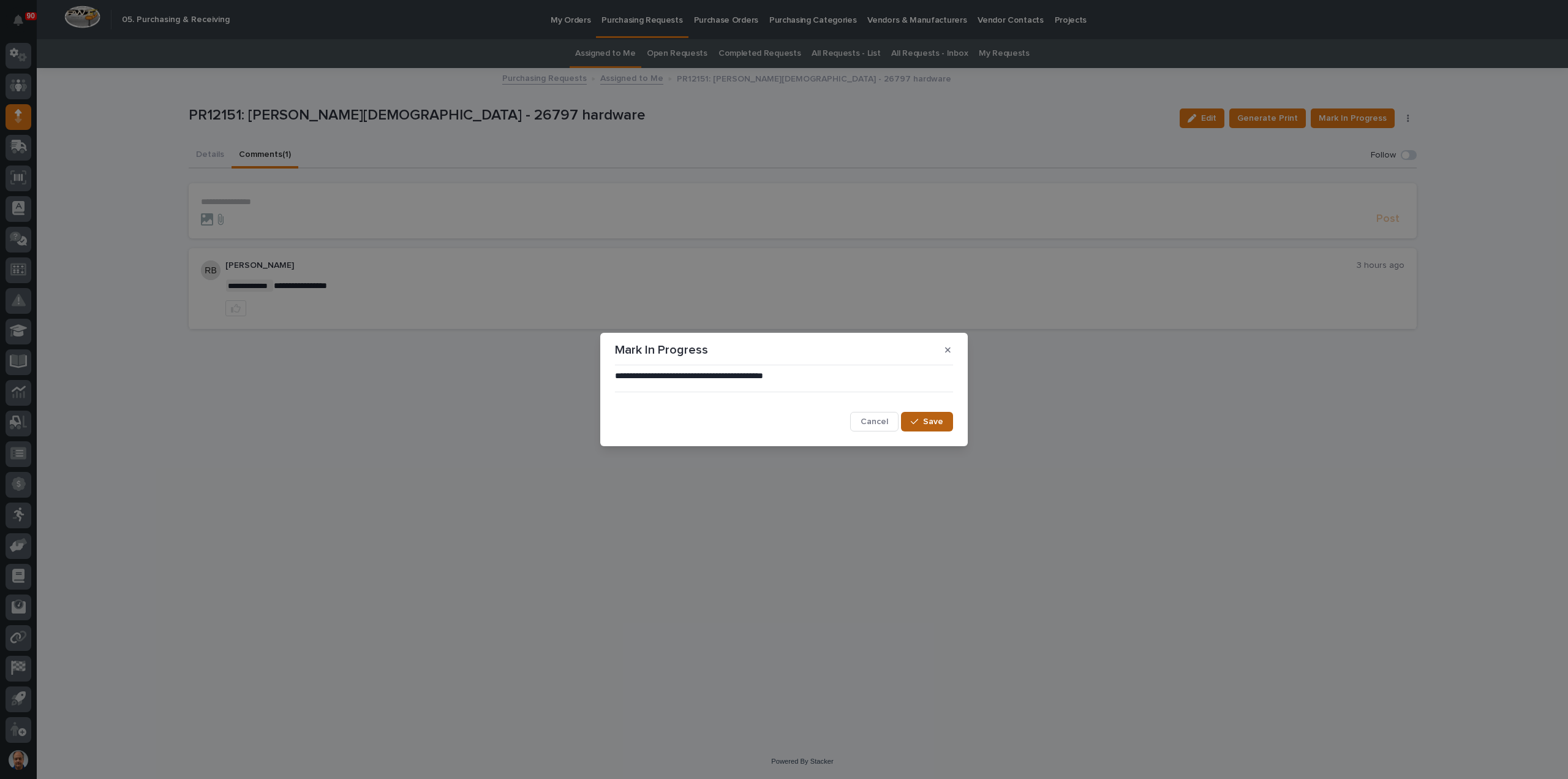
click at [935, 419] on span "Save" at bounding box center [933, 421] width 20 height 11
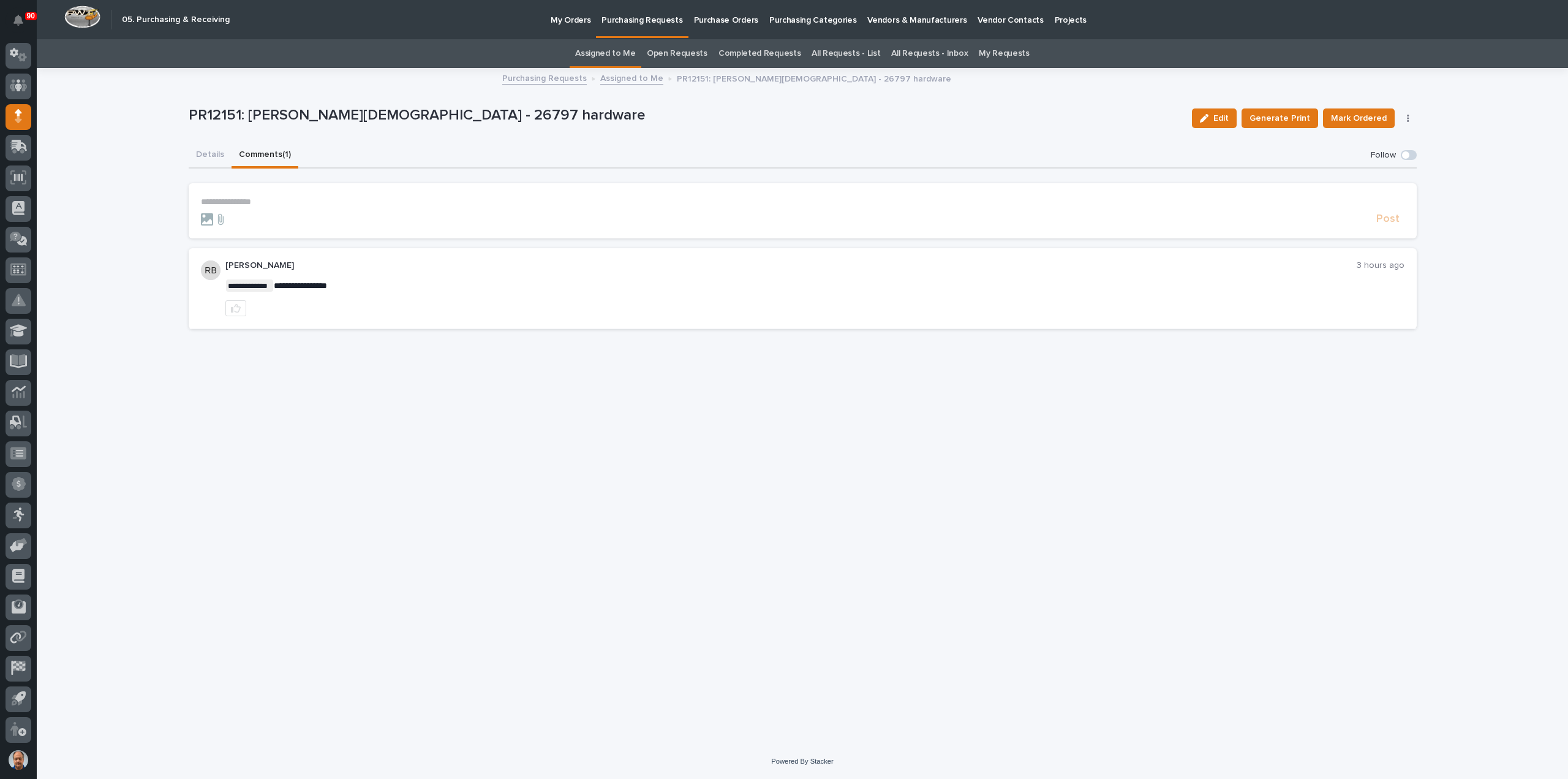
click at [1361, 121] on span "Mark Ordered" at bounding box center [1358, 118] width 56 height 15
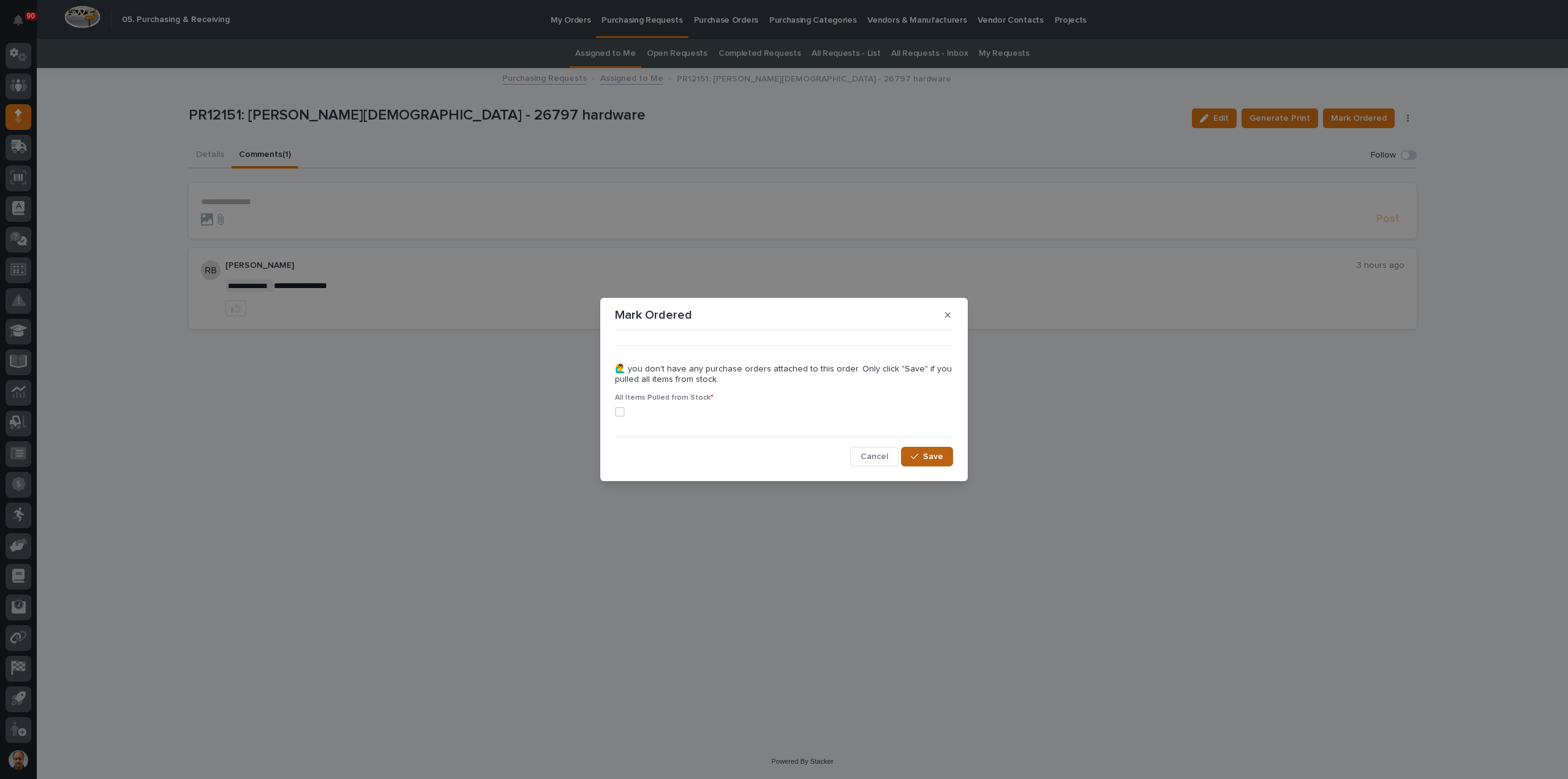
click at [931, 460] on span "Save" at bounding box center [933, 456] width 20 height 11
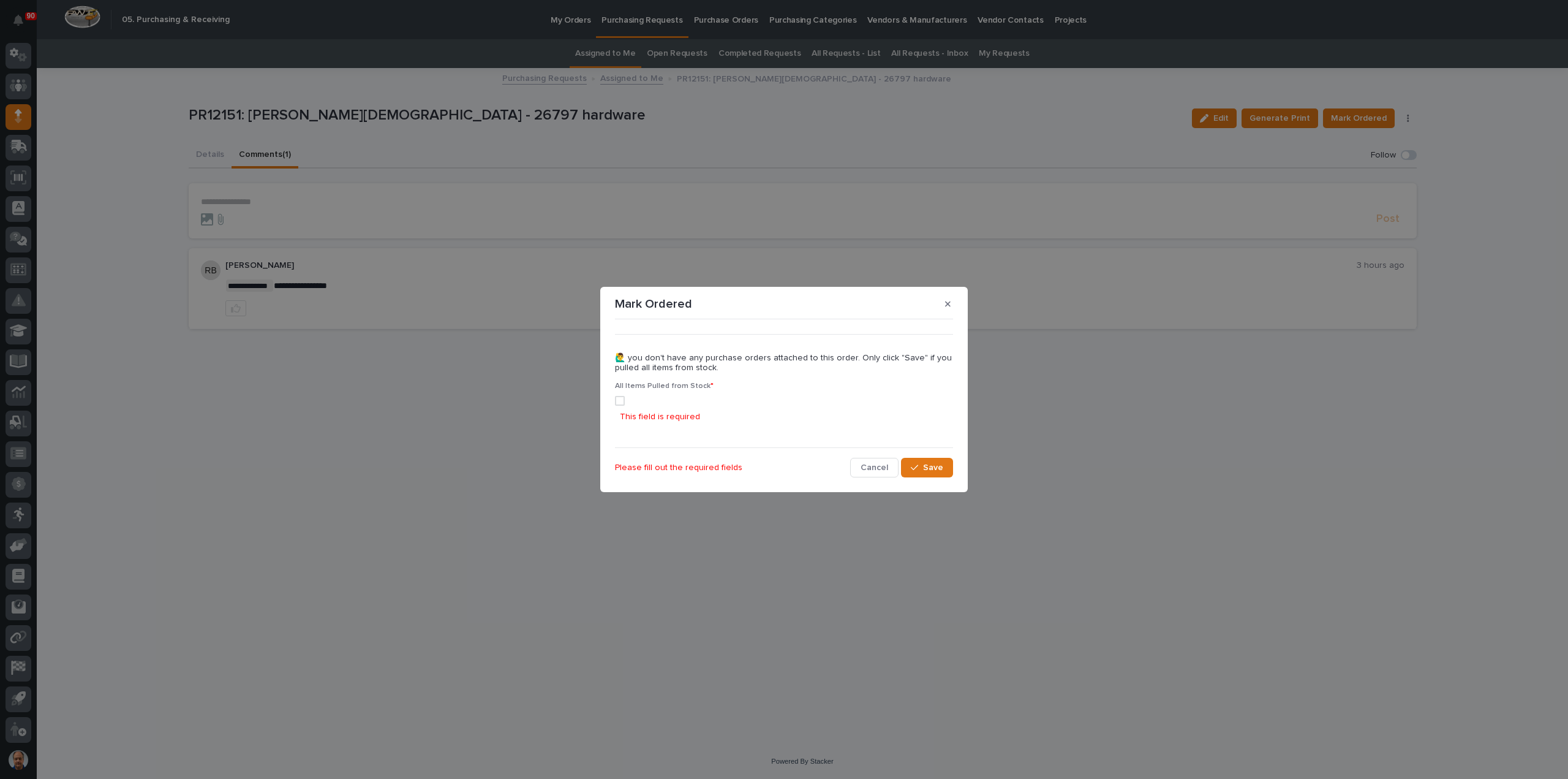
click at [928, 457] on div "••• 🙋‍♂️ you don't have any purchase orders attached to this order. Only click …" at bounding box center [784, 401] width 338 height 154
click at [620, 399] on span at bounding box center [620, 400] width 9 height 9
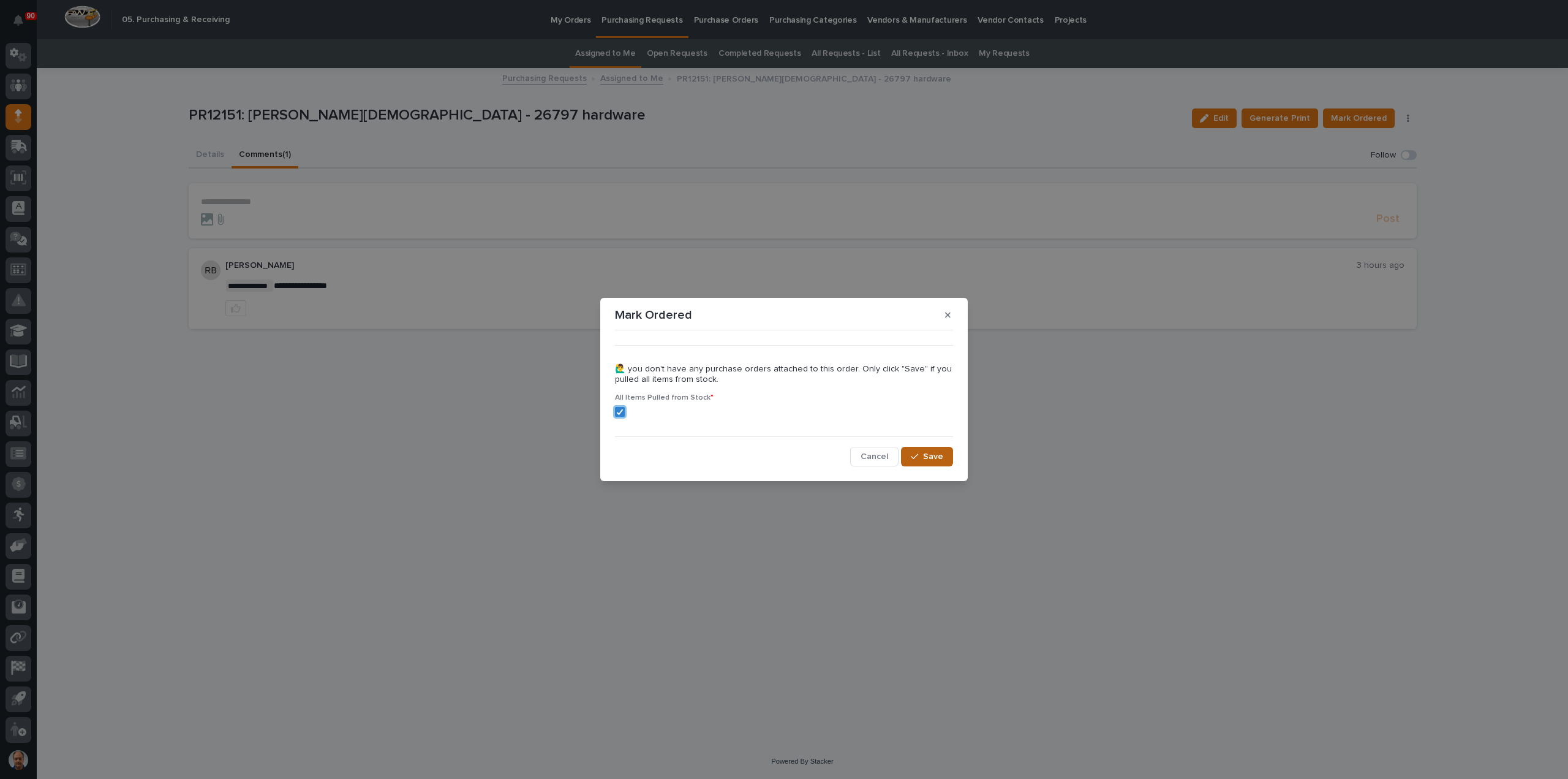
click at [931, 454] on span "Save" at bounding box center [933, 456] width 20 height 11
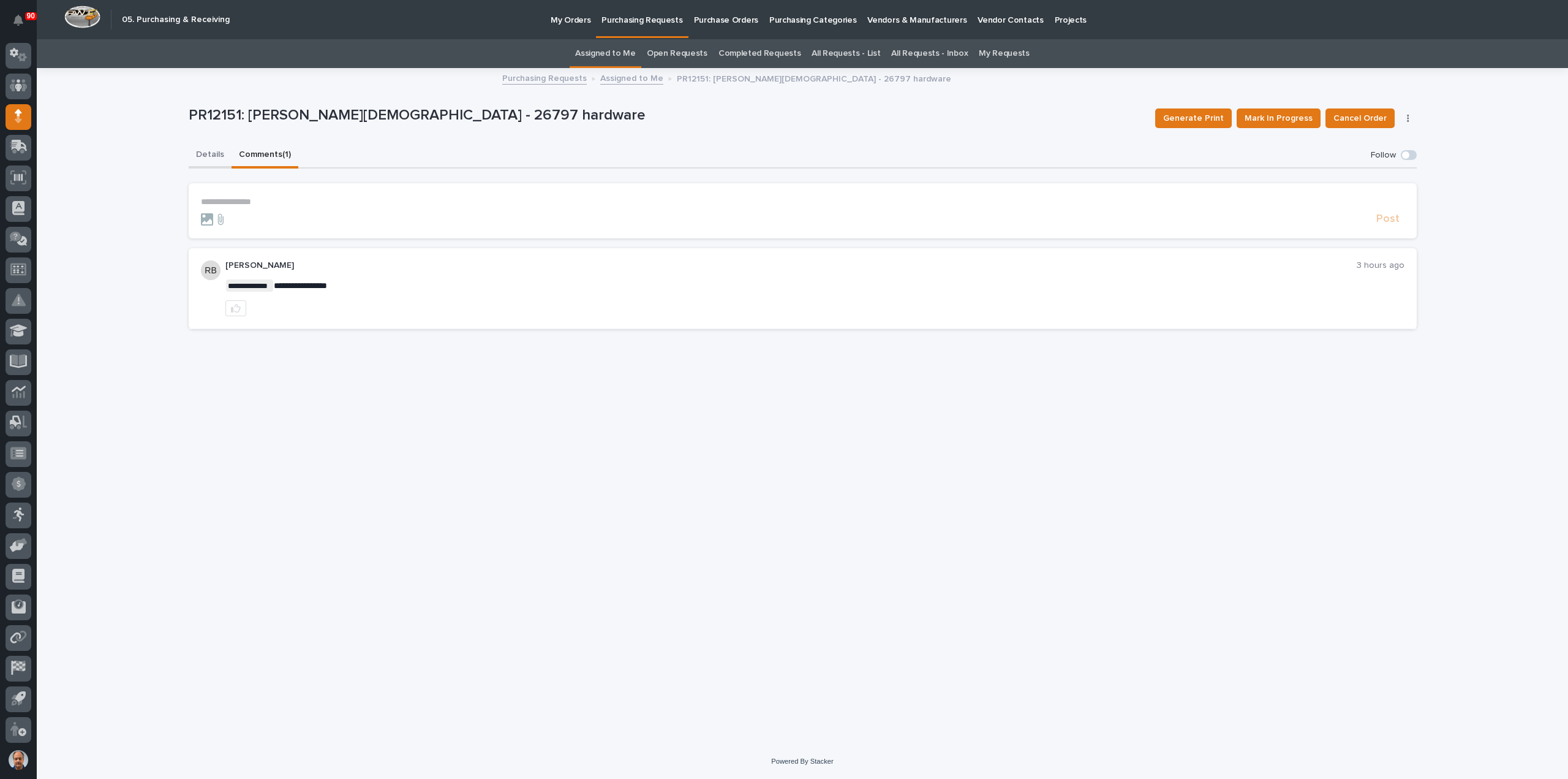
click at [213, 153] on button "Details" at bounding box center [210, 155] width 43 height 25
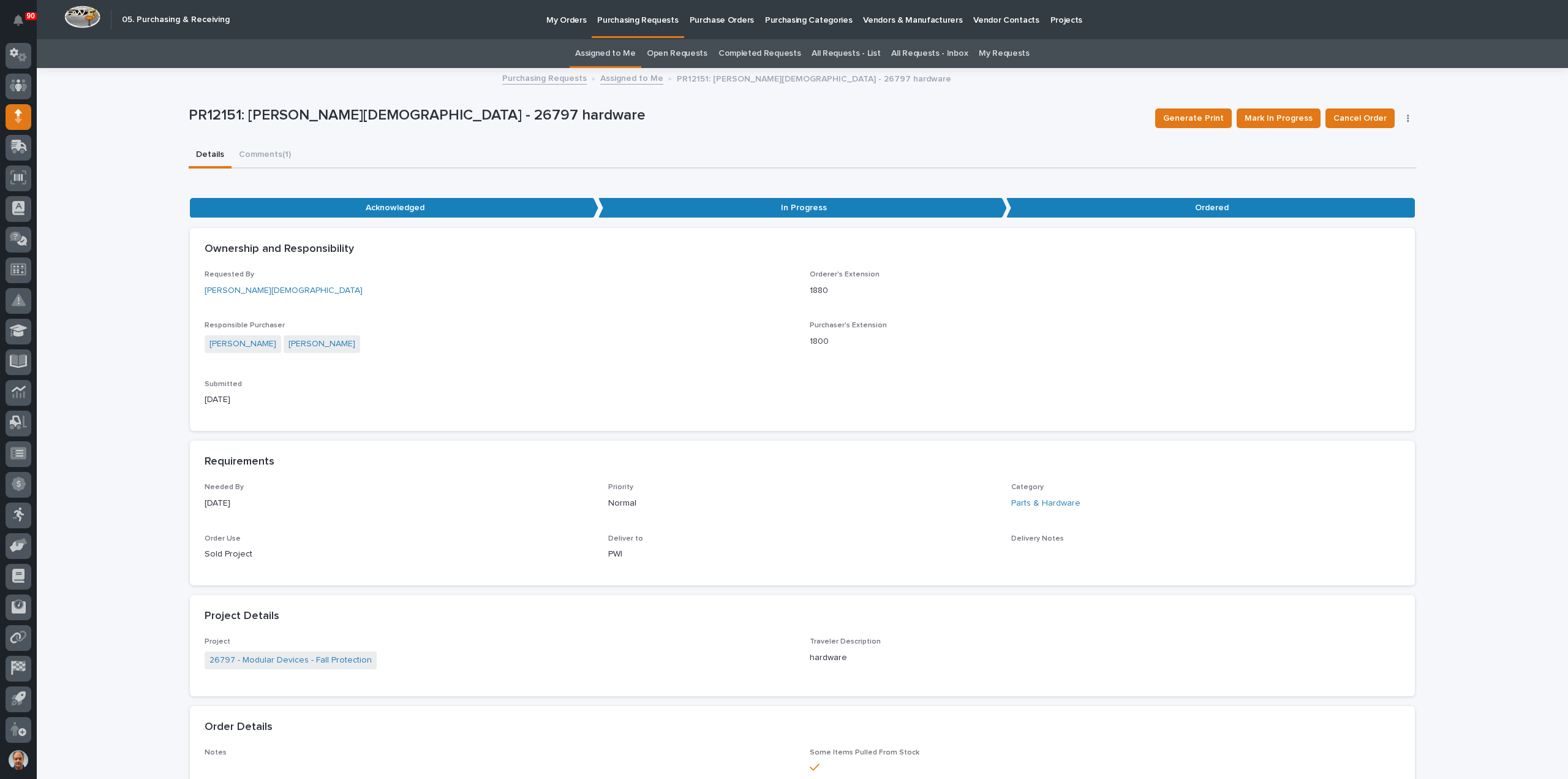
click at [640, 23] on p "Purchasing Requests" at bounding box center [637, 12] width 81 height 25
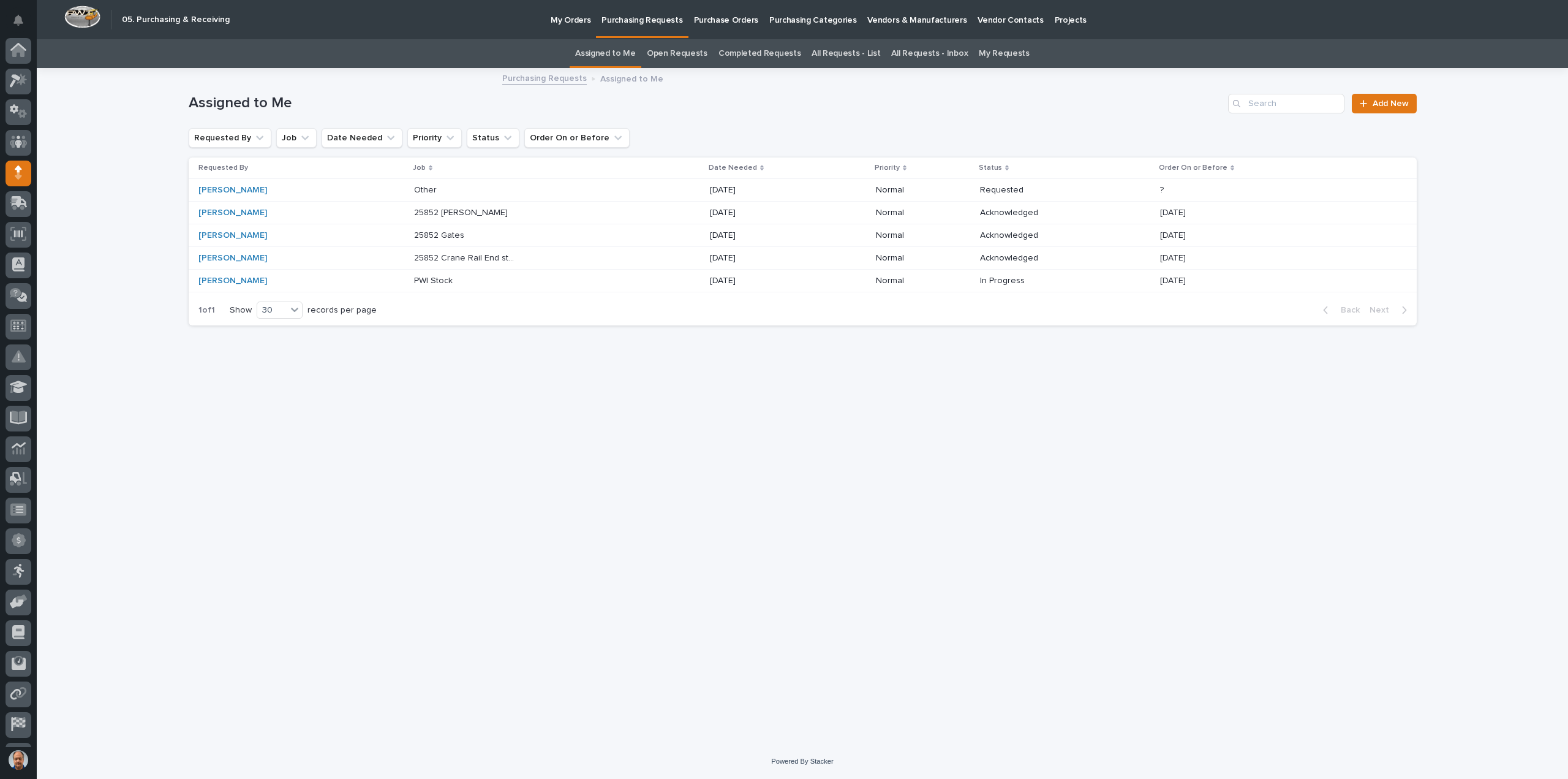
scroll to position [57, 0]
click at [450, 257] on p "25852 Crane Rail End stops and Electrotrack" at bounding box center [466, 257] width 105 height 13
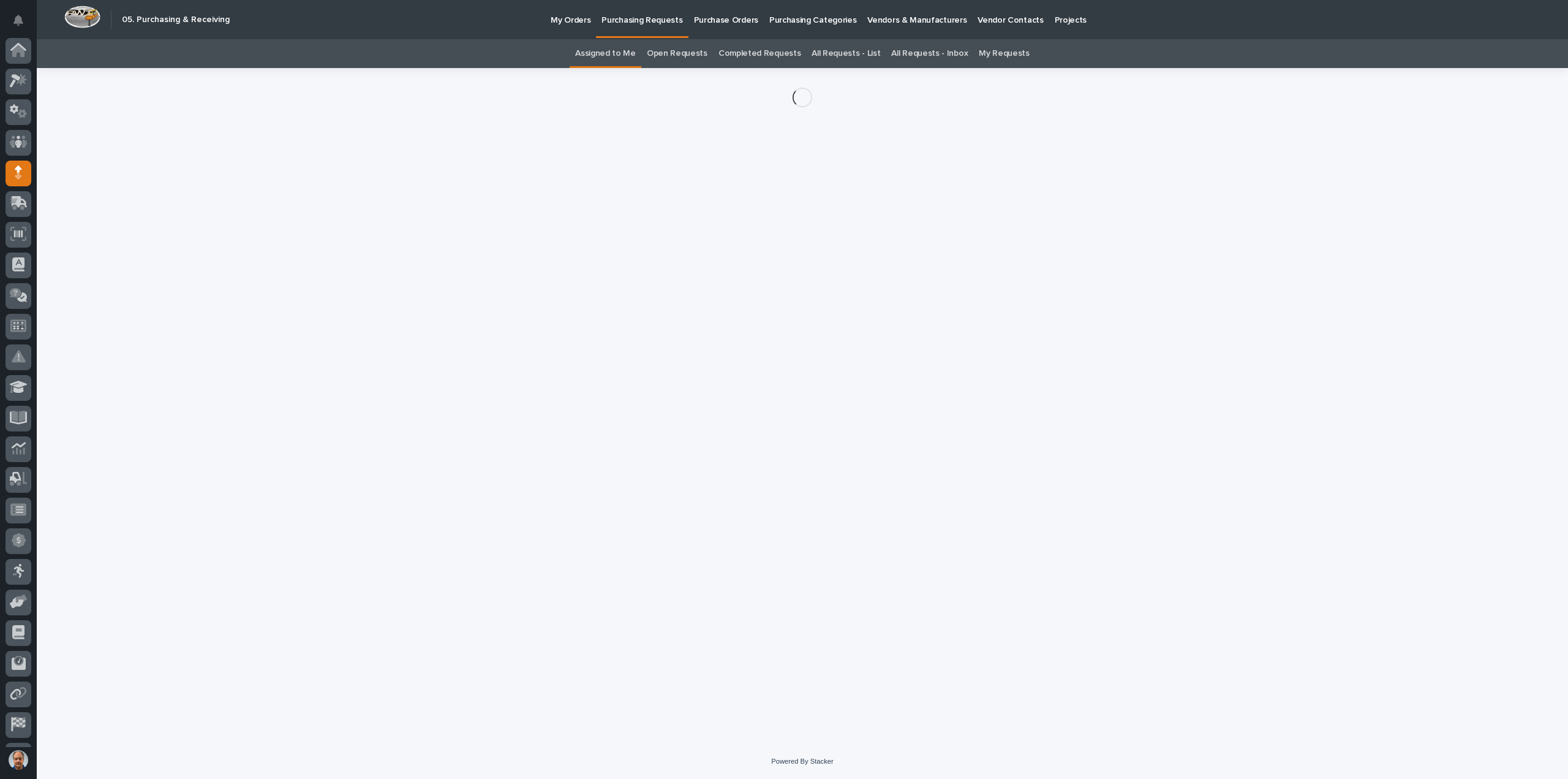
scroll to position [57, 0]
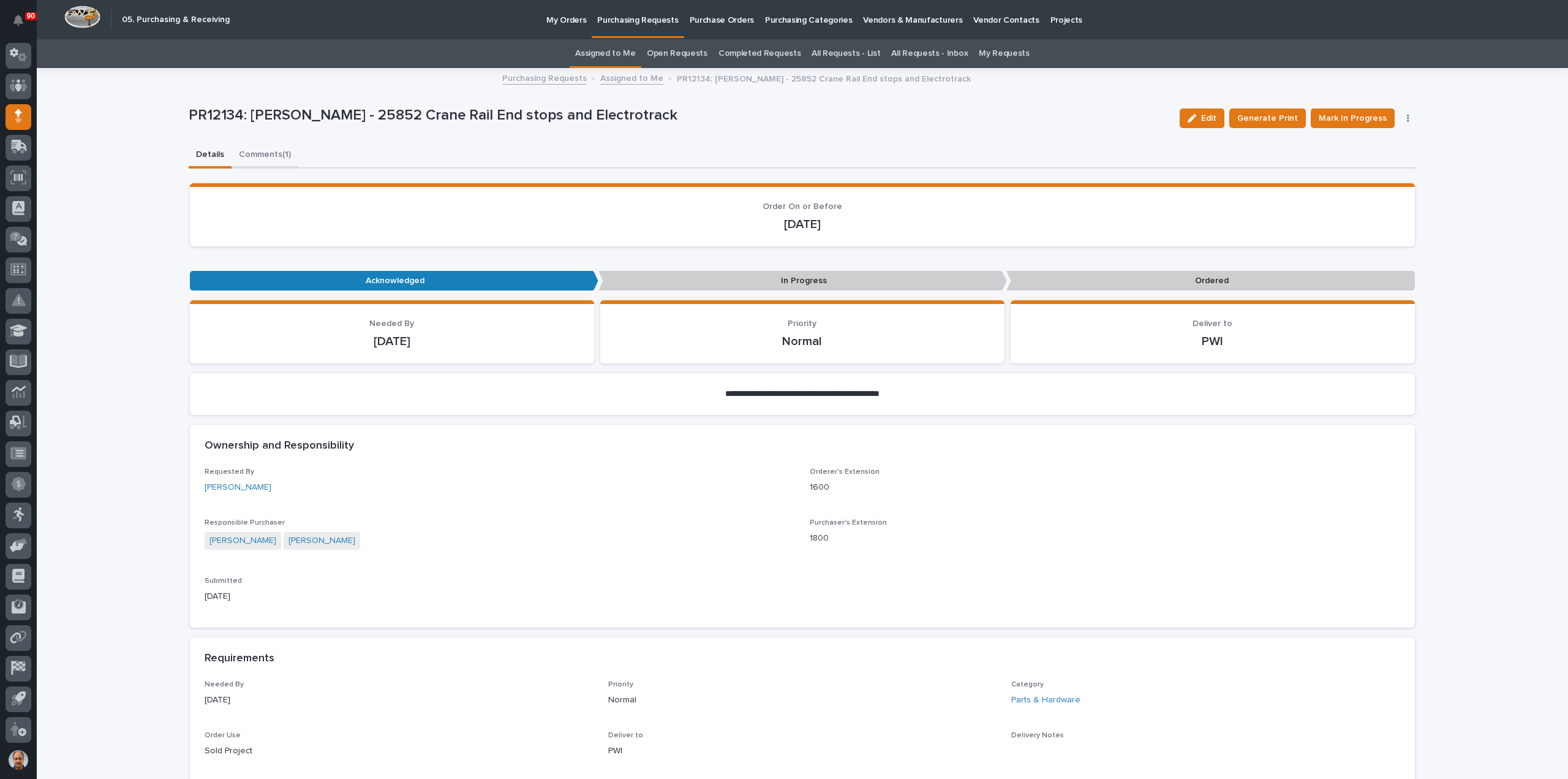
click at [257, 156] on button "Comments (1)" at bounding box center [265, 155] width 67 height 25
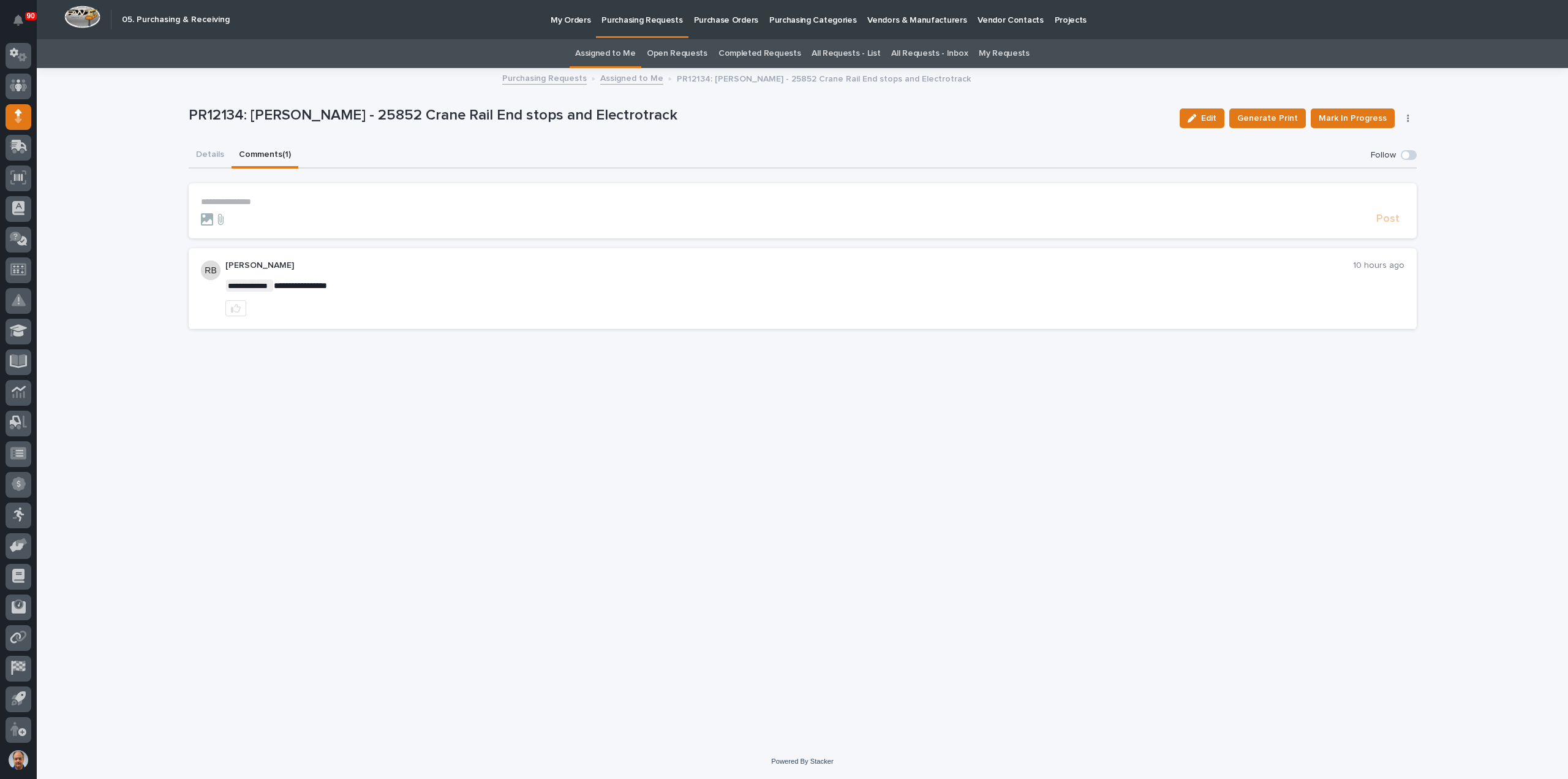
click at [215, 150] on button "Details" at bounding box center [210, 155] width 43 height 25
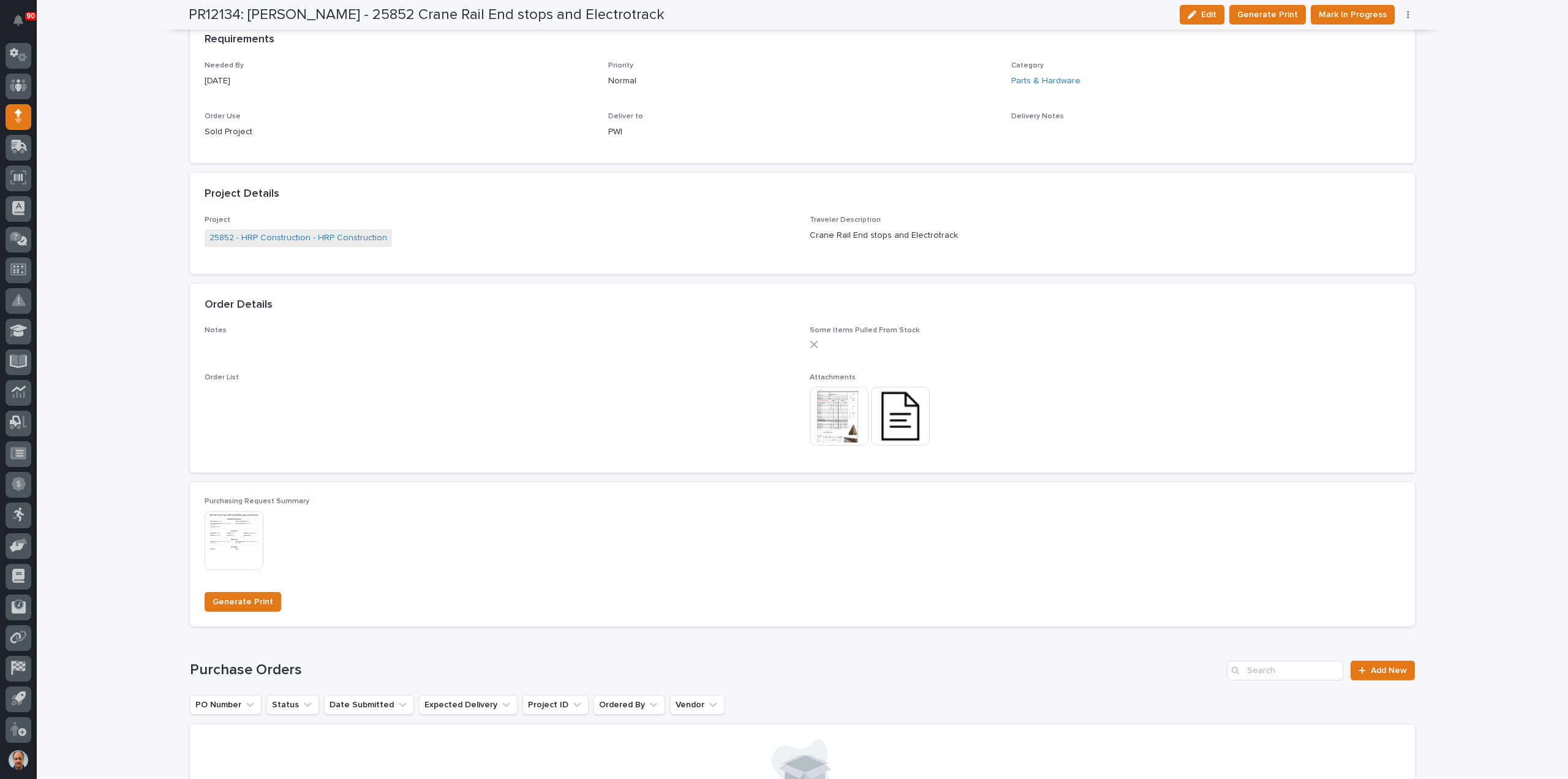
scroll to position [674, 0]
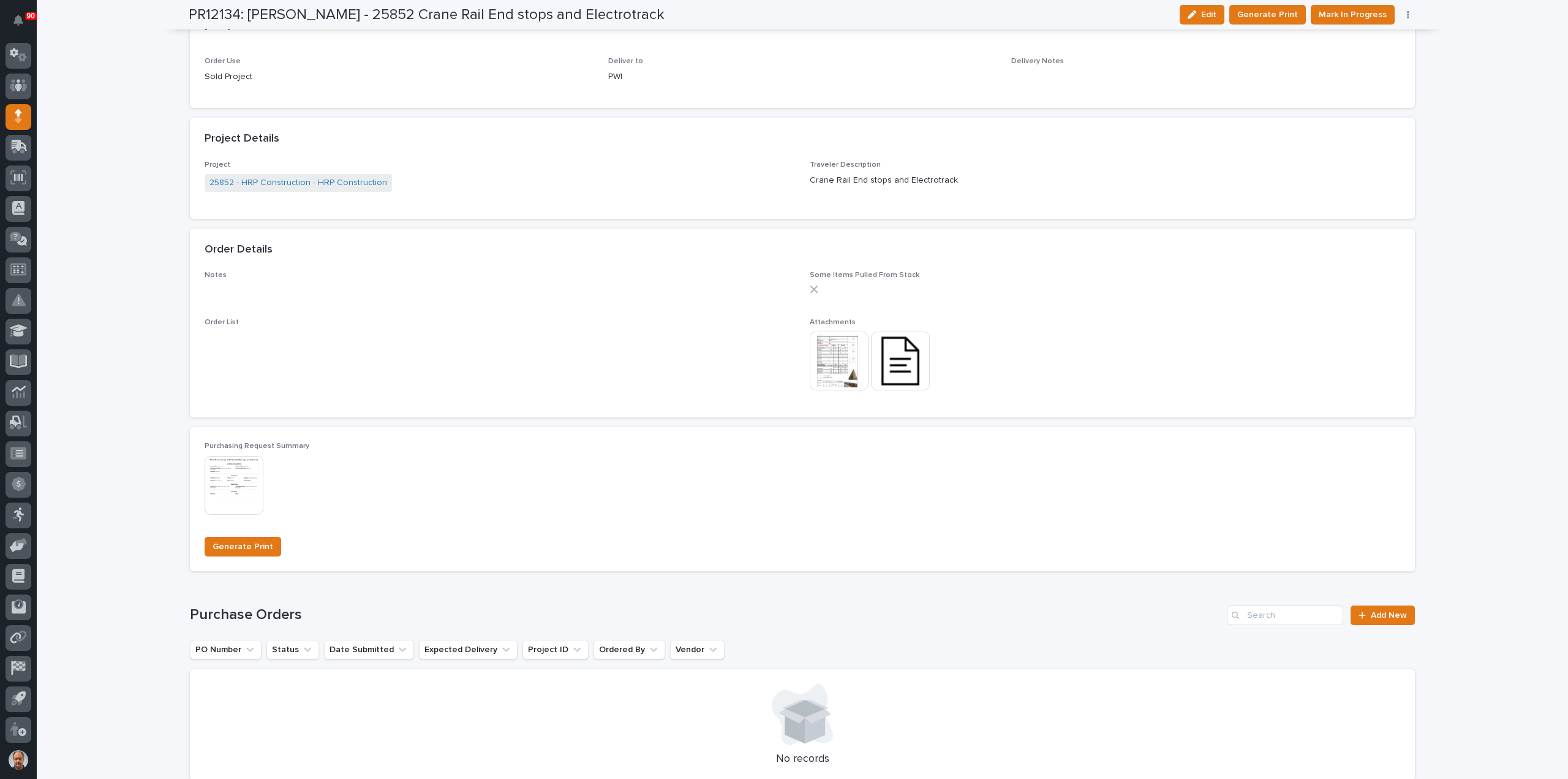
click at [826, 358] on img at bounding box center [839, 360] width 59 height 59
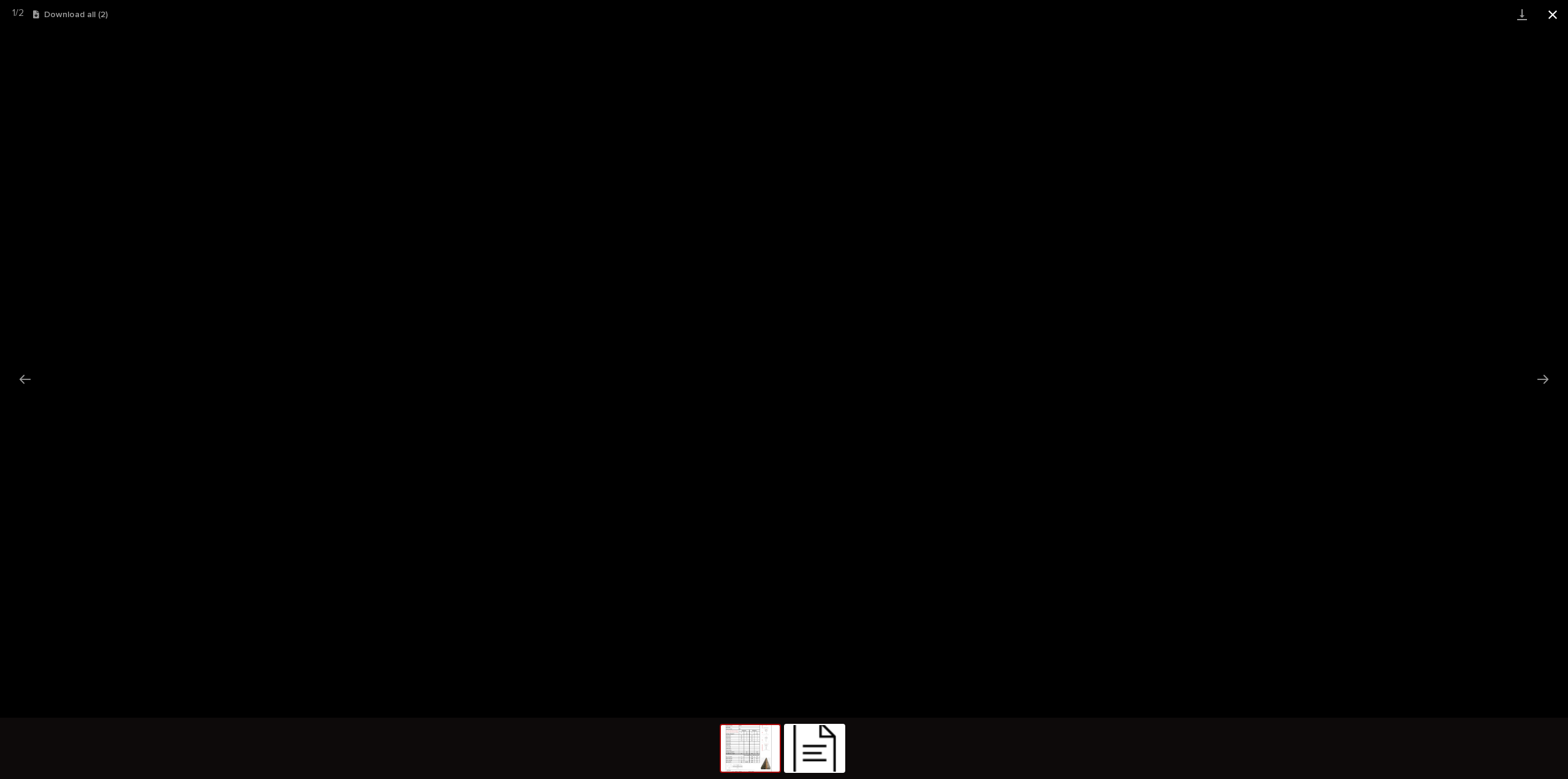
click at [1552, 15] on button "Close gallery" at bounding box center [1553, 15] width 31 height 29
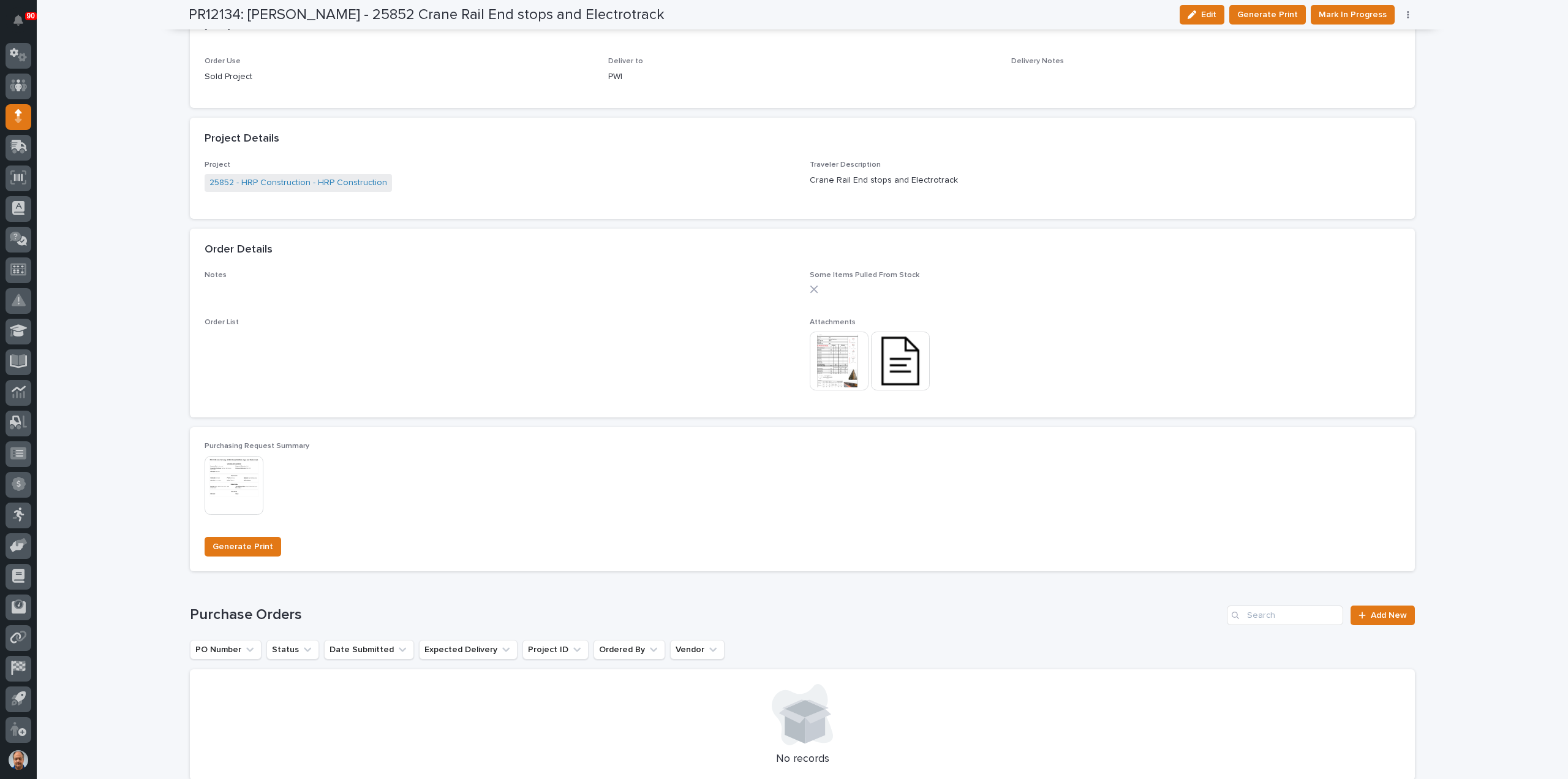
click at [893, 362] on img at bounding box center [900, 360] width 59 height 59
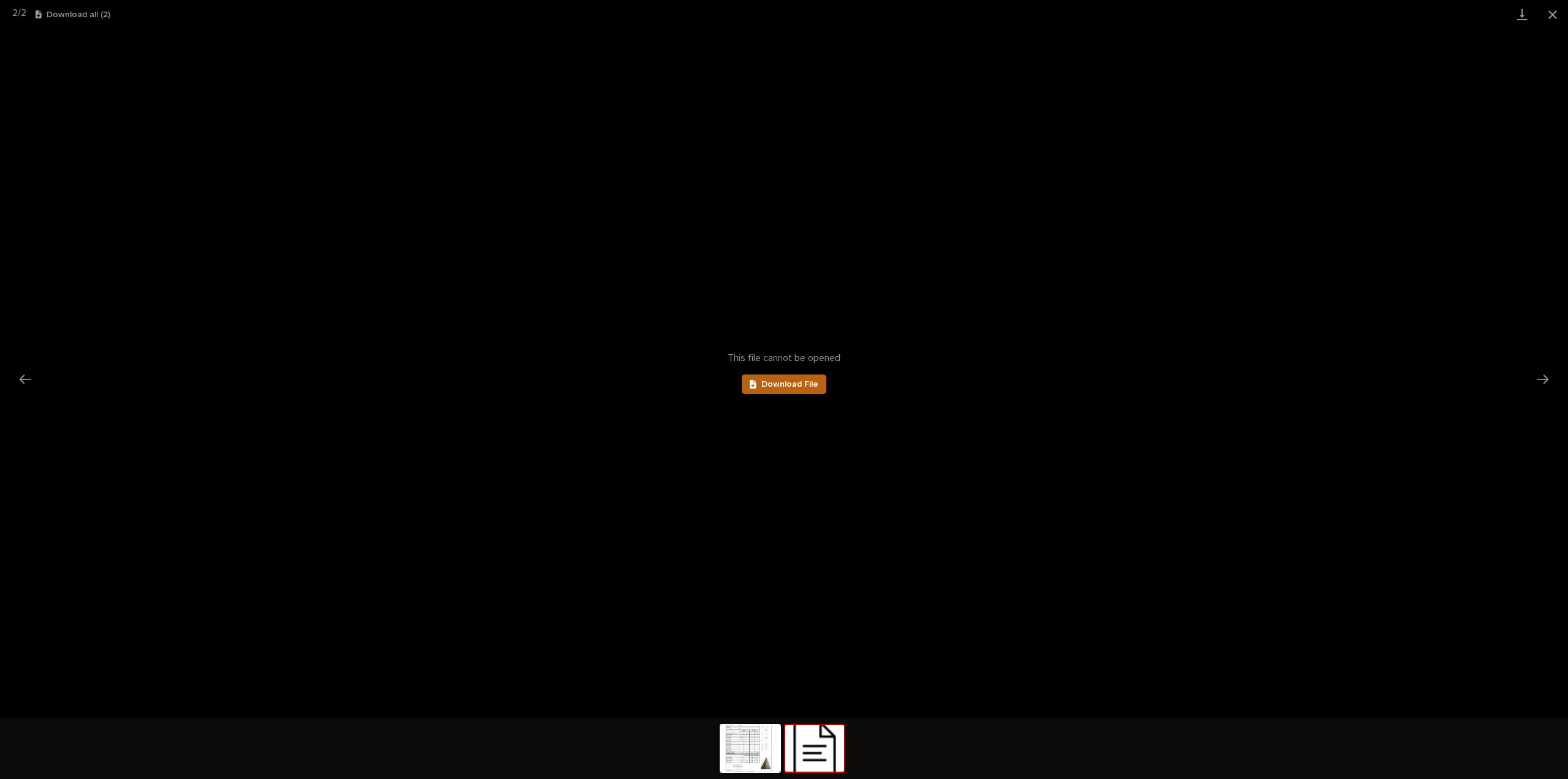
click at [794, 383] on span "Download File" at bounding box center [789, 384] width 57 height 9
click at [1552, 12] on button "Close gallery" at bounding box center [1553, 15] width 31 height 29
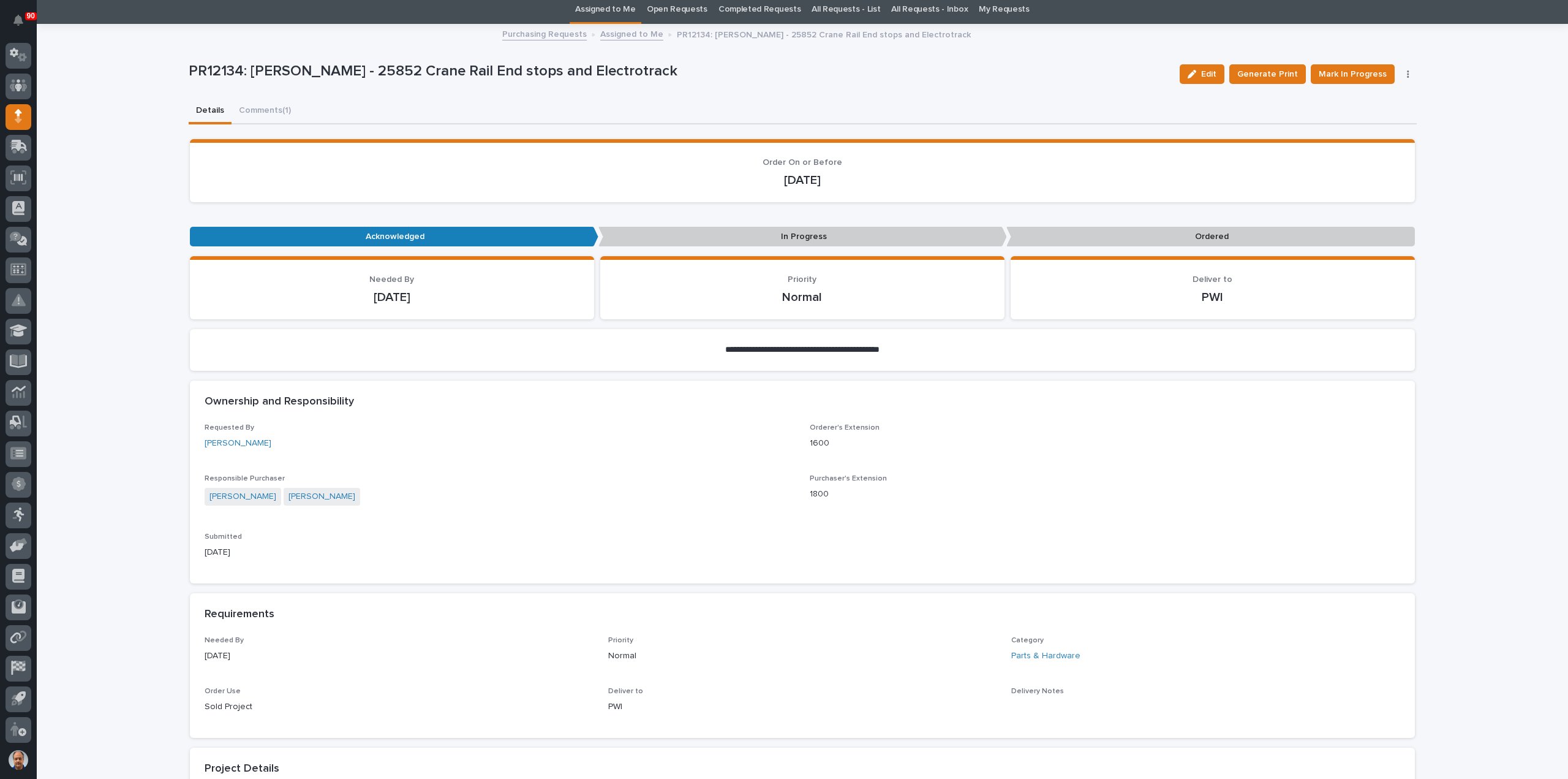
scroll to position [0, 0]
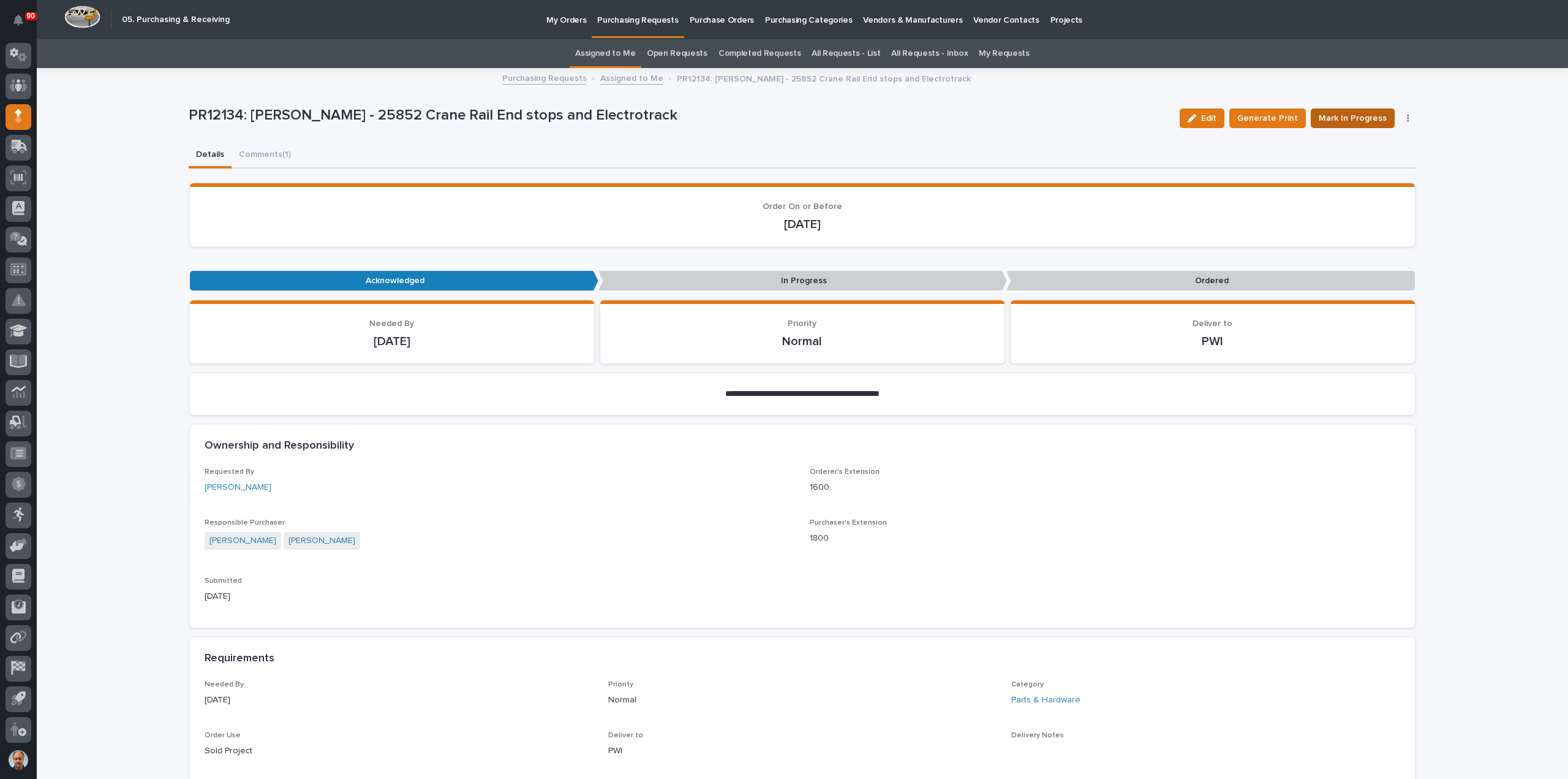
click at [1351, 118] on span "Mark In Progress" at bounding box center [1353, 118] width 68 height 15
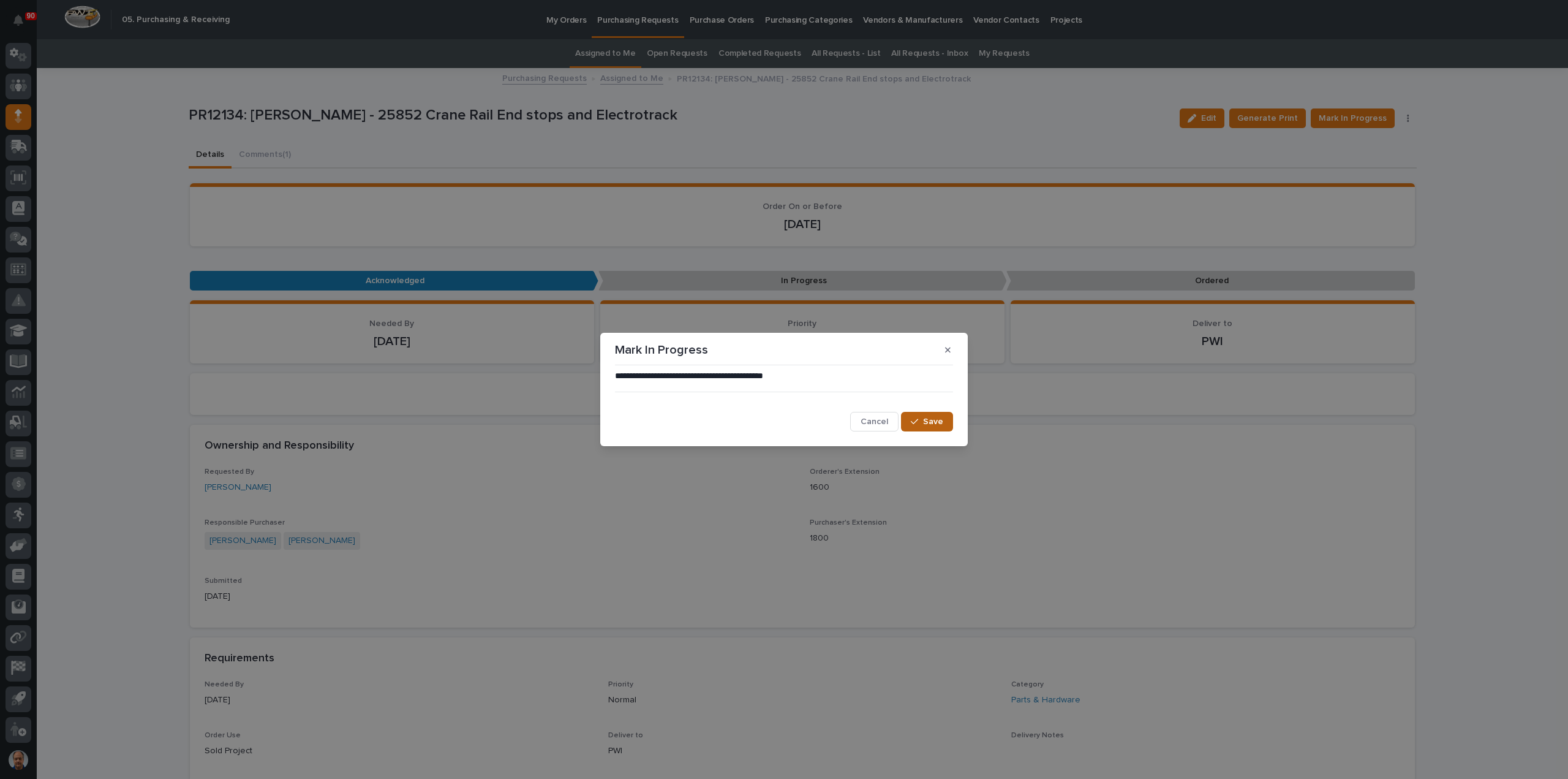
click at [933, 420] on span "Save" at bounding box center [933, 421] width 20 height 11
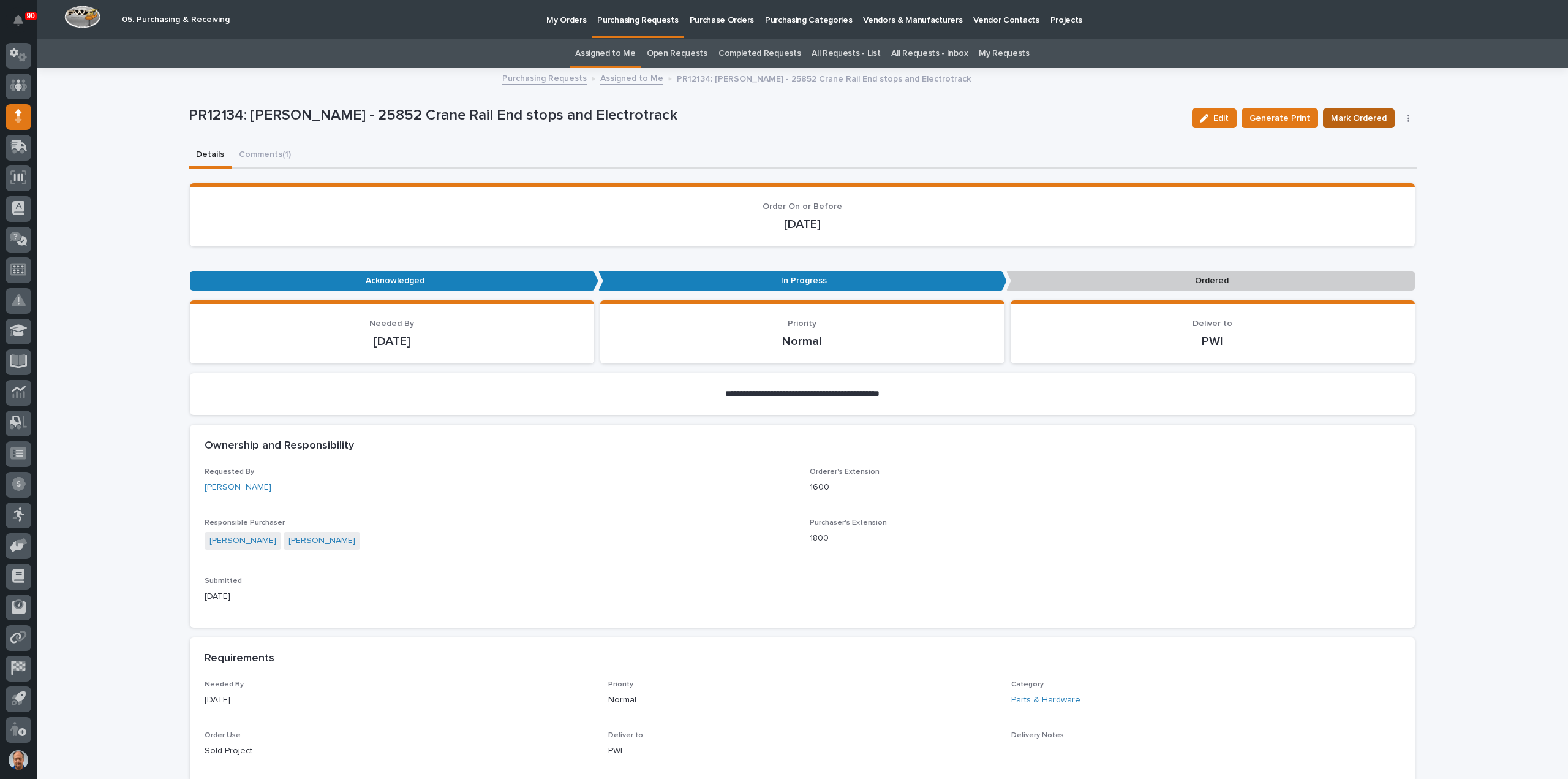
click at [1367, 112] on span "Mark Ordered" at bounding box center [1358, 118] width 56 height 15
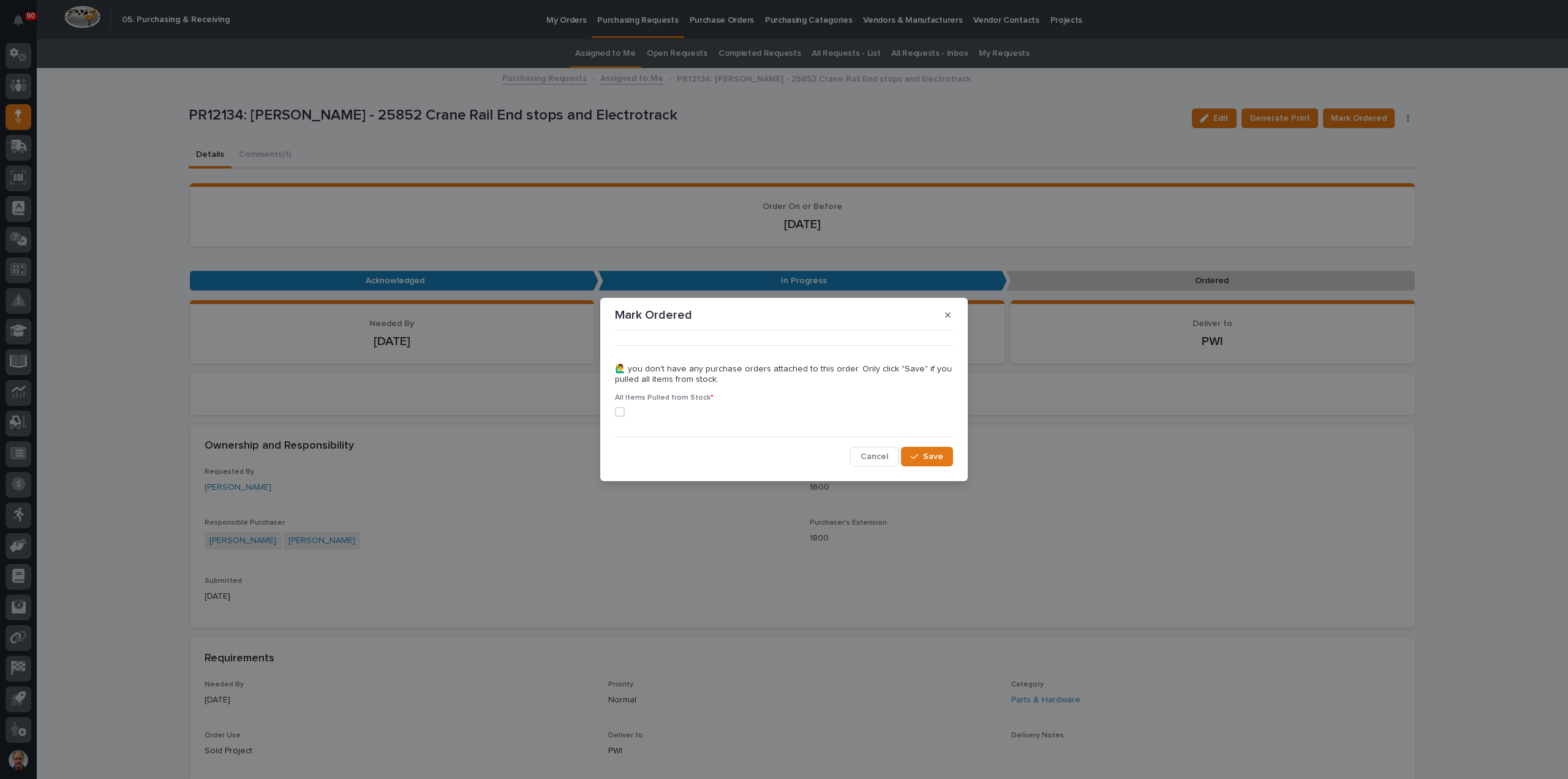
click at [620, 410] on span at bounding box center [620, 411] width 9 height 9
click at [923, 456] on div "button" at bounding box center [917, 456] width 12 height 9
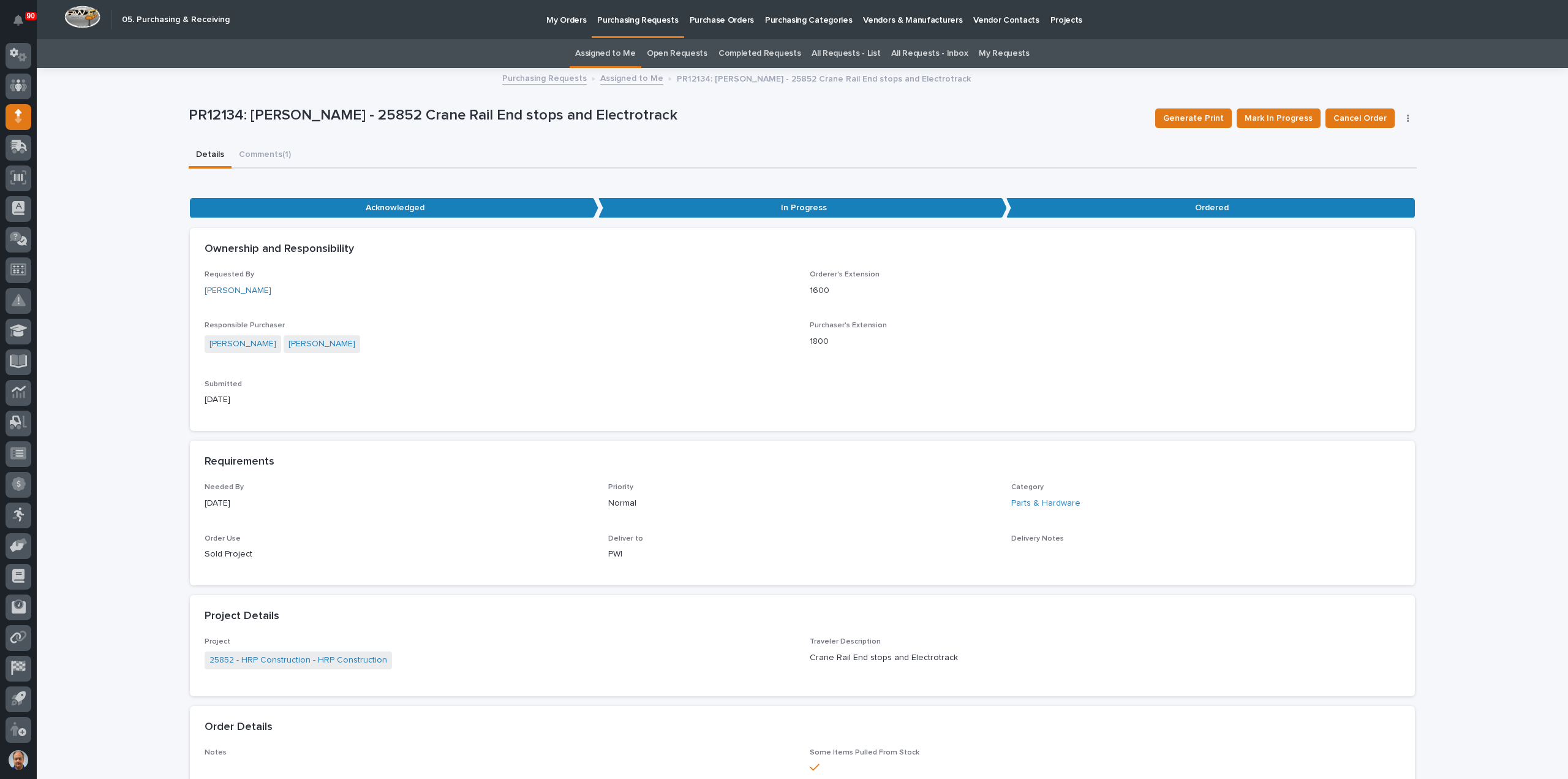
click at [631, 21] on p "Purchasing Requests" at bounding box center [637, 12] width 81 height 25
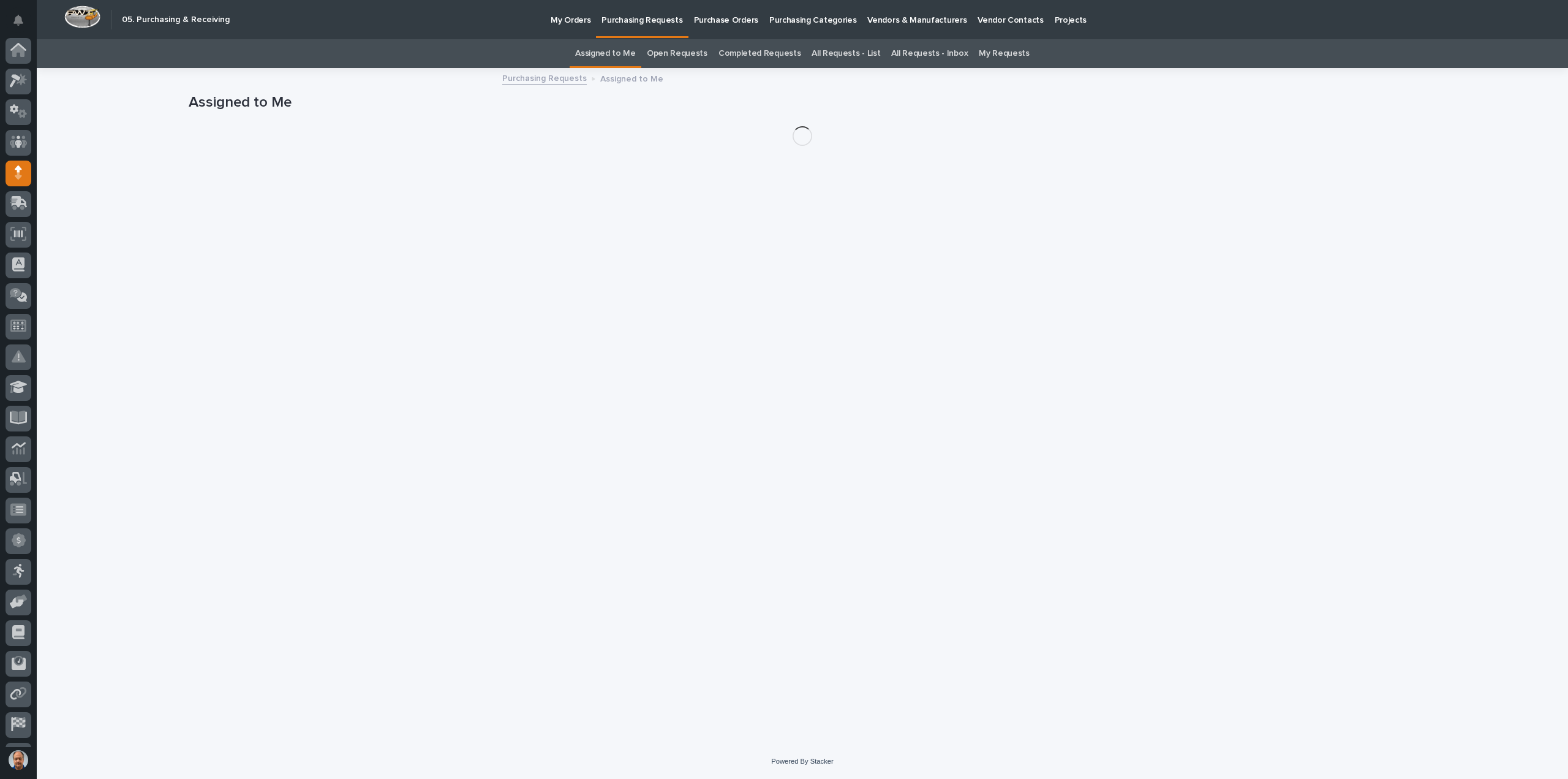
scroll to position [57, 0]
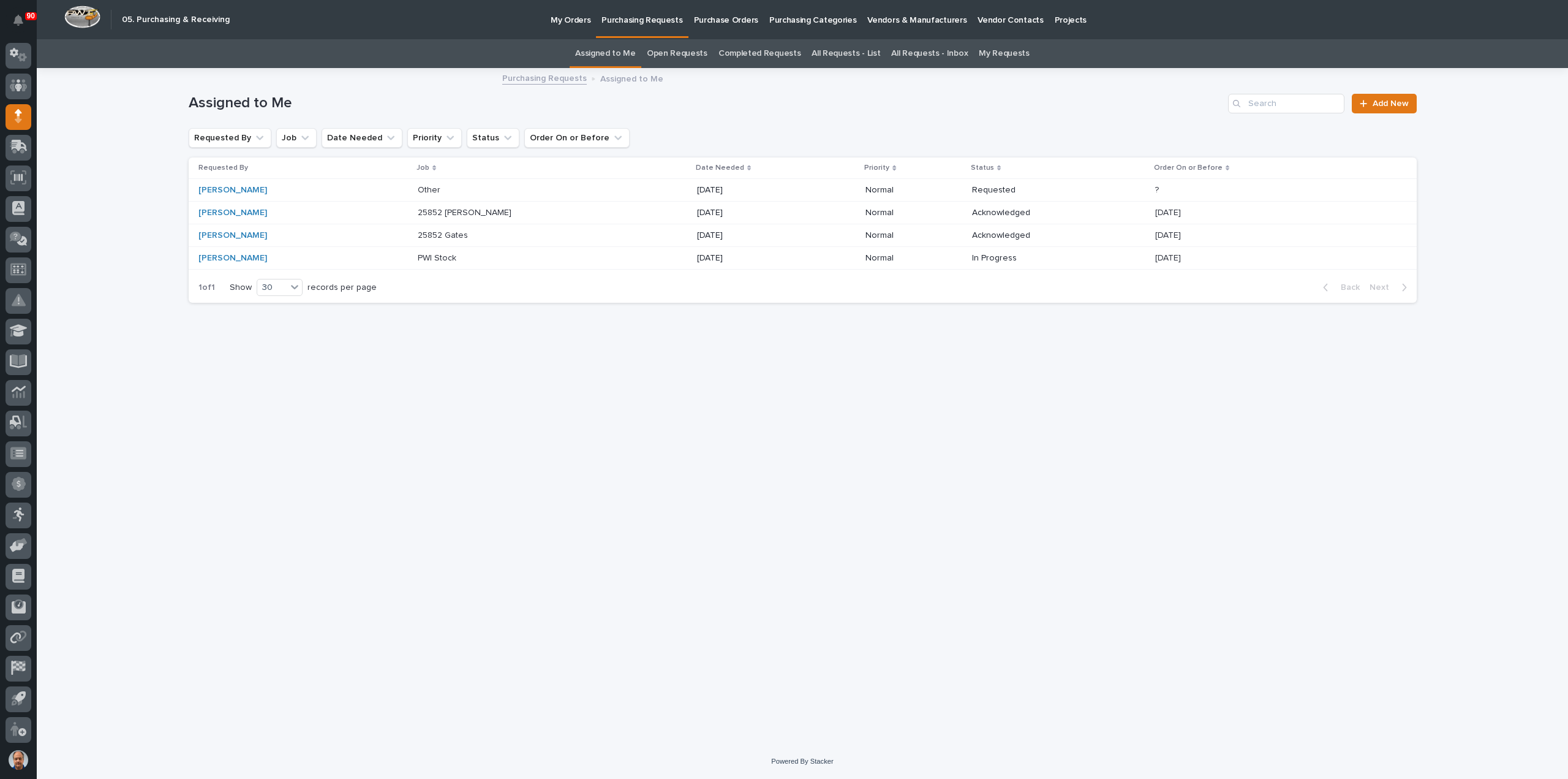
click at [442, 235] on p "25852 Gates" at bounding box center [444, 235] width 53 height 13
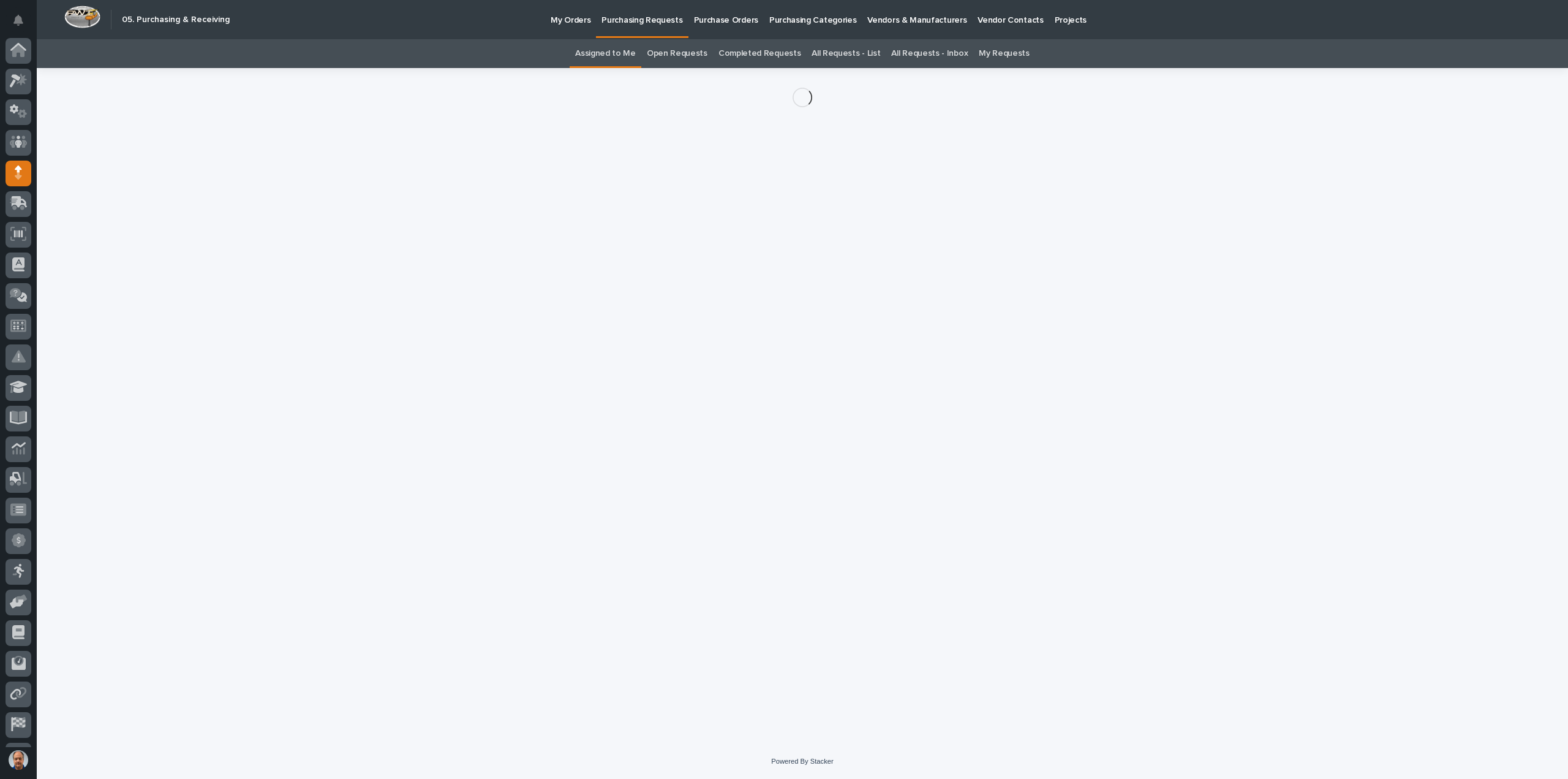
scroll to position [57, 0]
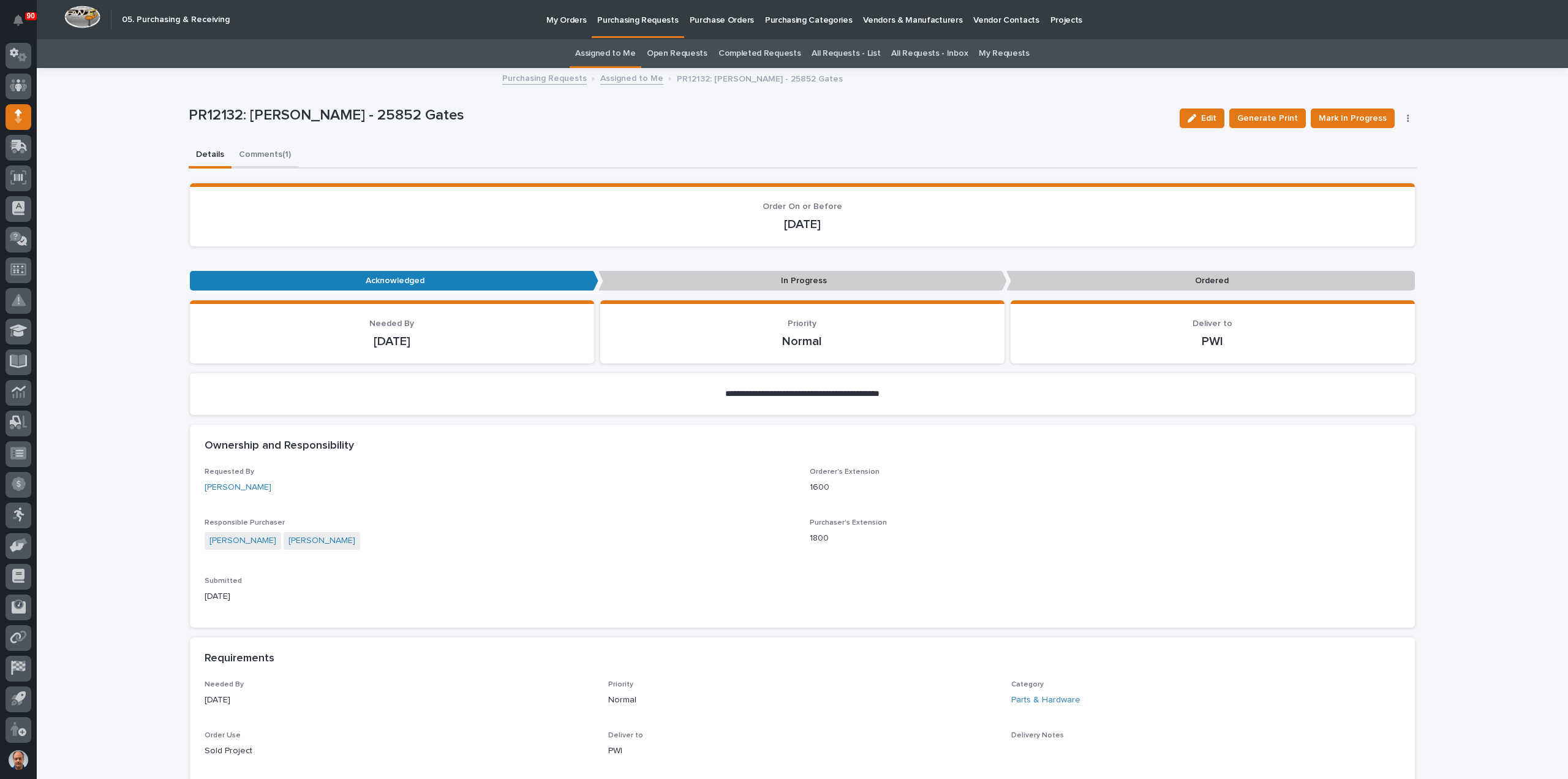
click at [256, 151] on button "Comments (1)" at bounding box center [265, 155] width 67 height 25
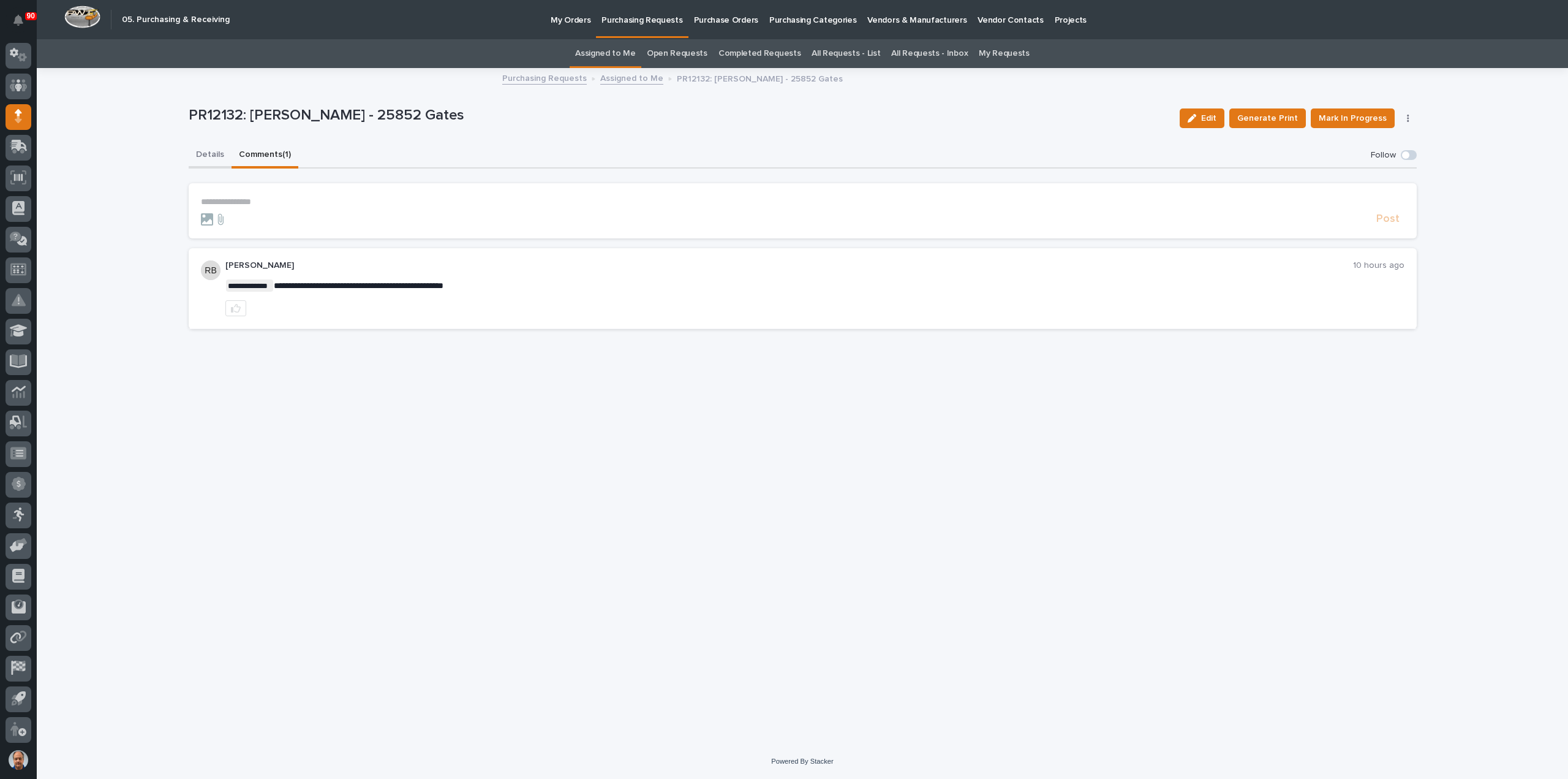
click at [212, 153] on button "Details" at bounding box center [210, 155] width 43 height 25
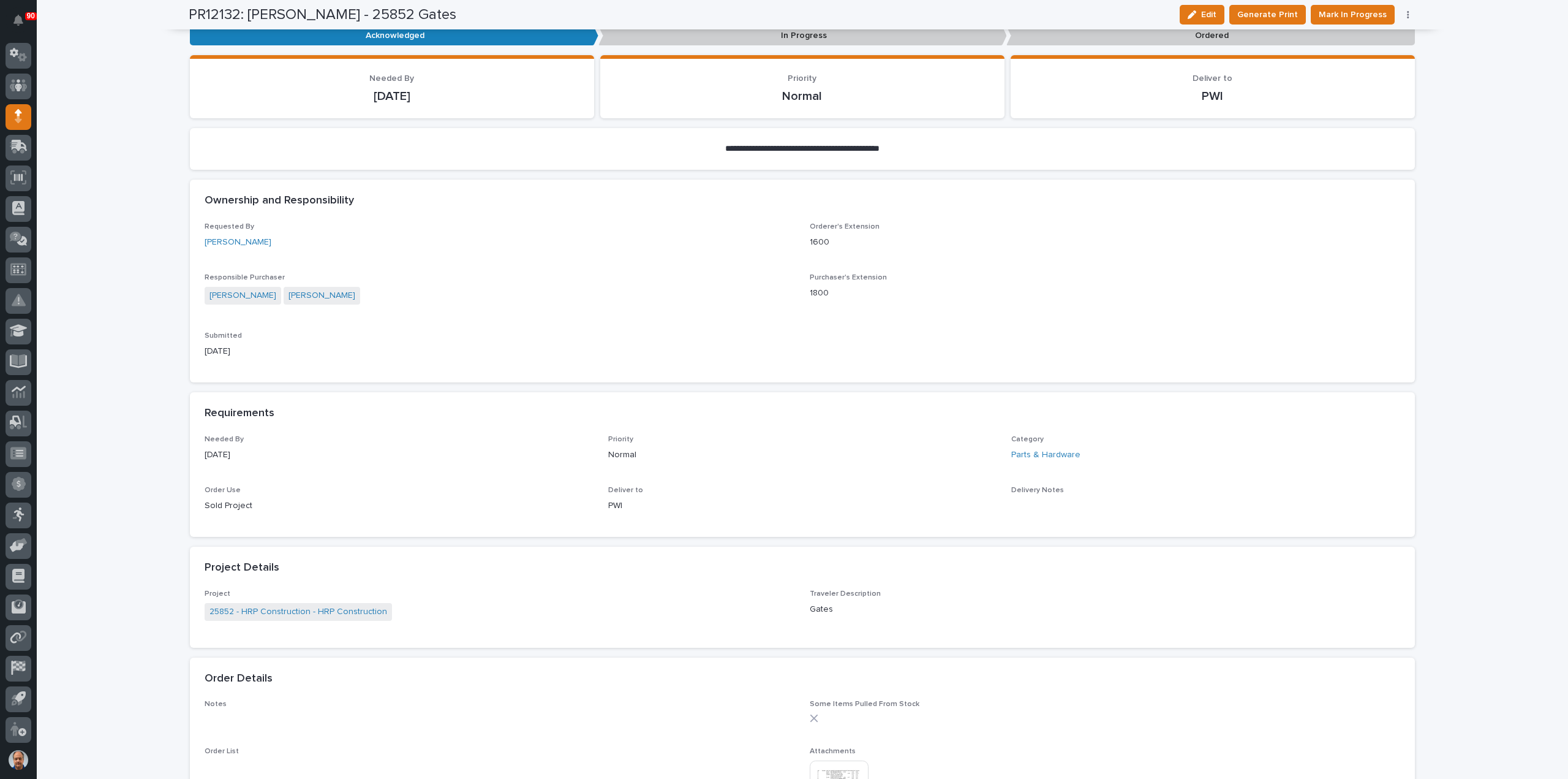
scroll to position [429, 0]
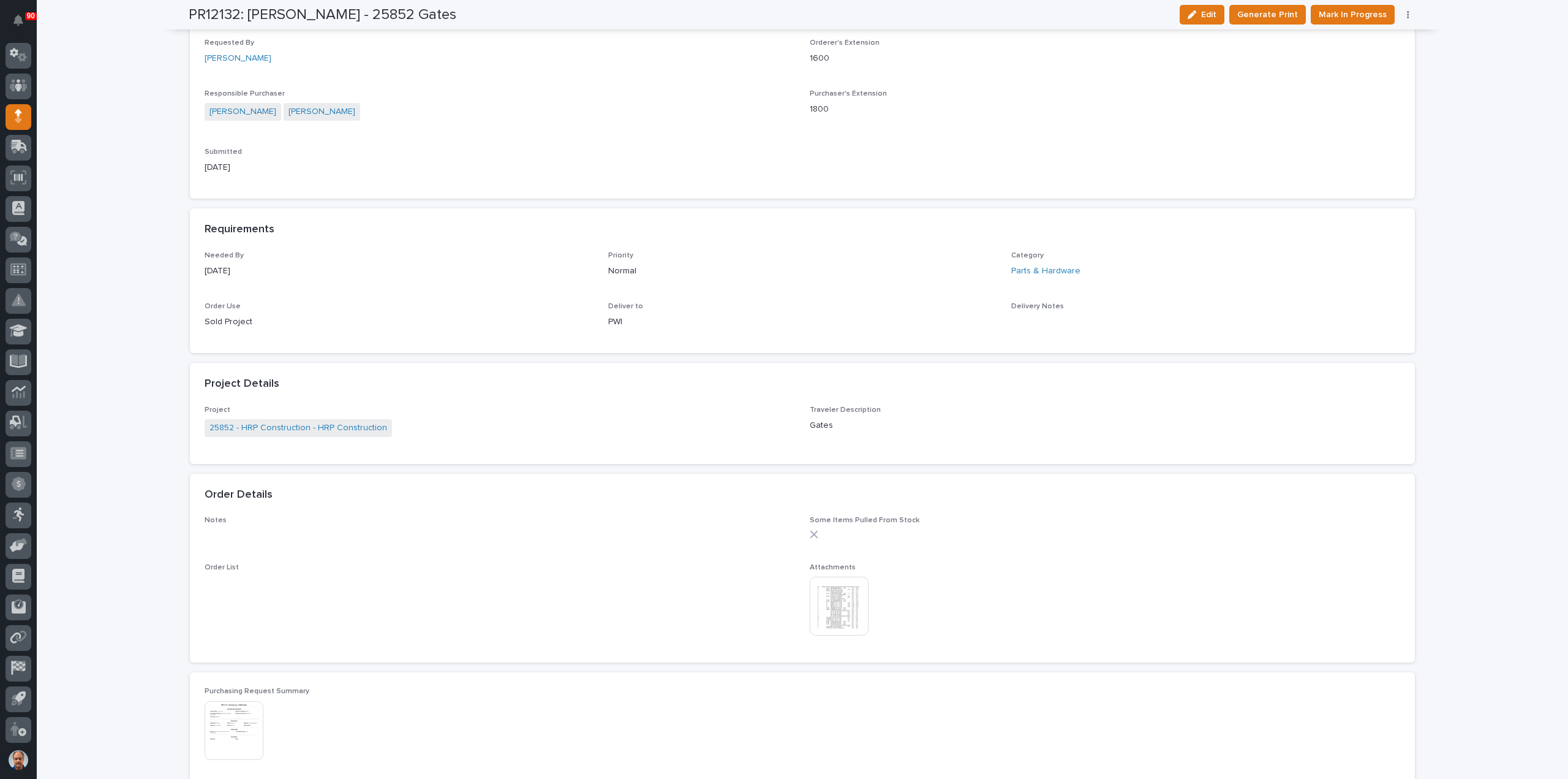
click at [845, 600] on img at bounding box center [839, 606] width 59 height 59
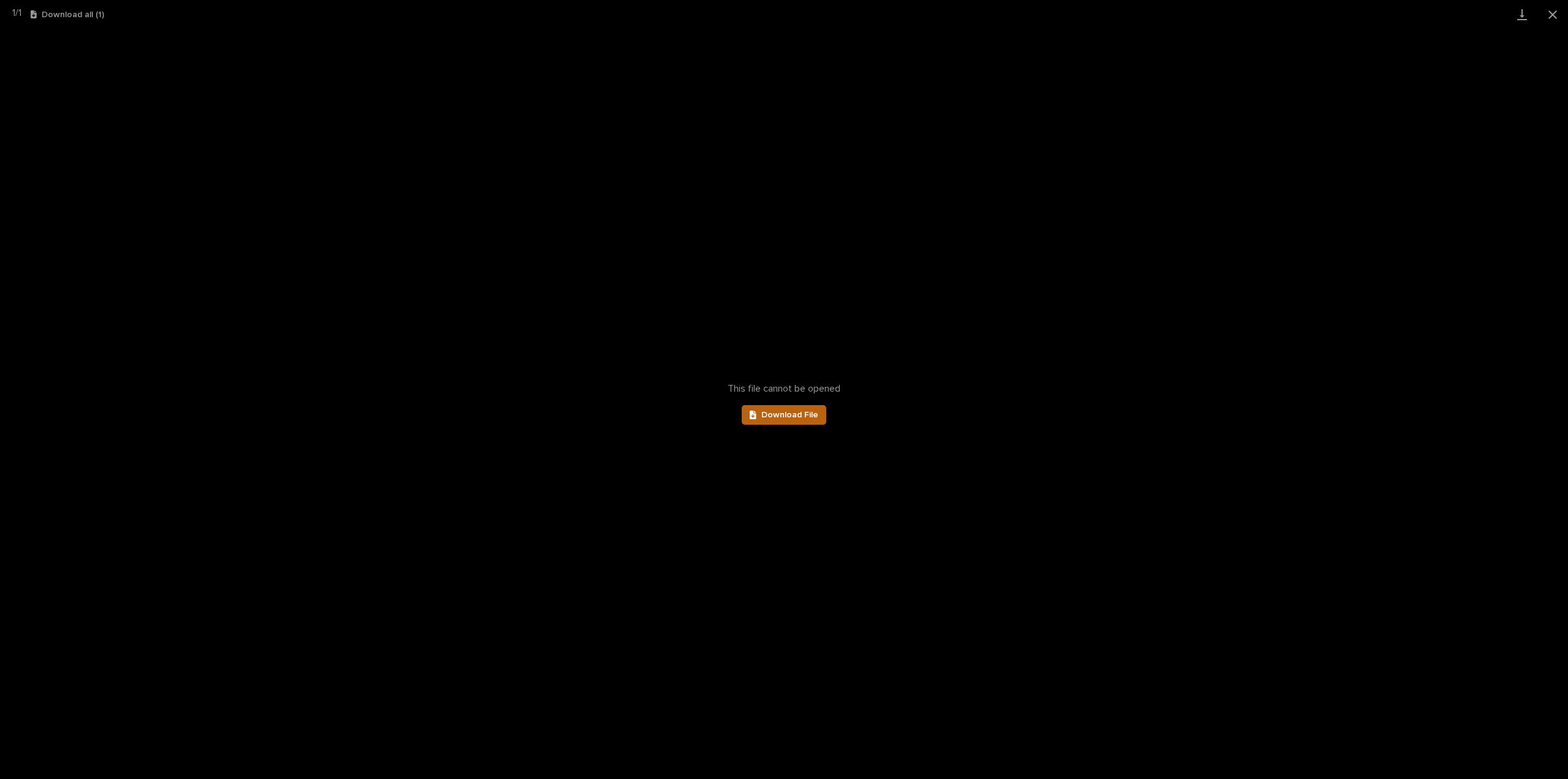
click at [805, 409] on link "Download File" at bounding box center [784, 414] width 84 height 20
click at [1553, 16] on button "Close gallery" at bounding box center [1553, 15] width 31 height 29
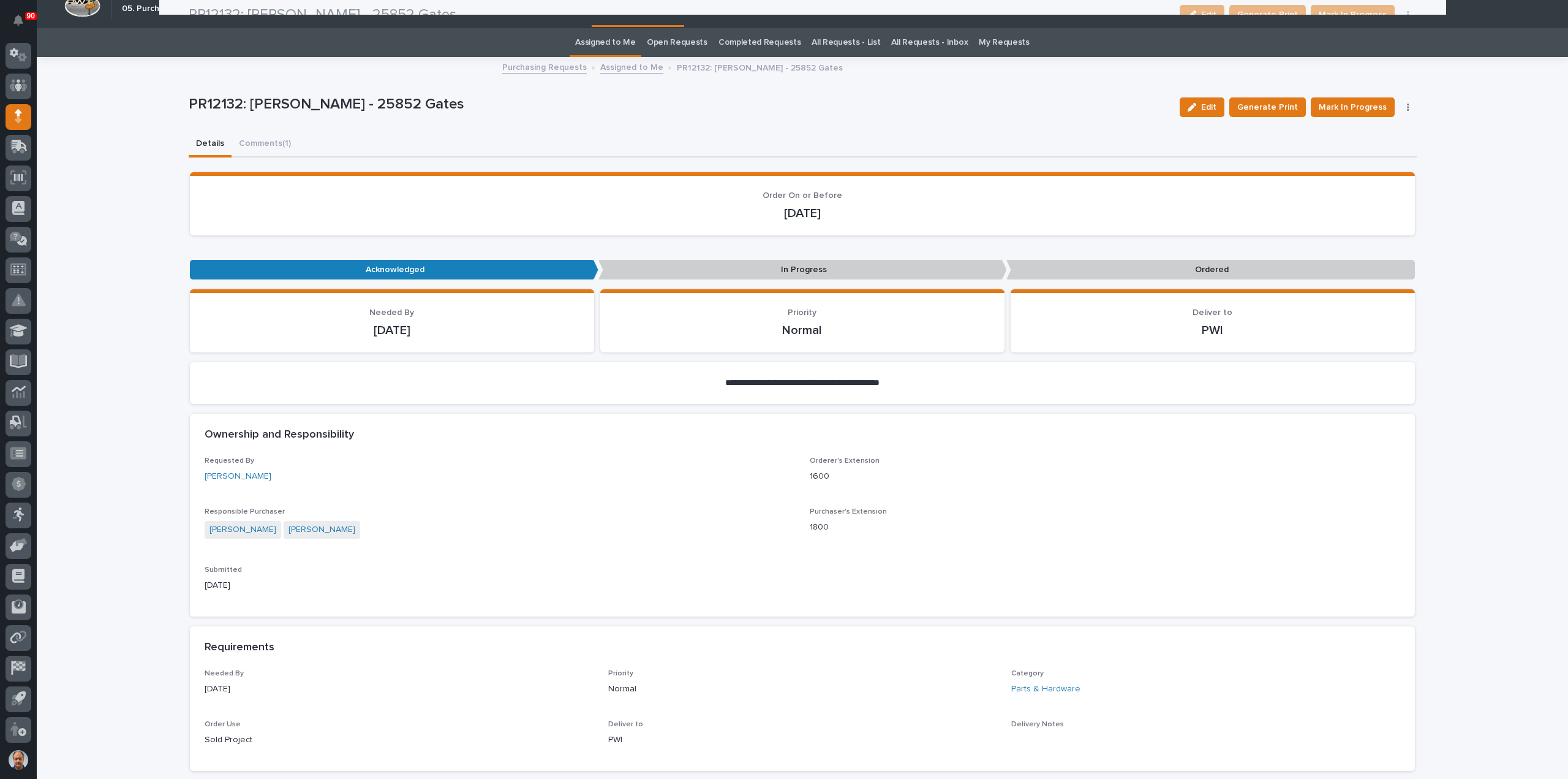
scroll to position [0, 0]
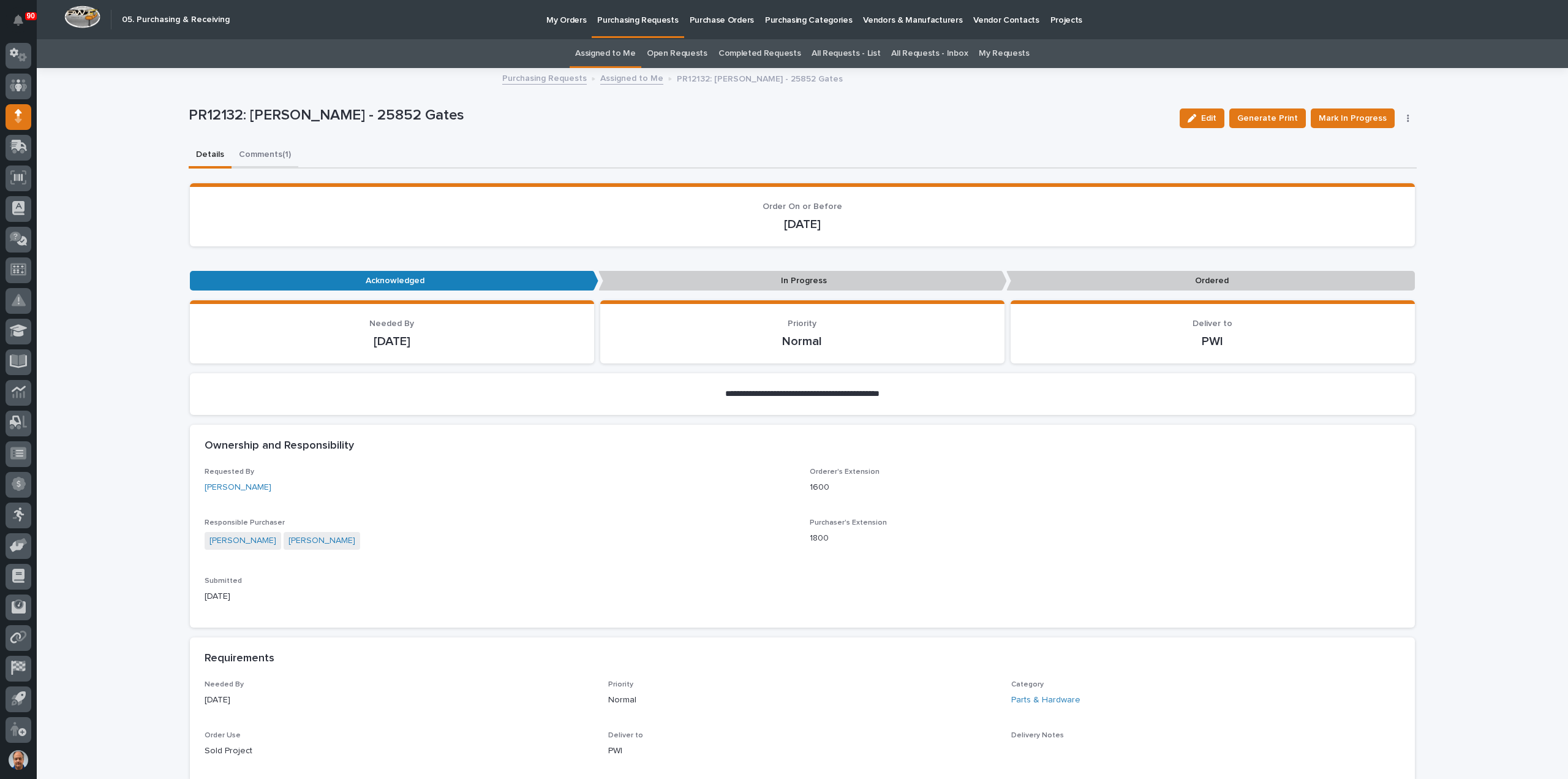
click at [262, 153] on button "Comments (1)" at bounding box center [265, 155] width 67 height 25
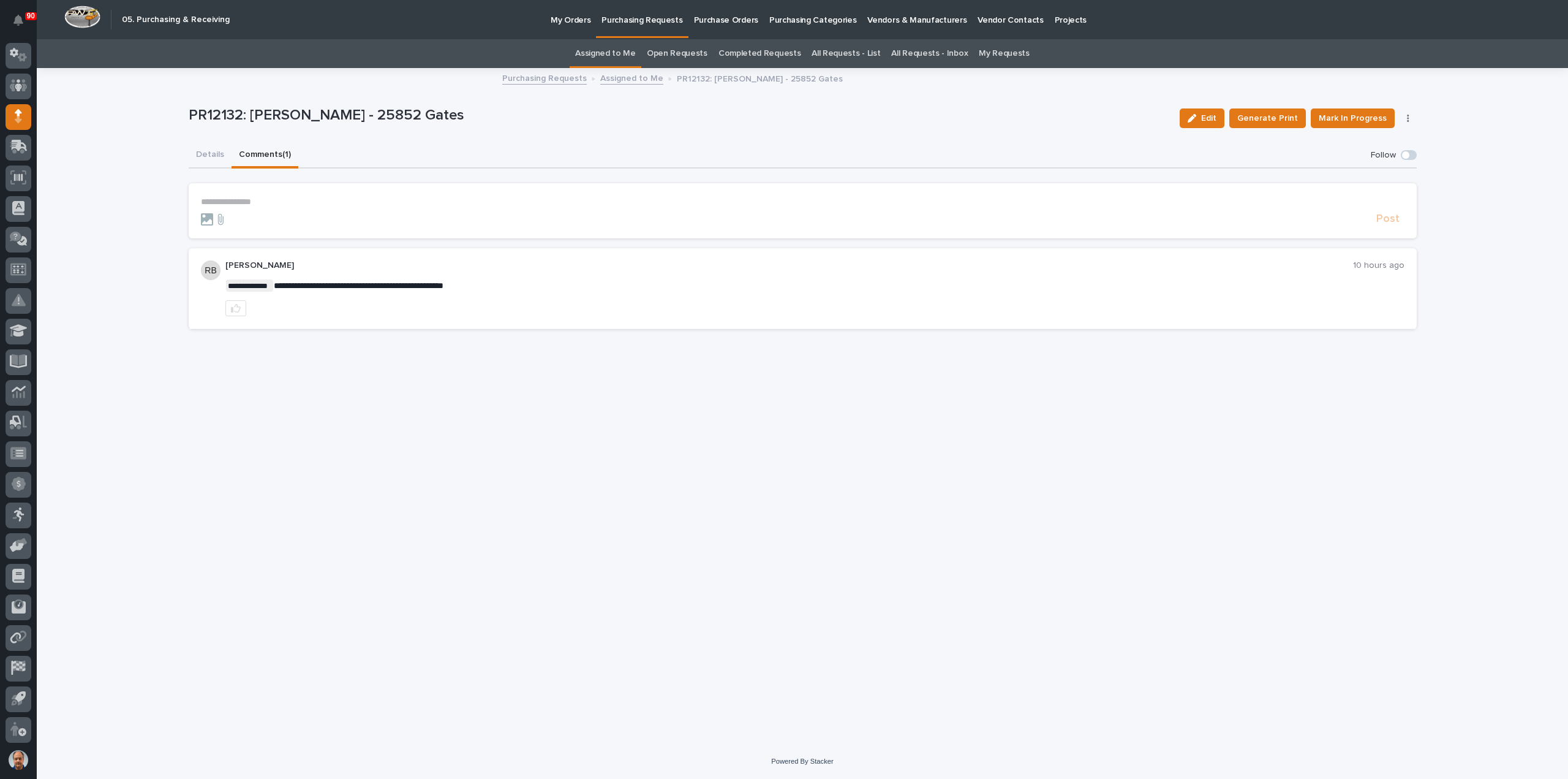
click at [221, 198] on p "**********" at bounding box center [803, 202] width 1203 height 10
drag, startPoint x: 346, startPoint y: 199, endPoint x: 354, endPoint y: 201, distance: 8.2
click at [352, 201] on p "**********" at bounding box center [803, 203] width 1203 height 12
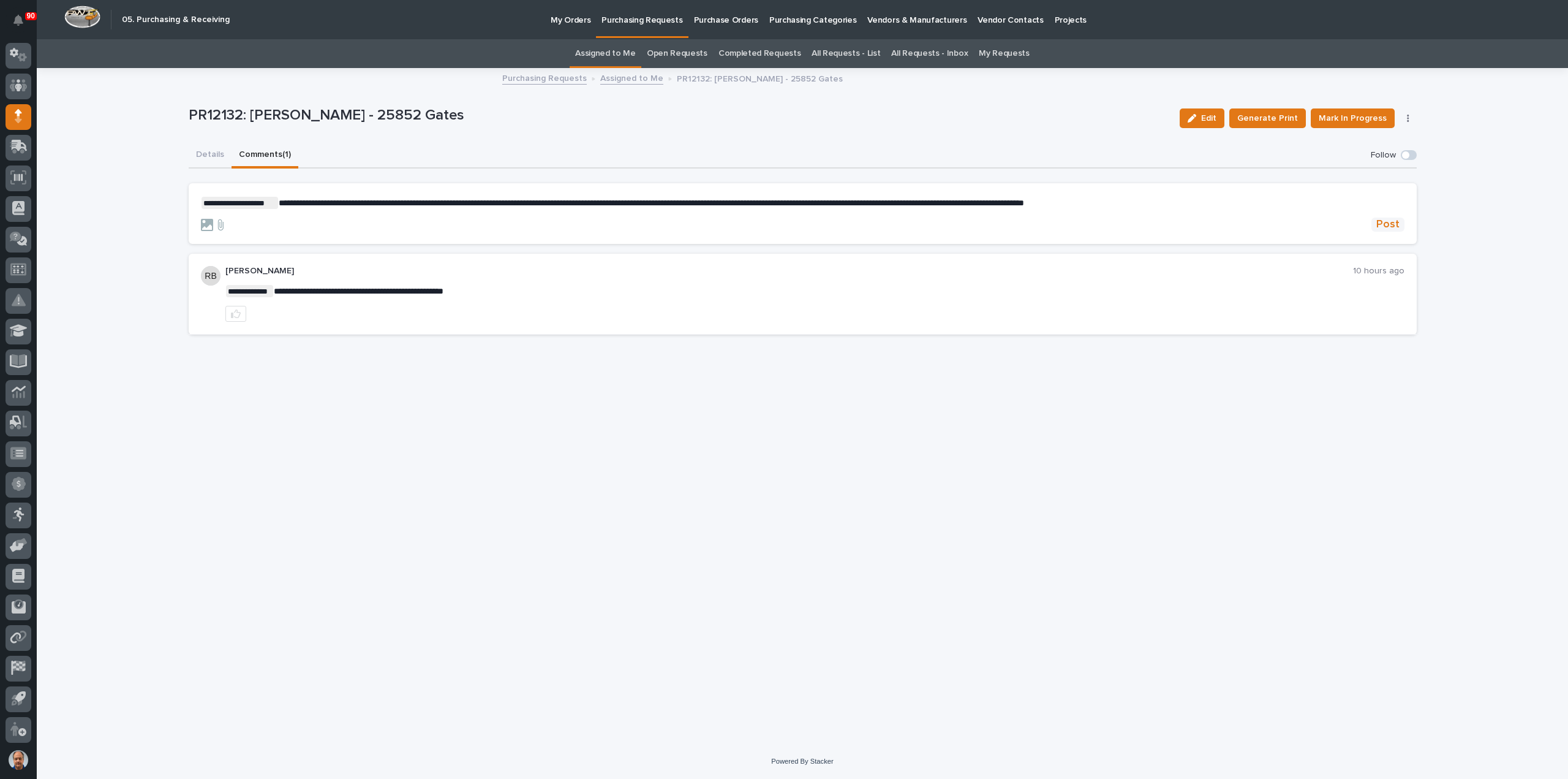
click at [1385, 221] on span "Post" at bounding box center [1388, 224] width 23 height 14
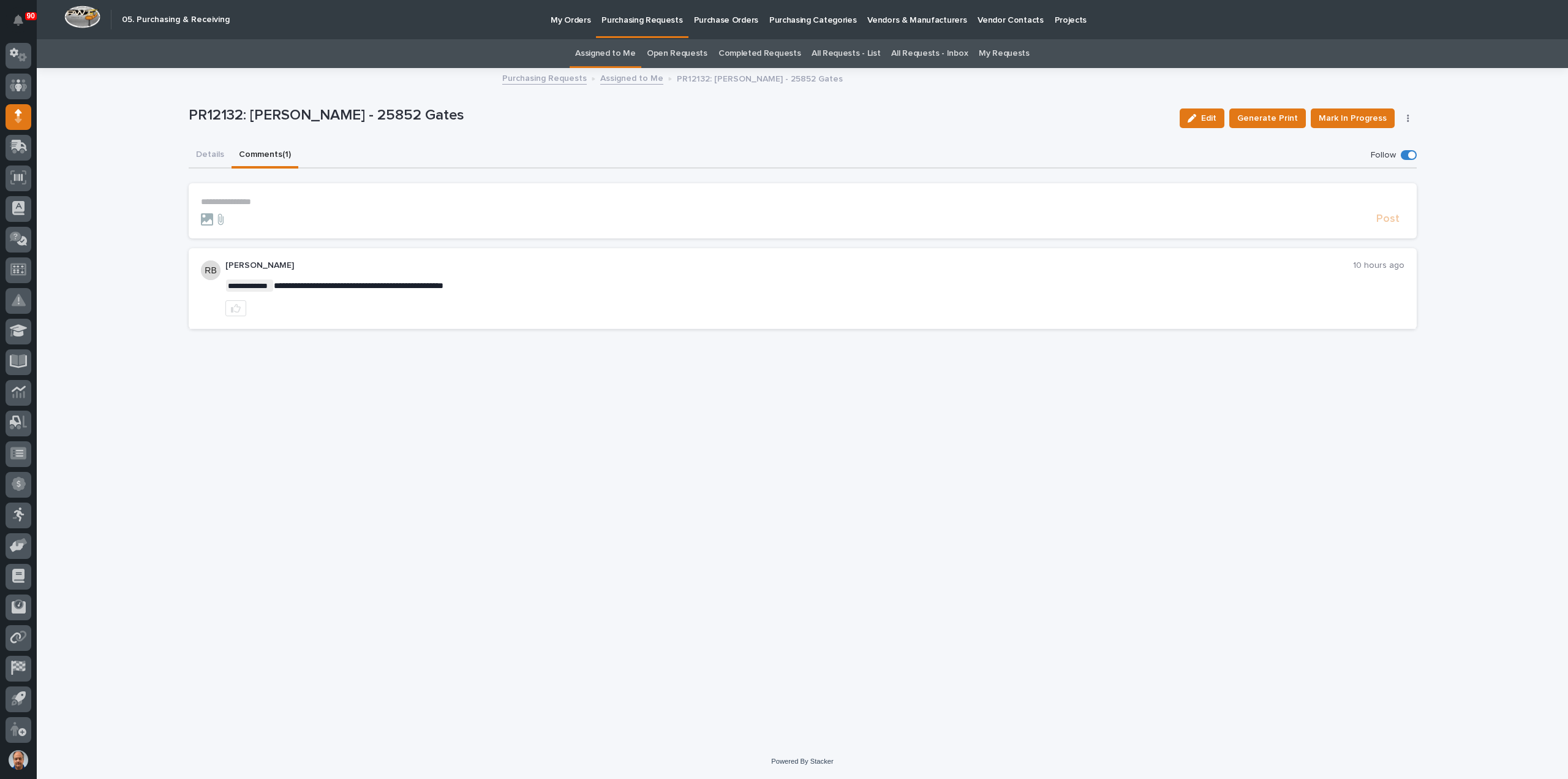
click at [233, 201] on p "**********" at bounding box center [803, 202] width 1203 height 10
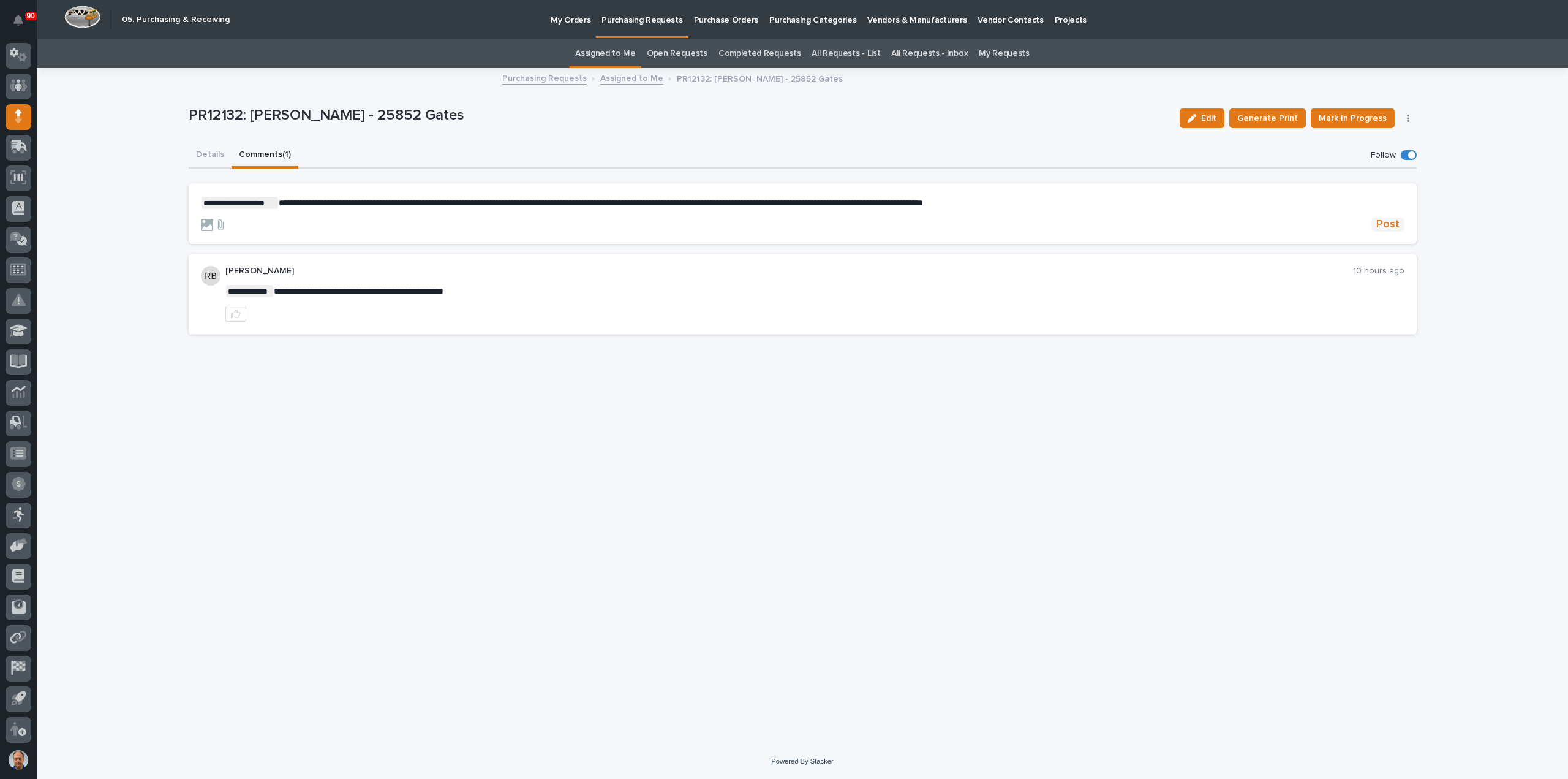
click at [1394, 222] on span "Post" at bounding box center [1388, 224] width 23 height 14
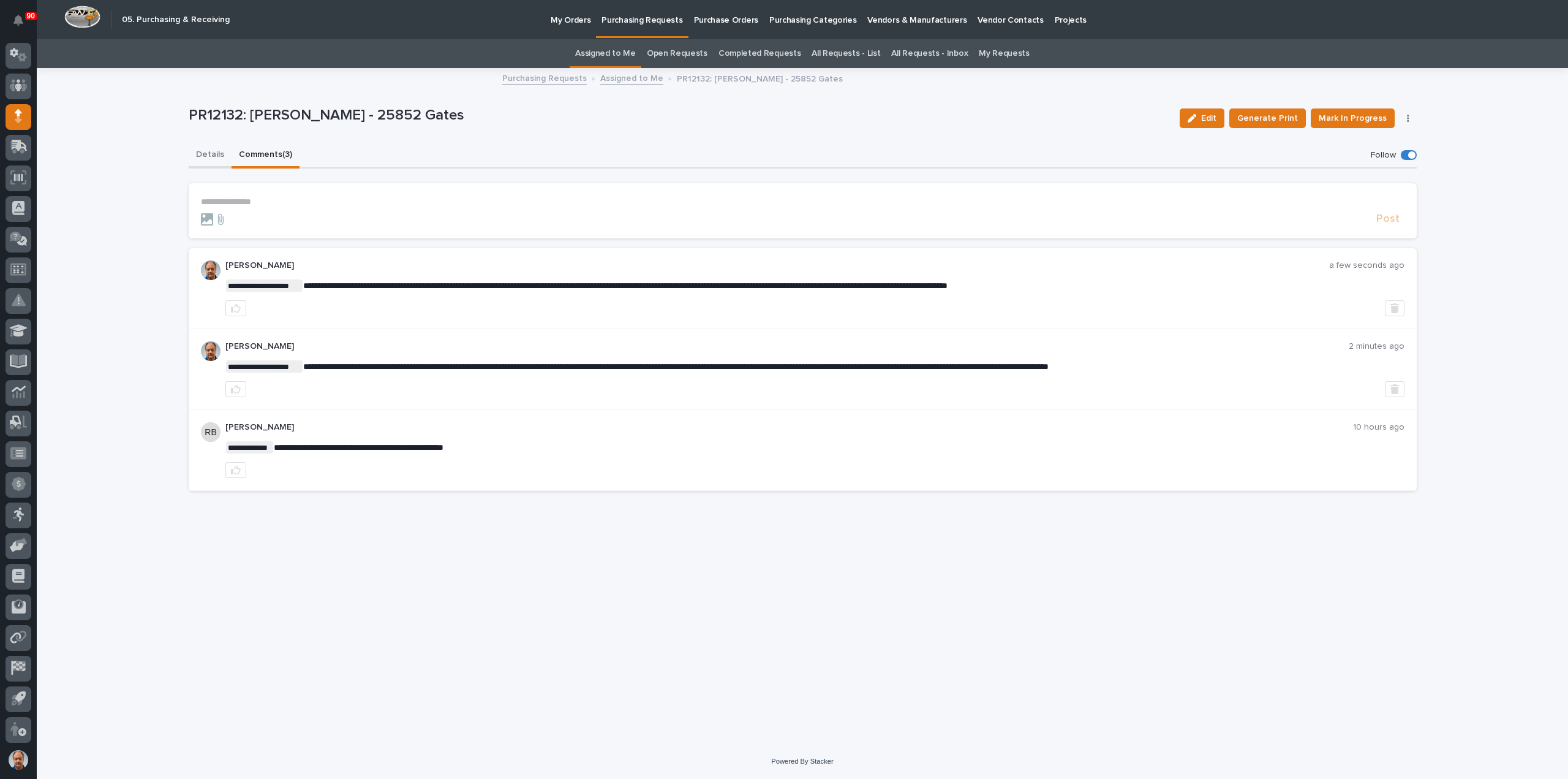
click at [209, 153] on button "Details" at bounding box center [210, 155] width 43 height 25
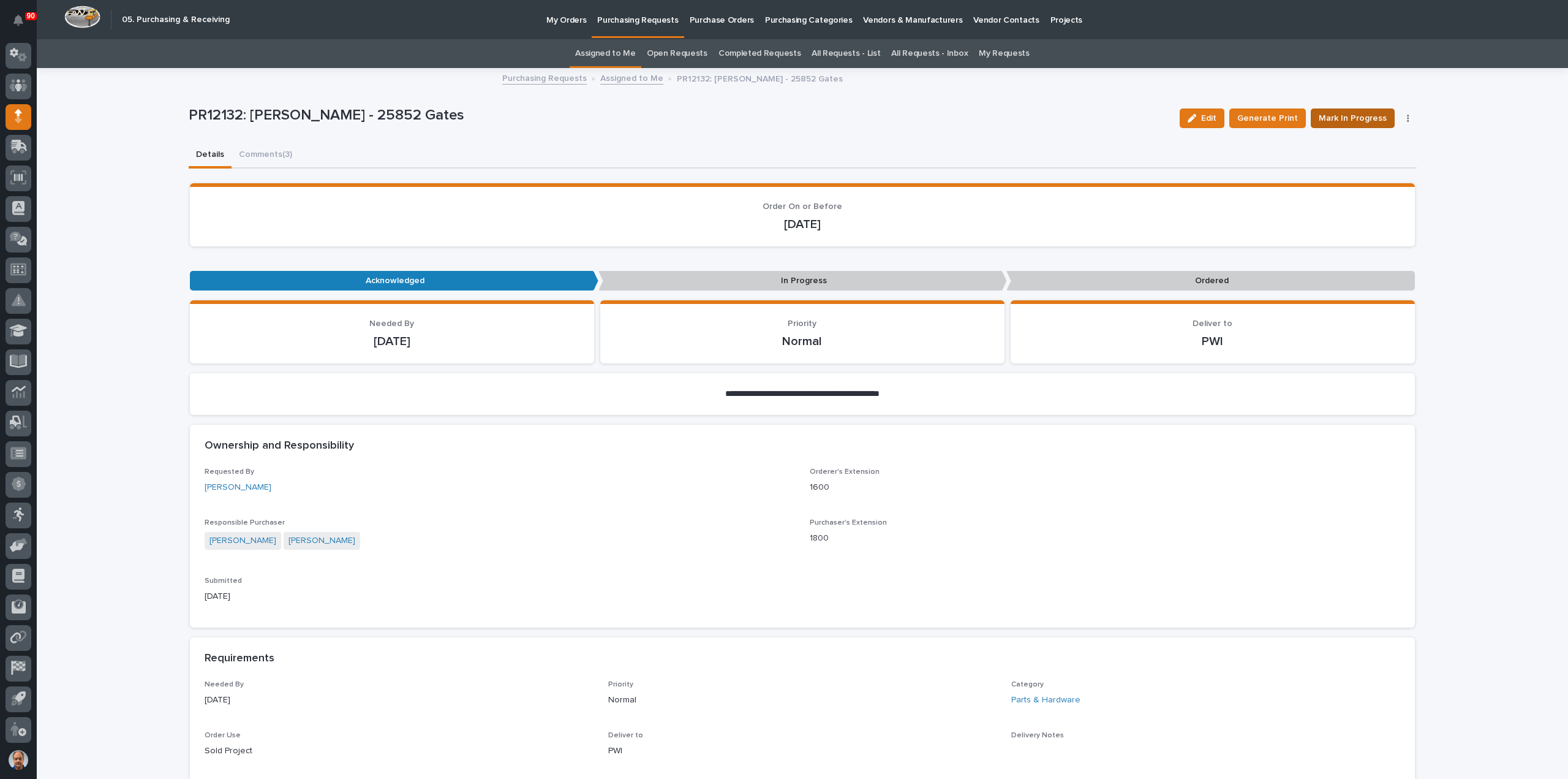
click at [1329, 119] on span "Mark In Progress" at bounding box center [1353, 118] width 68 height 15
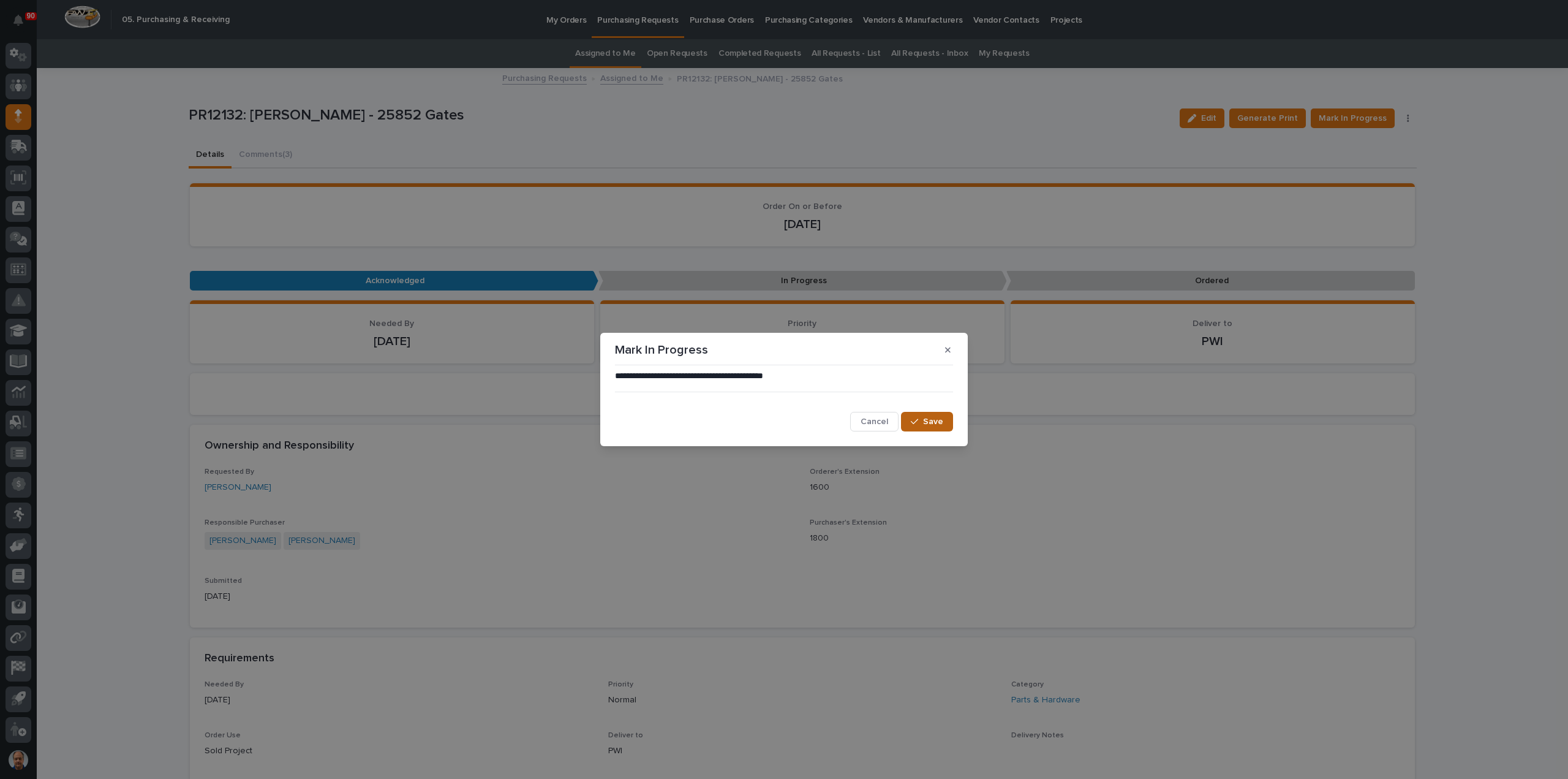
click at [927, 420] on span "Save" at bounding box center [933, 421] width 20 height 11
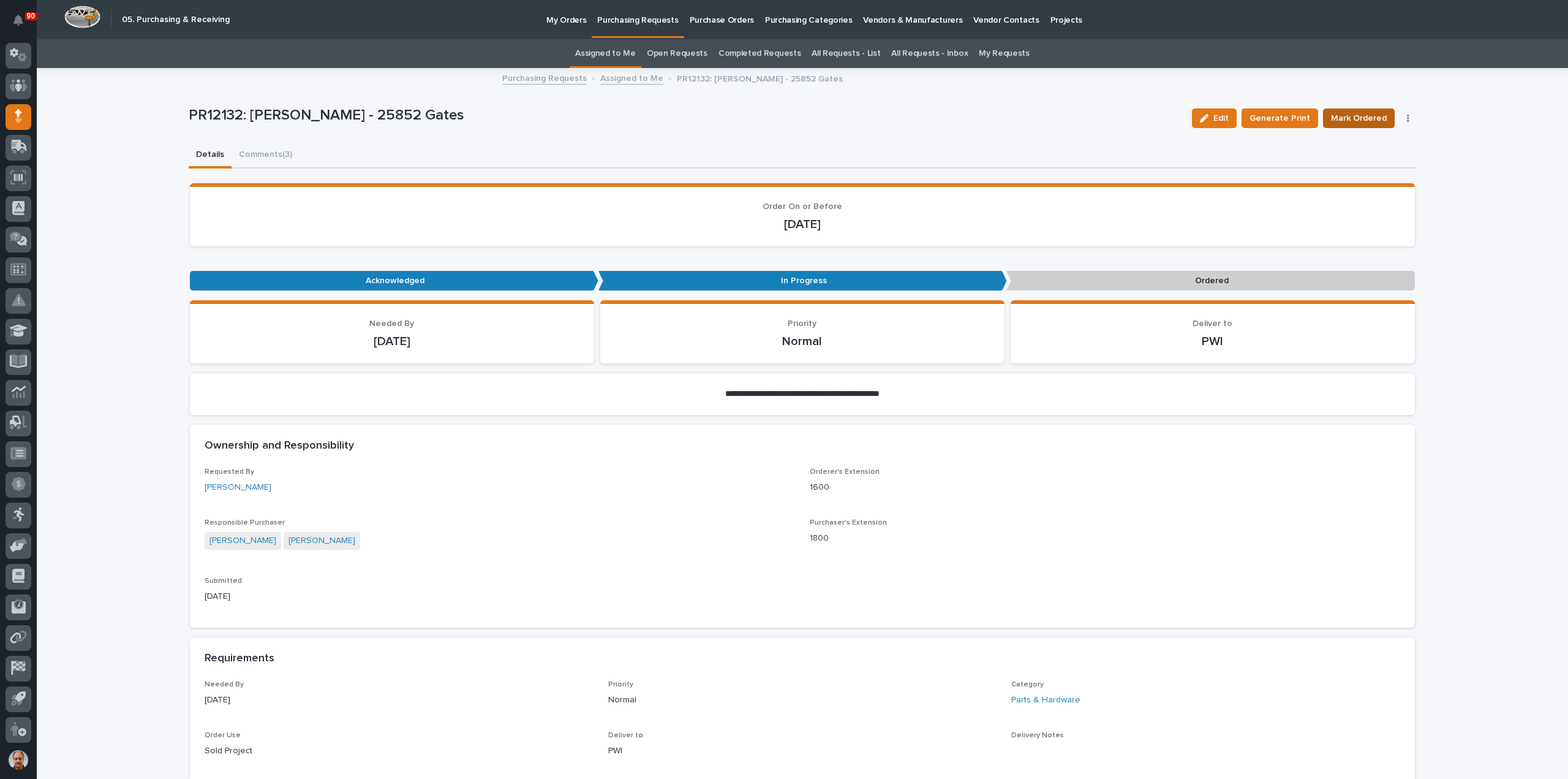
click at [1377, 111] on span "Mark Ordered" at bounding box center [1358, 118] width 56 height 15
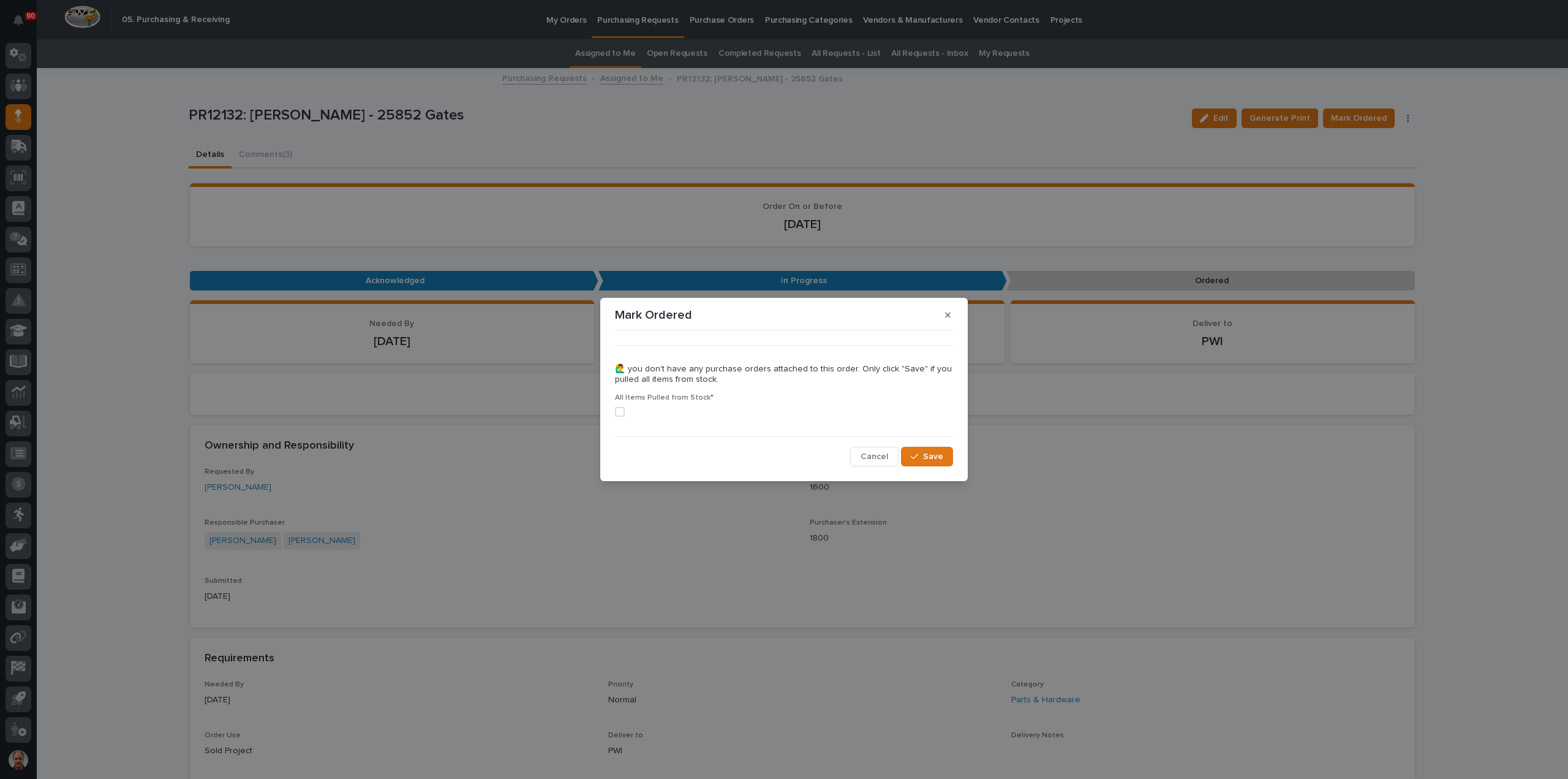
click at [621, 410] on span at bounding box center [620, 411] width 9 height 9
click at [918, 453] on icon "button" at bounding box center [914, 456] width 7 height 9
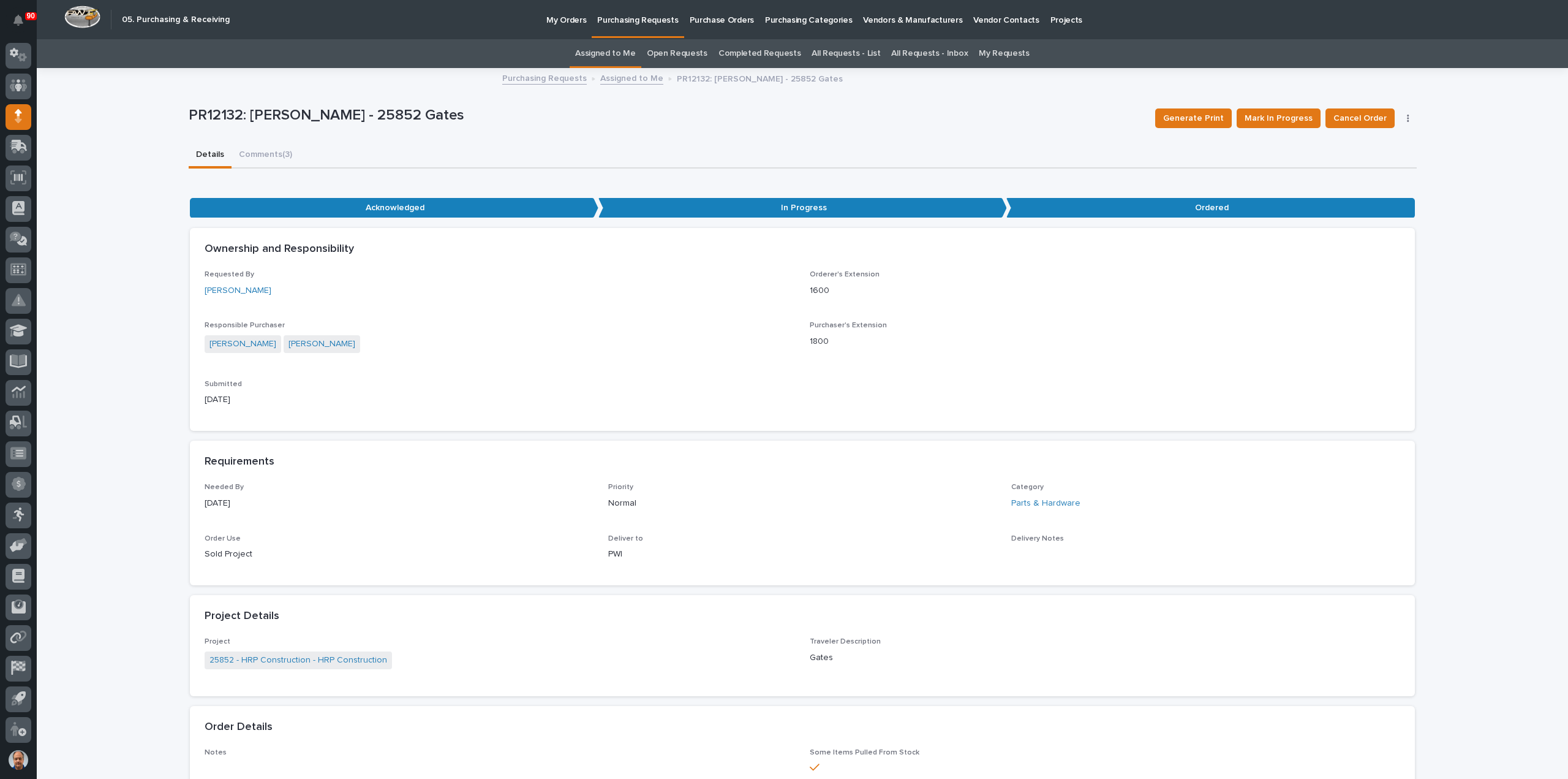
click at [632, 76] on link "Assigned to Me" at bounding box center [631, 77] width 63 height 14
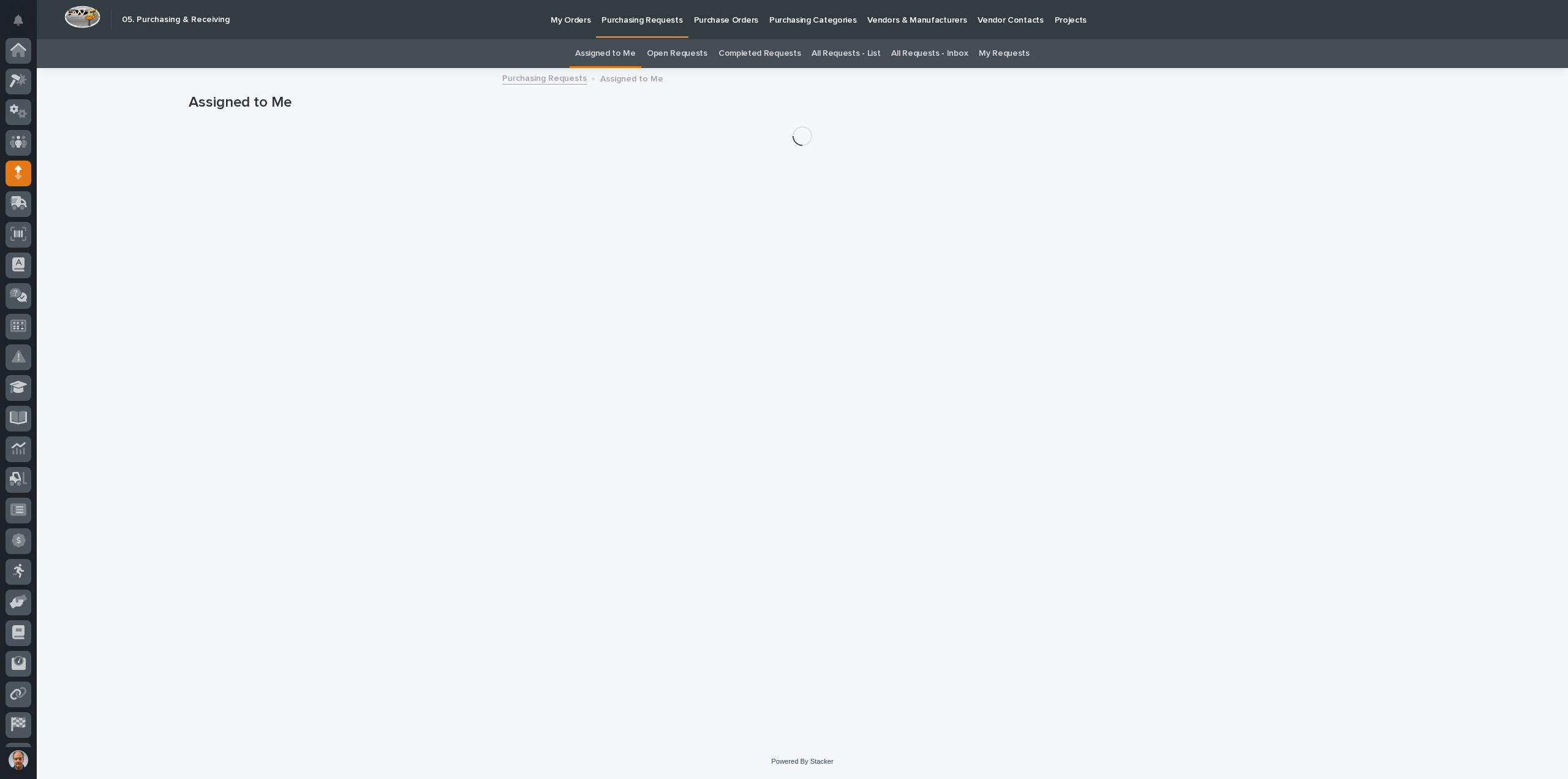
scroll to position [57, 0]
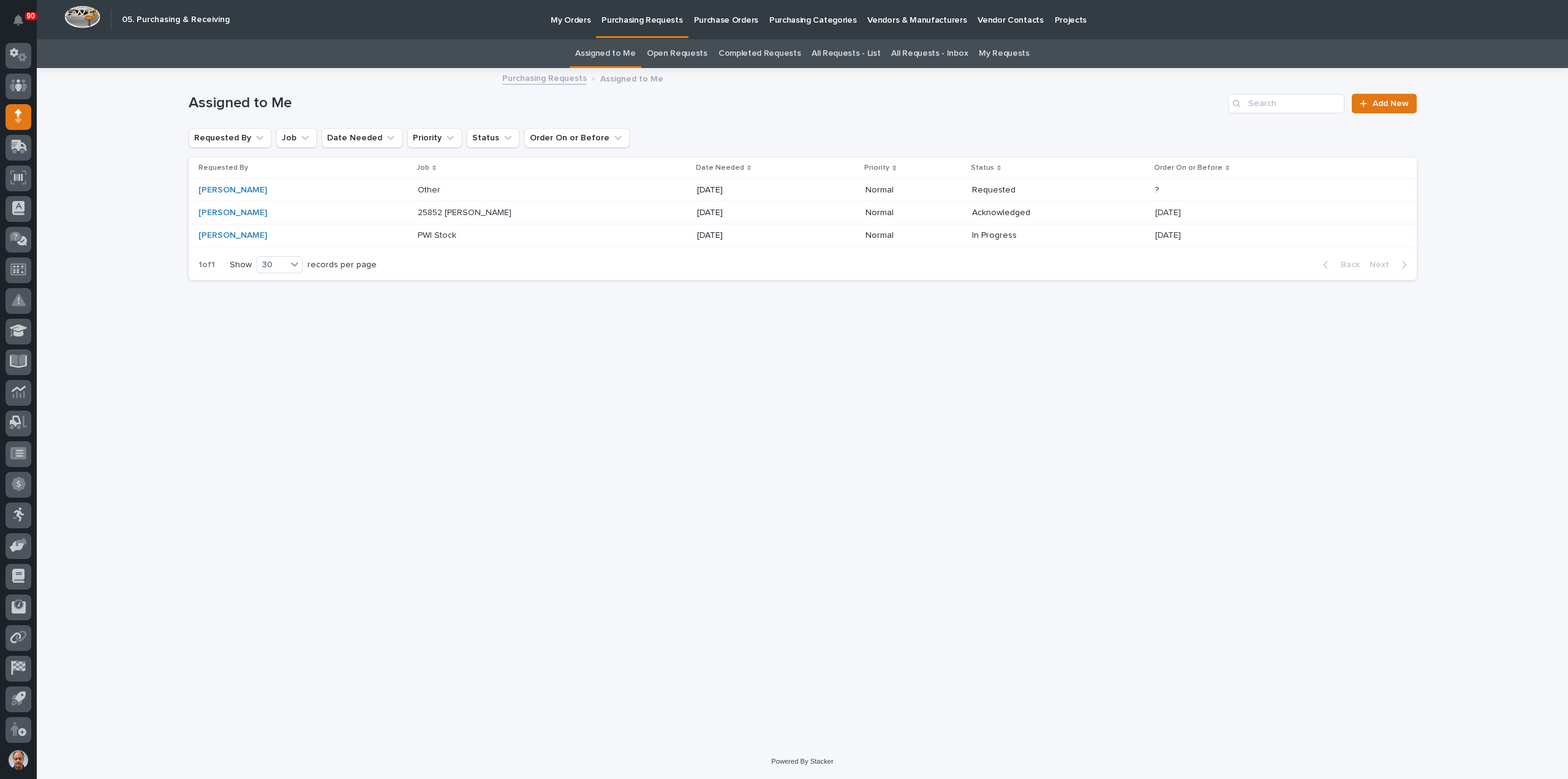
click at [459, 209] on p "25852 [PERSON_NAME]" at bounding box center [466, 211] width 96 height 13
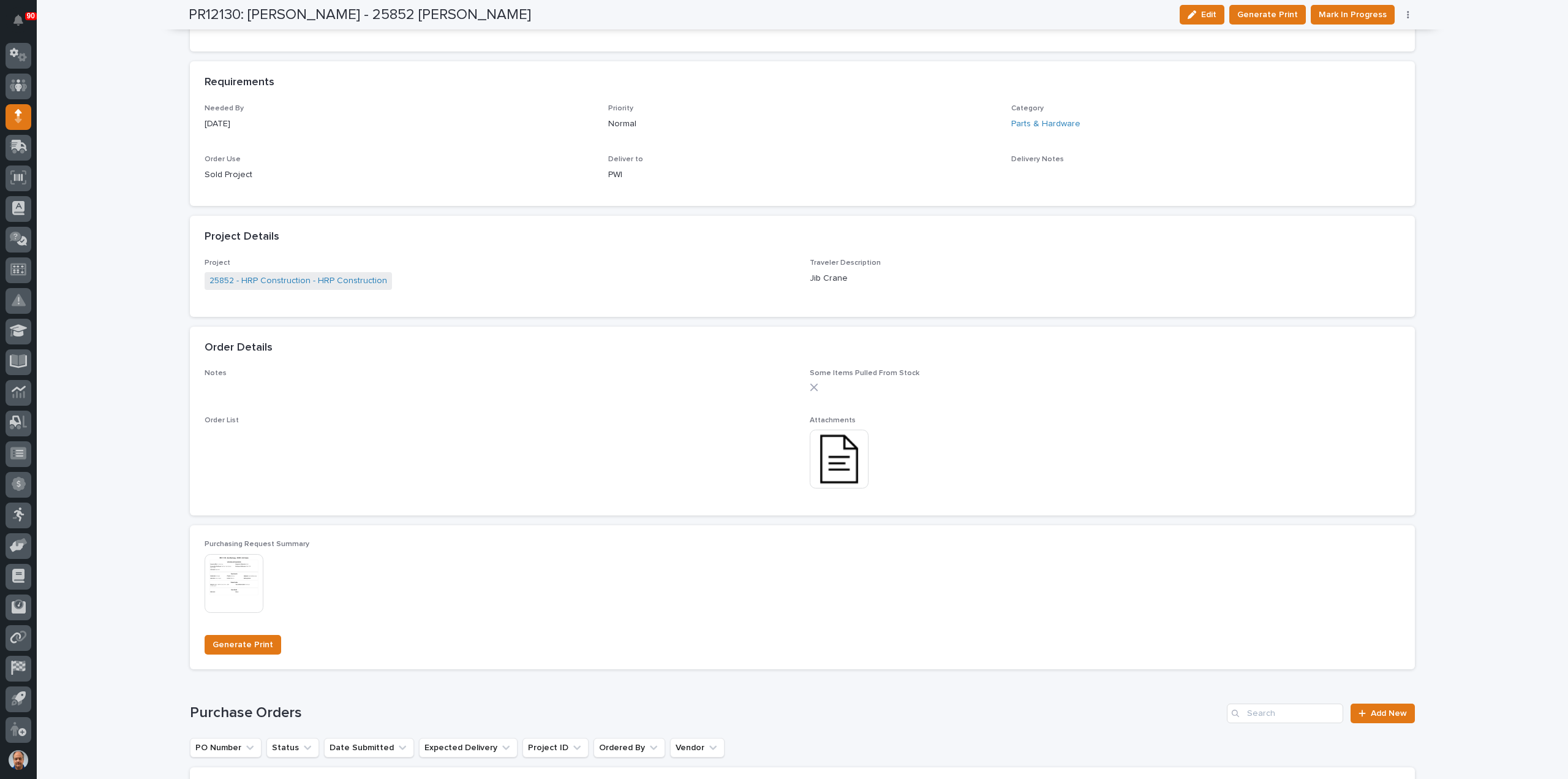
scroll to position [613, 0]
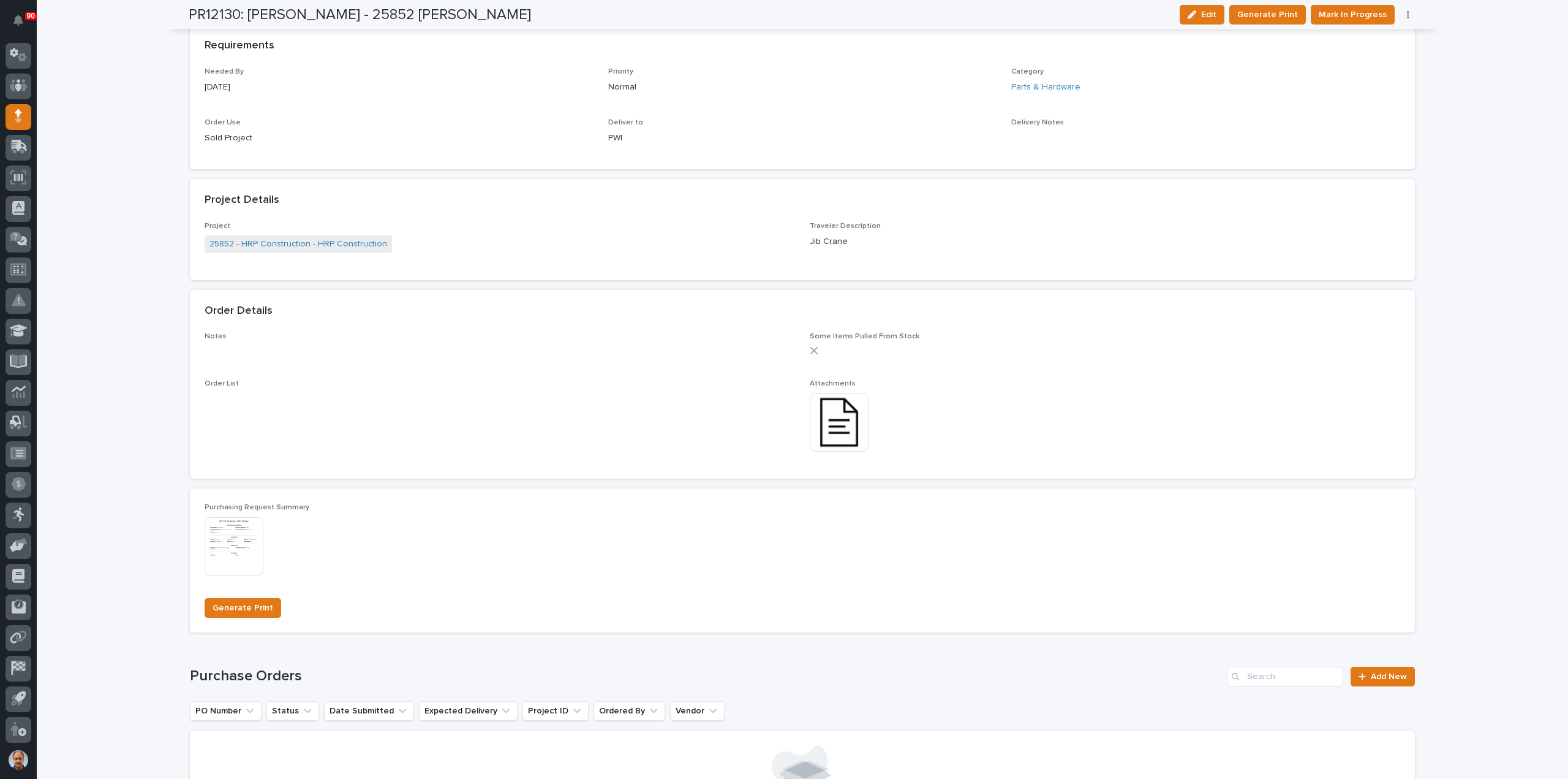
click at [834, 409] on img at bounding box center [839, 422] width 59 height 59
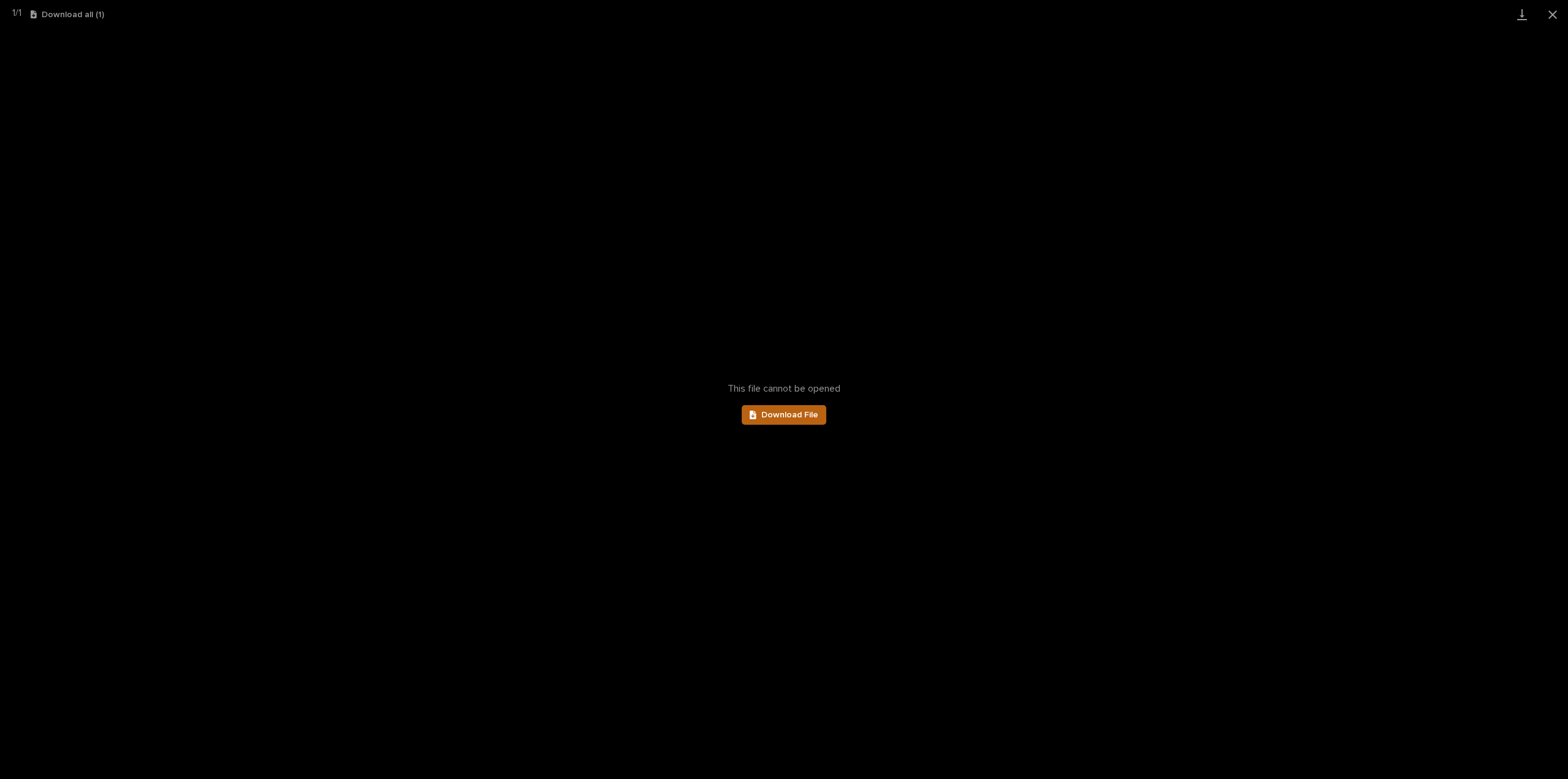
click at [800, 411] on span "Download File" at bounding box center [789, 415] width 57 height 9
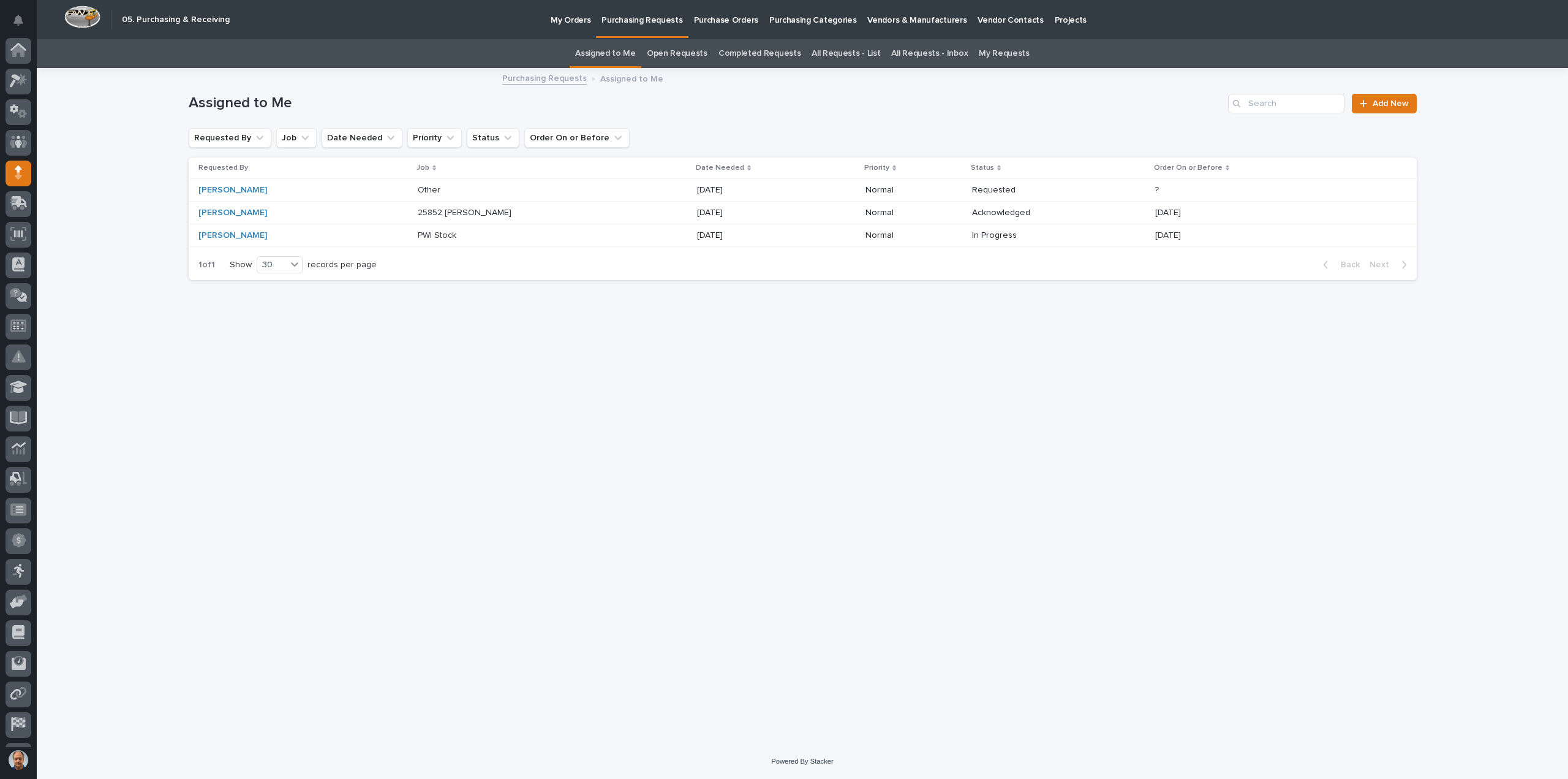
scroll to position [57, 0]
click at [452, 211] on p "25852 [PERSON_NAME]" at bounding box center [466, 211] width 96 height 13
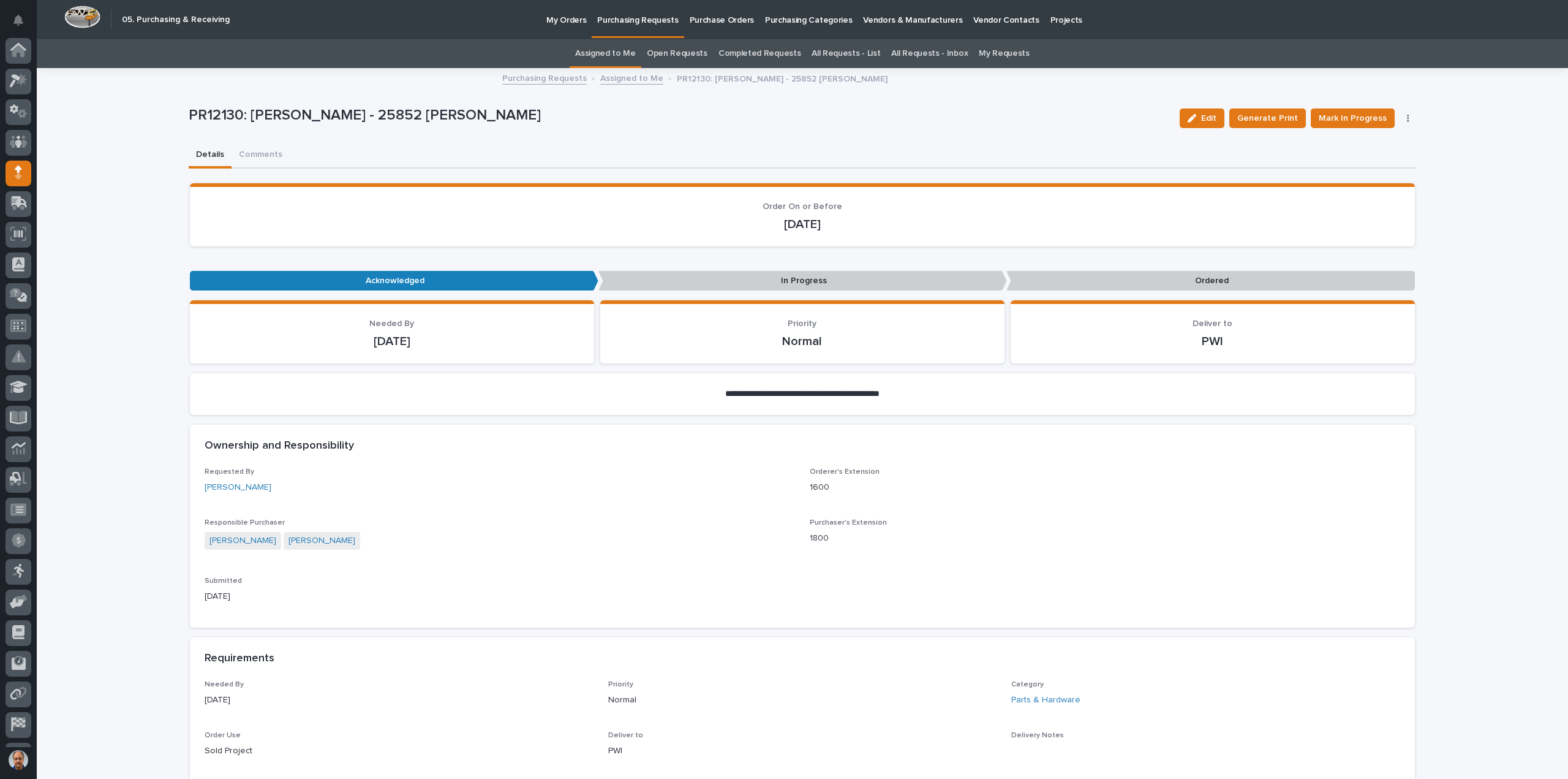
scroll to position [57, 0]
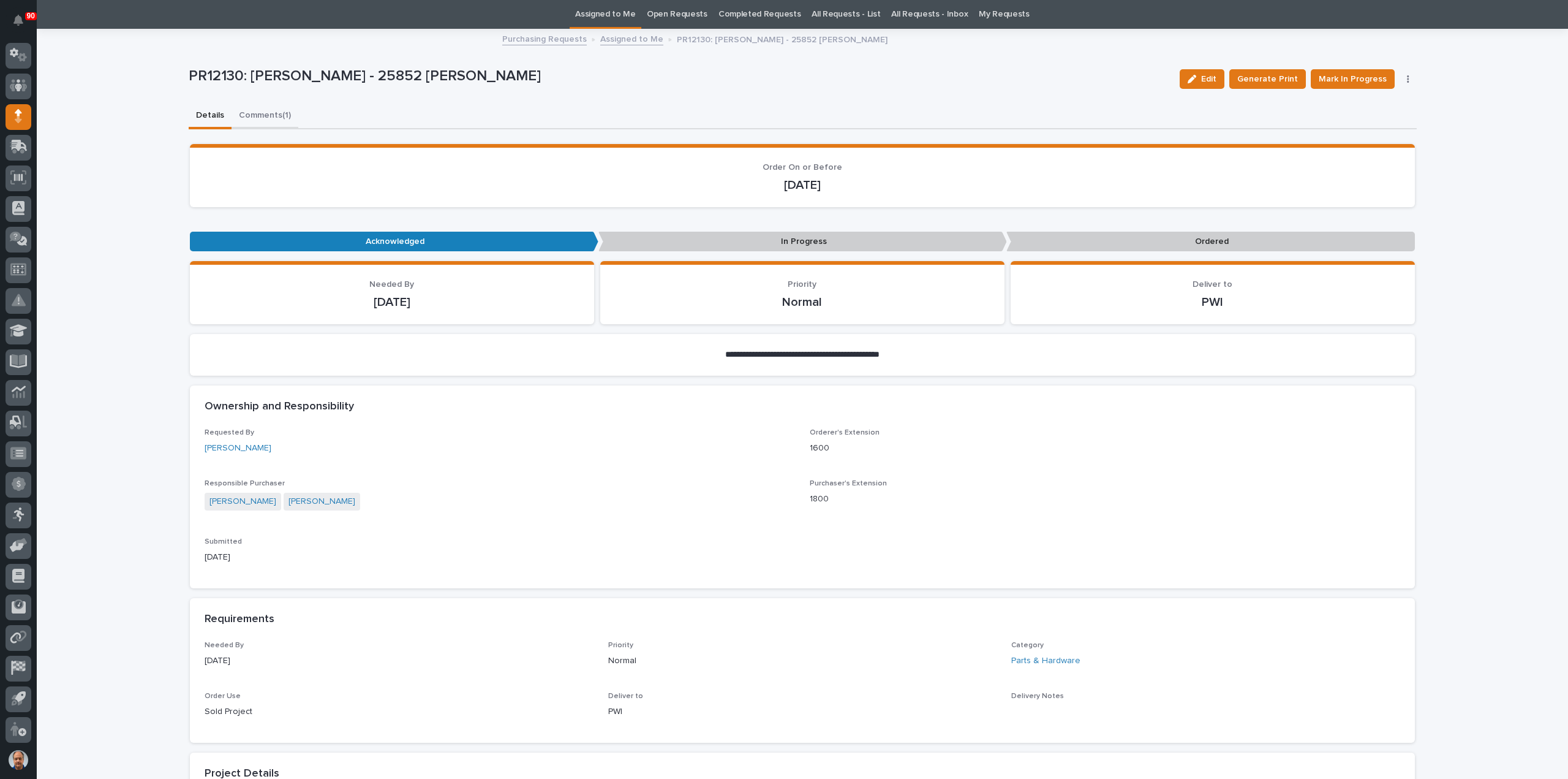
click at [259, 111] on div "**********" at bounding box center [803, 758] width 1228 height 1457
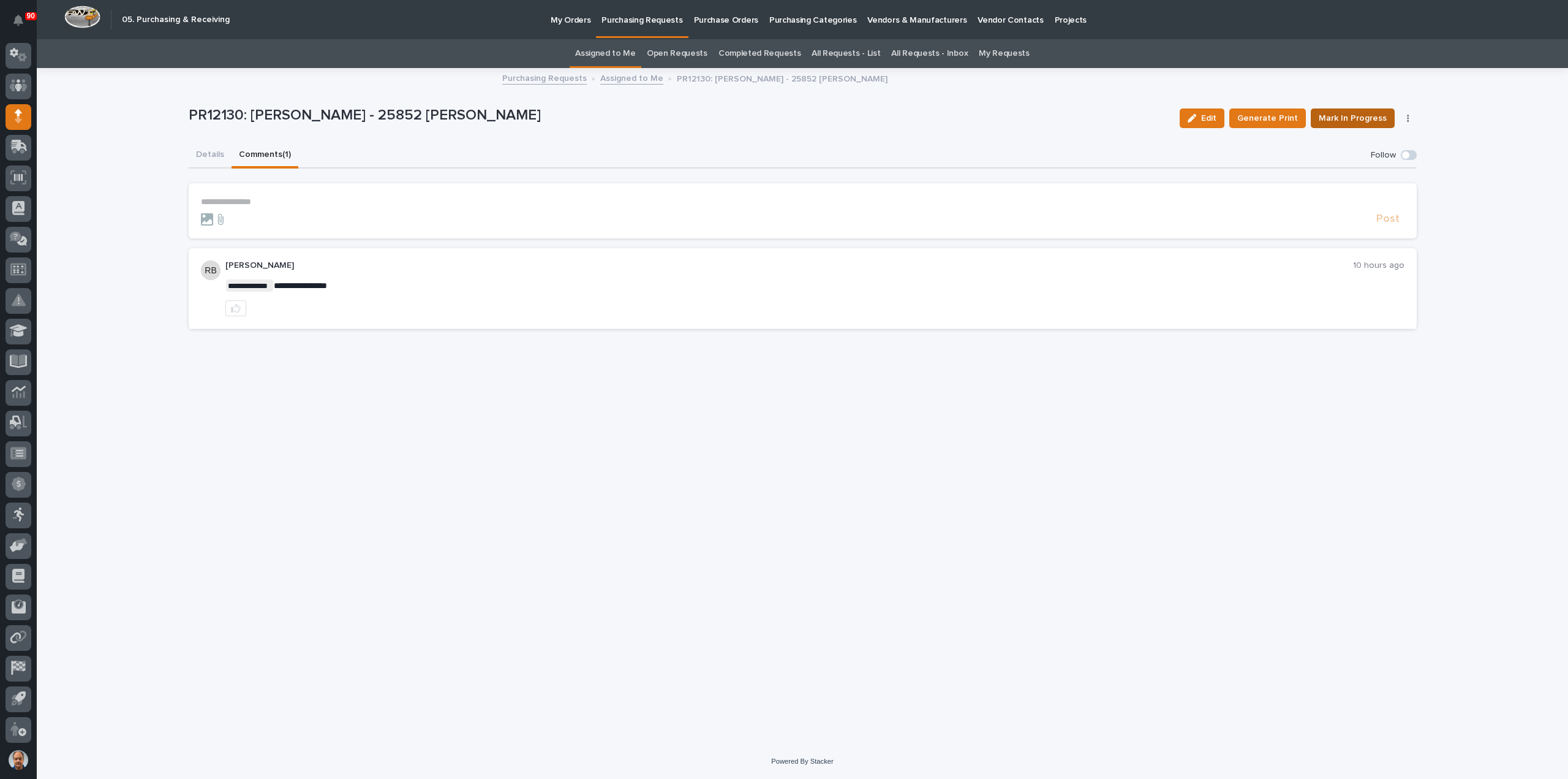
click at [1349, 119] on span "Mark In Progress" at bounding box center [1353, 118] width 68 height 15
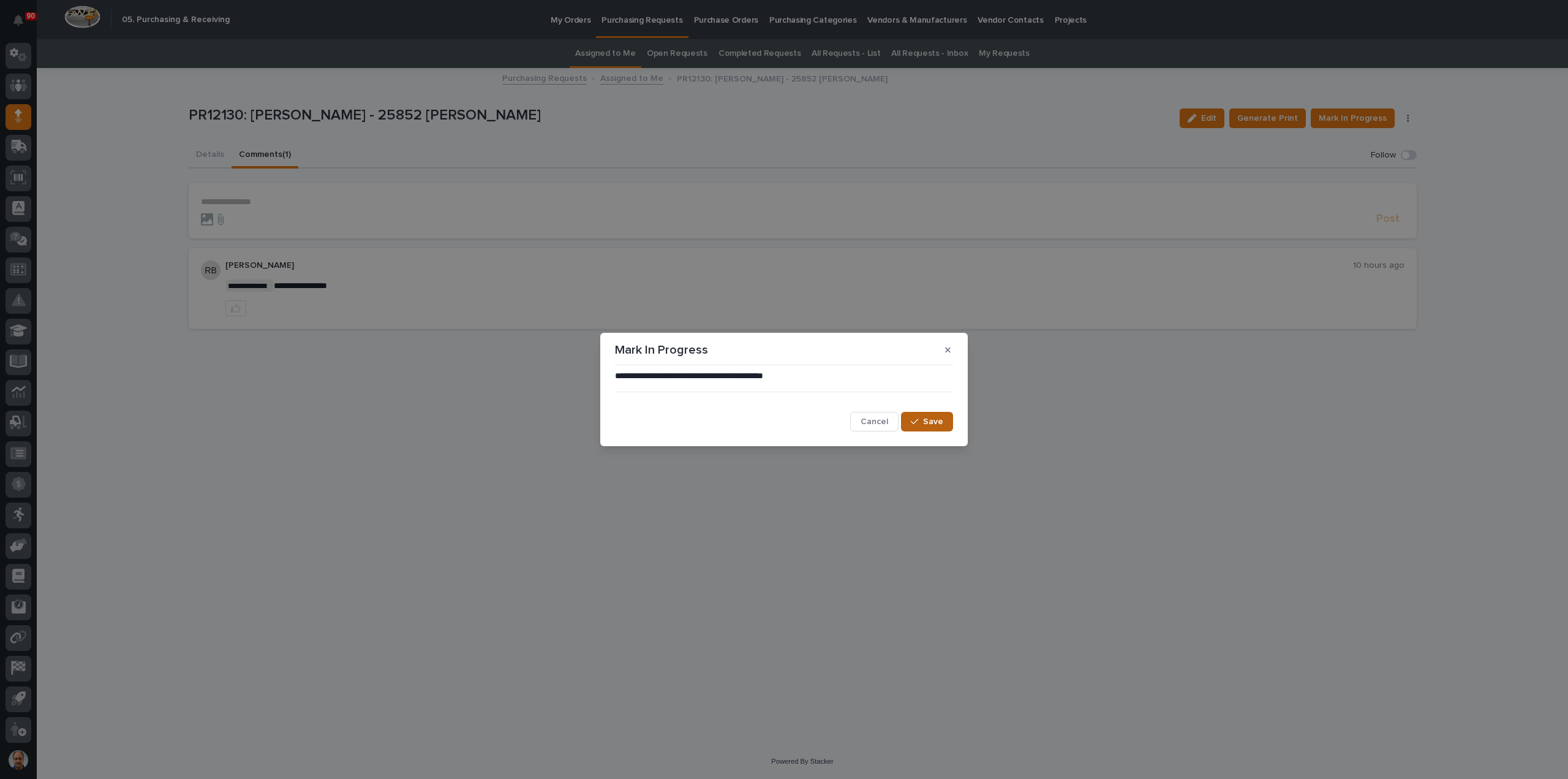
click at [930, 424] on span "Save" at bounding box center [933, 421] width 20 height 11
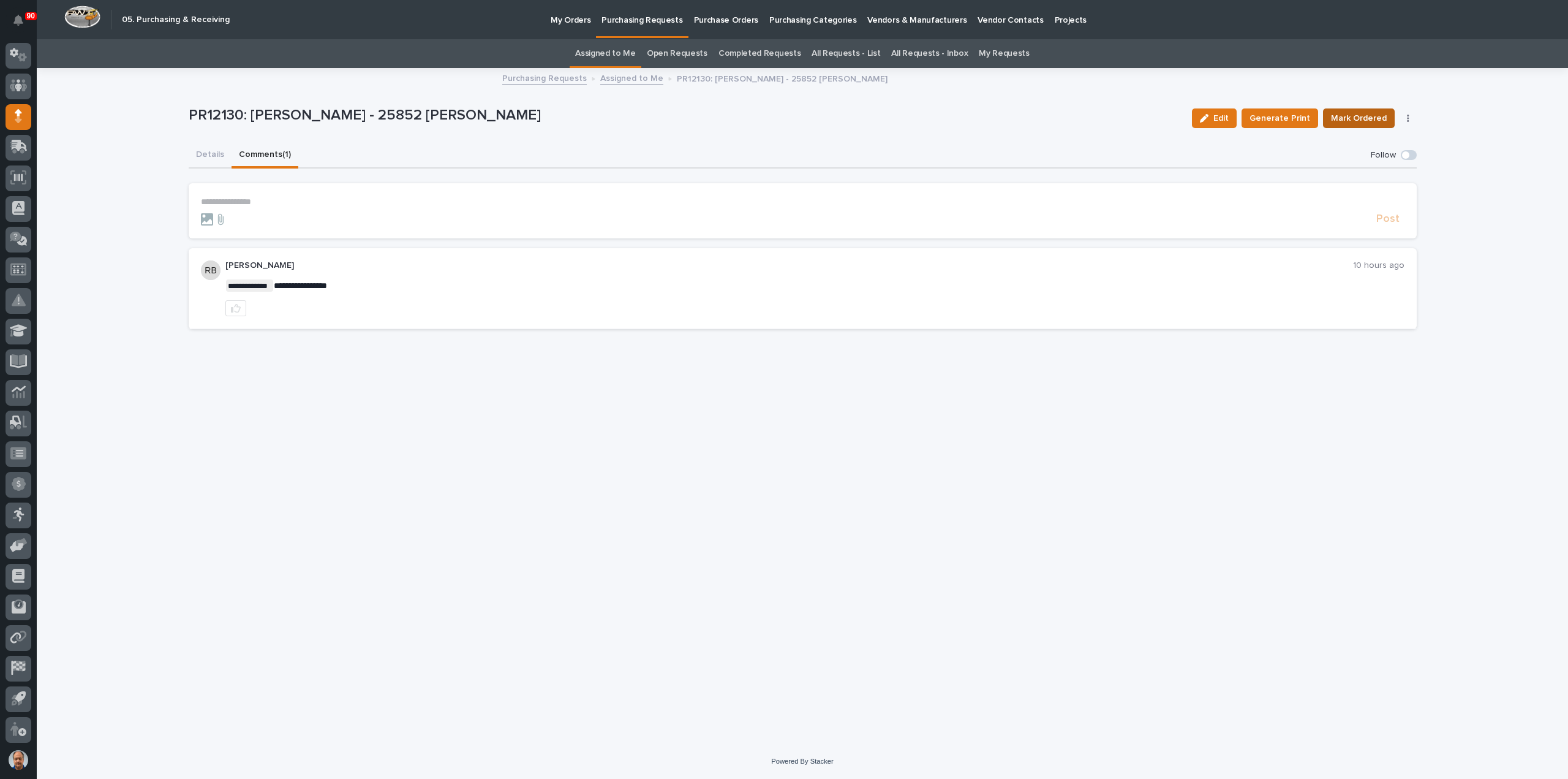
click at [1362, 119] on span "Mark Ordered" at bounding box center [1358, 118] width 56 height 15
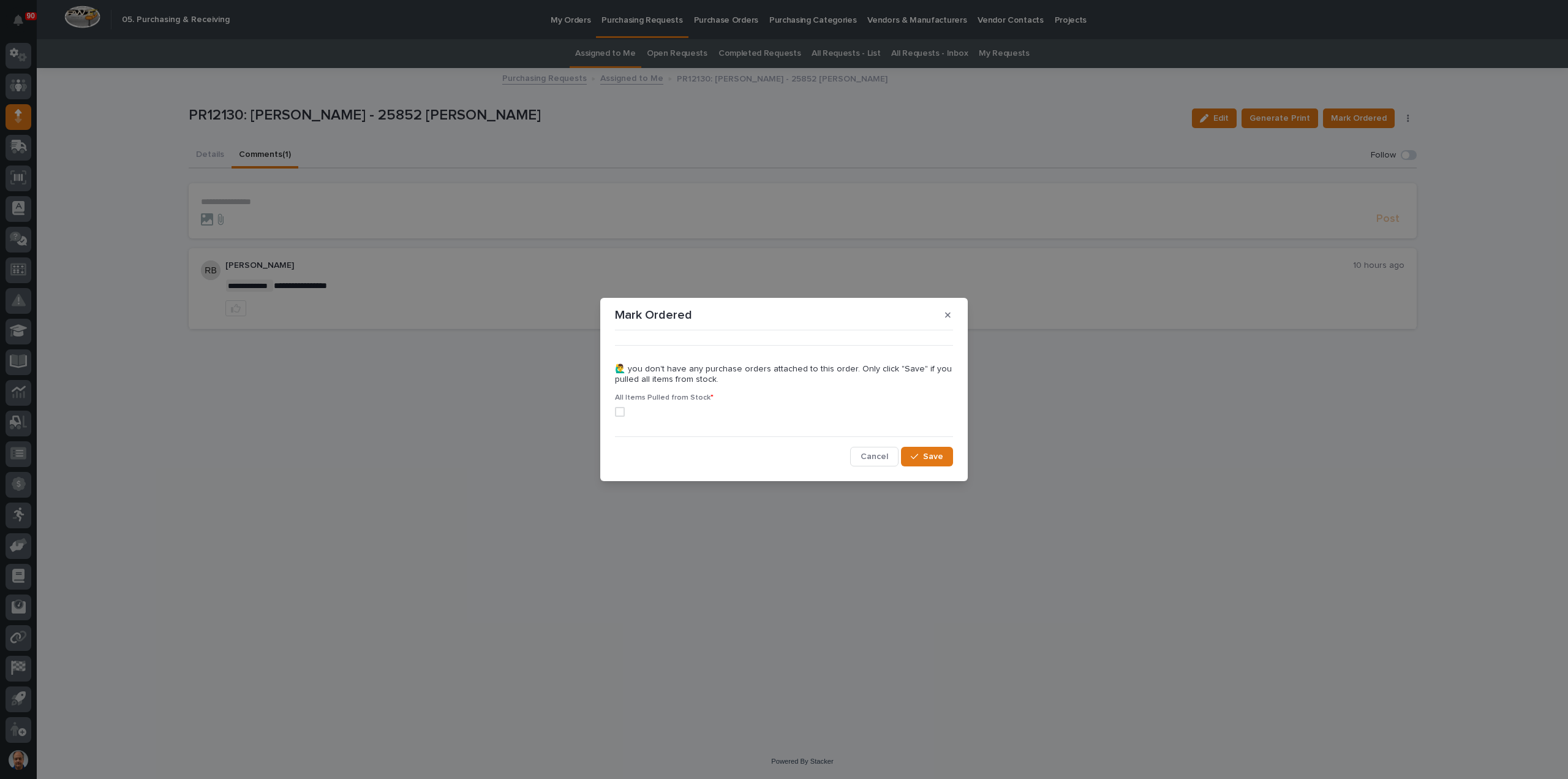
click at [615, 408] on span at bounding box center [620, 411] width 9 height 9
click at [932, 453] on span "Save" at bounding box center [933, 456] width 20 height 11
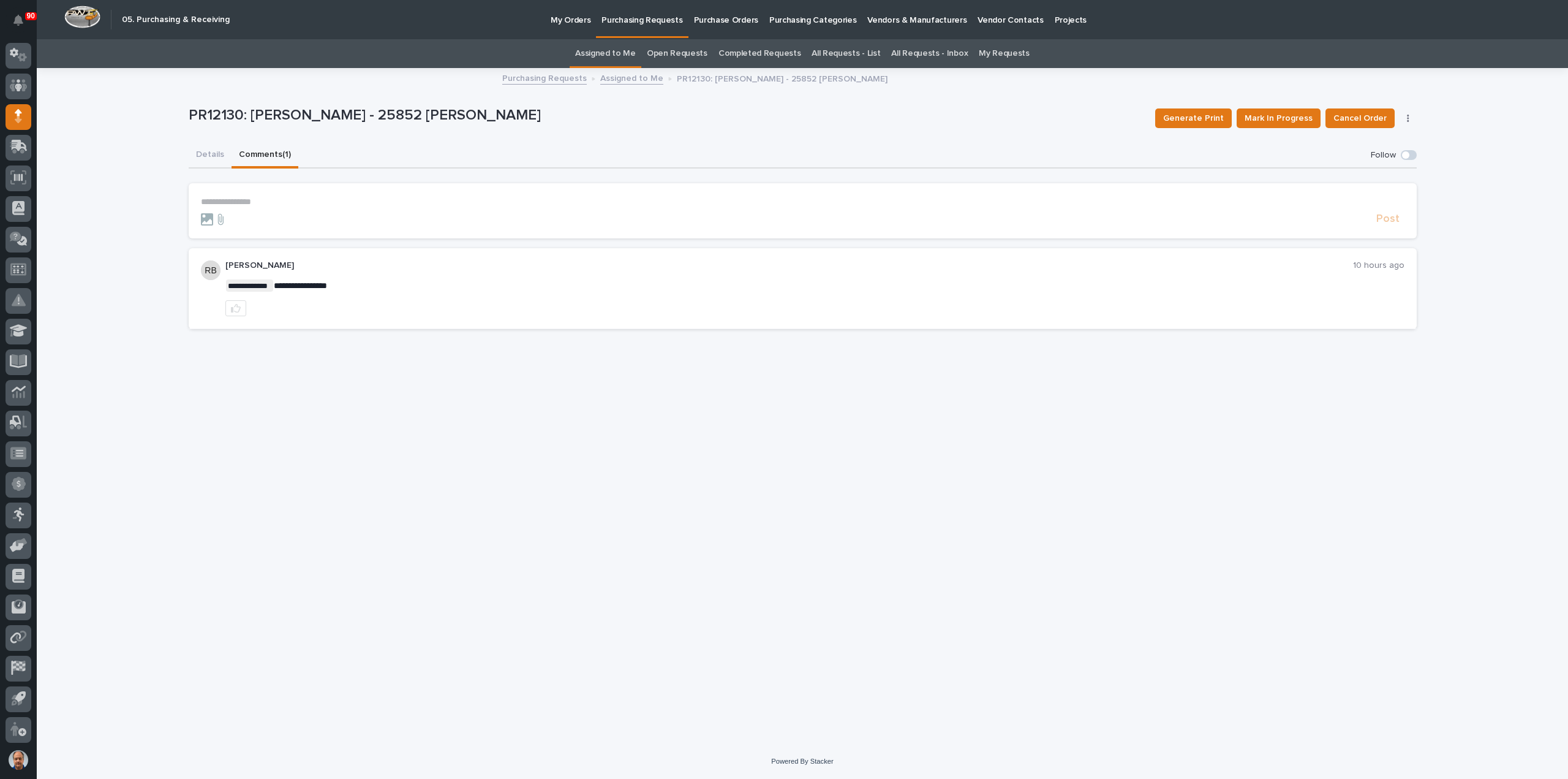
click at [199, 150] on button "Details" at bounding box center [210, 155] width 43 height 25
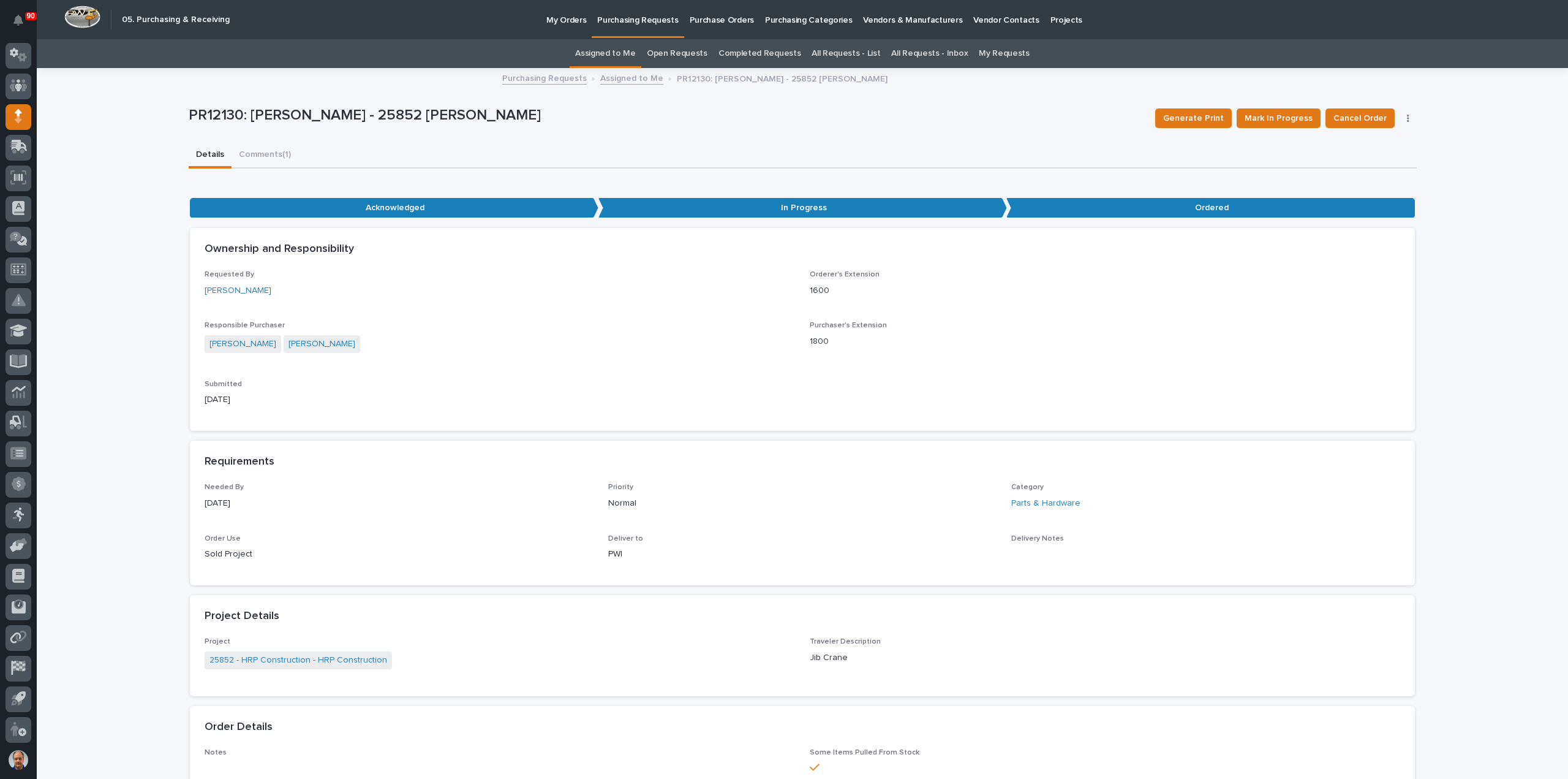
click at [635, 19] on p "Purchasing Requests" at bounding box center [637, 12] width 81 height 25
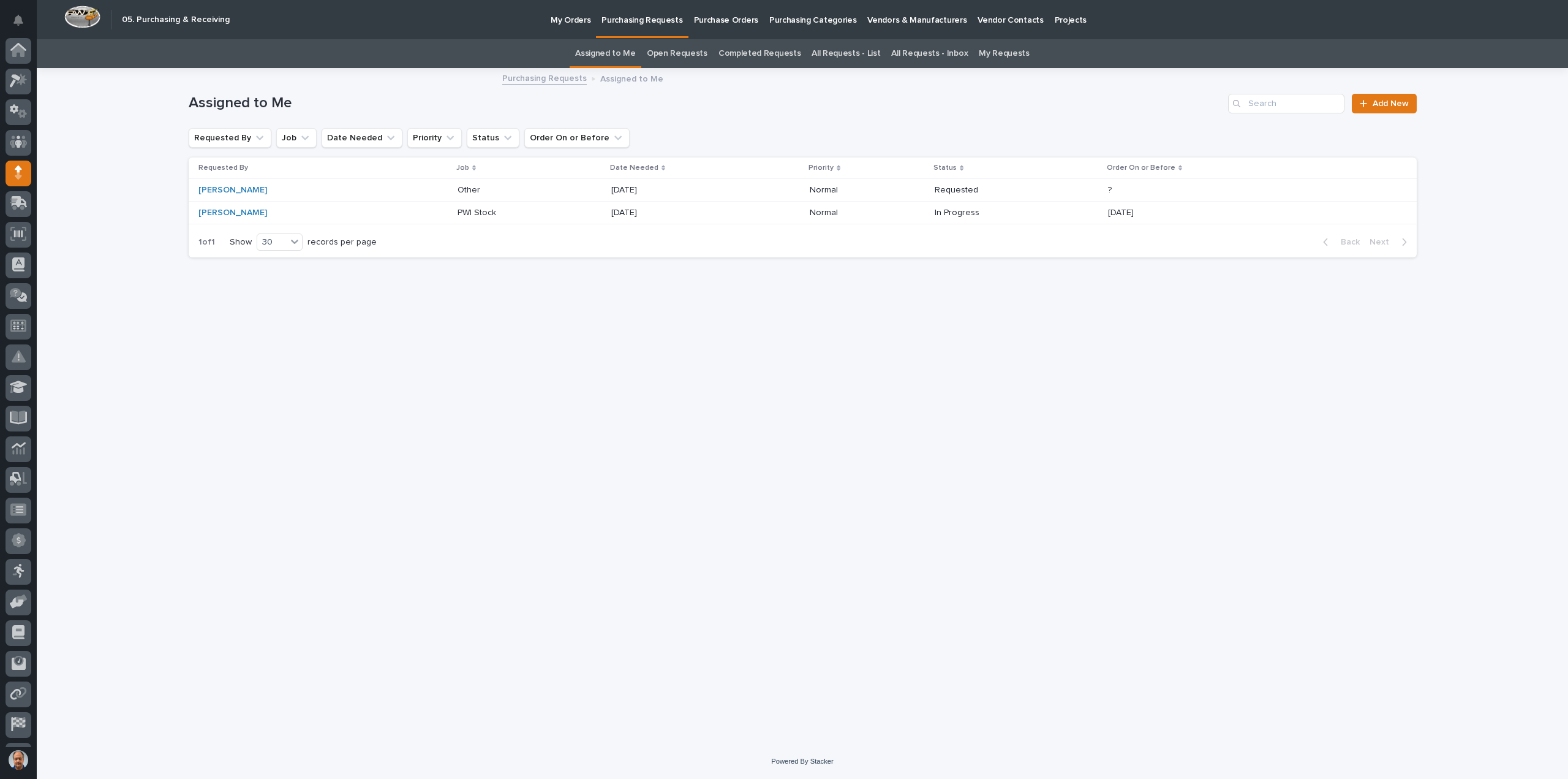
scroll to position [57, 0]
click at [634, 209] on p "[DATE]" at bounding box center [662, 213] width 102 height 10
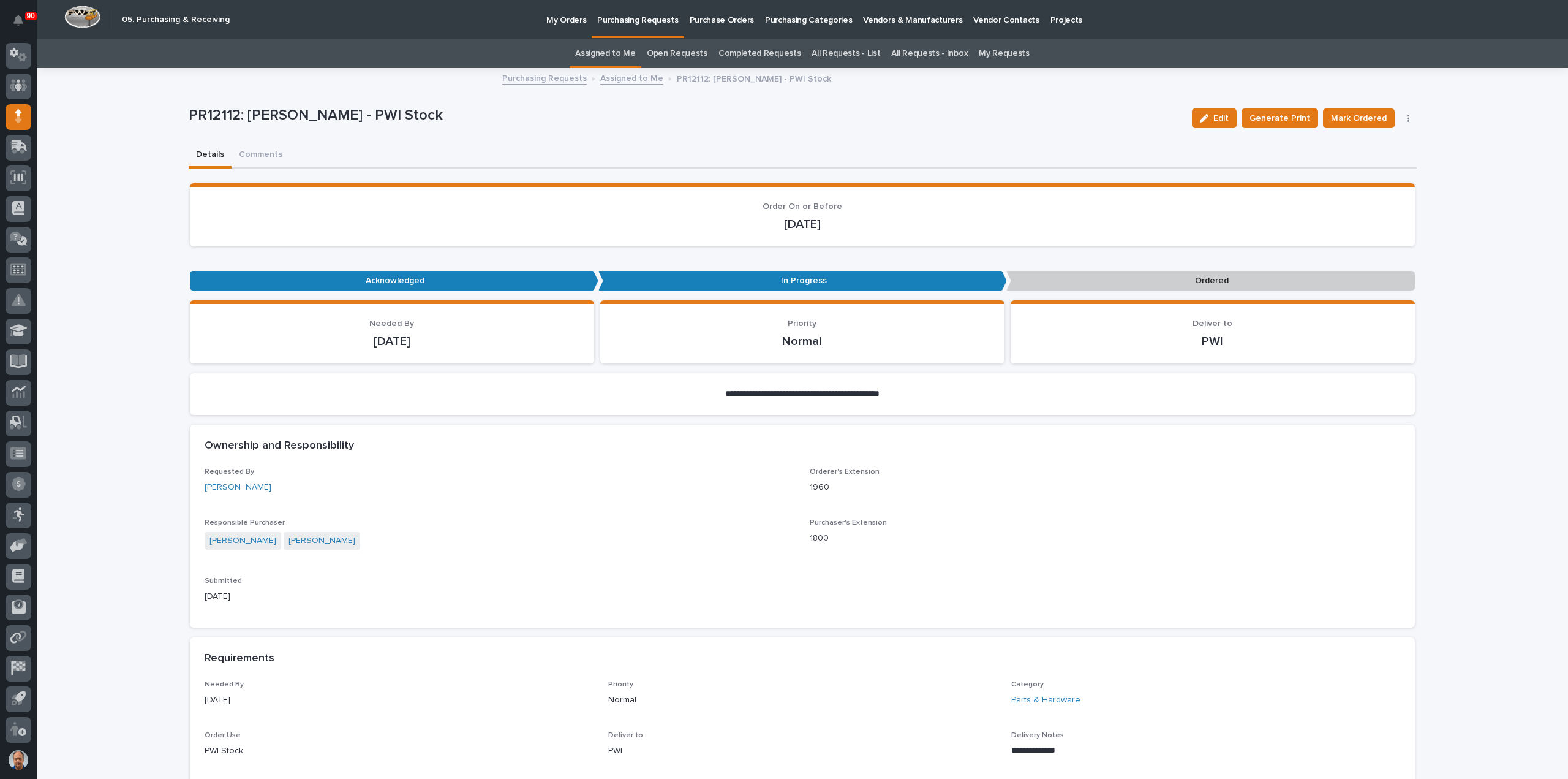
click at [623, 22] on p "Purchasing Requests" at bounding box center [637, 12] width 81 height 25
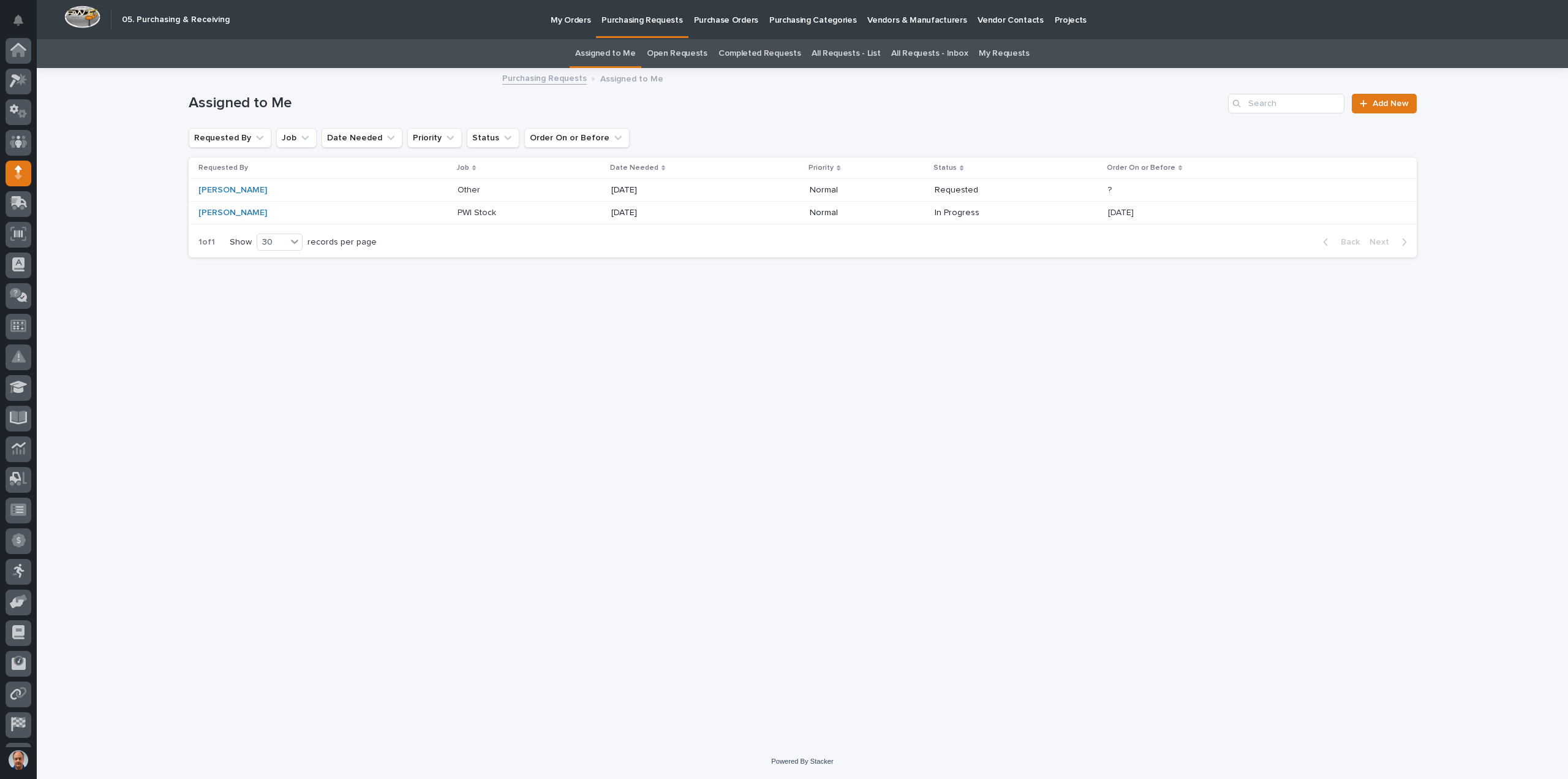
scroll to position [57, 0]
click at [467, 188] on p at bounding box center [508, 190] width 102 height 10
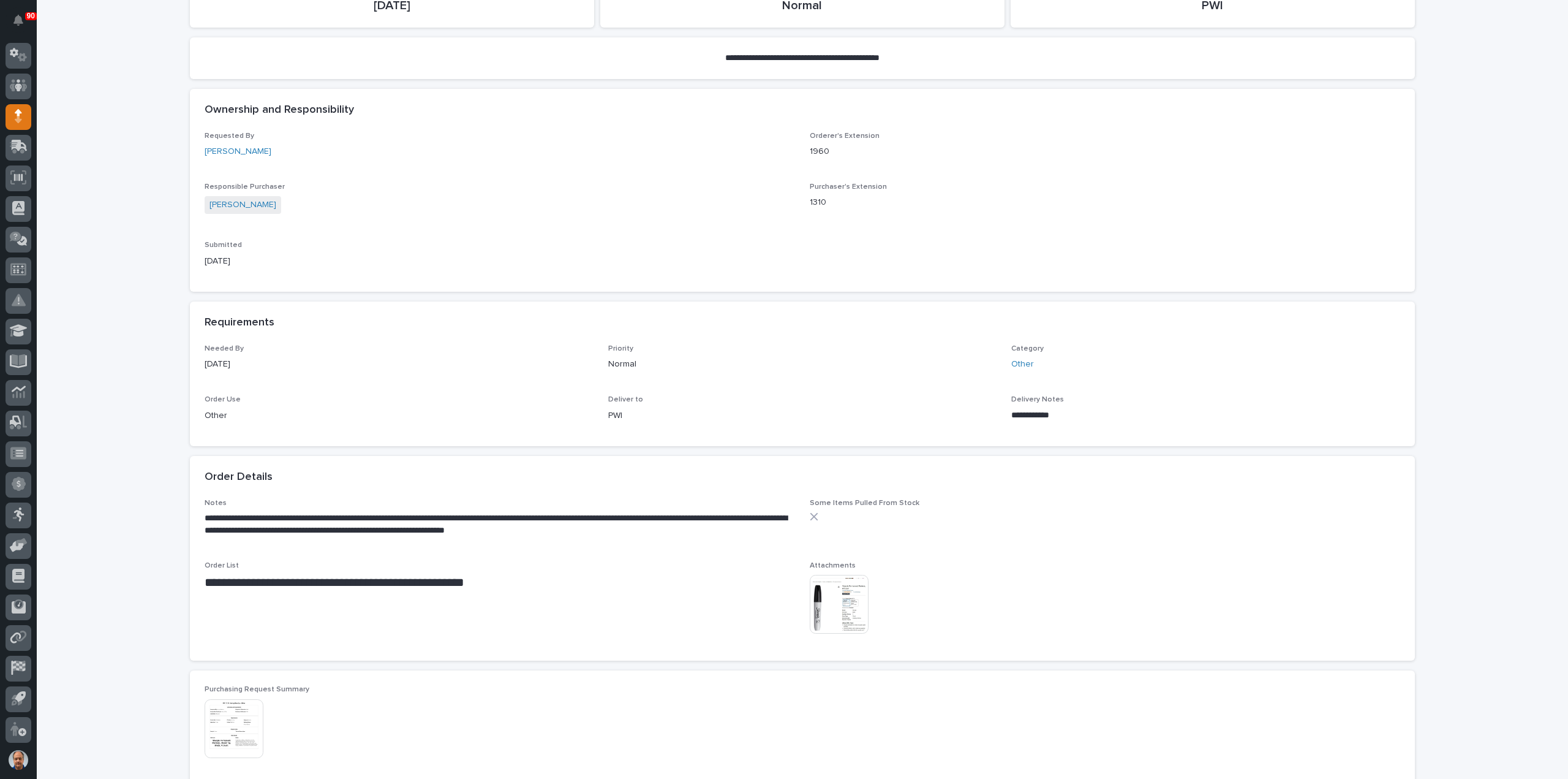
scroll to position [307, 0]
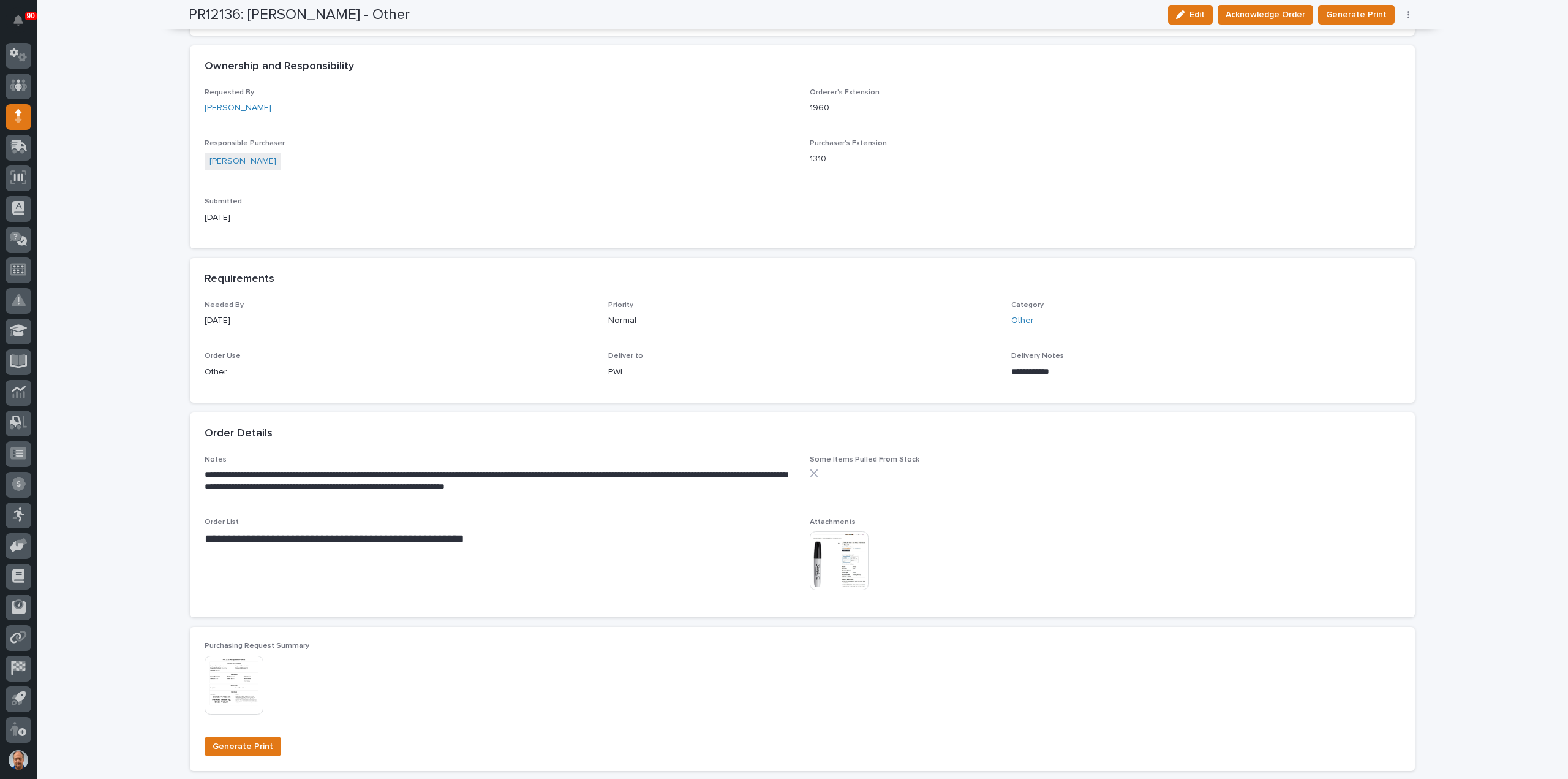
click at [834, 558] on img at bounding box center [839, 560] width 59 height 59
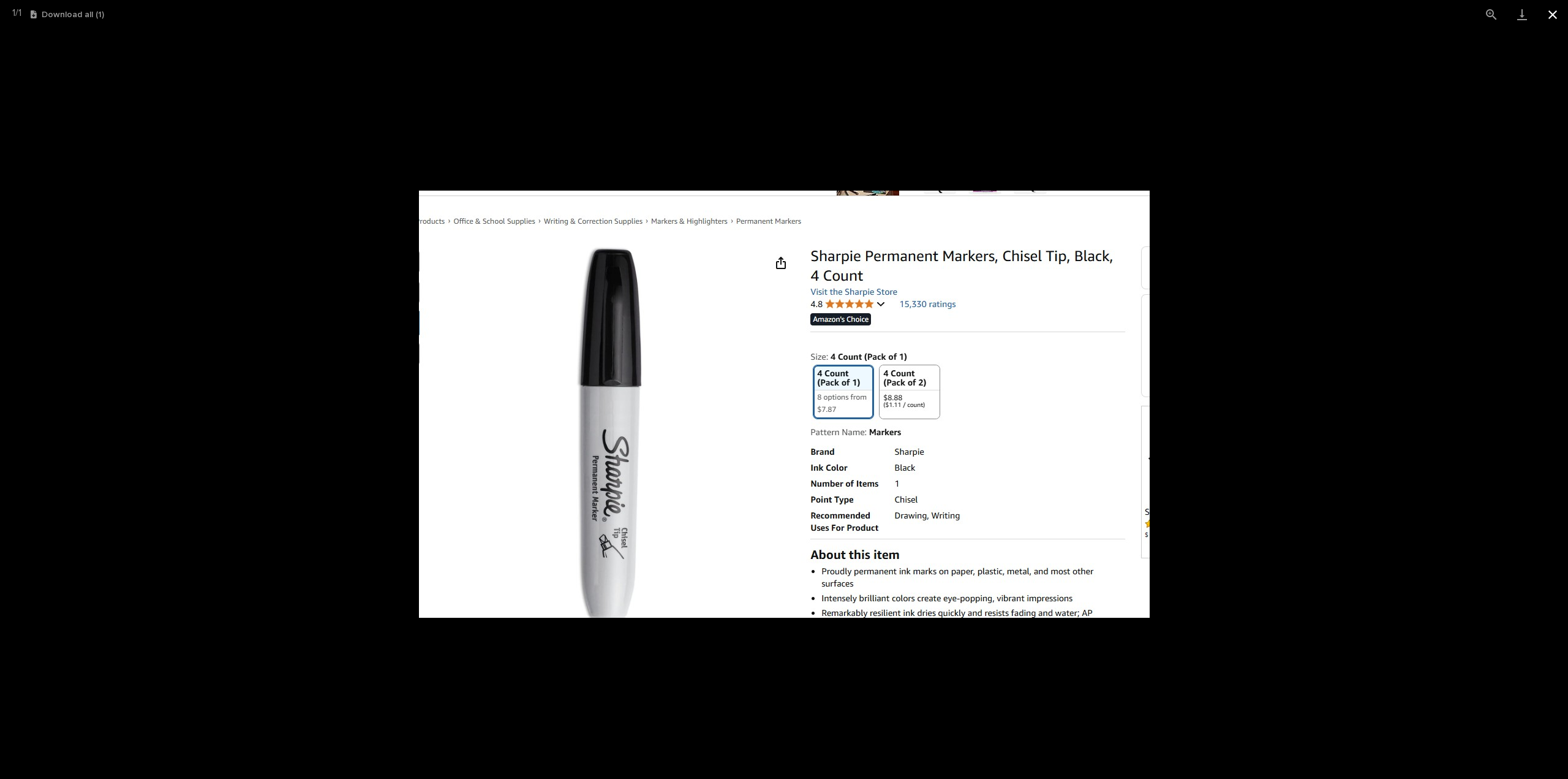
click at [1554, 13] on button "Close gallery" at bounding box center [1553, 15] width 31 height 29
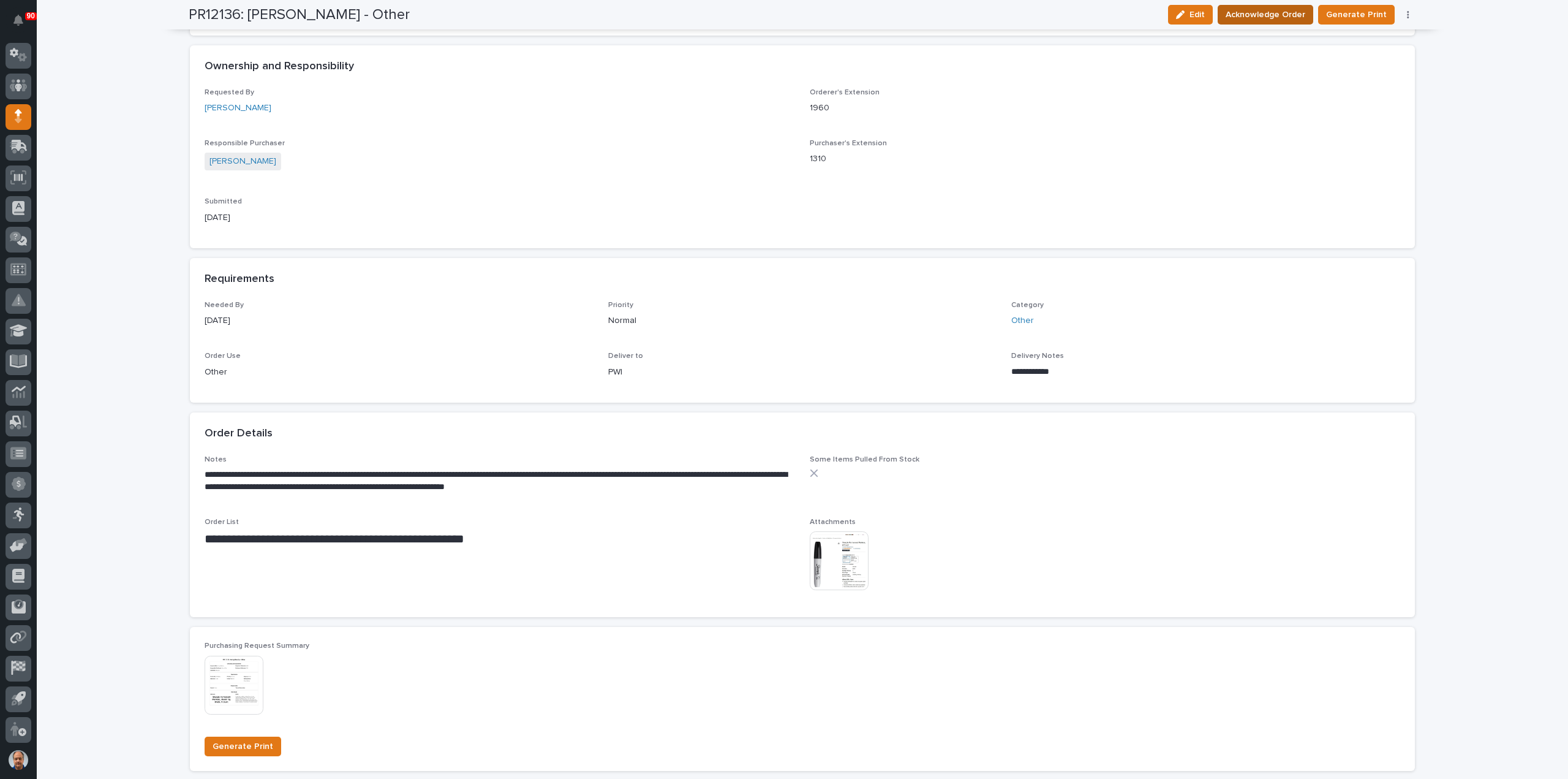
click at [1251, 14] on span "Acknowledge Order" at bounding box center [1265, 15] width 80 height 15
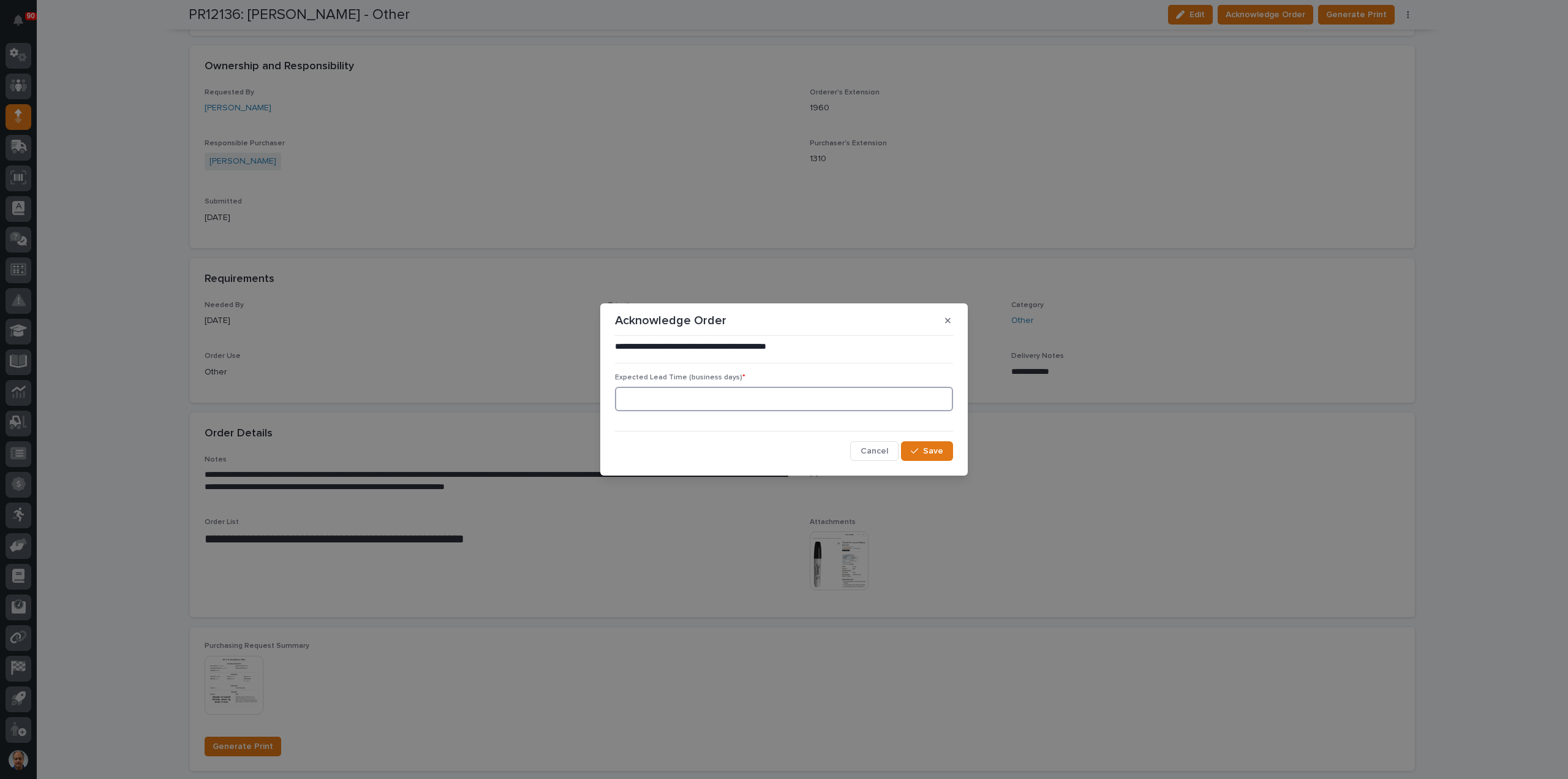
click at [842, 397] on input at bounding box center [784, 399] width 338 height 25
type input "3"
click at [936, 449] on span "Save" at bounding box center [933, 451] width 20 height 11
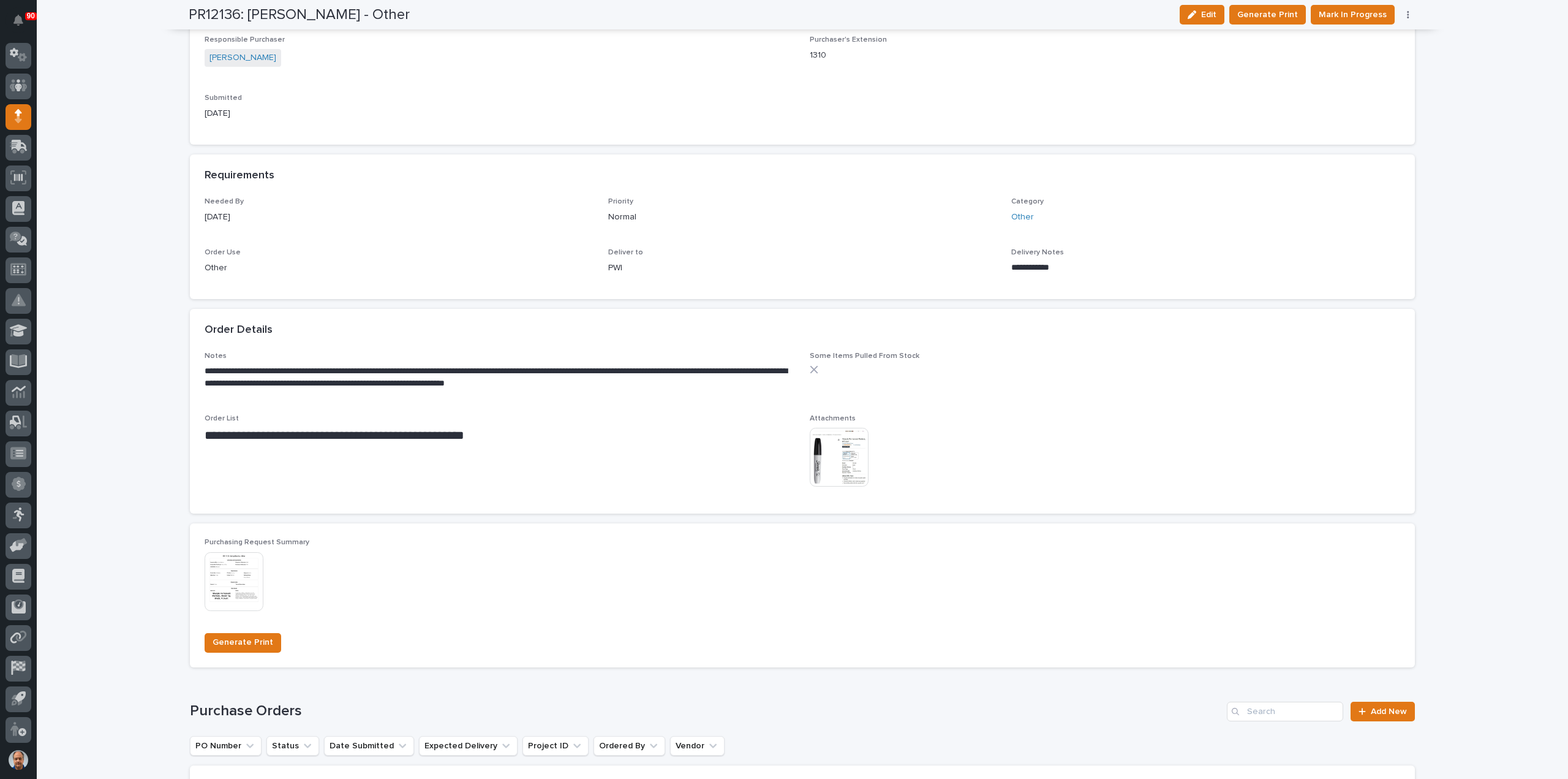
scroll to position [534, 0]
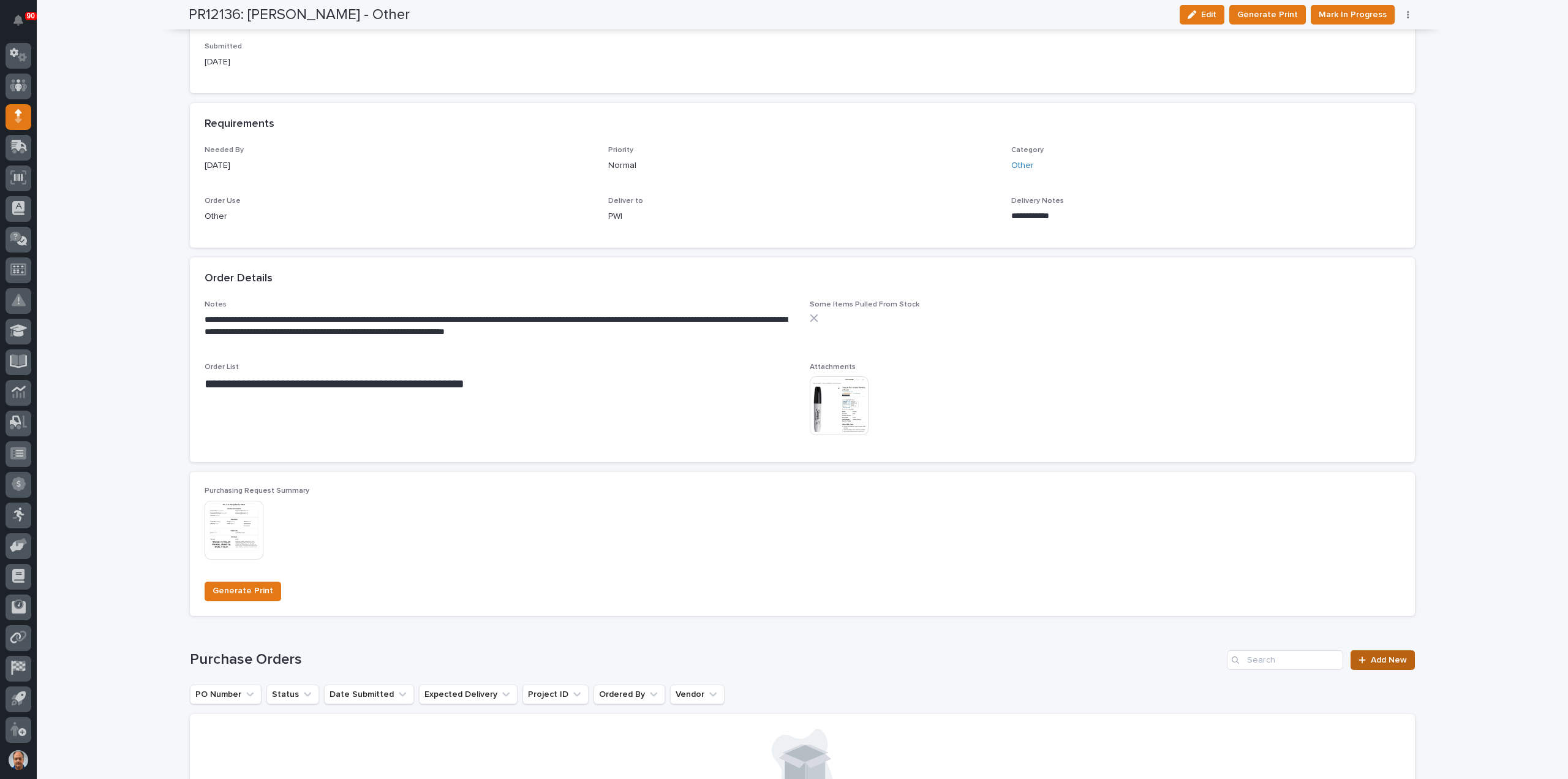
click at [1383, 655] on span "Add New" at bounding box center [1389, 660] width 36 height 9
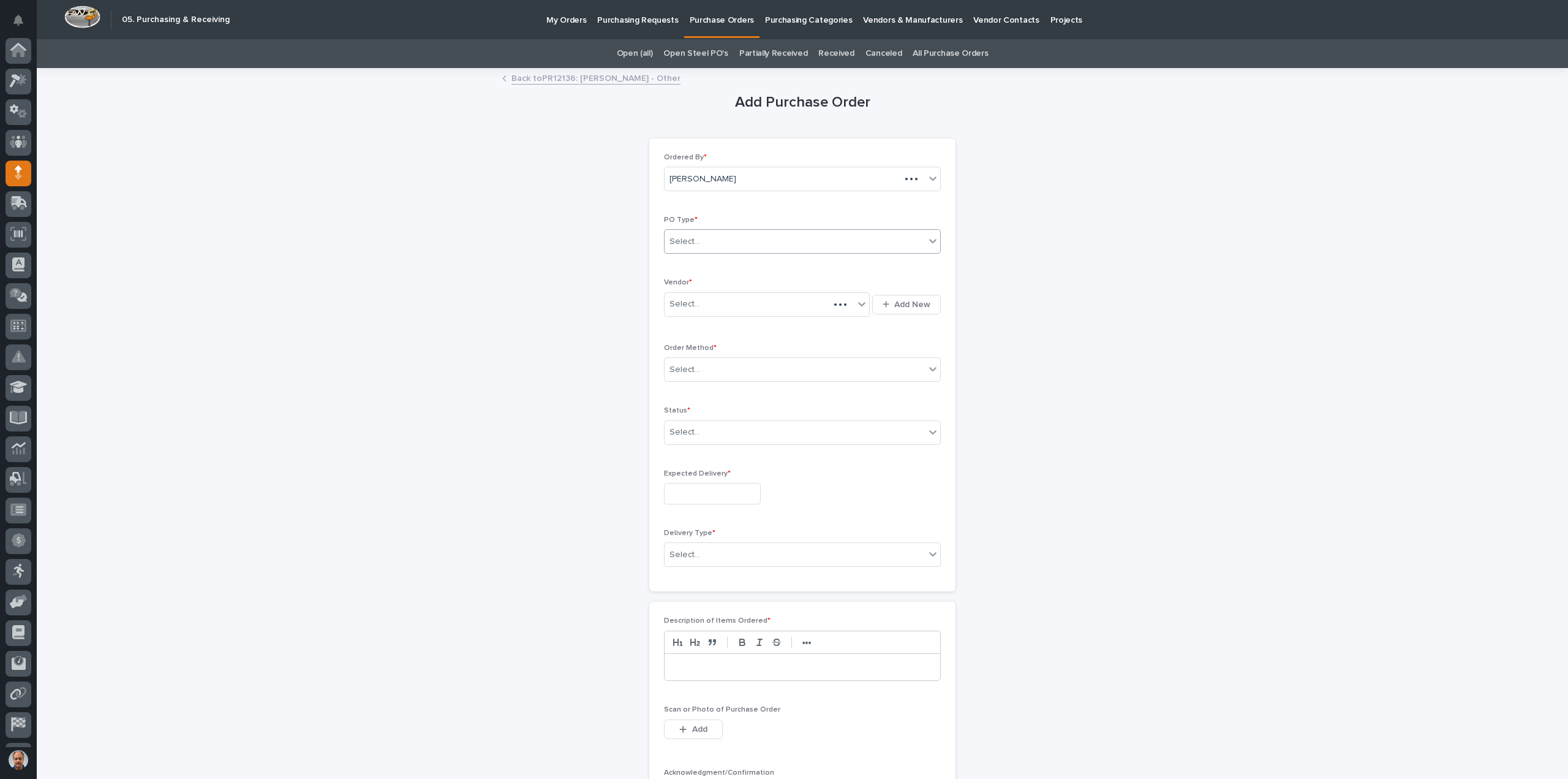
scroll to position [57, 0]
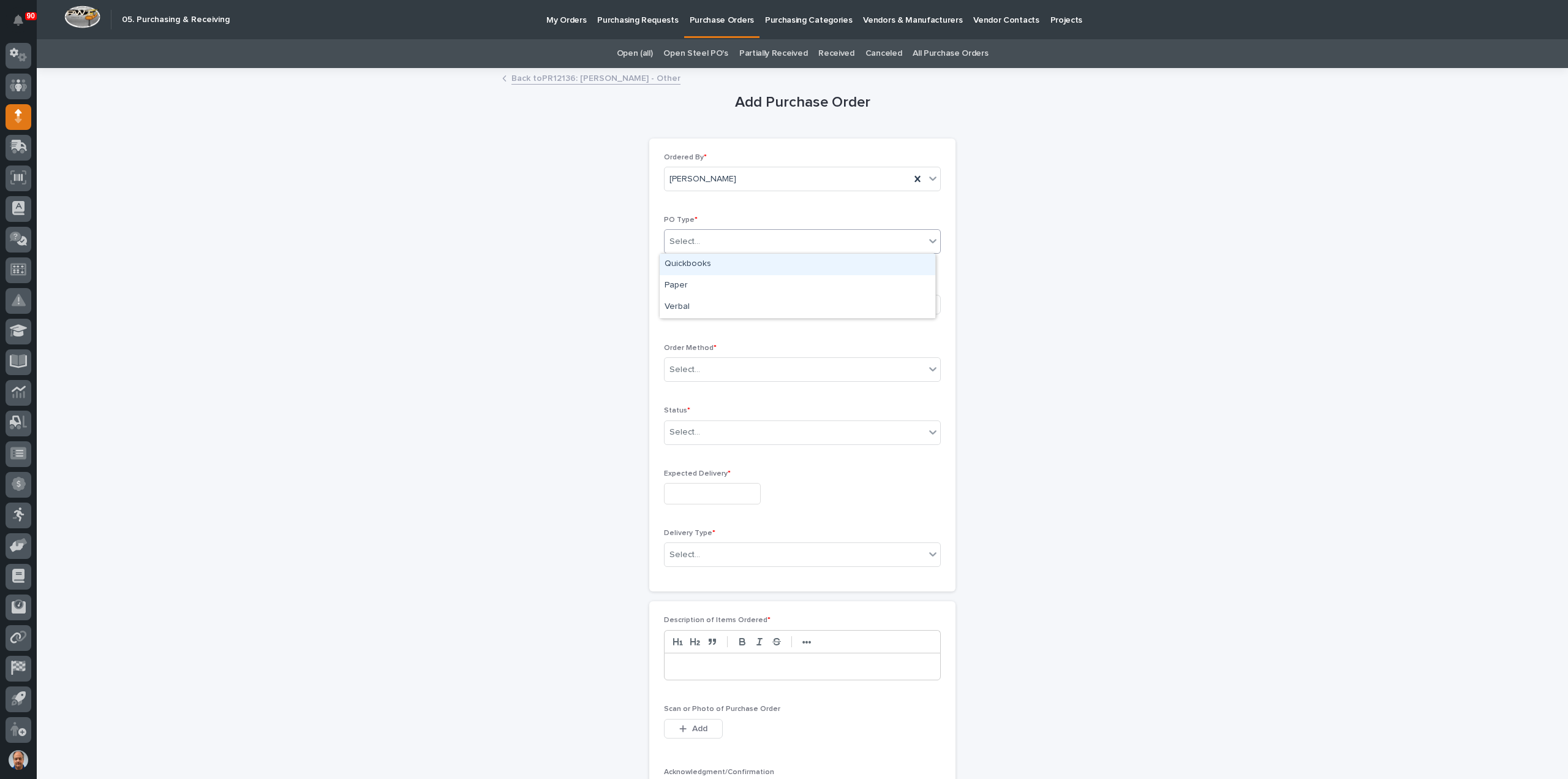
click at [728, 242] on div "Select..." at bounding box center [795, 242] width 260 height 20
drag, startPoint x: 698, startPoint y: 273, endPoint x: 701, endPoint y: 296, distance: 23.2
click at [689, 285] on div "Paper" at bounding box center [797, 286] width 275 height 22
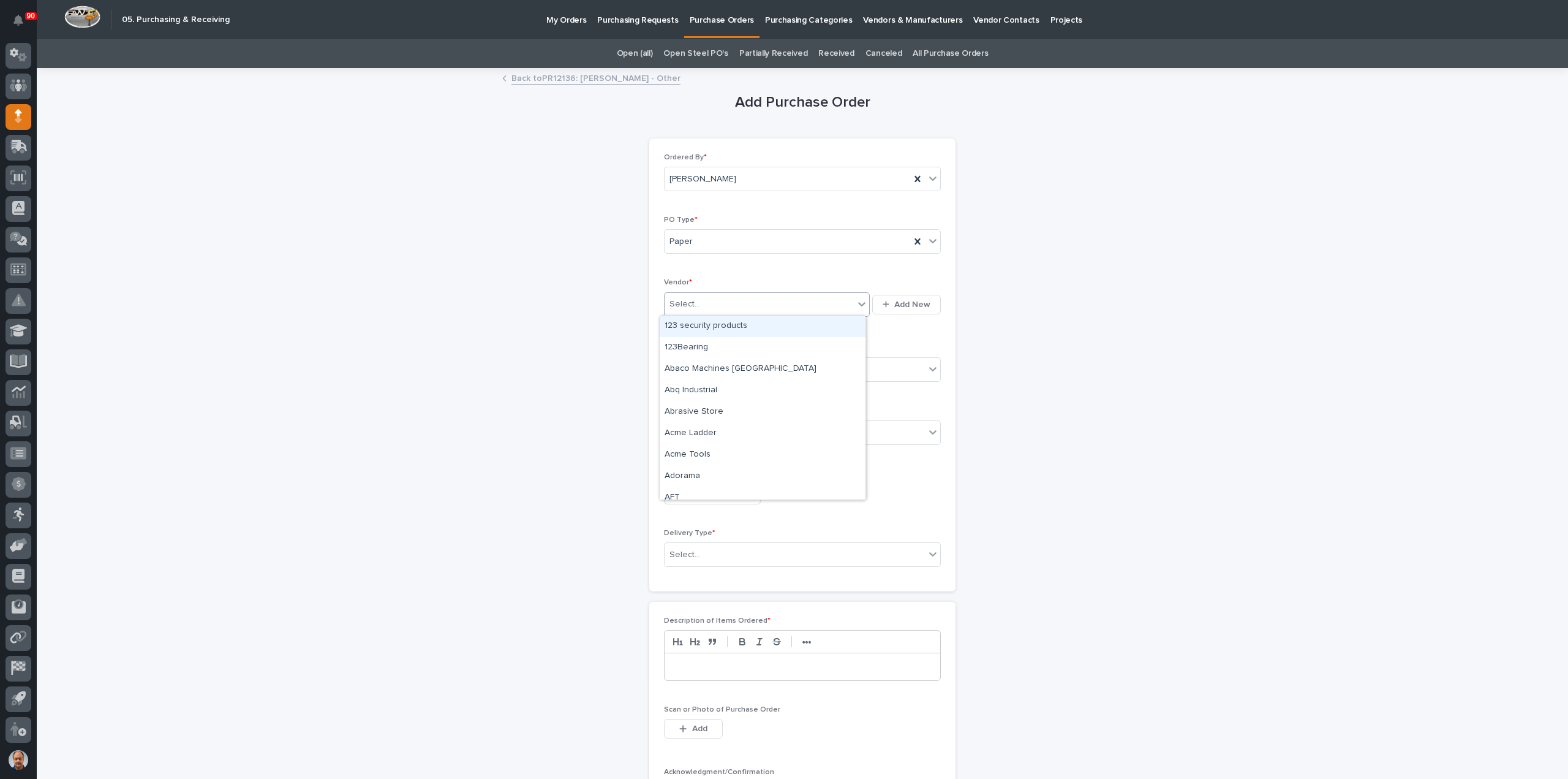
click at [702, 304] on div "Select..." at bounding box center [759, 304] width 190 height 20
type input "***"
click at [705, 344] on div "Amazon" at bounding box center [762, 348] width 206 height 22
click at [699, 362] on div "Select..." at bounding box center [795, 370] width 260 height 20
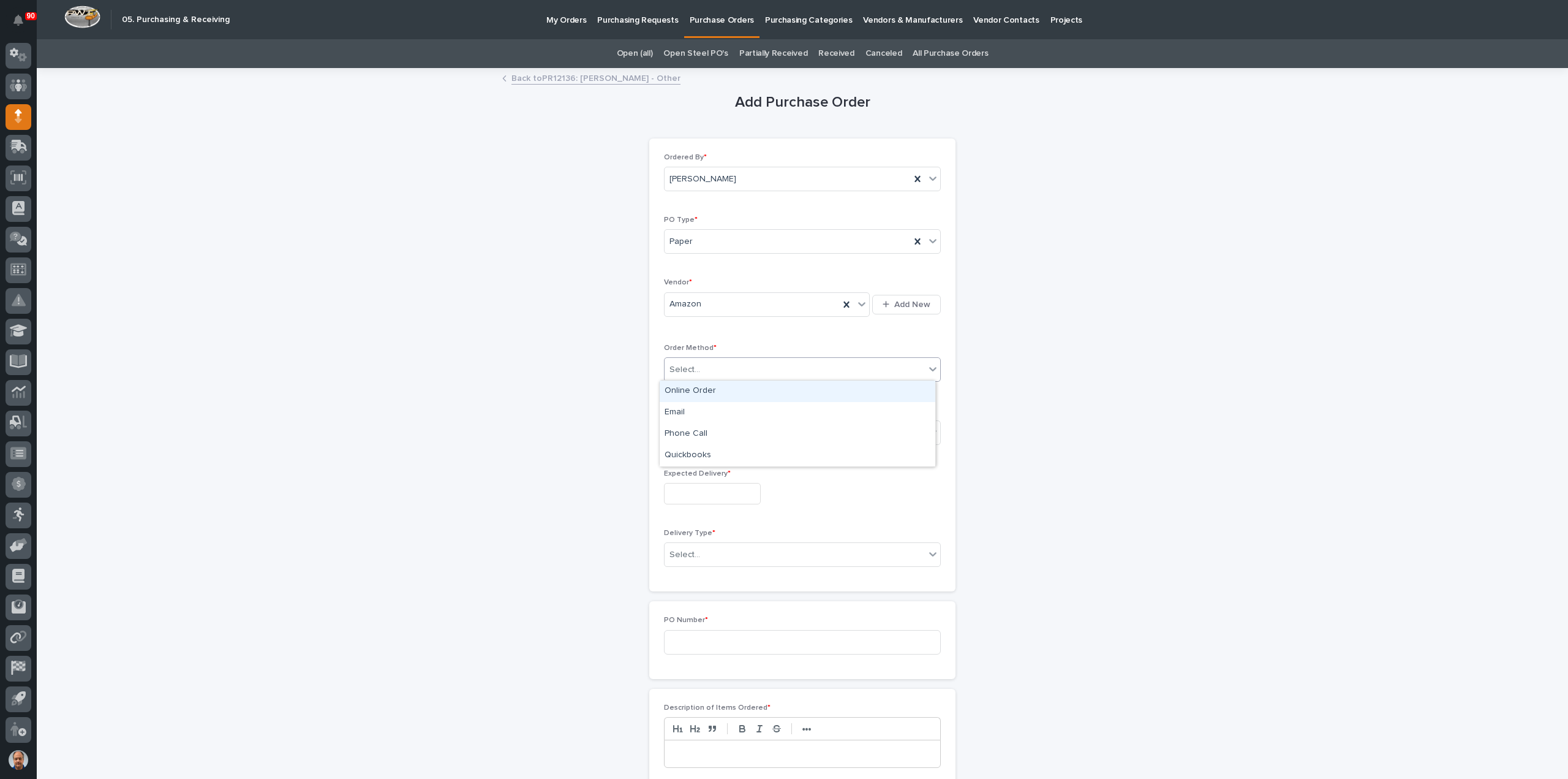
click at [713, 386] on div "Online Order" at bounding box center [797, 392] width 275 height 22
click at [710, 436] on div "Select..." at bounding box center [795, 432] width 260 height 20
drag, startPoint x: 701, startPoint y: 462, endPoint x: 696, endPoint y: 479, distance: 17.7
click at [696, 475] on div "Submitted" at bounding box center [797, 475] width 275 height 22
click at [697, 493] on input "text" at bounding box center [712, 493] width 97 height 22
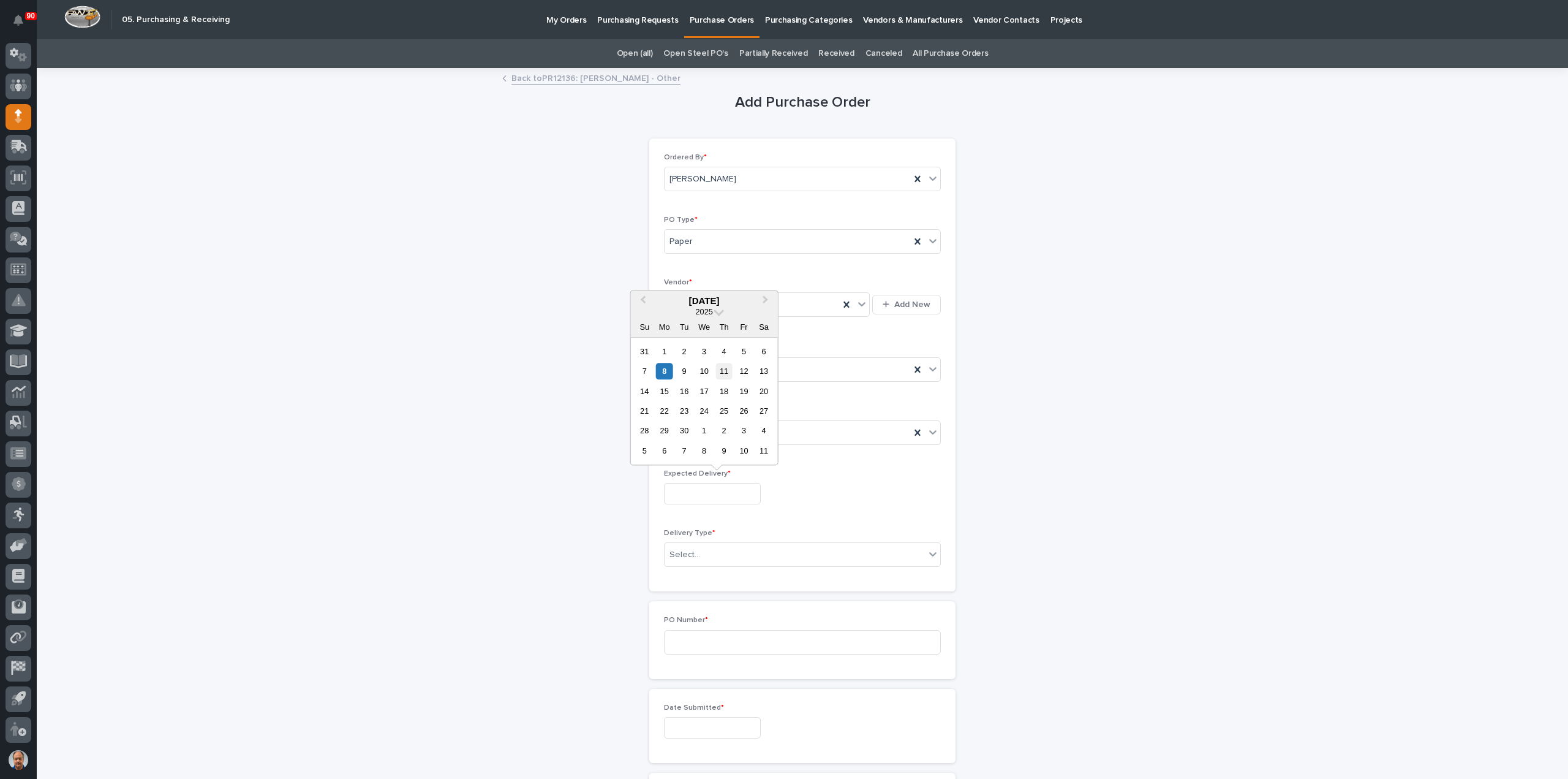
click at [722, 374] on div "11" at bounding box center [724, 371] width 17 height 17
type input "**********"
click at [725, 542] on div "Select..." at bounding box center [802, 554] width 277 height 25
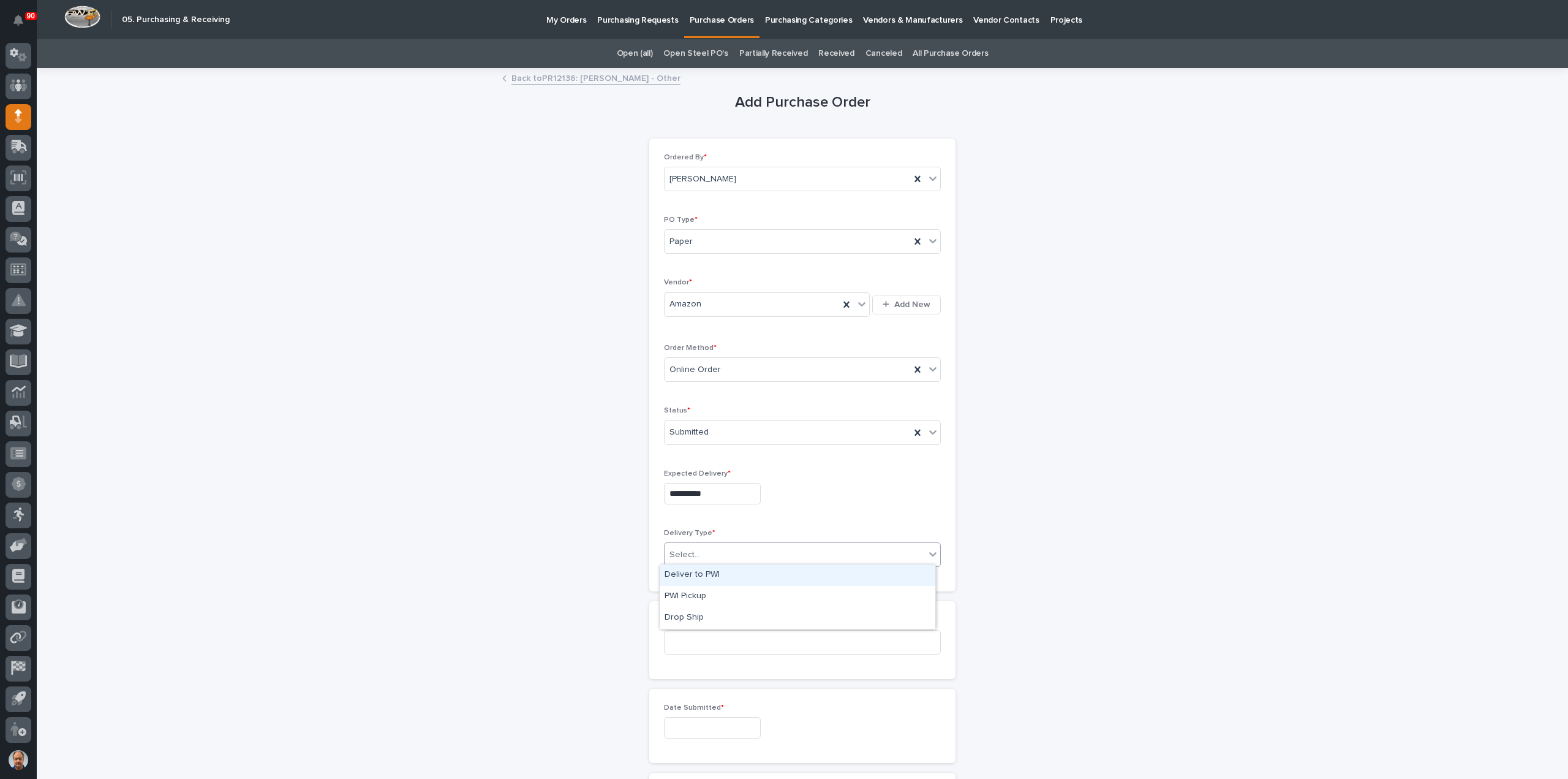
click at [685, 578] on div "Deliver to PWI" at bounding box center [797, 576] width 275 height 22
drag, startPoint x: 696, startPoint y: 638, endPoint x: 752, endPoint y: 637, distance: 56.0
click at [698, 637] on input at bounding box center [802, 642] width 277 height 25
type input "18925"
click at [677, 722] on input "text" at bounding box center [712, 728] width 97 height 22
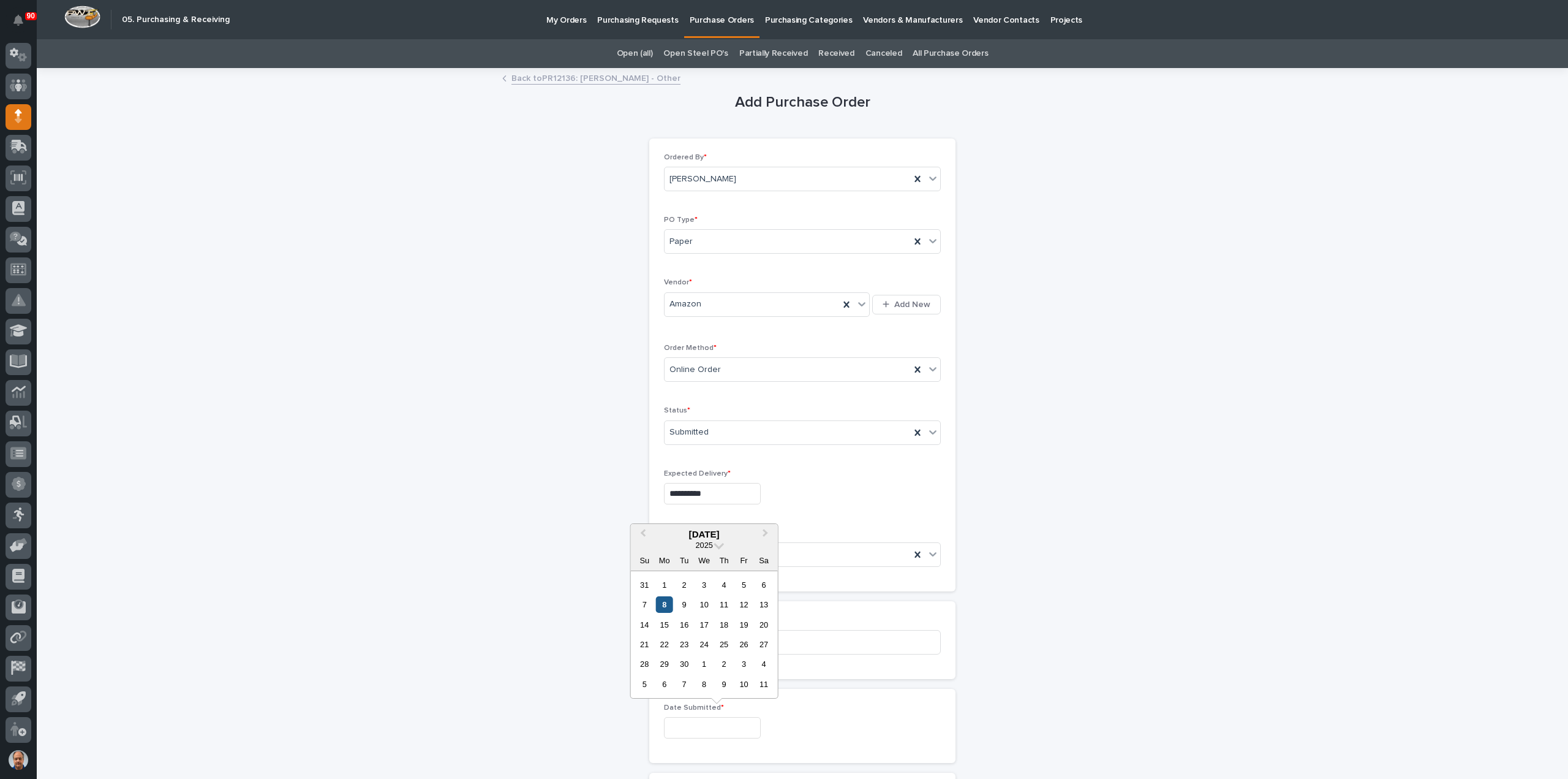
click at [662, 605] on div "8" at bounding box center [664, 604] width 17 height 17
type input "**********"
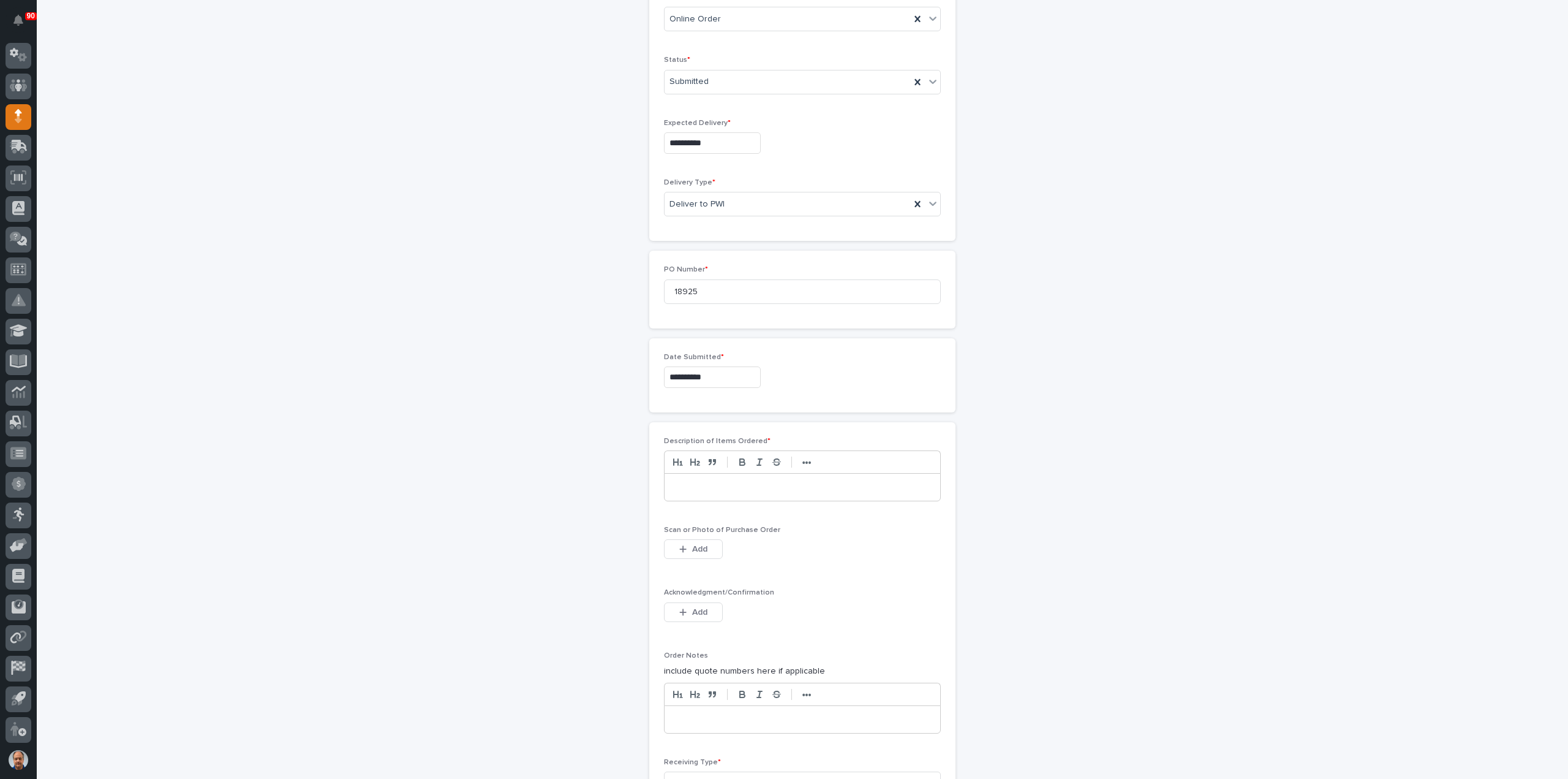
scroll to position [429, 0]
click at [694, 403] on p at bounding box center [803, 408] width 257 height 12
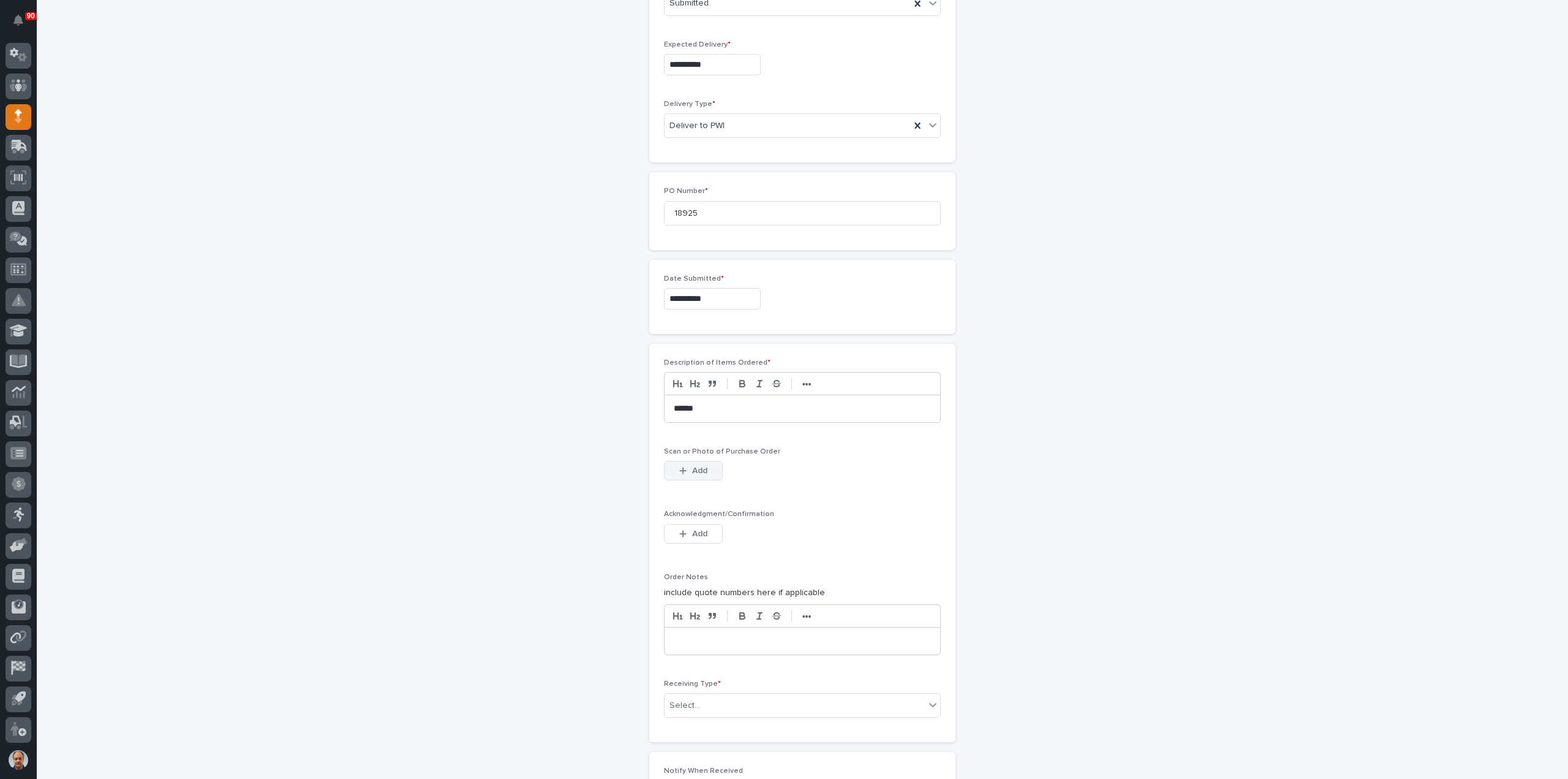
click at [701, 469] on span "Add" at bounding box center [699, 470] width 15 height 11
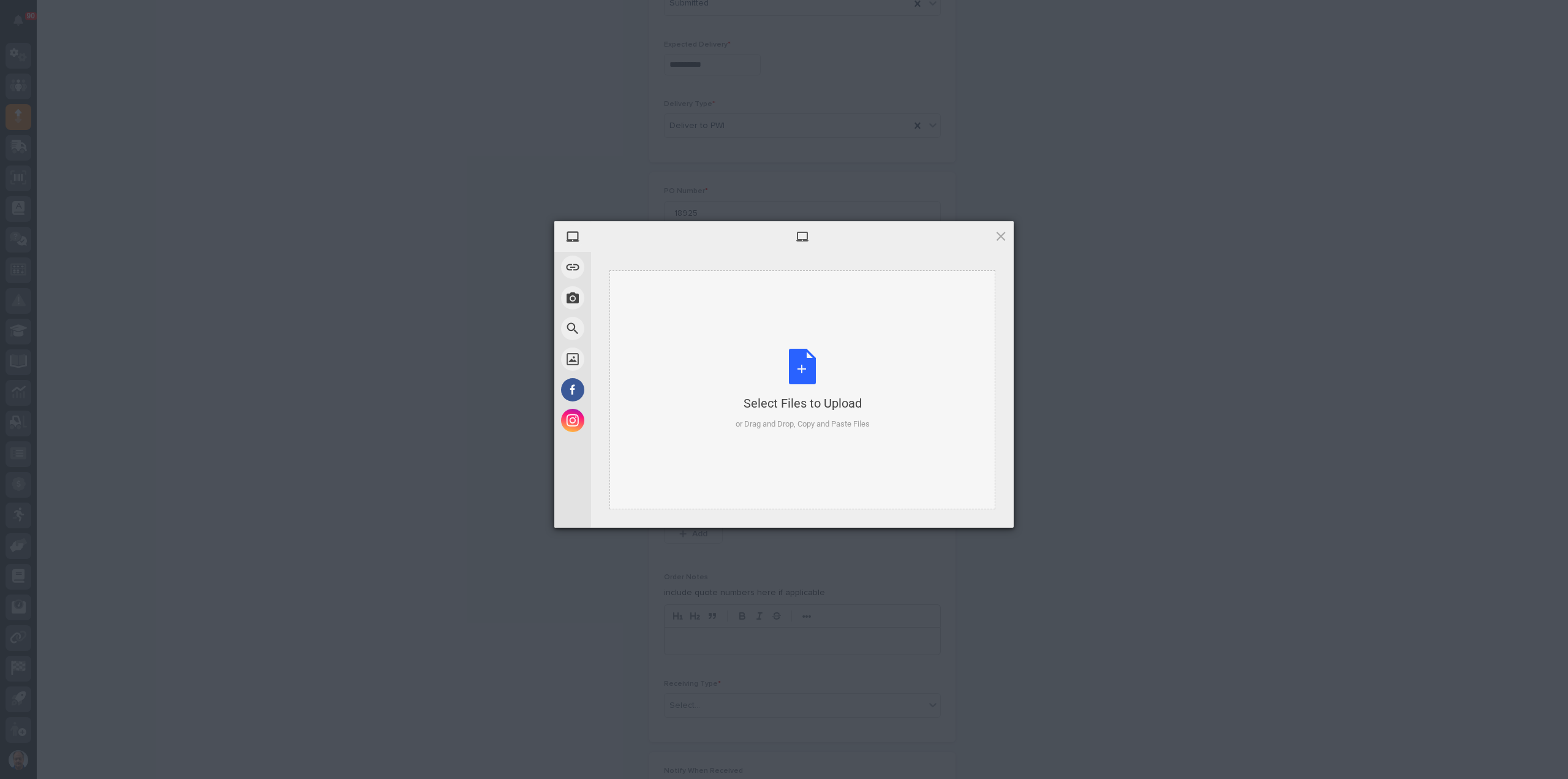
click at [799, 382] on div "Select Files to Upload or Drag and Drop, Copy and Paste Files" at bounding box center [803, 390] width 134 height 81
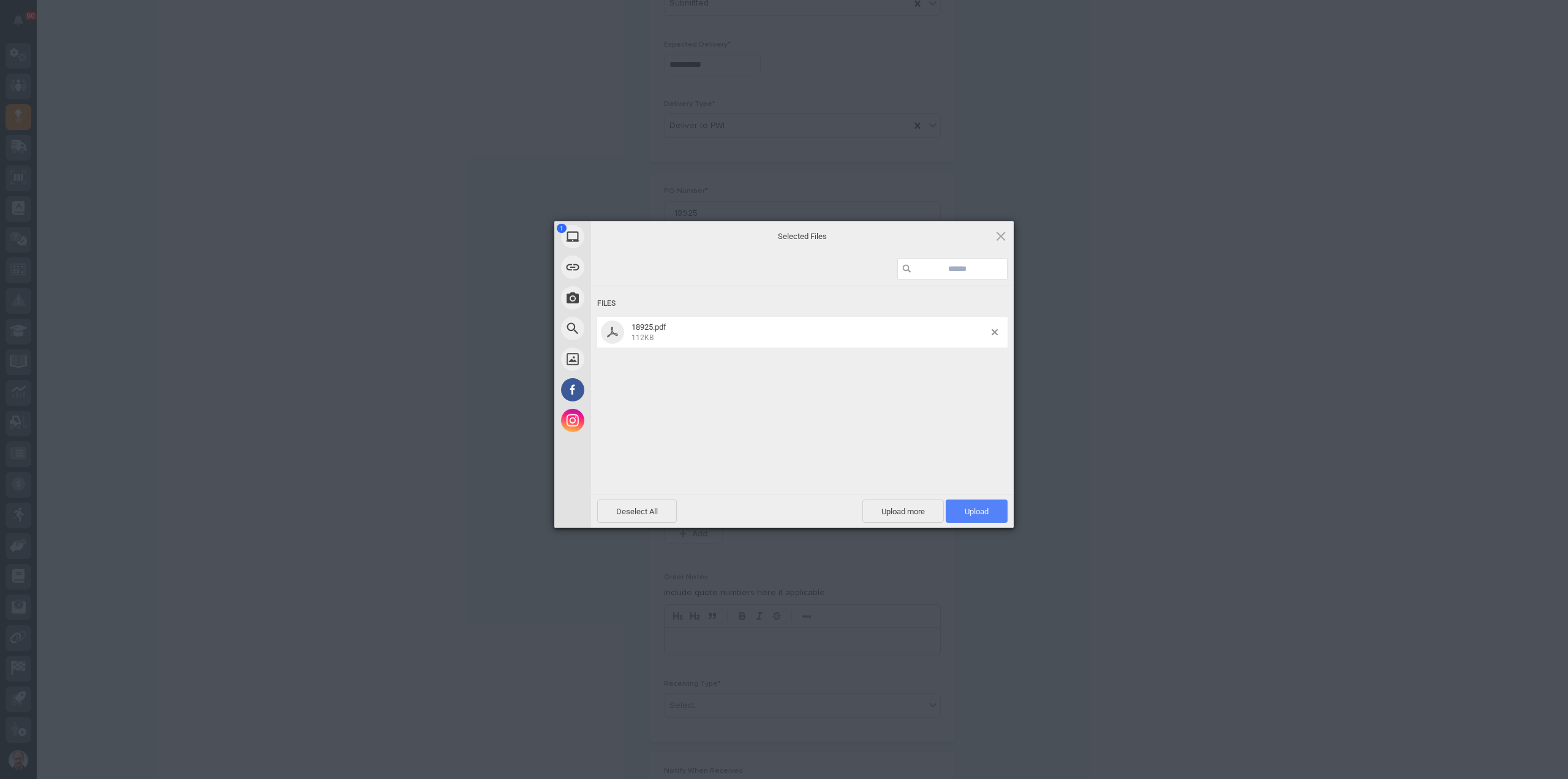
click at [964, 506] on span "Upload 1" at bounding box center [976, 511] width 62 height 23
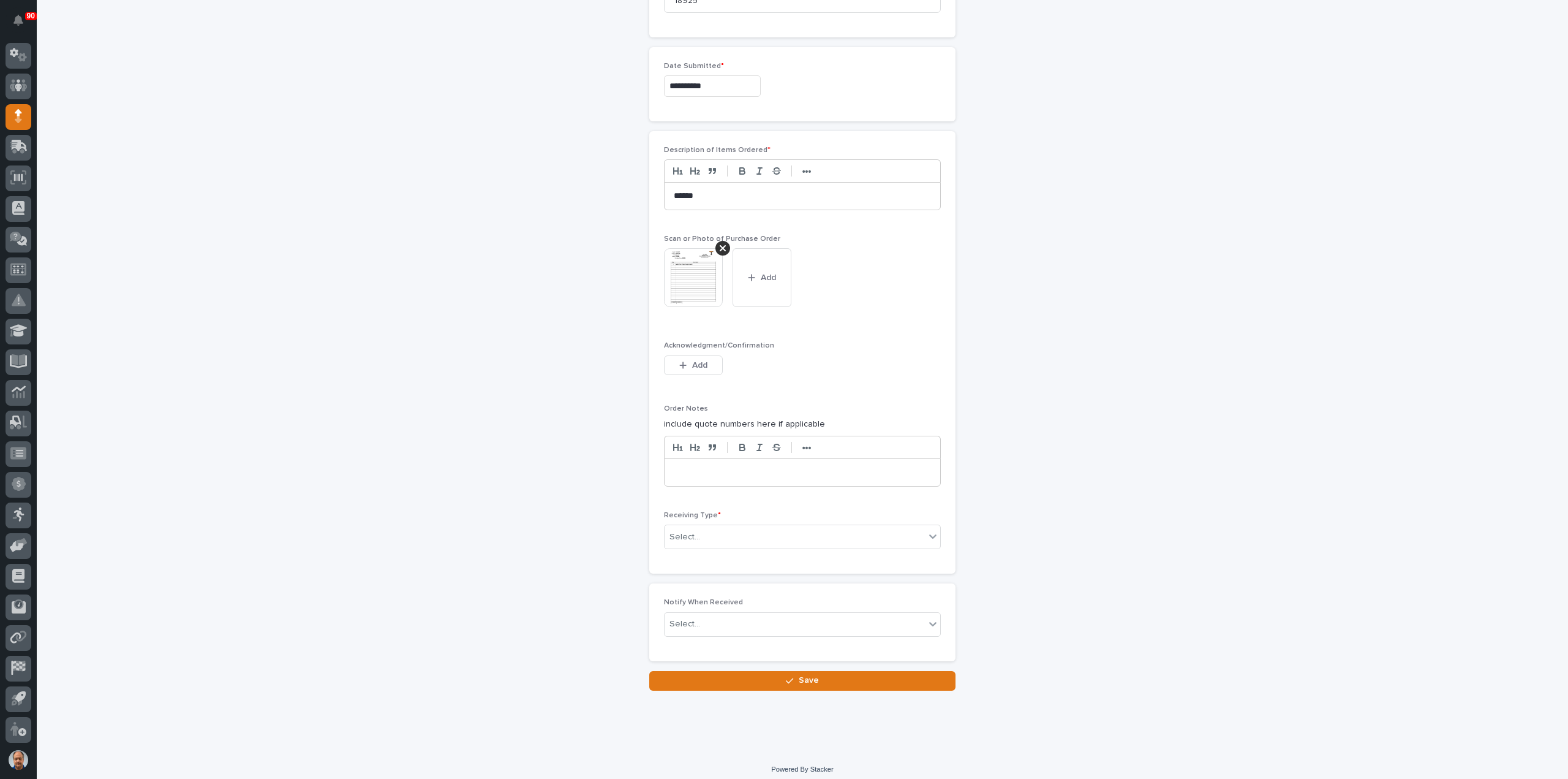
scroll to position [643, 0]
click at [694, 525] on div "Select..." at bounding box center [795, 536] width 260 height 20
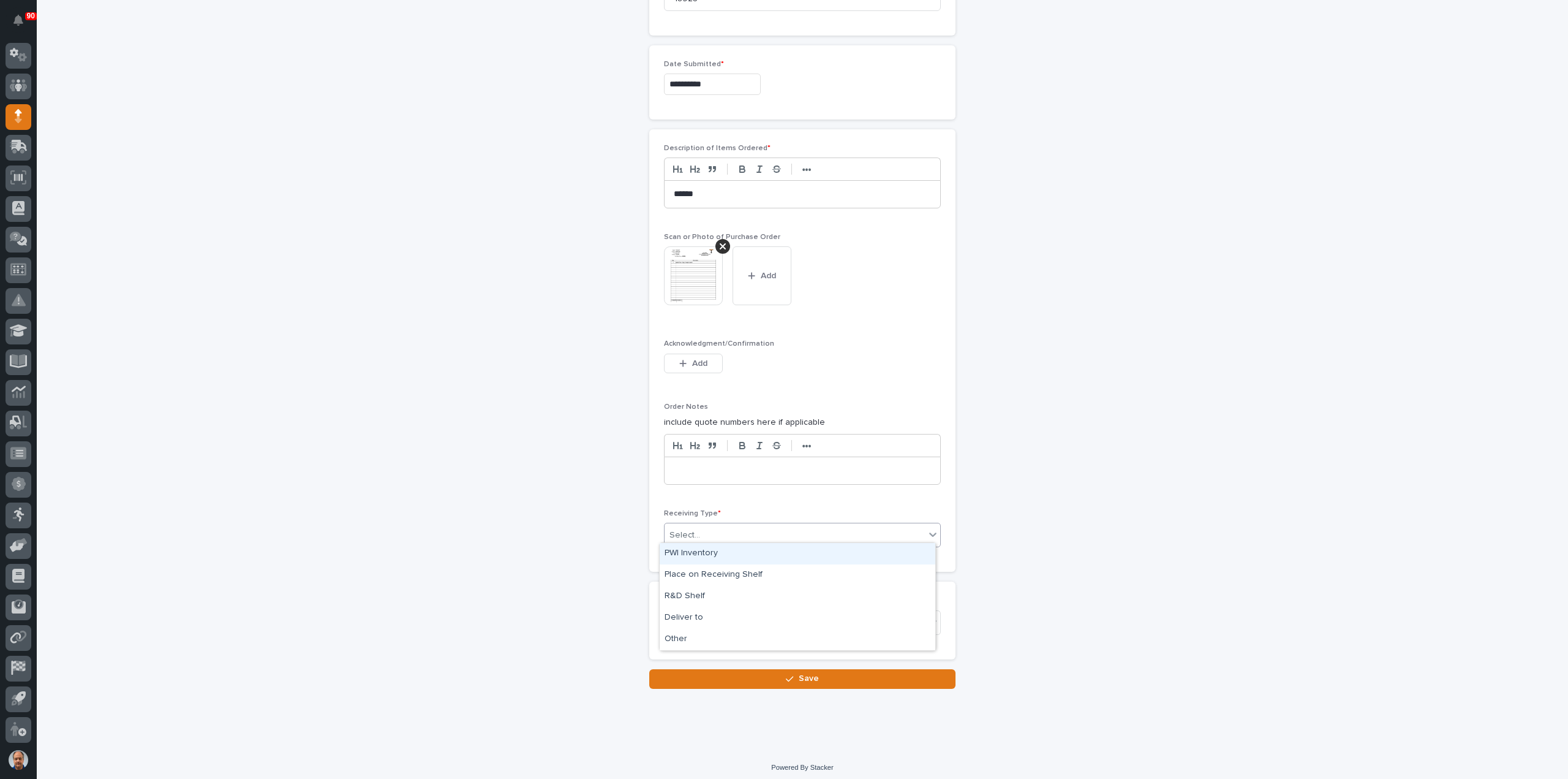
click at [696, 553] on div "PWI Inventory" at bounding box center [797, 554] width 275 height 22
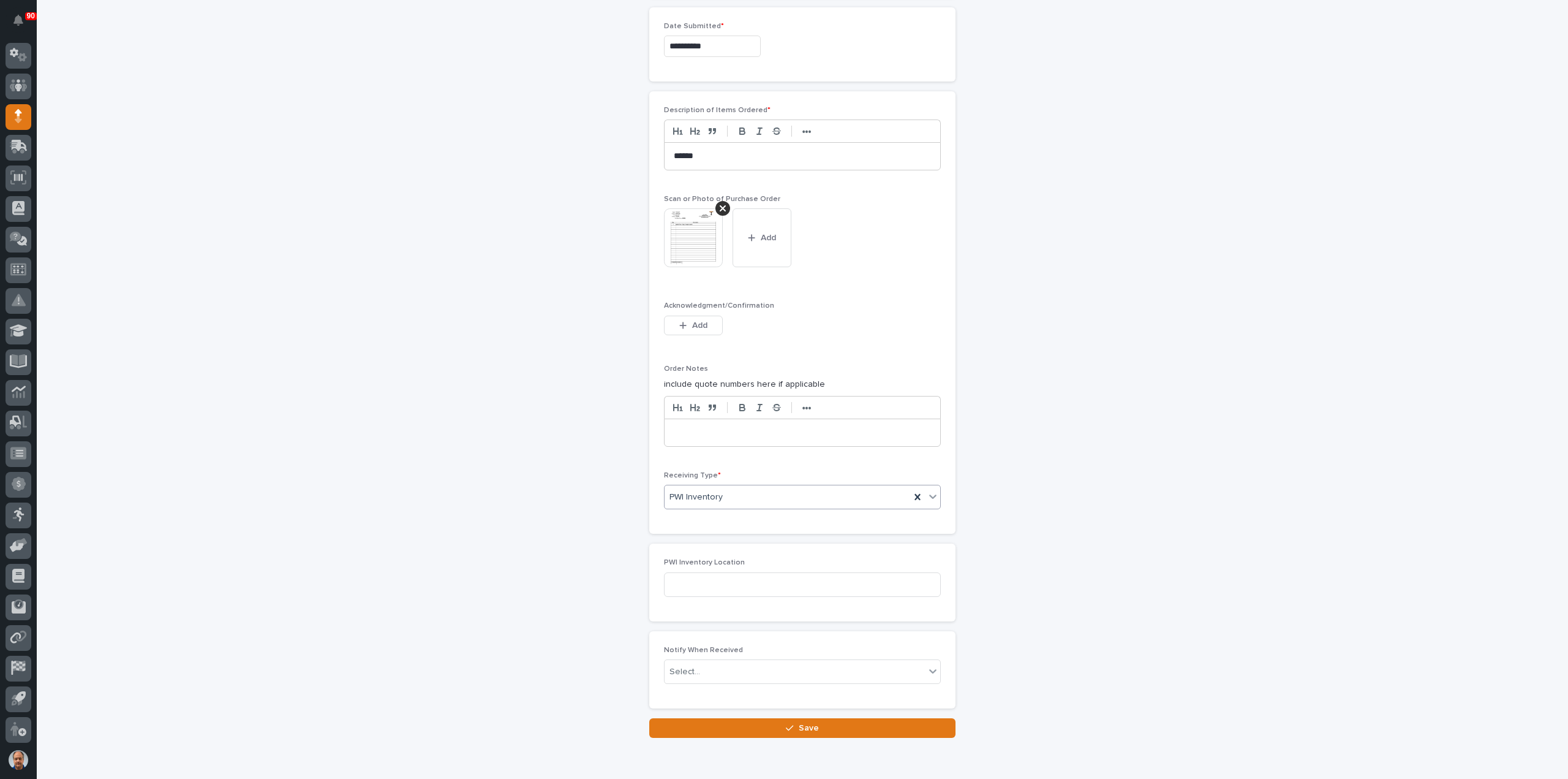
scroll to position [687, 0]
click at [735, 486] on div "PWI Inventory" at bounding box center [787, 492] width 245 height 20
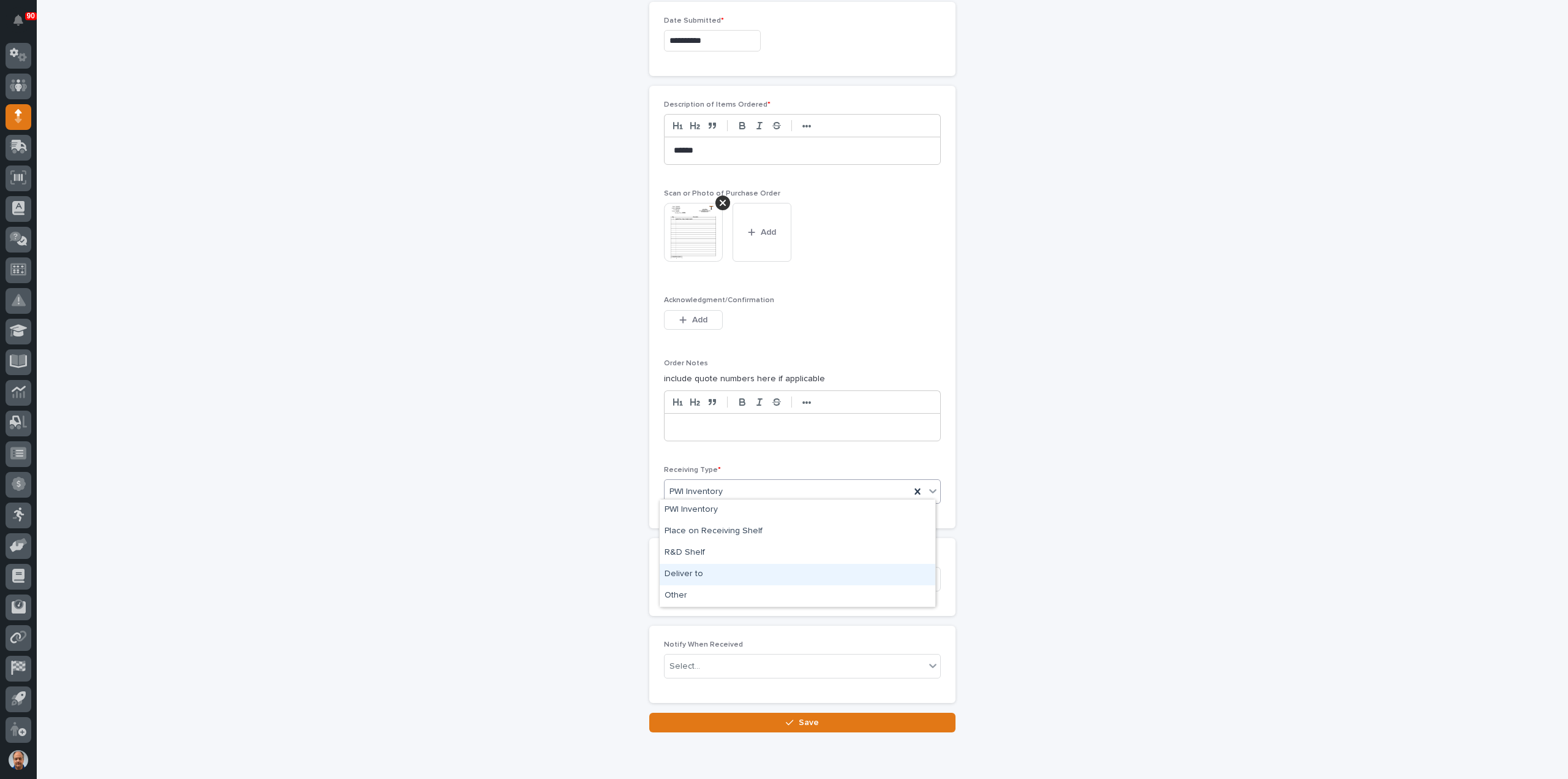
click at [710, 574] on div "Deliver to" at bounding box center [797, 575] width 275 height 22
click at [710, 573] on div "Select..." at bounding box center [795, 579] width 260 height 20
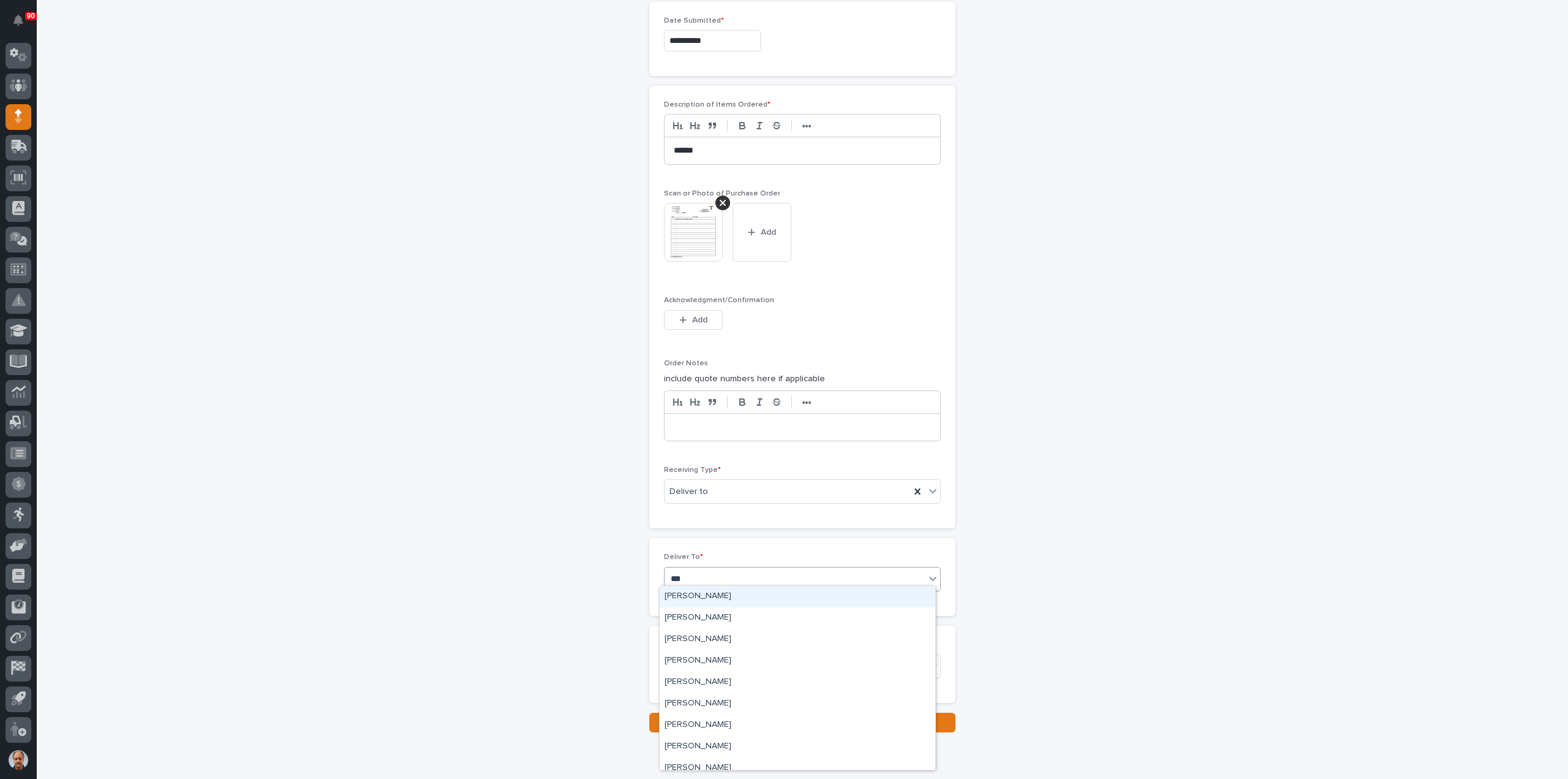
type input "****"
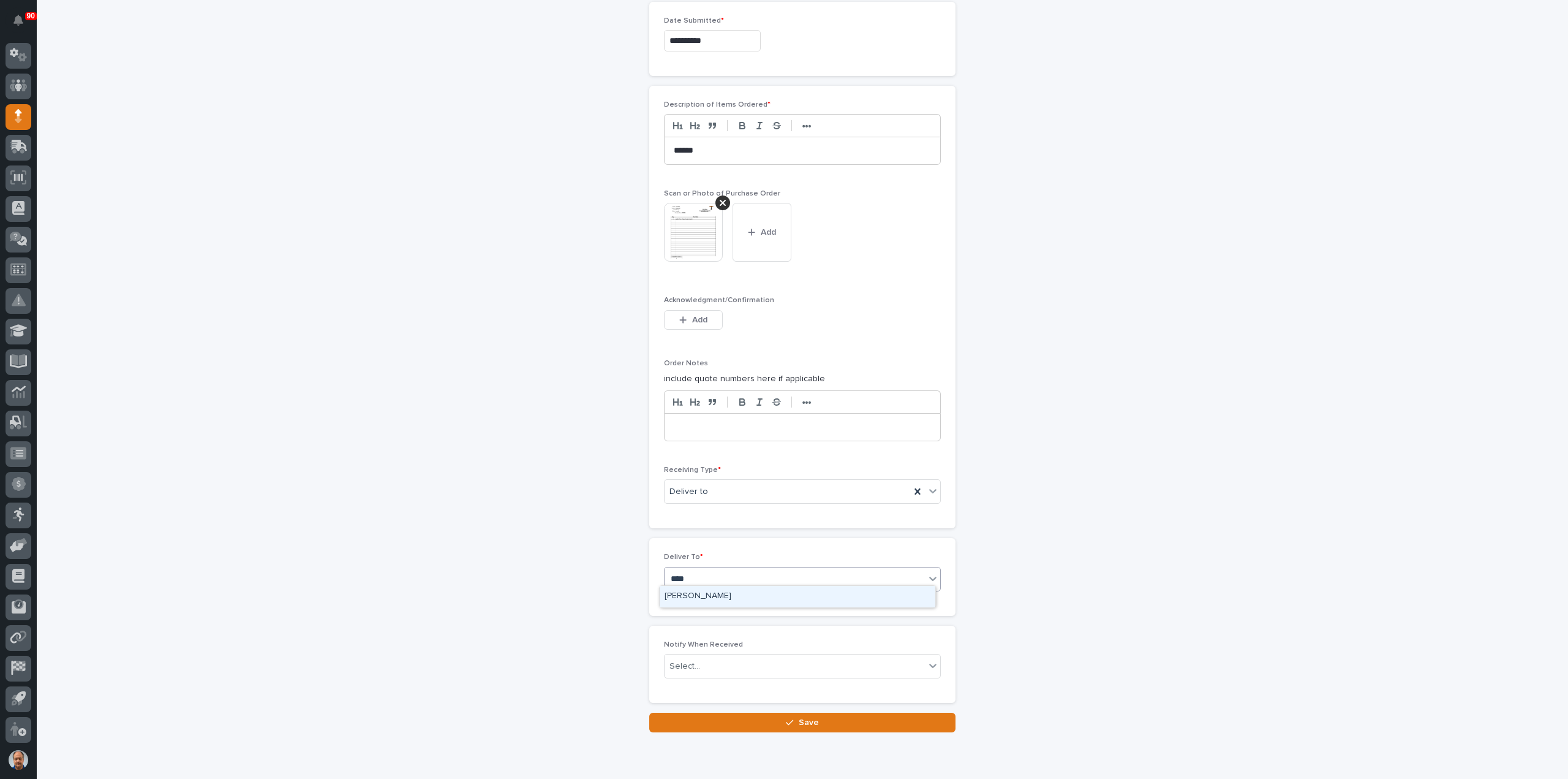
click at [691, 594] on div "[PERSON_NAME]" at bounding box center [797, 597] width 275 height 22
click at [799, 717] on span "Save" at bounding box center [809, 722] width 20 height 11
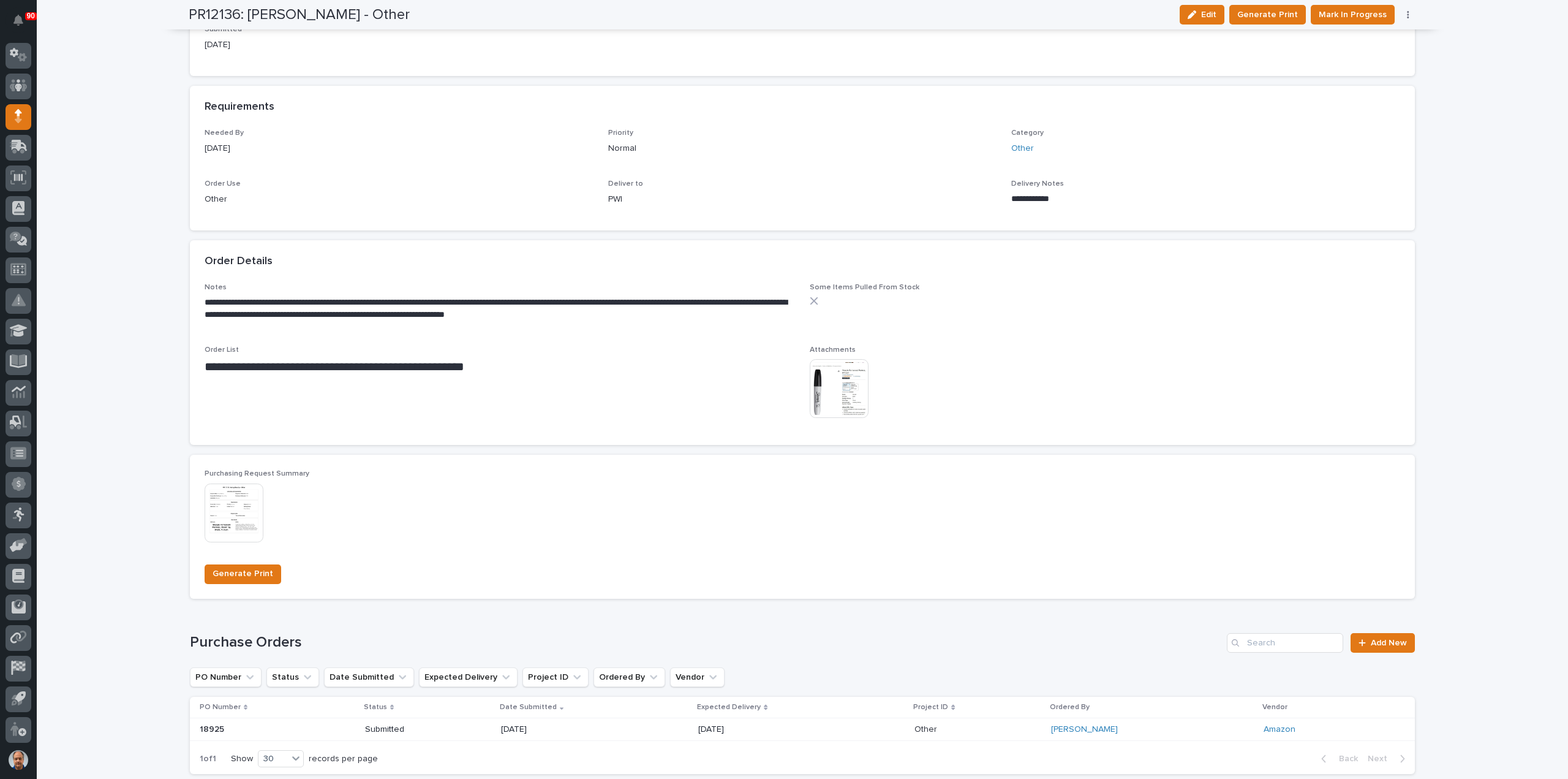
scroll to position [714, 0]
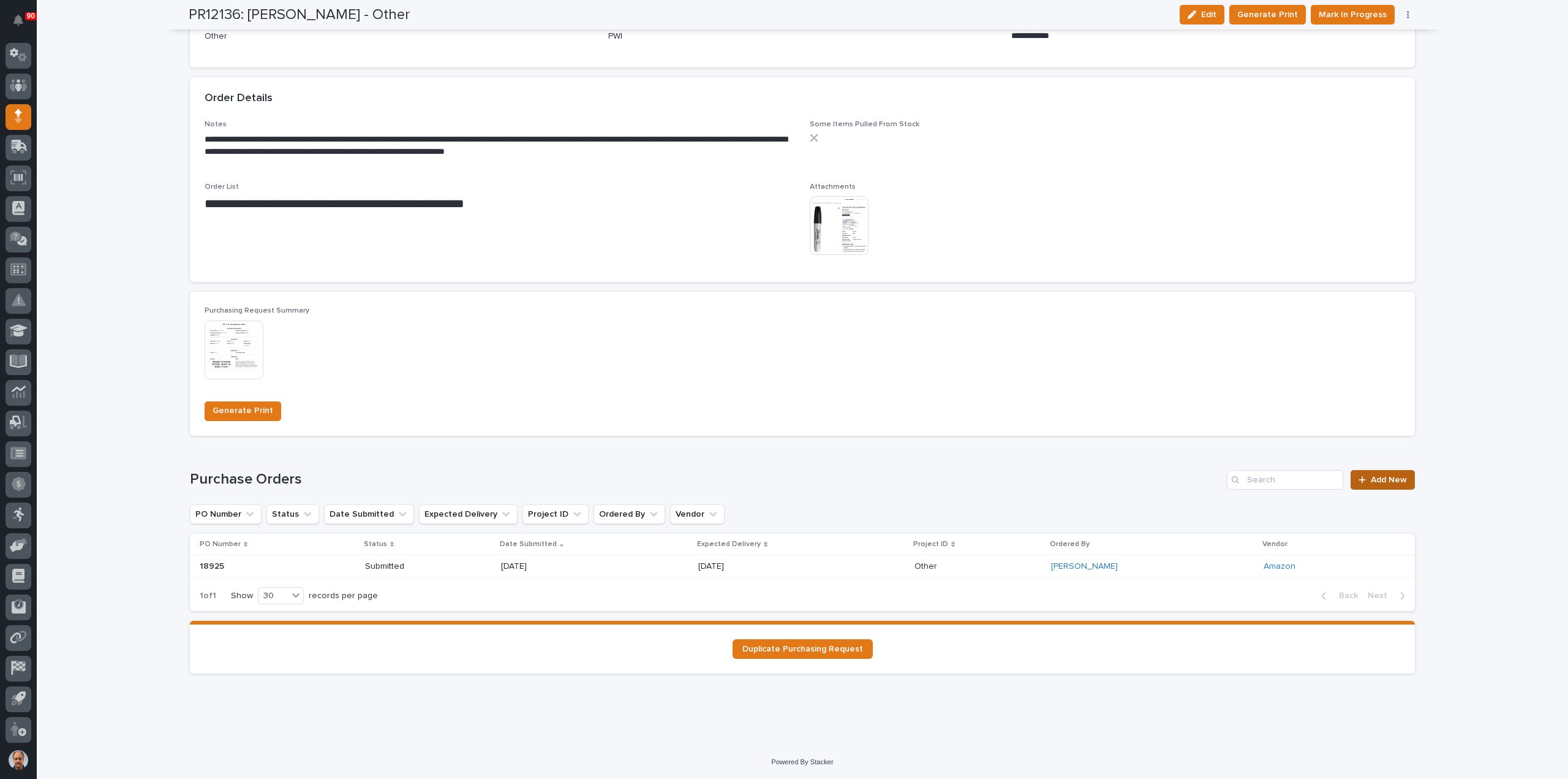
click at [1383, 475] on span "Add New" at bounding box center [1389, 480] width 36 height 9
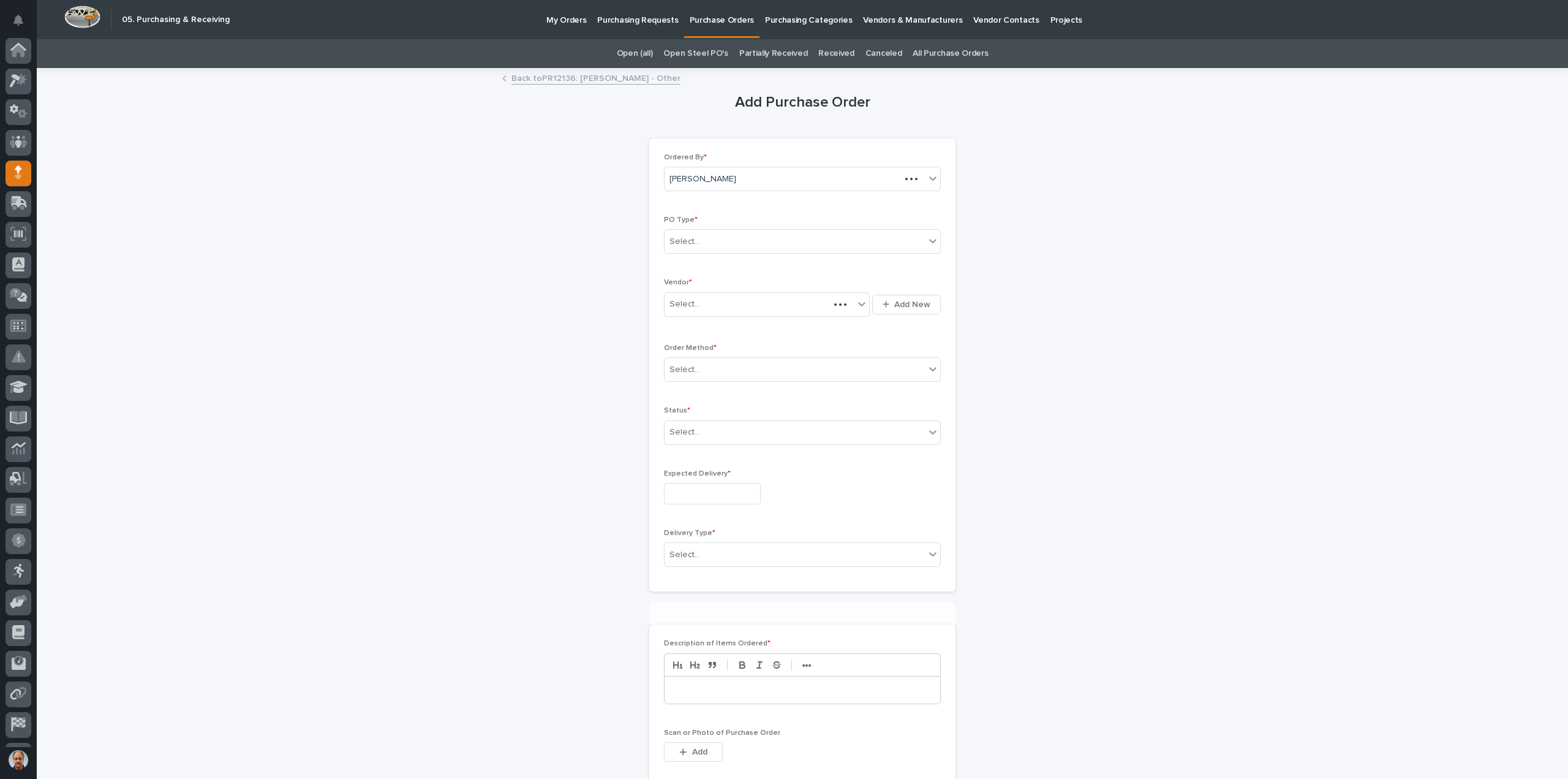
scroll to position [57, 0]
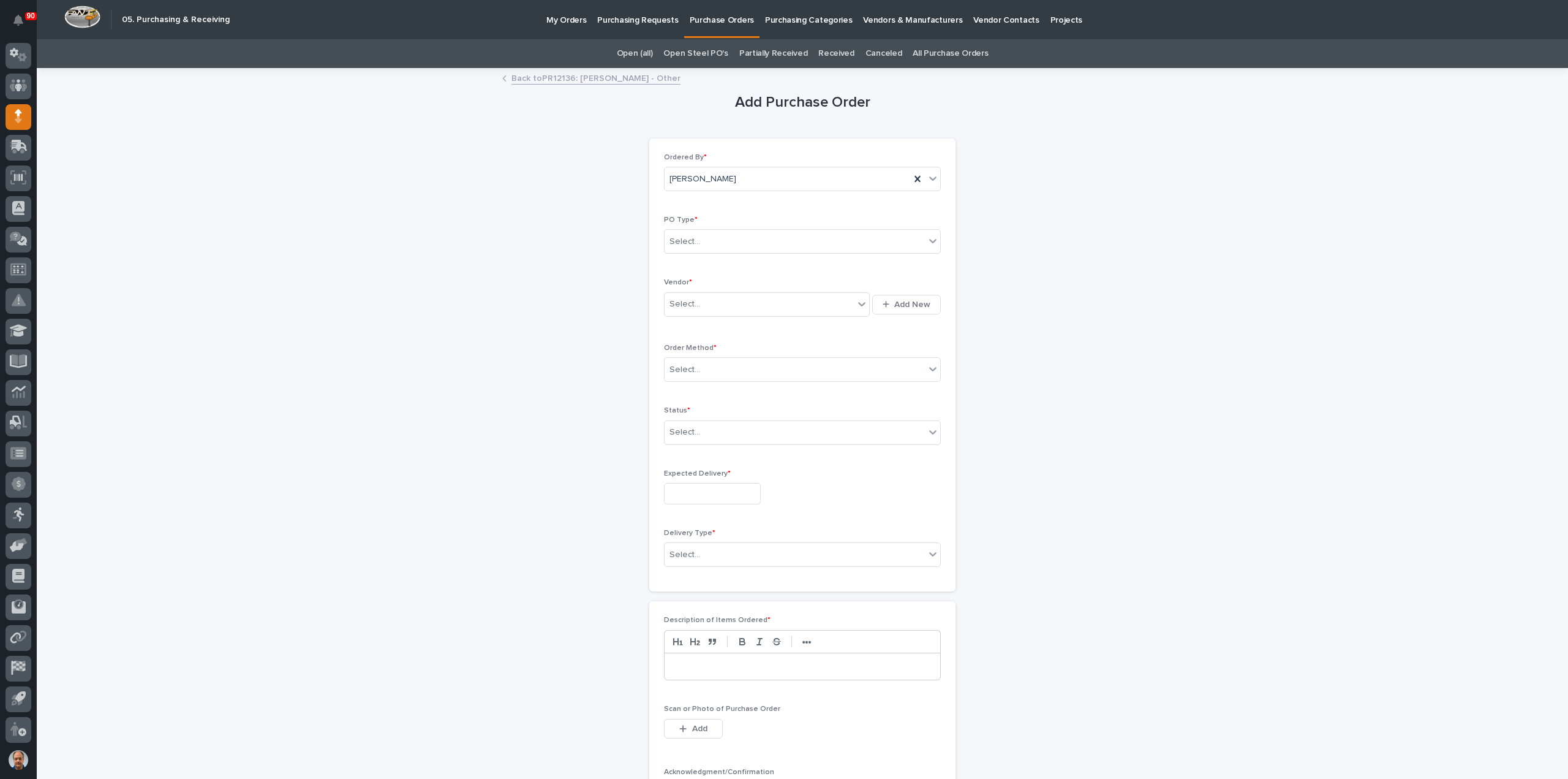
click at [583, 76] on link "Back to PR12136: [PERSON_NAME] - Other" at bounding box center [596, 77] width 169 height 14
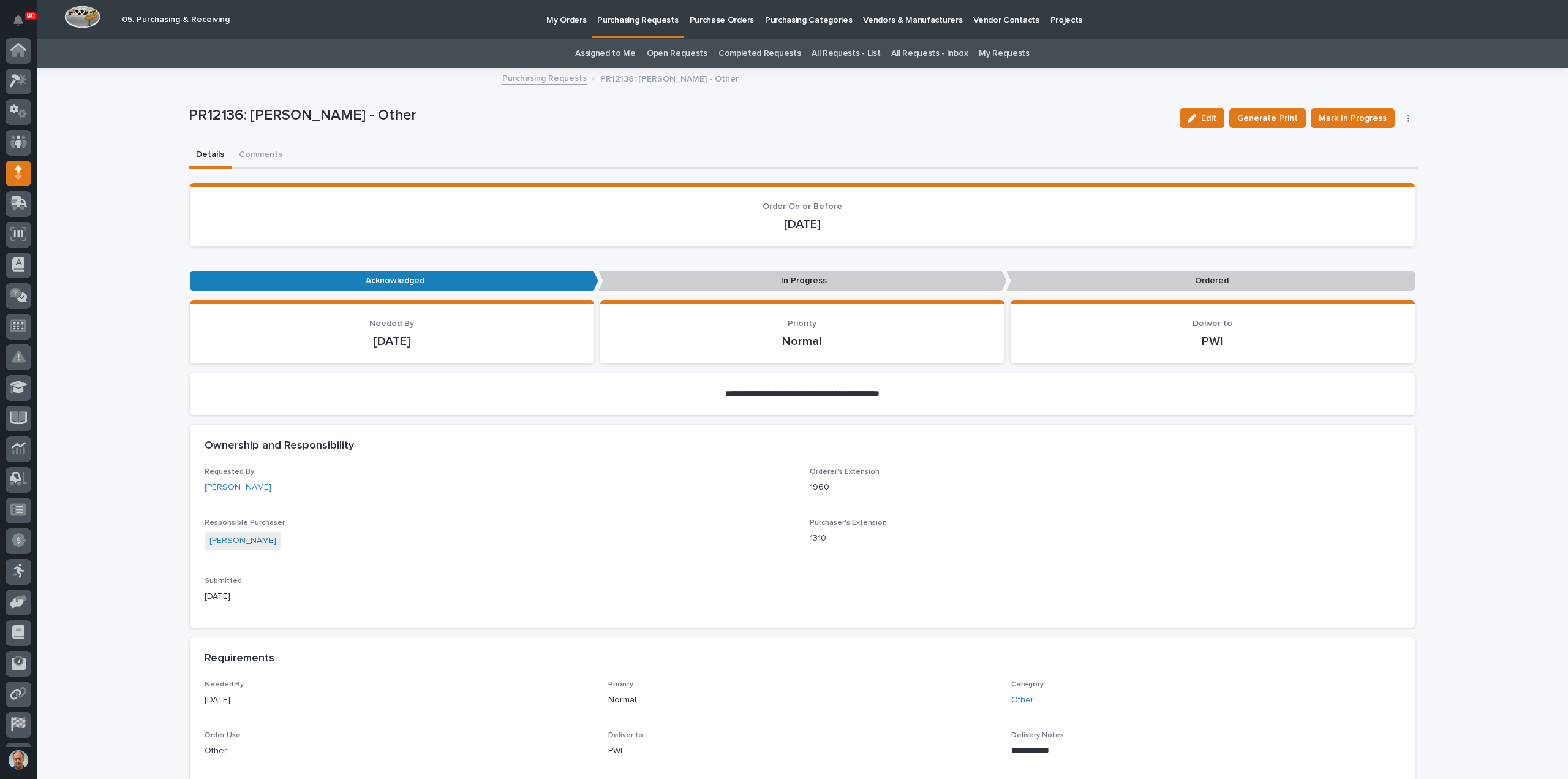
scroll to position [57, 0]
click at [1354, 111] on button "Mark In Progress" at bounding box center [1353, 118] width 84 height 20
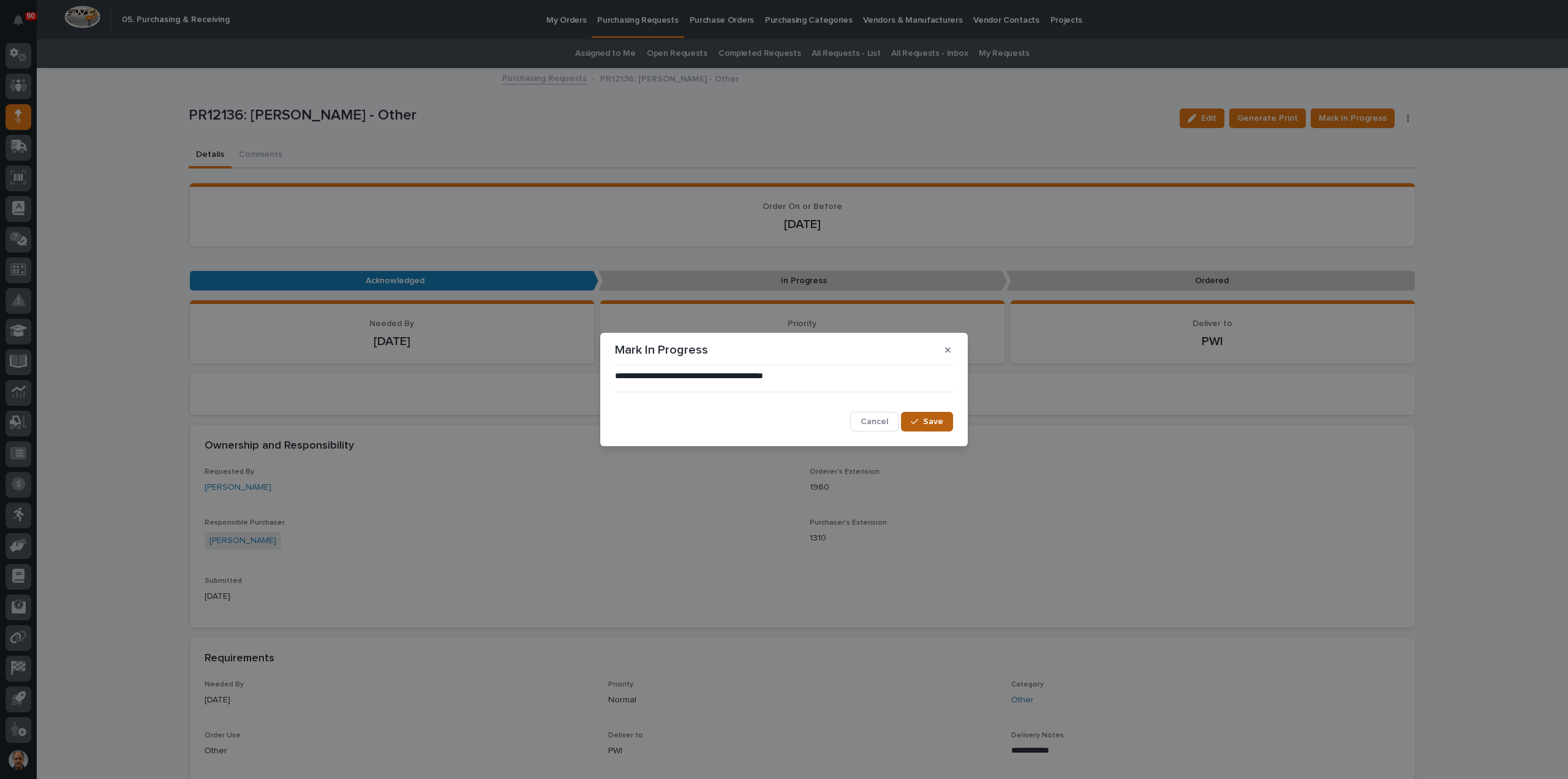
click at [938, 422] on span "Save" at bounding box center [933, 421] width 20 height 11
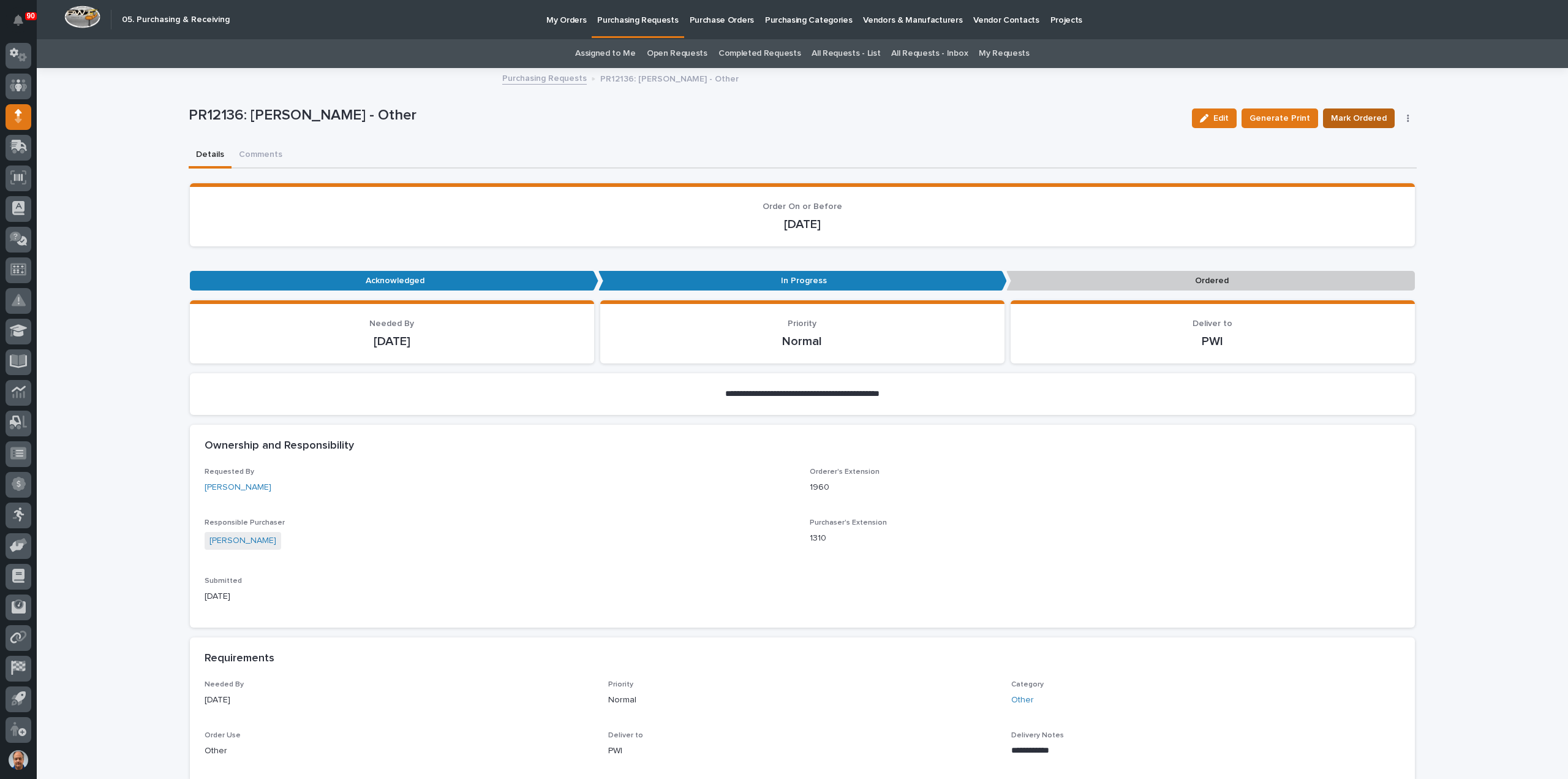
click at [1357, 114] on span "Mark Ordered" at bounding box center [1358, 118] width 56 height 15
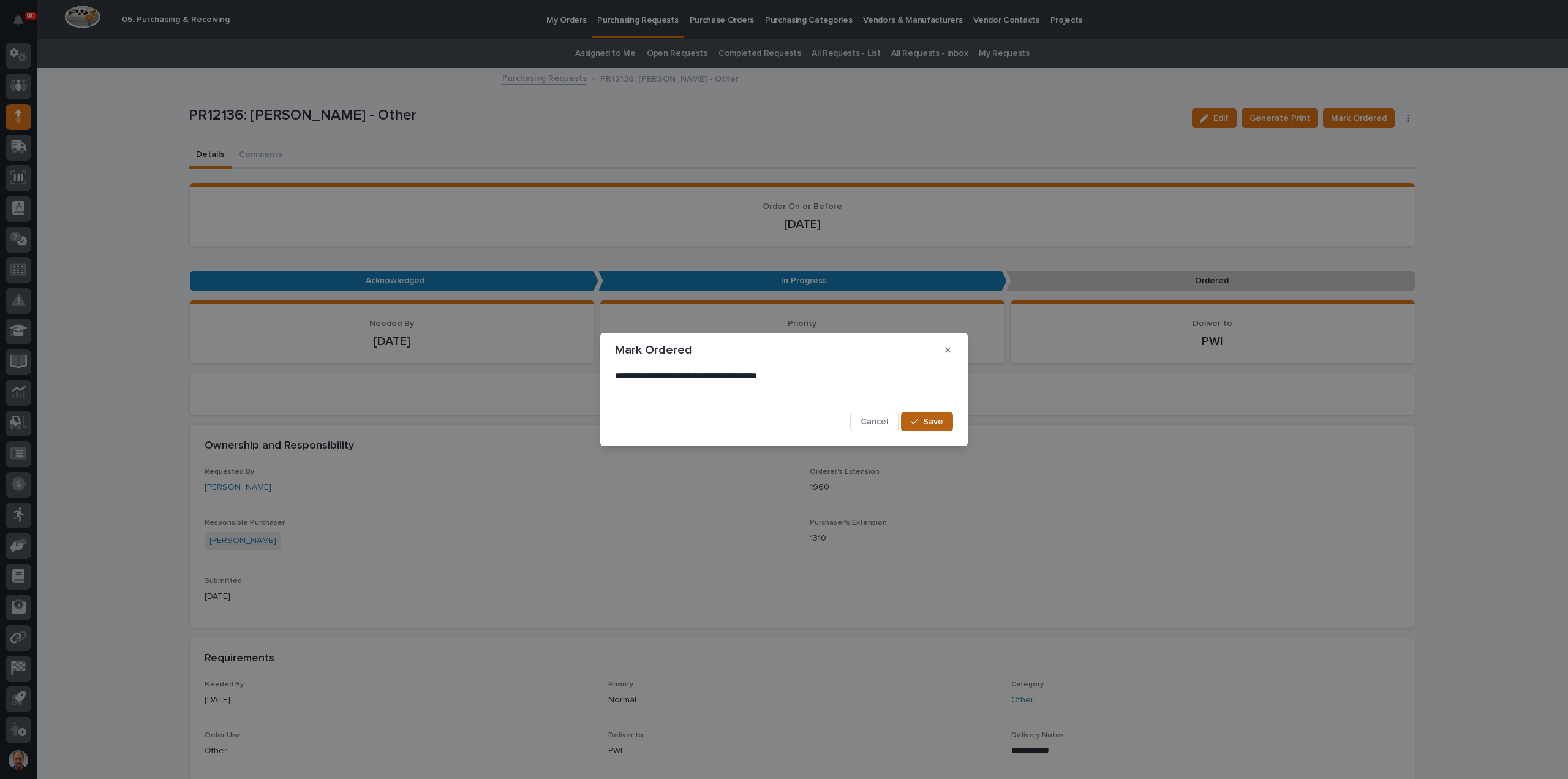
click at [937, 420] on span "Save" at bounding box center [933, 421] width 20 height 11
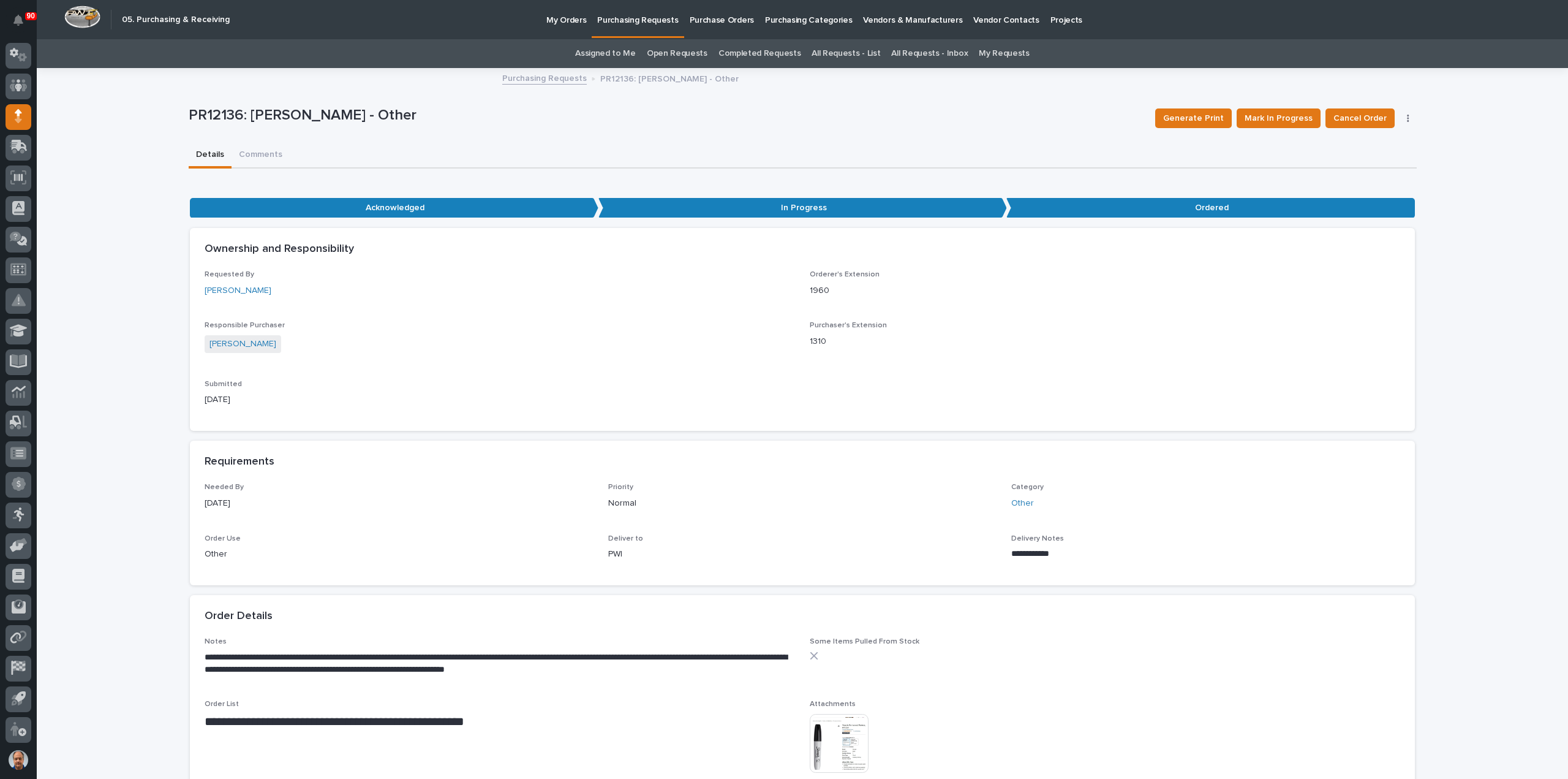
click at [617, 15] on p "Purchasing Requests" at bounding box center [637, 12] width 81 height 25
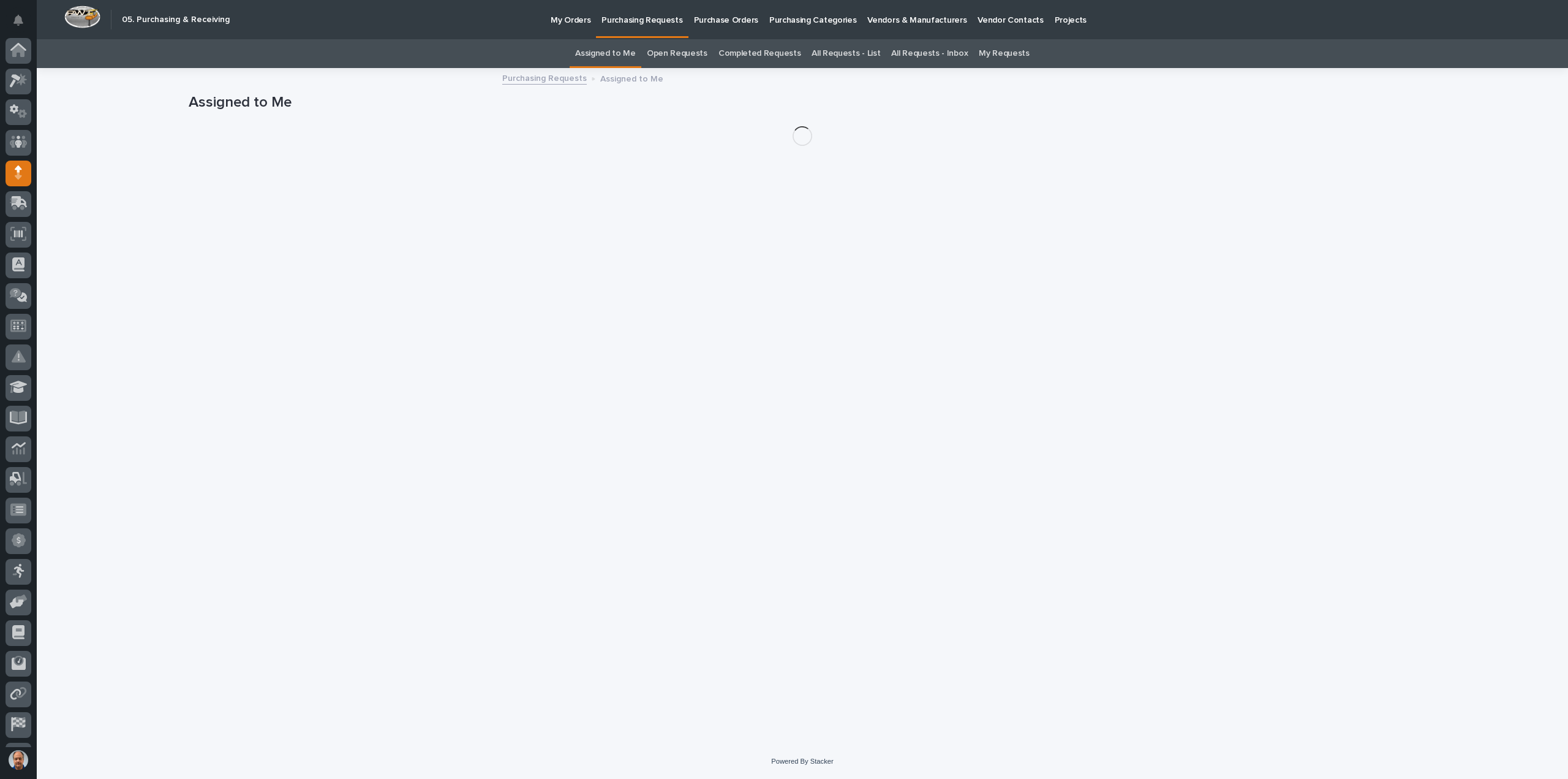
scroll to position [57, 0]
